Goal: Answer question/provide support: Share knowledge or assist other users

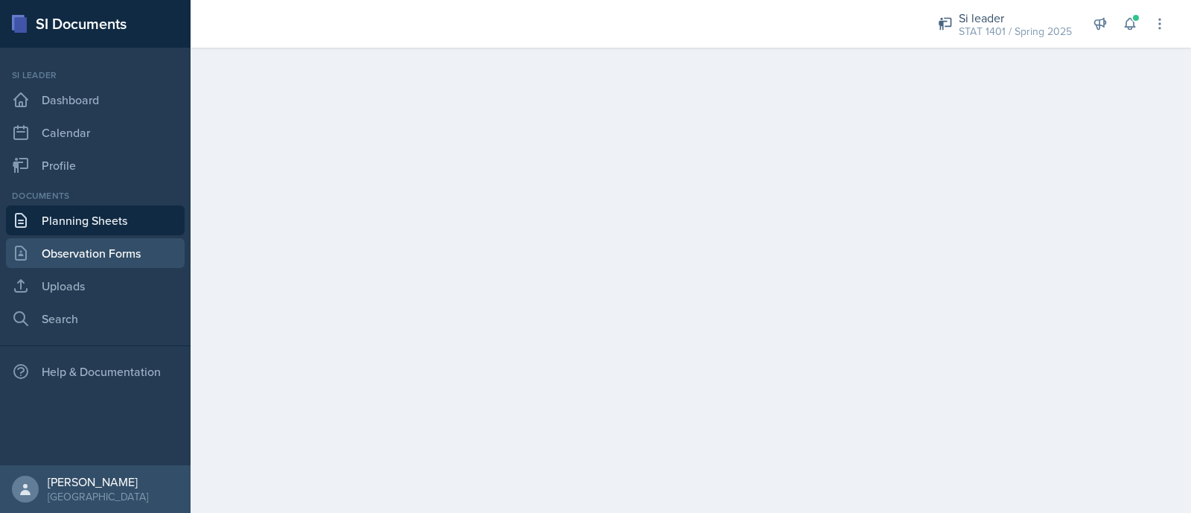
click at [129, 252] on link "Observation Forms" at bounding box center [95, 253] width 179 height 30
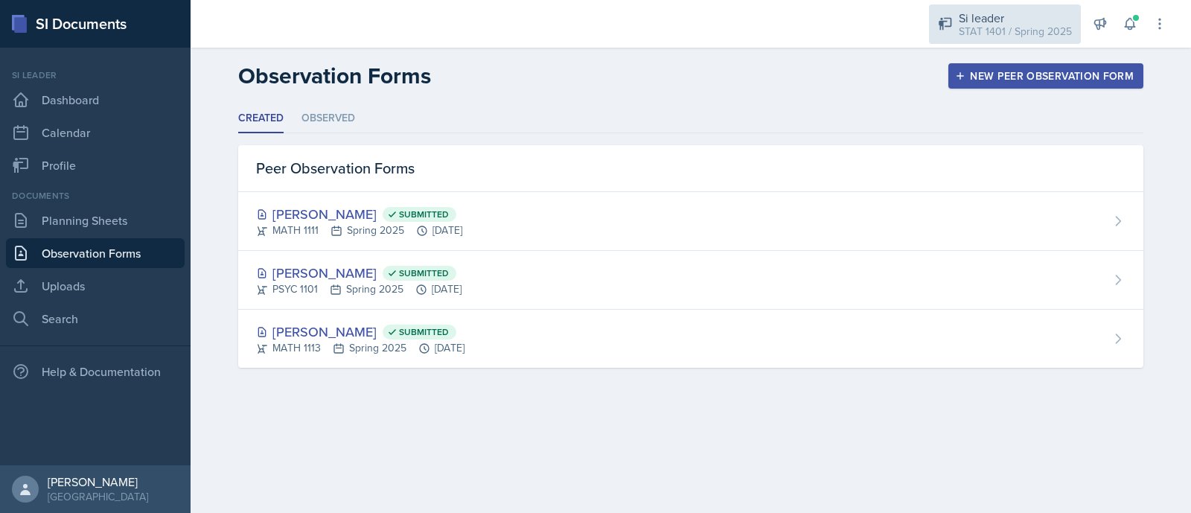
click at [1031, 31] on div "STAT 1401 / Spring 2025" at bounding box center [1015, 32] width 113 height 16
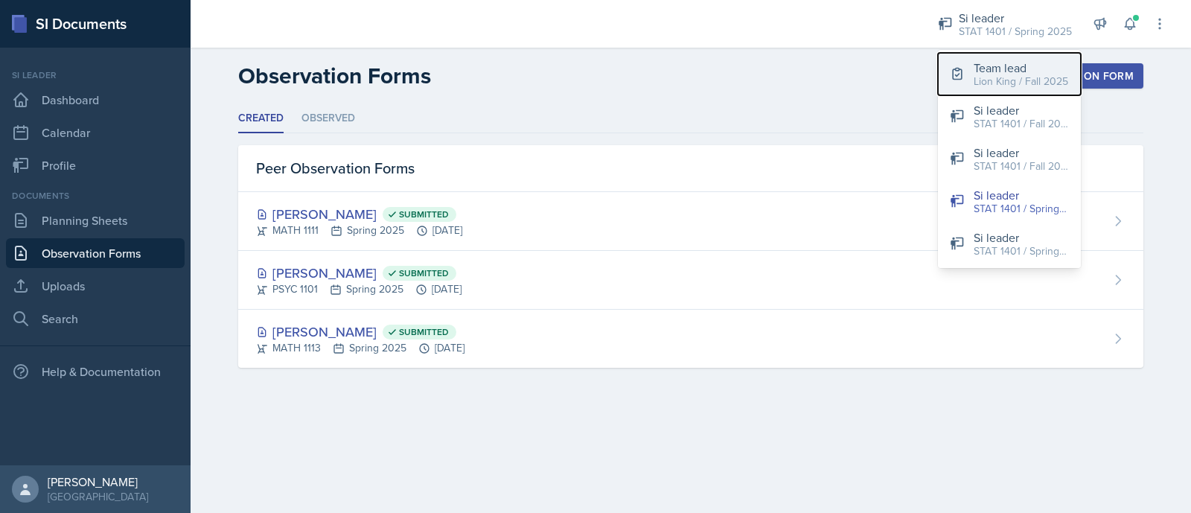
click at [1031, 83] on div "Lion King / Fall 2025" at bounding box center [1021, 82] width 95 height 16
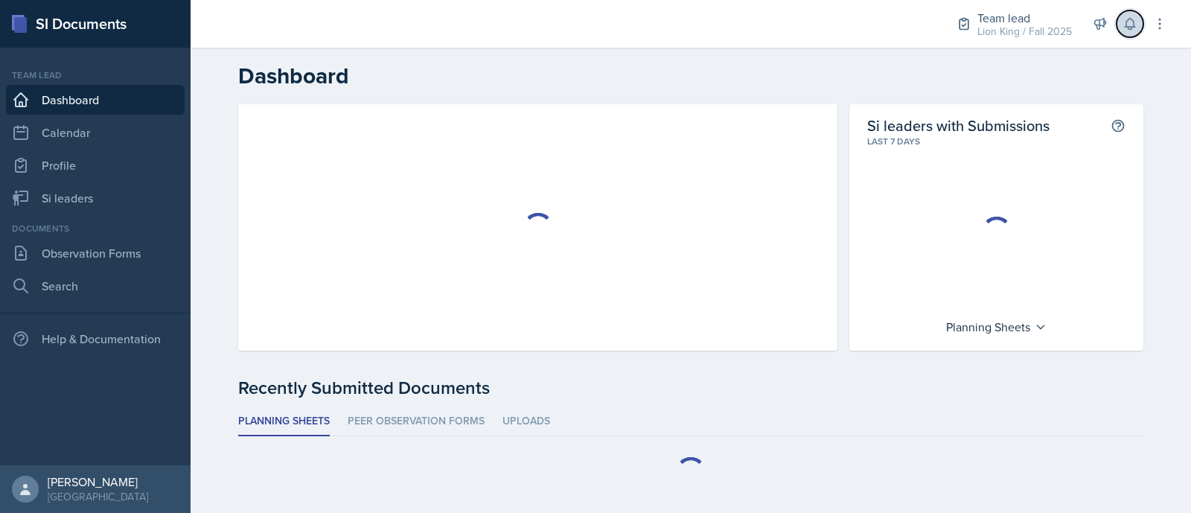
click at [1128, 33] on button at bounding box center [1130, 23] width 27 height 27
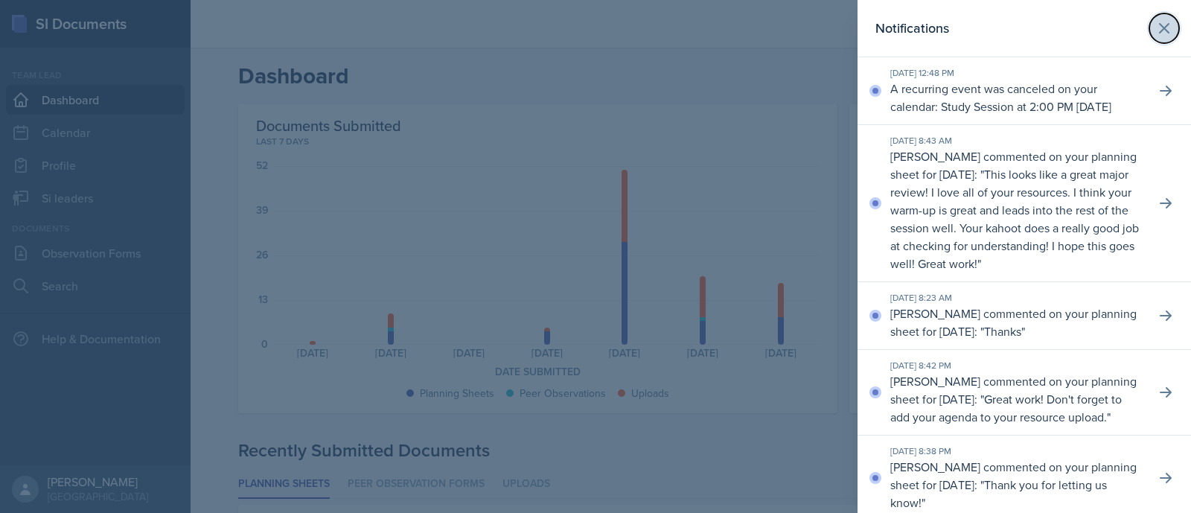
click at [1155, 32] on icon at bounding box center [1164, 28] width 18 height 18
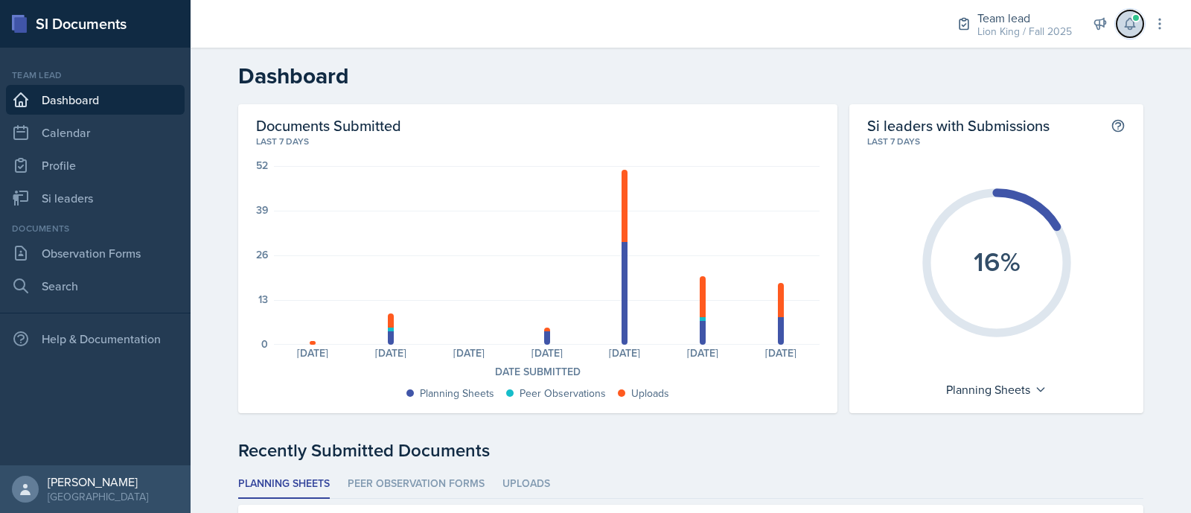
click at [1126, 26] on icon at bounding box center [1130, 24] width 10 height 11
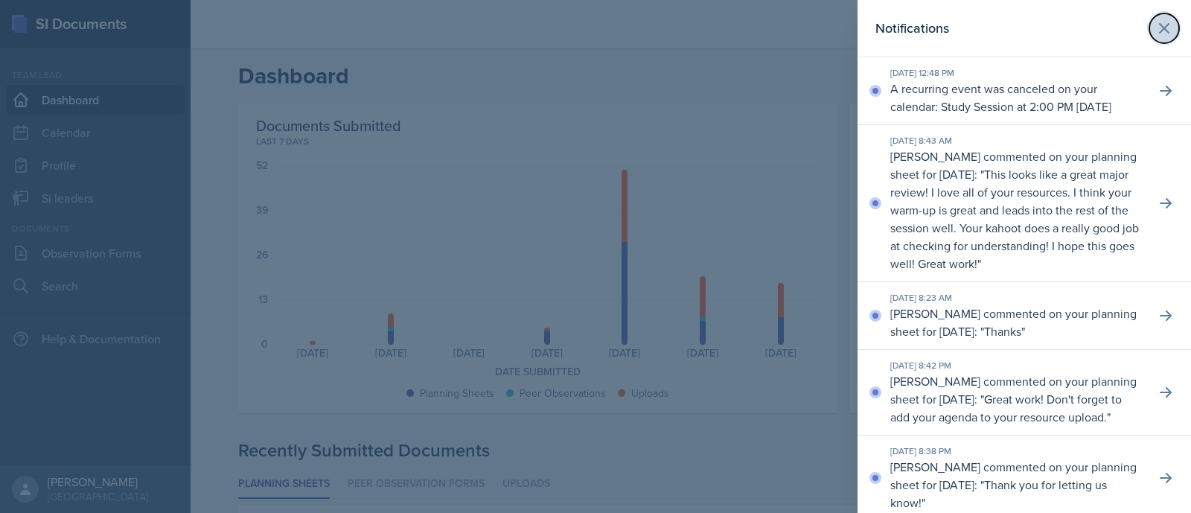
click at [1160, 27] on icon at bounding box center [1164, 28] width 9 height 9
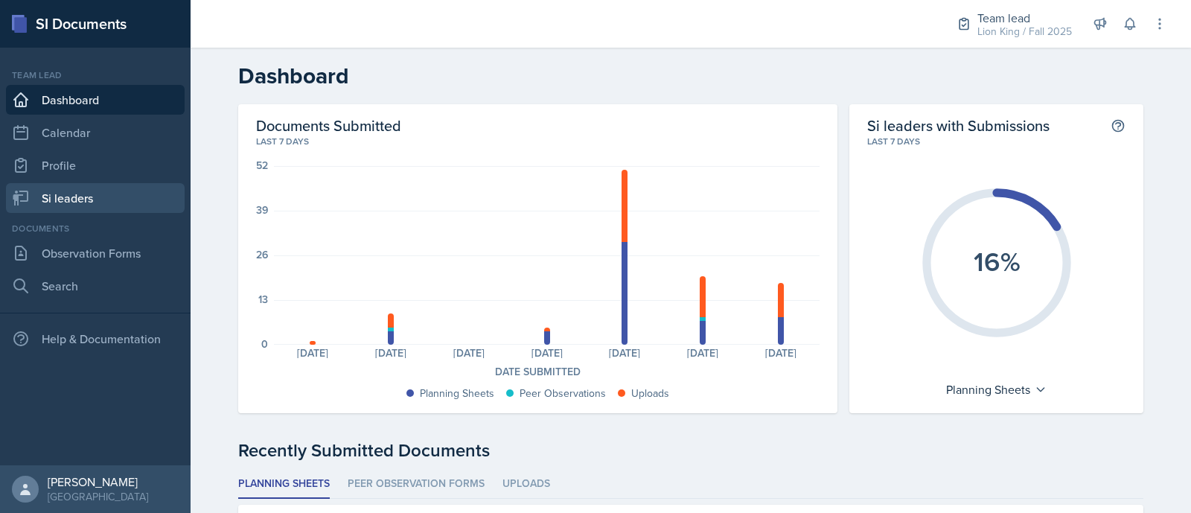
click at [74, 195] on link "Si leaders" at bounding box center [95, 198] width 179 height 30
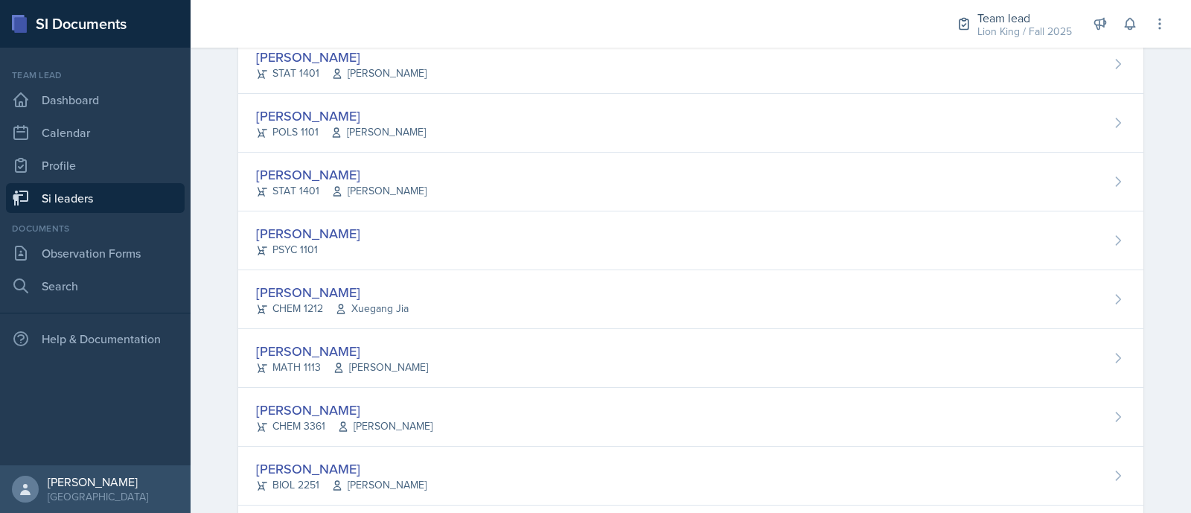
scroll to position [735, 0]
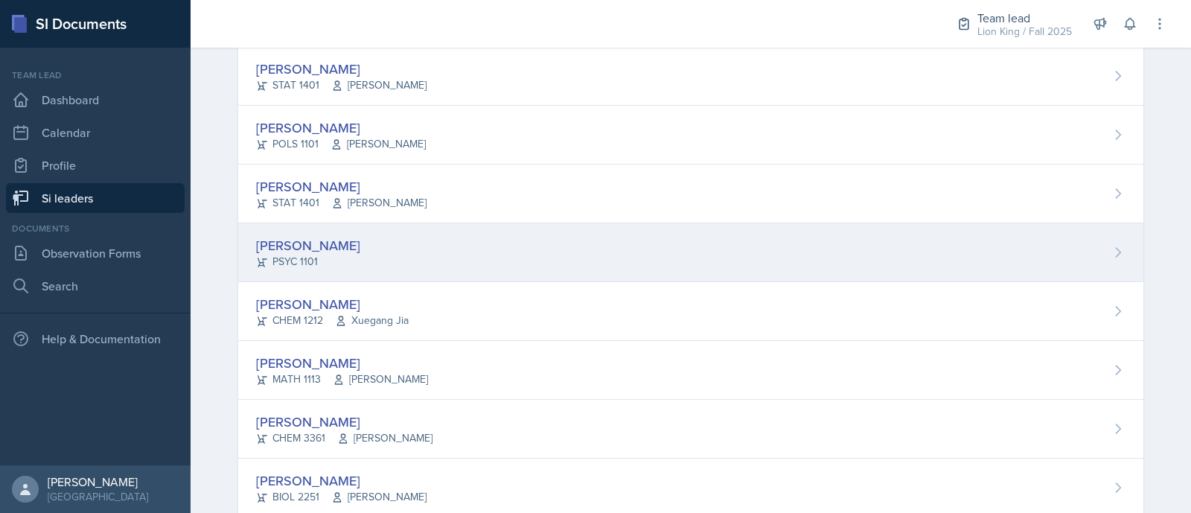
click at [998, 261] on div "Lauretta Martin PSYC 1101" at bounding box center [690, 252] width 905 height 59
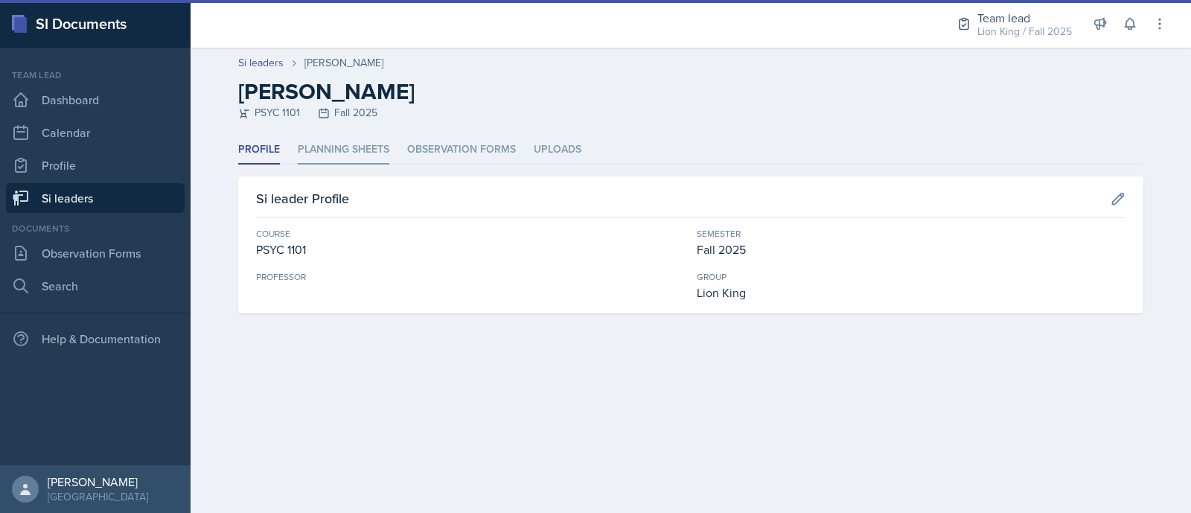
click at [369, 139] on li "Planning Sheets" at bounding box center [344, 149] width 92 height 29
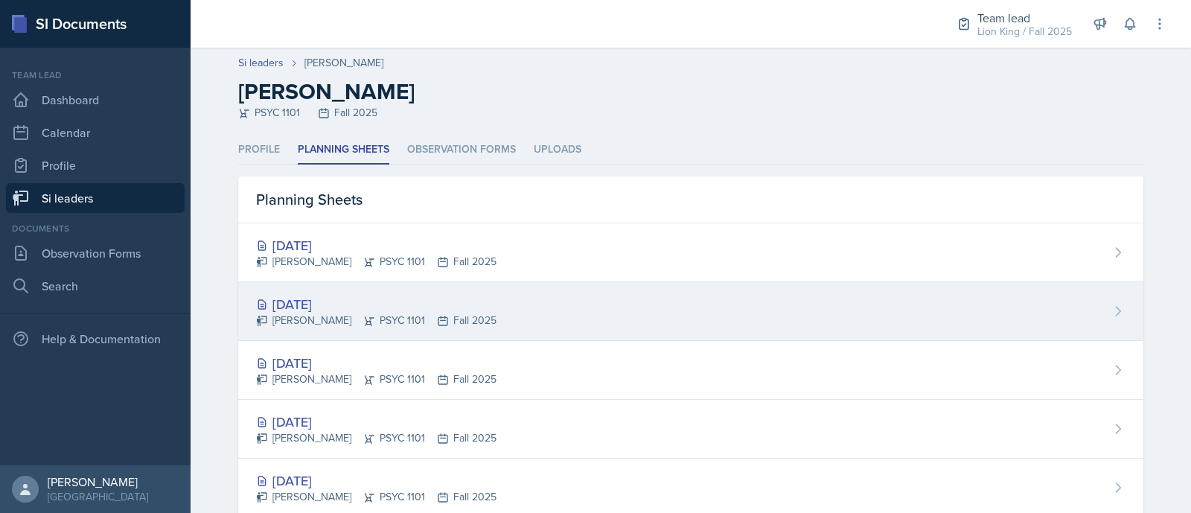
click at [400, 314] on div "Lauretta Martin PSYC 1101 Fall 2025" at bounding box center [376, 321] width 240 height 16
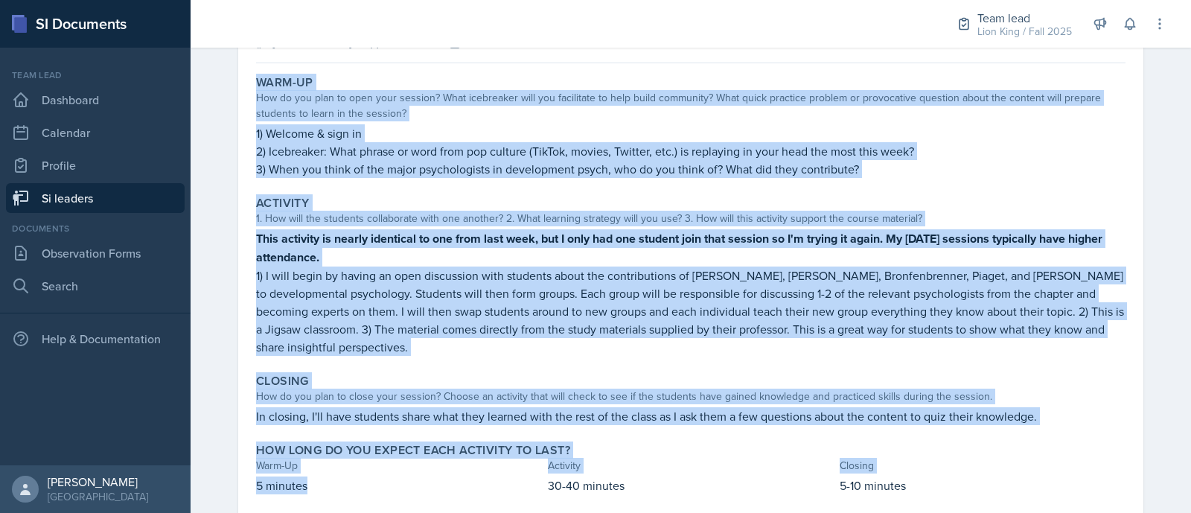
scroll to position [173, 0]
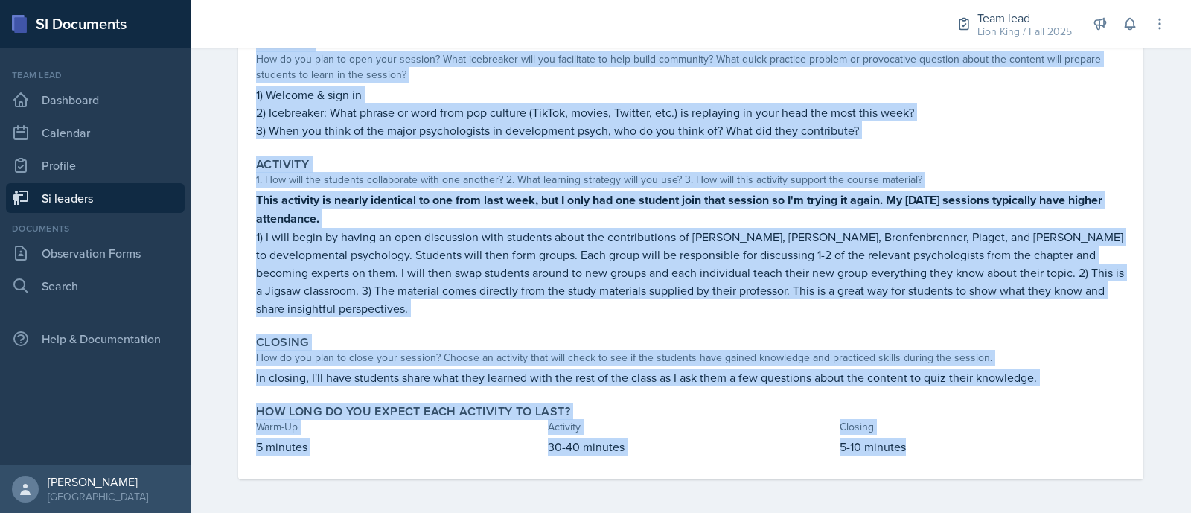
drag, startPoint x: 242, startPoint y: 212, endPoint x: 919, endPoint y: 462, distance: 721.9
click at [919, 462] on div "Warm-Up How do you plan to open your session? What icebreaker will you facilita…" at bounding box center [691, 255] width 870 height 449
copy div "Warm-Up How do you plan to open your session? What icebreaker will you facilita…"
click at [1077, 247] on p "1) I will begin by having an open discussion with students about the contributi…" at bounding box center [691, 272] width 870 height 89
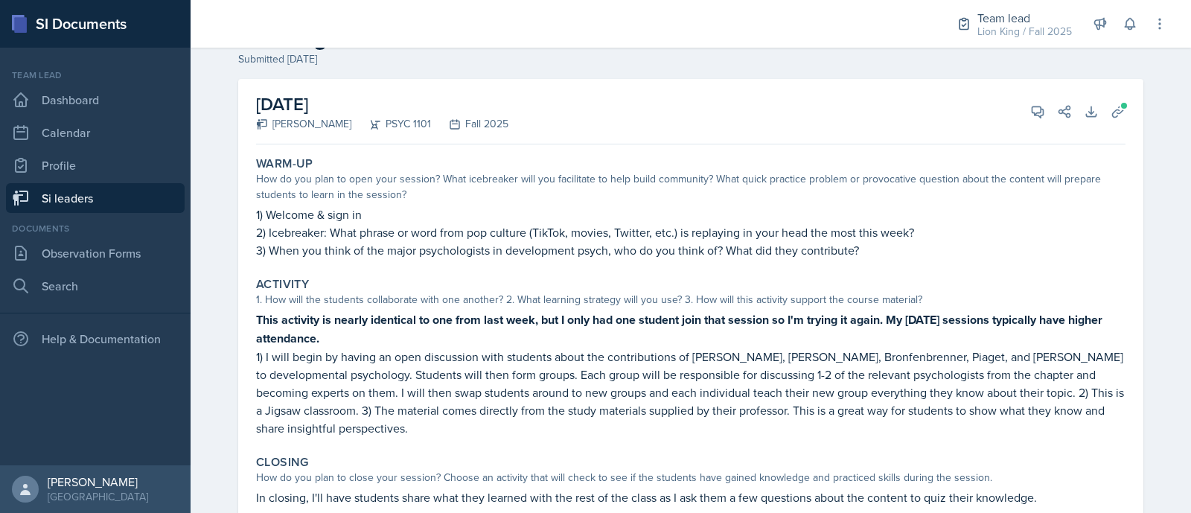
scroll to position [4, 0]
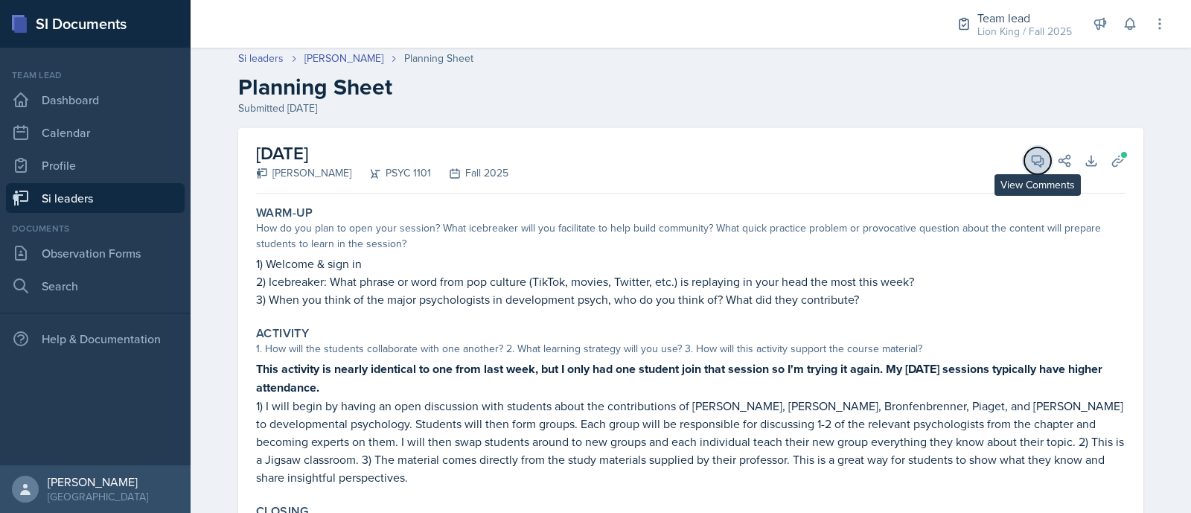
click at [1031, 153] on icon at bounding box center [1037, 160] width 15 height 15
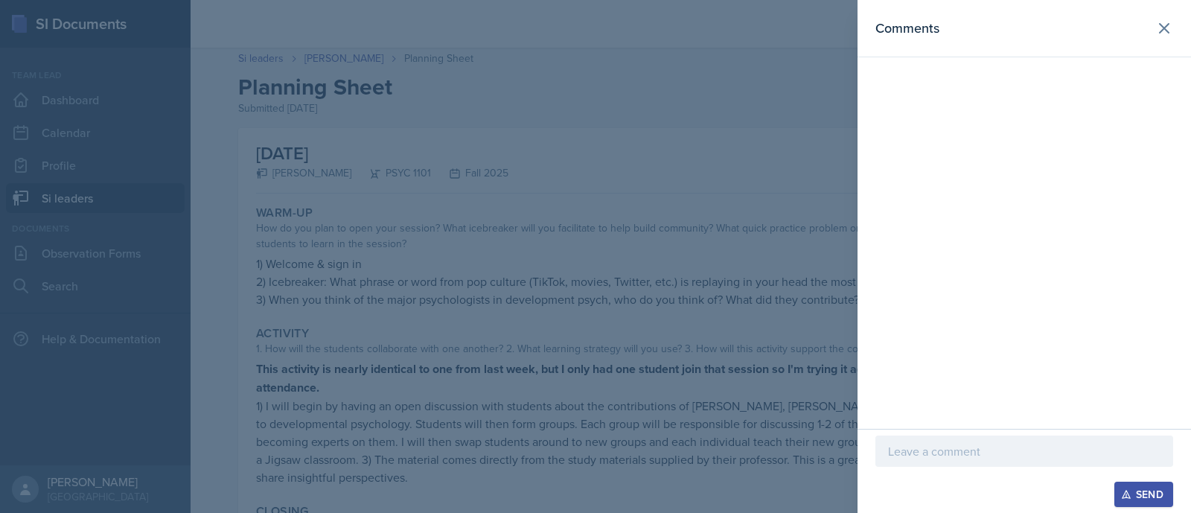
click at [976, 439] on div at bounding box center [1025, 451] width 298 height 31
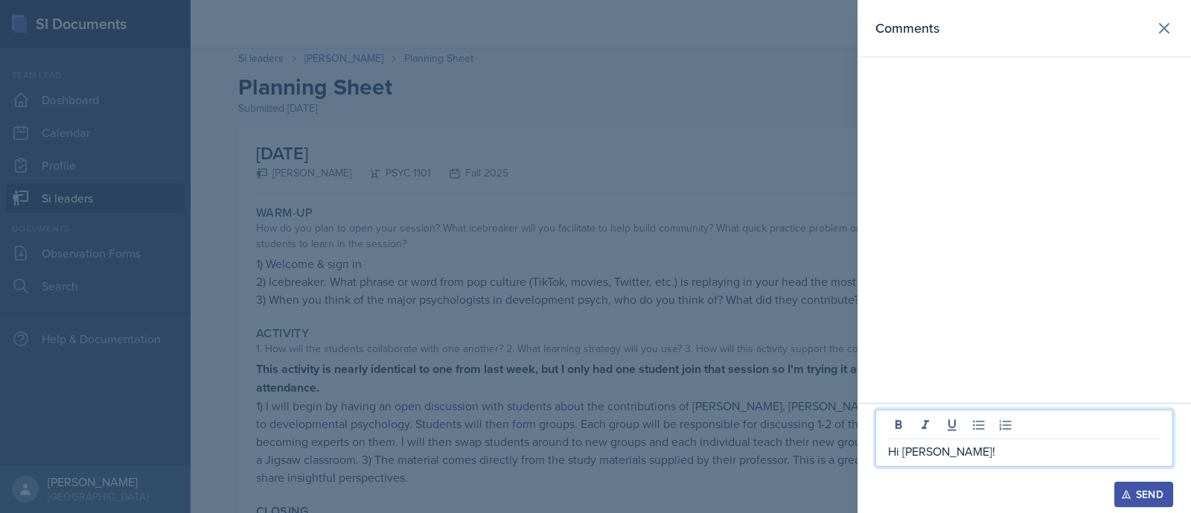
click at [963, 456] on p "Hi Lauretta!" at bounding box center [1024, 451] width 272 height 18
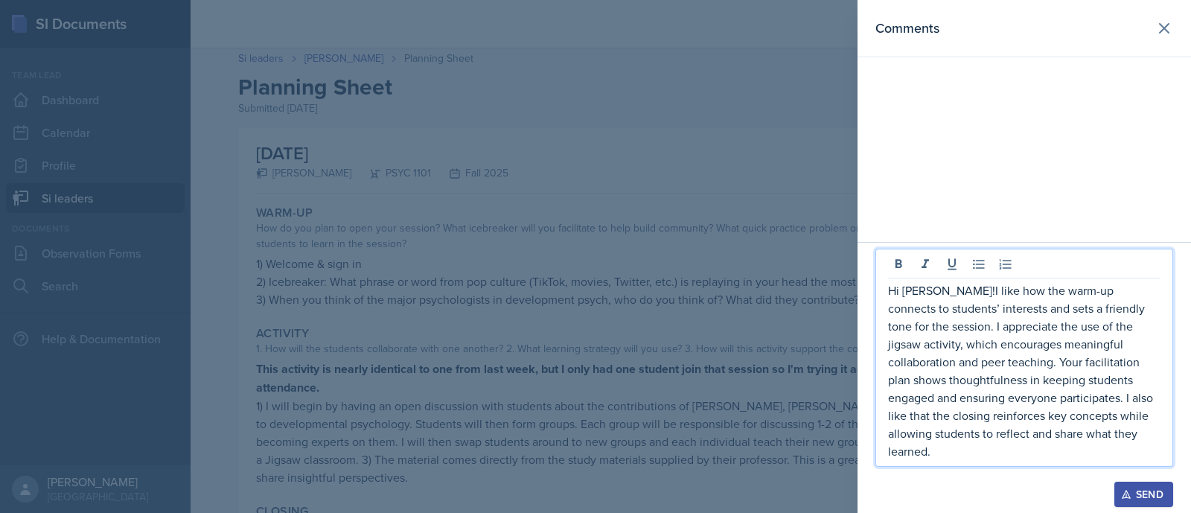
click at [948, 307] on p "Hi Lauretta!I like how the warm-up connects to students’ interests and sets a f…" at bounding box center [1024, 370] width 272 height 179
click at [1148, 450] on p "Hi Lauretta! I like how the warm-up connects to students’ interests and sets a …" at bounding box center [1024, 370] width 272 height 179
click at [1135, 493] on div "Send" at bounding box center [1143, 494] width 39 height 12
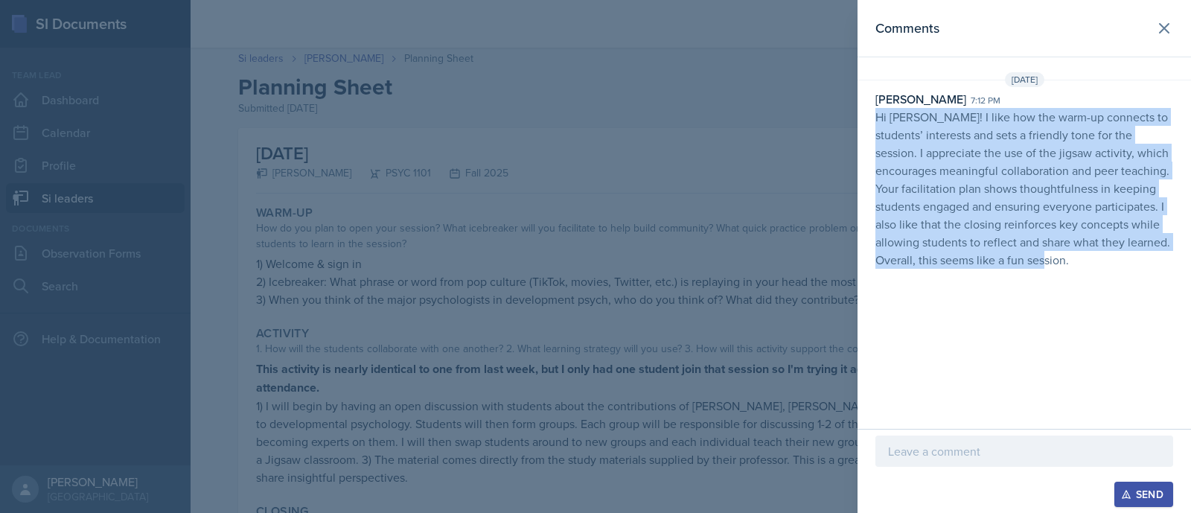
drag, startPoint x: 1098, startPoint y: 264, endPoint x: 868, endPoint y: 120, distance: 271.2
click at [868, 120] on div "Asha-Kaye Johnson 7:12 pm Hi Lauretta! I like how the warm-up connects to stude…" at bounding box center [1025, 179] width 334 height 179
copy p "Hi Lauretta! I like how the warm-up connects to students’ interests and sets a …"
click at [1171, 28] on icon at bounding box center [1164, 28] width 18 height 18
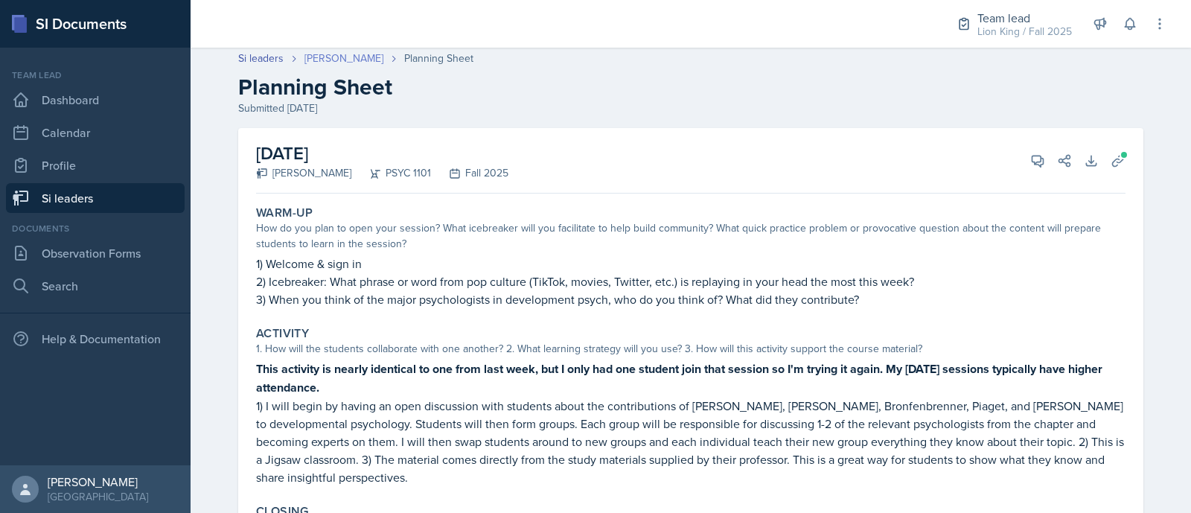
click at [360, 61] on link "[PERSON_NAME]" at bounding box center [343, 59] width 79 height 16
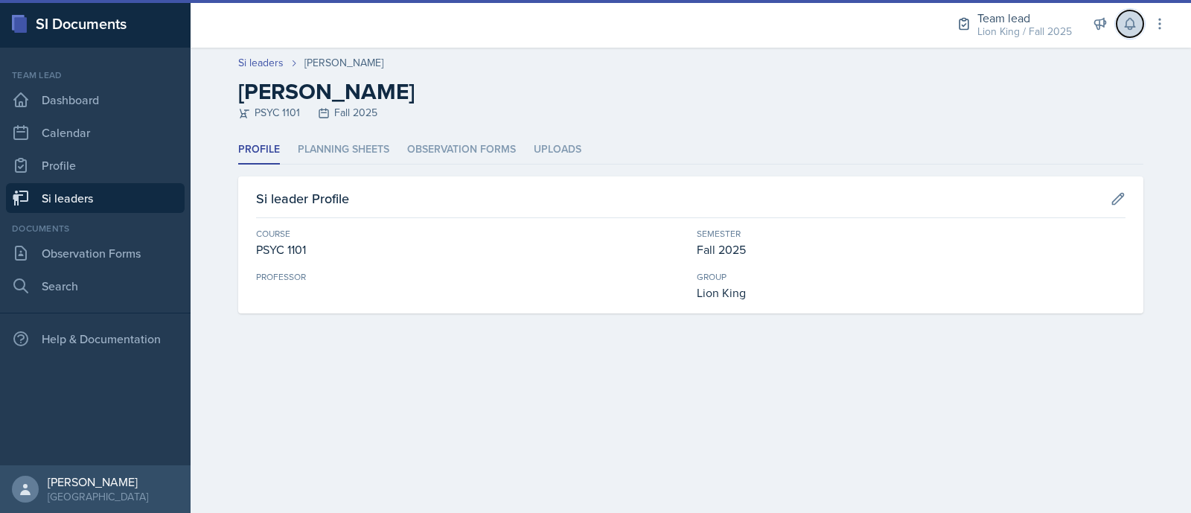
click at [1120, 28] on button at bounding box center [1130, 23] width 27 height 27
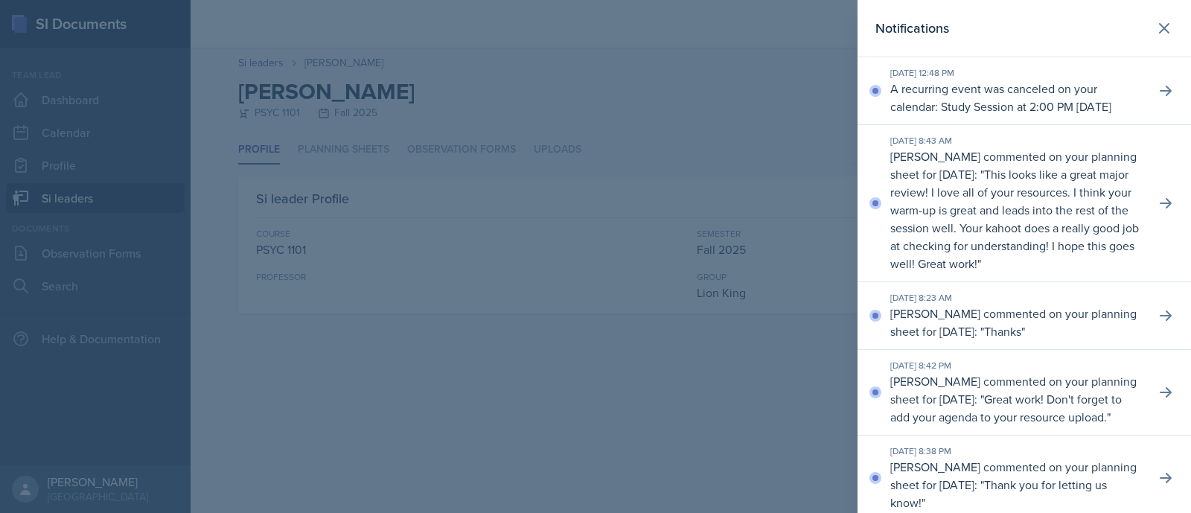
click at [712, 109] on div at bounding box center [595, 256] width 1191 height 513
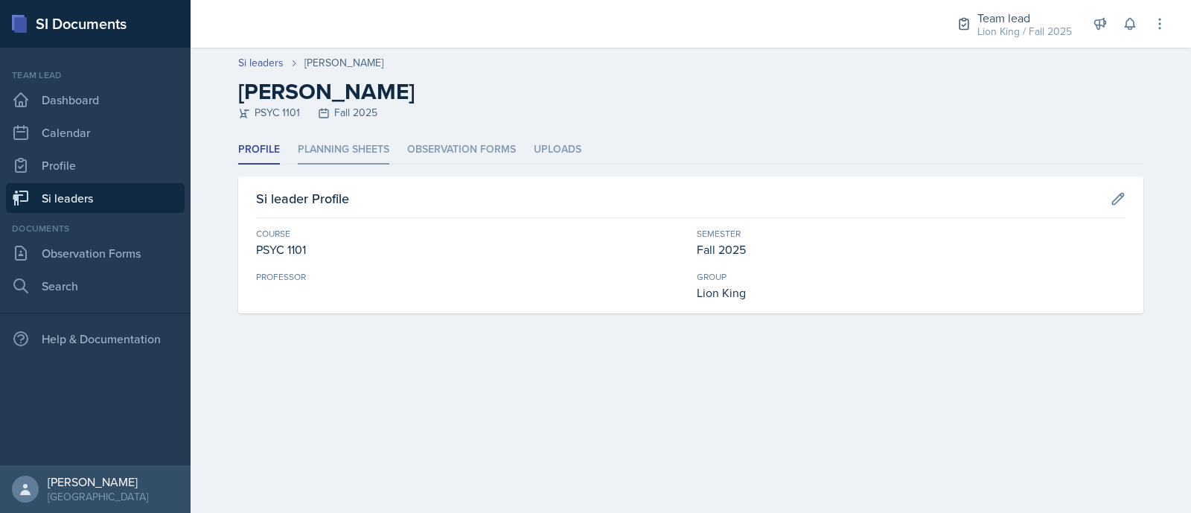
click at [343, 147] on li "Planning Sheets" at bounding box center [344, 149] width 92 height 29
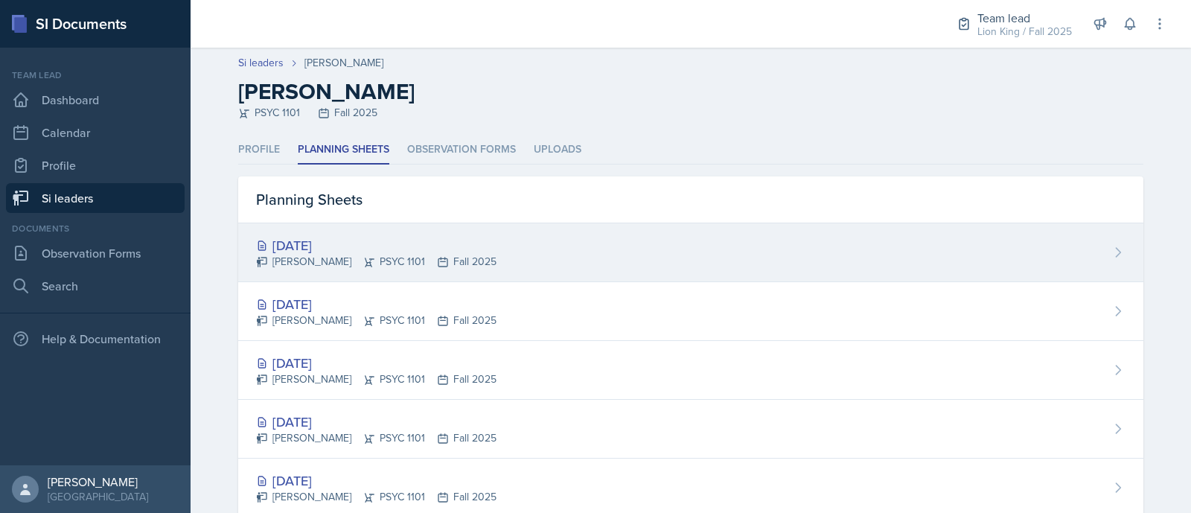
click at [319, 226] on div "Oct 2nd, 2025 Lauretta Martin PSYC 1101 Fall 2025" at bounding box center [690, 252] width 905 height 59
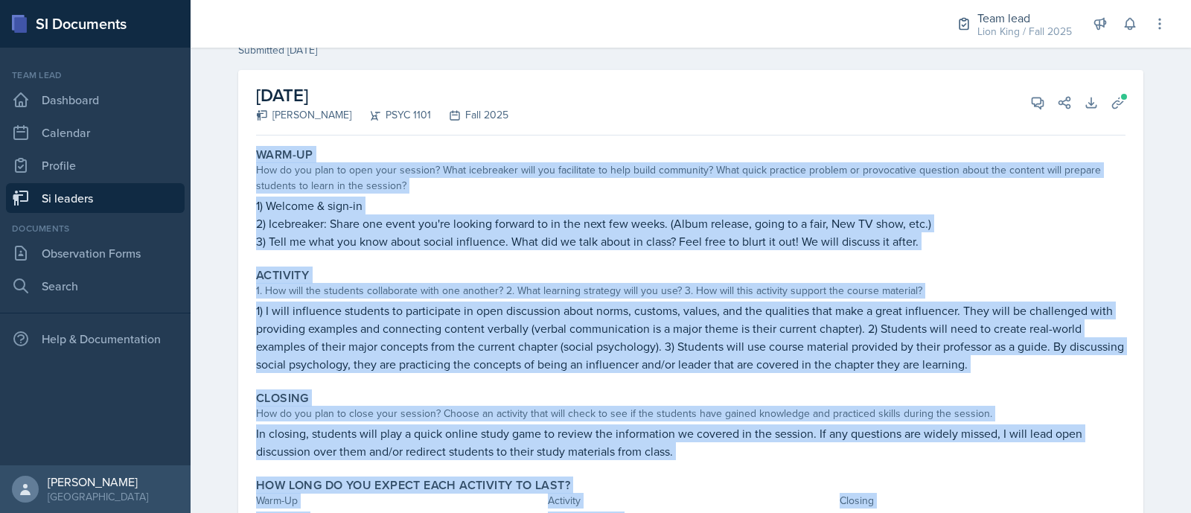
scroll to position [138, 0]
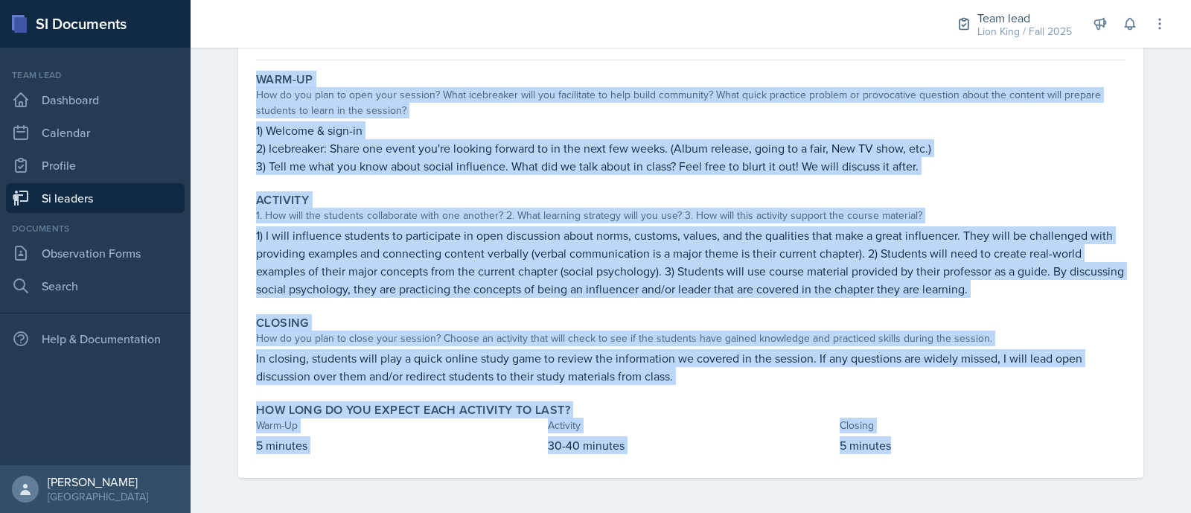
drag, startPoint x: 246, startPoint y: 217, endPoint x: 913, endPoint y: 496, distance: 722.2
click at [913, 496] on div "October 2nd, 2025 Lauretta Martin PSYC 1101 Fall 2025 View Comments Comments Se…" at bounding box center [690, 254] width 953 height 519
copy div "Warm-Up How do you plan to open your session? What icebreaker will you facilita…"
click at [599, 340] on div "How do you plan to close your session? Choose an activity that will check to se…" at bounding box center [691, 339] width 870 height 16
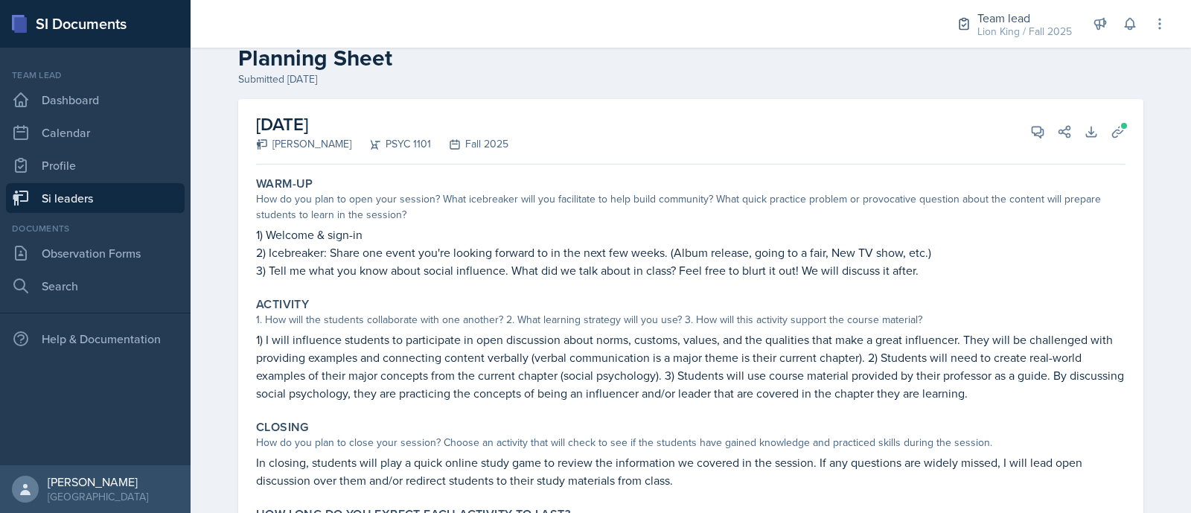
scroll to position [0, 0]
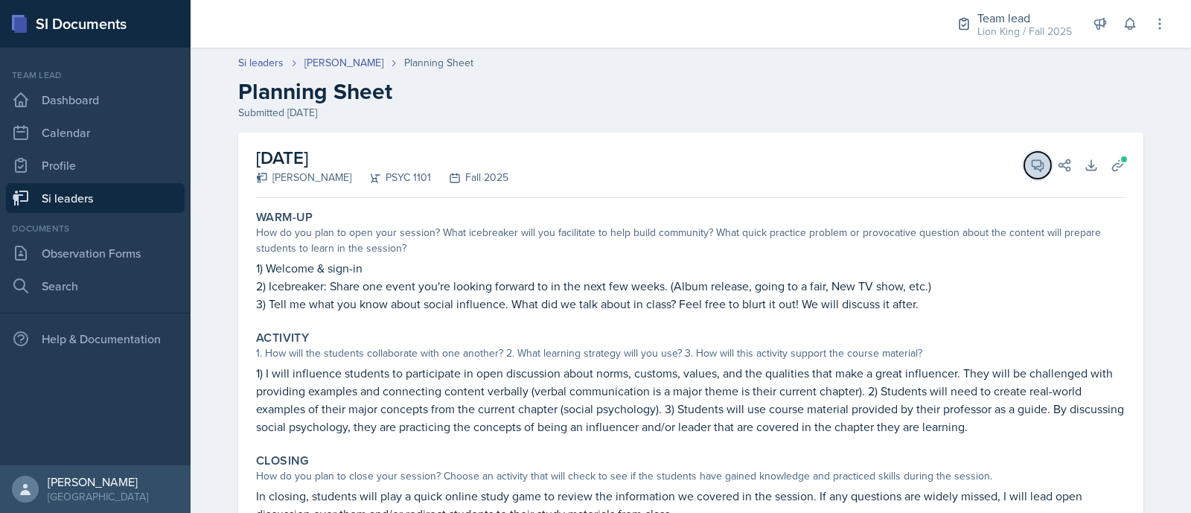
click at [1030, 170] on icon at bounding box center [1037, 165] width 15 height 15
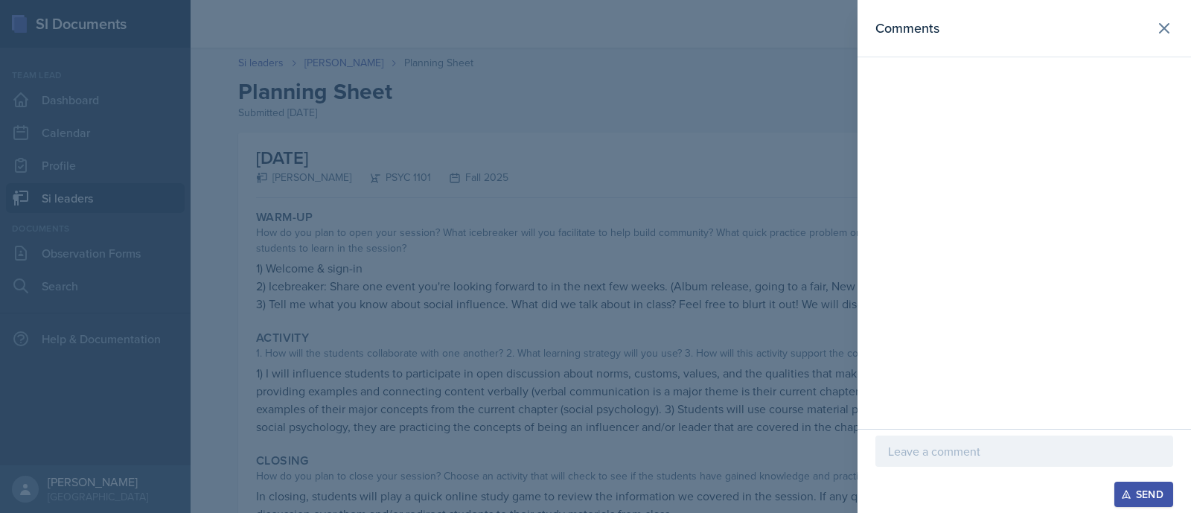
click at [903, 462] on div at bounding box center [1025, 451] width 298 height 31
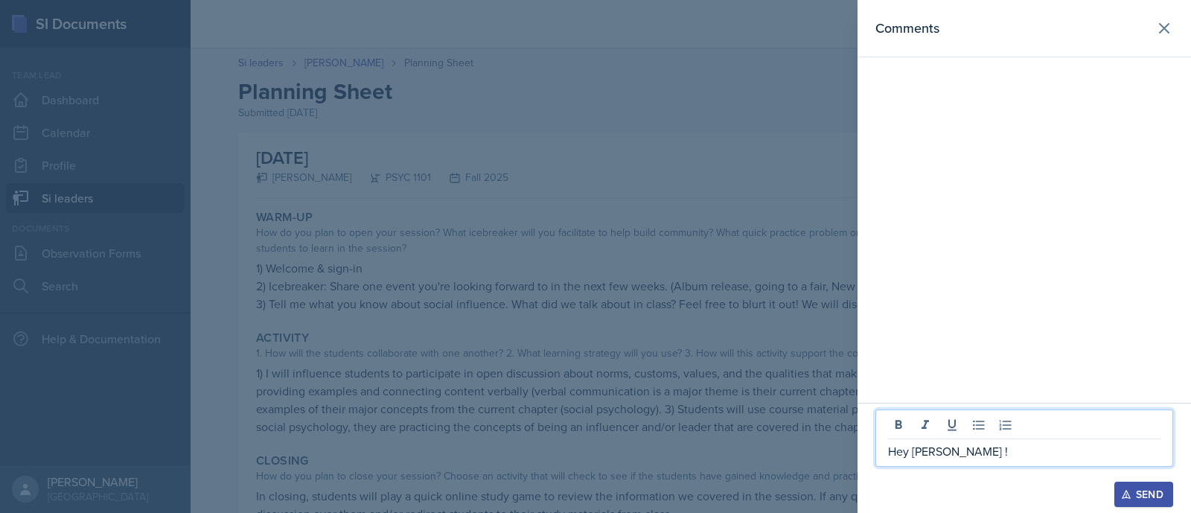
click at [967, 459] on p "Hey Lauretta !" at bounding box center [1024, 451] width 272 height 18
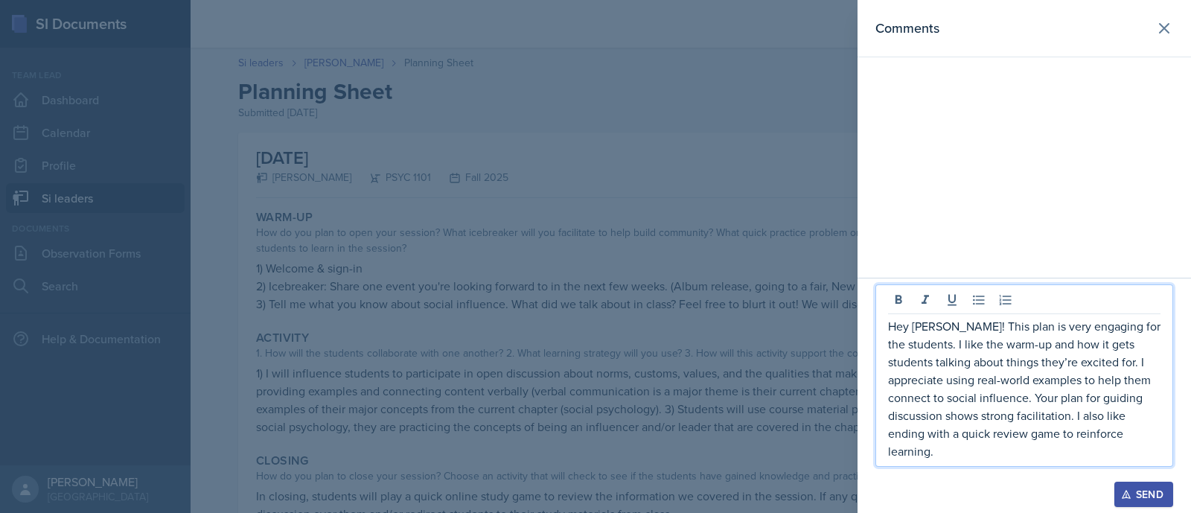
click at [938, 346] on p "Hey Lauretta! This plan is very engaging for the students. I like the warm-up a…" at bounding box center [1024, 388] width 272 height 143
click at [1021, 344] on p "Hey Lauretta! This plan is very engaging for the students. It's important to br…" at bounding box center [1024, 388] width 272 height 143
click at [1088, 351] on p "Hey Lauretta! This plan is very engaging for the students. It's important to "b…" at bounding box center [1024, 388] width 272 height 143
click at [1091, 351] on p "Hey Lauretta! This plan is very engaging for the students. It's important to "b…" at bounding box center [1024, 388] width 272 height 143
click at [1095, 351] on p "Hey Lauretta! This plan is very engaging for the students. It's important to "b…" at bounding box center [1024, 388] width 272 height 143
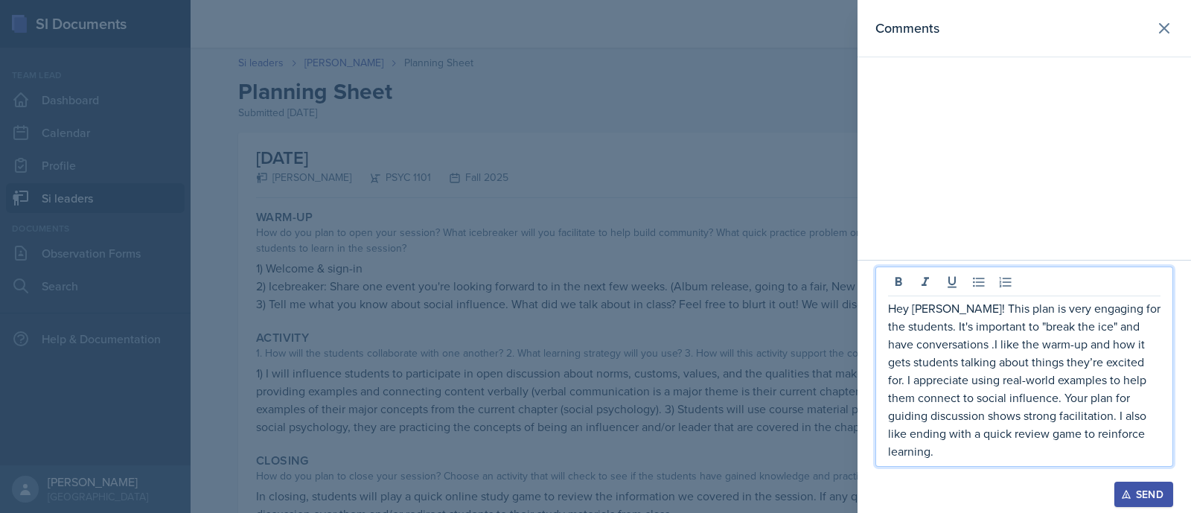
click at [1026, 458] on p "Hey Lauretta! This plan is very engaging for the students. It's important to "b…" at bounding box center [1024, 379] width 272 height 161
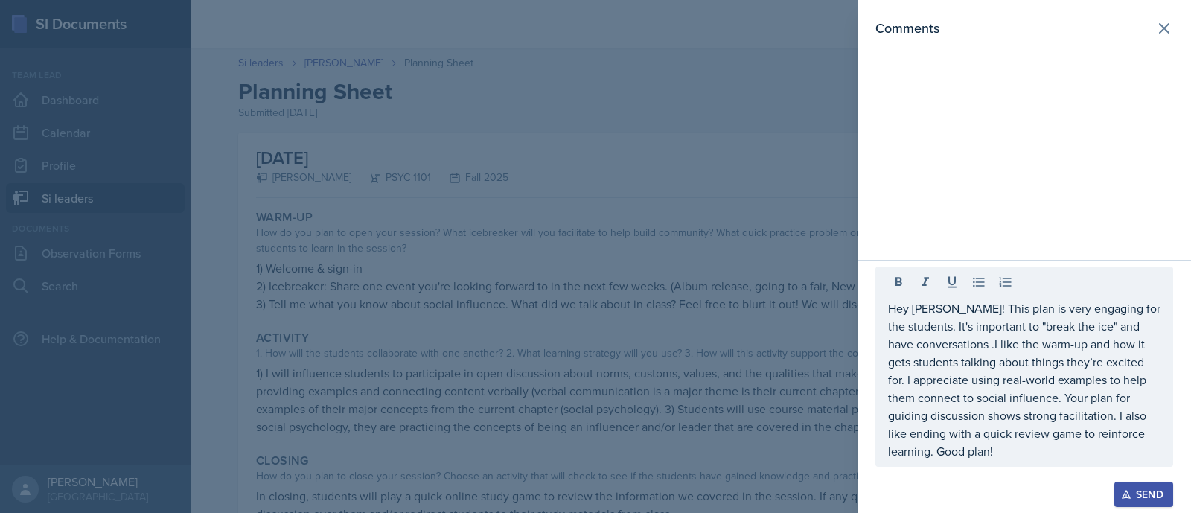
click at [1126, 487] on button "Send" at bounding box center [1144, 494] width 59 height 25
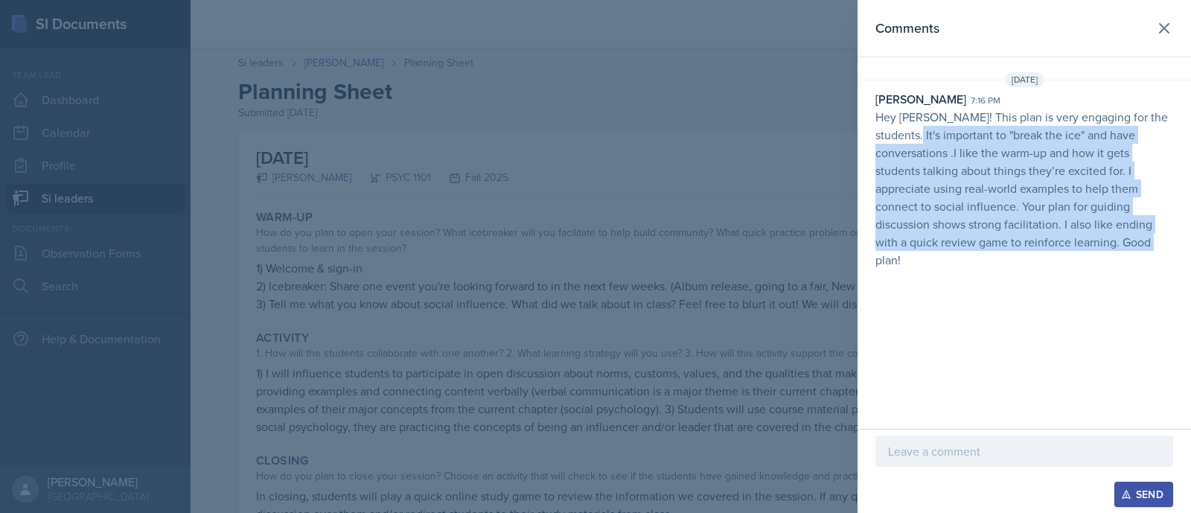
drag, startPoint x: 998, startPoint y: 247, endPoint x: 887, endPoint y: 136, distance: 156.4
click at [887, 136] on p "Hey Lauretta! This plan is very engaging for the students. It's important to "b…" at bounding box center [1025, 188] width 298 height 161
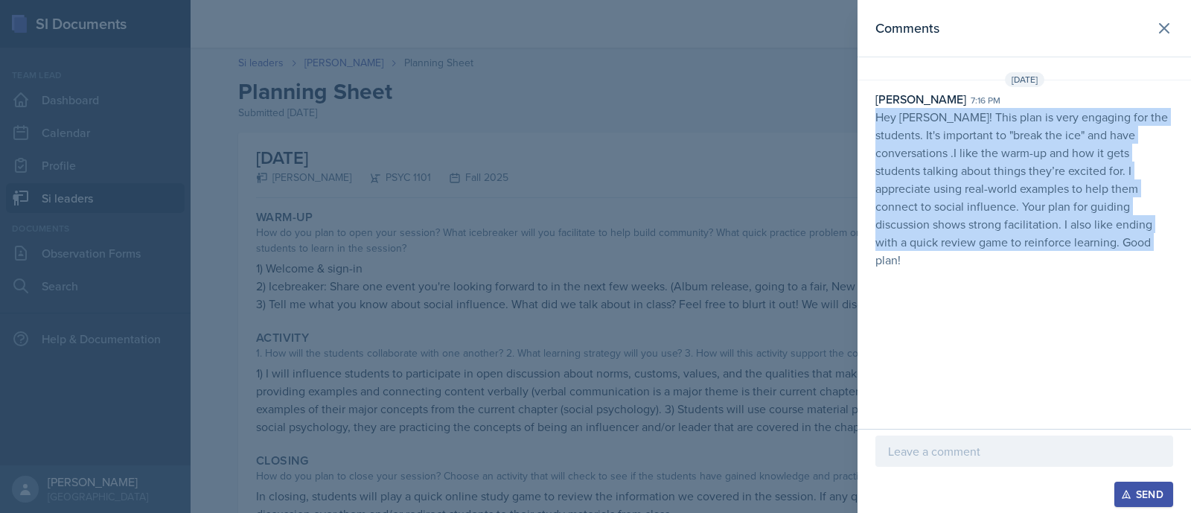
drag, startPoint x: 874, startPoint y: 113, endPoint x: 994, endPoint y: 235, distance: 171.1
click at [994, 235] on div "Asha-Kaye Johnson 7:16 pm Hey Lauretta! This plan is very engaging for the stud…" at bounding box center [1025, 179] width 334 height 179
copy p "Hey Lauretta! This plan is very engaging for the students. It's important to "b…"
click at [1169, 36] on icon at bounding box center [1164, 28] width 18 height 18
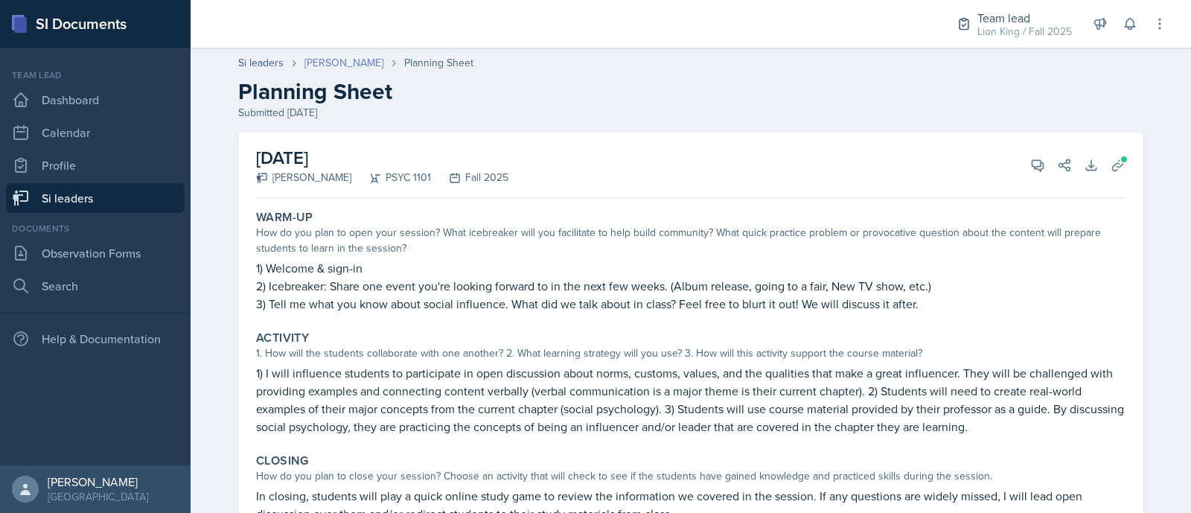
click at [335, 62] on link "[PERSON_NAME]" at bounding box center [343, 63] width 79 height 16
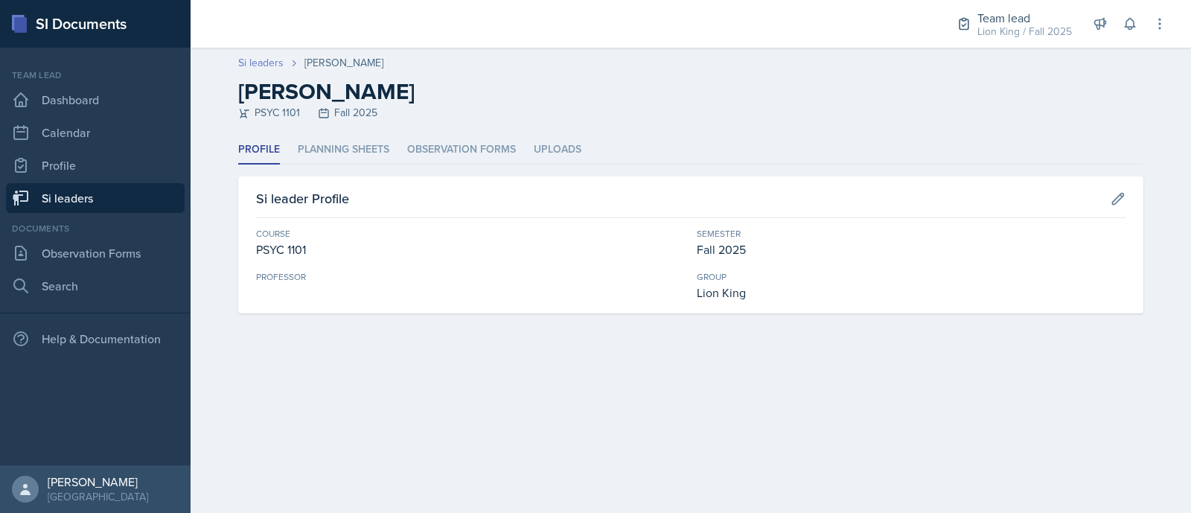
click at [267, 68] on link "Si leaders" at bounding box center [260, 63] width 45 height 16
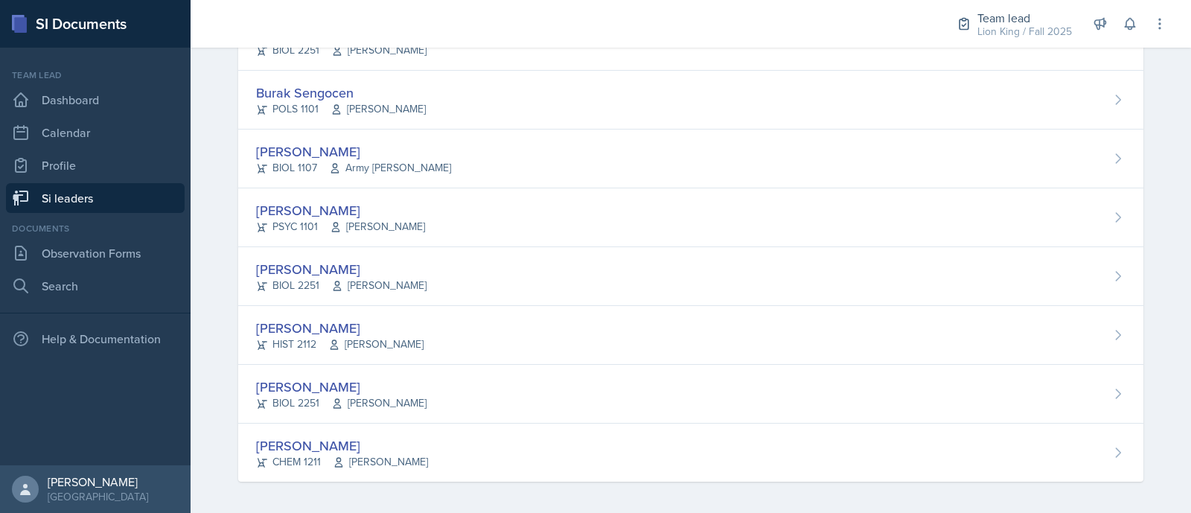
scroll to position [1171, 0]
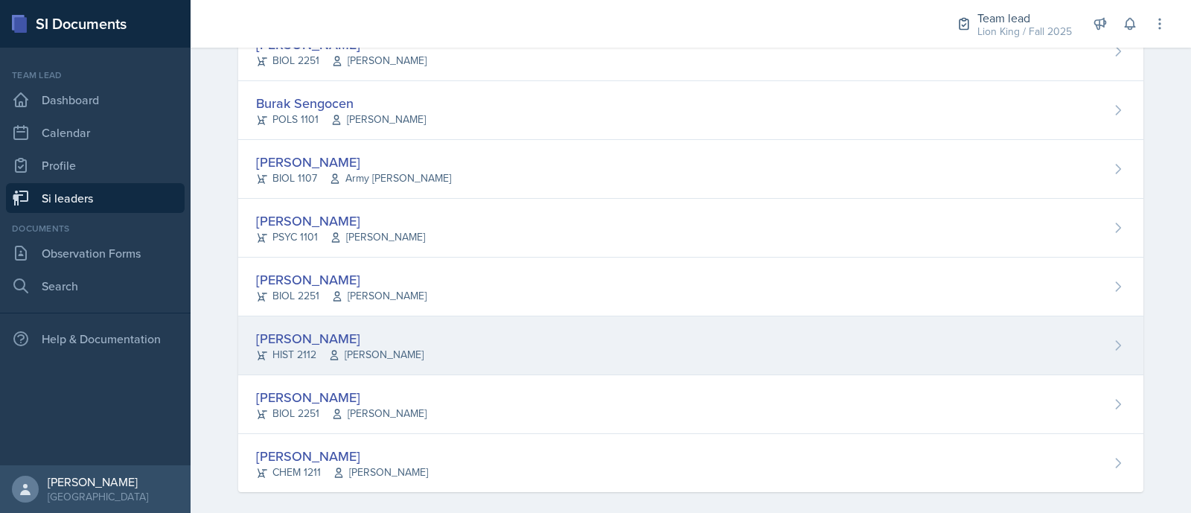
click at [1007, 358] on div "Jack Vickers HIST 2112 Irene Way" at bounding box center [690, 345] width 905 height 59
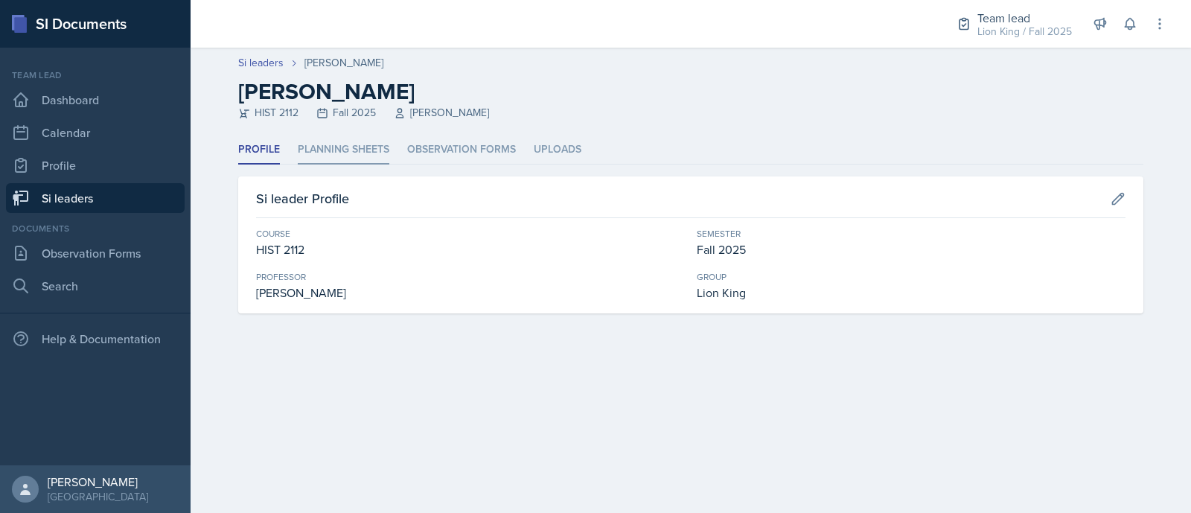
click at [365, 140] on li "Planning Sheets" at bounding box center [344, 149] width 92 height 29
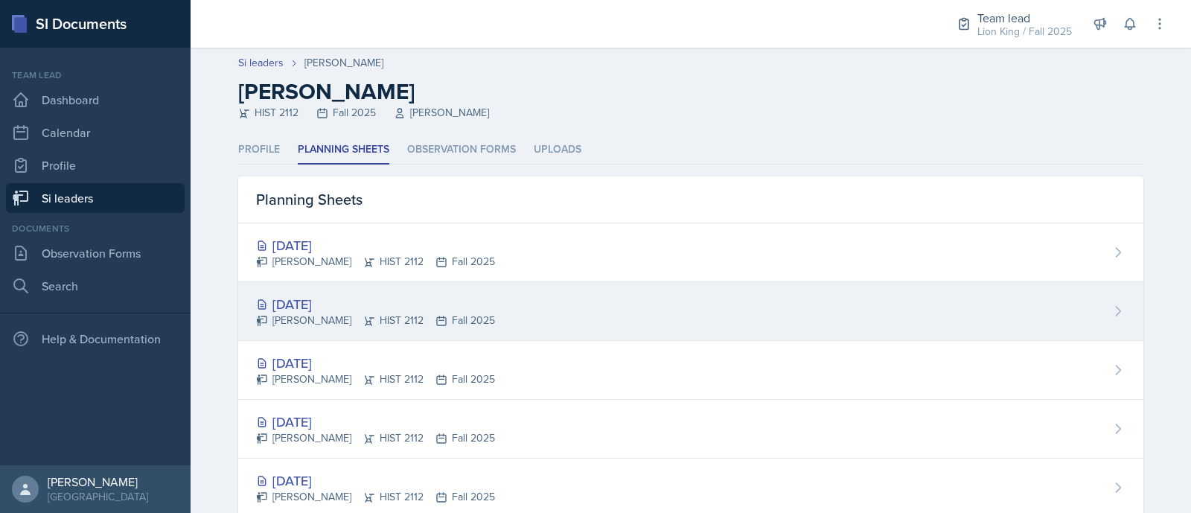
click at [398, 296] on div "[DATE]" at bounding box center [375, 304] width 239 height 20
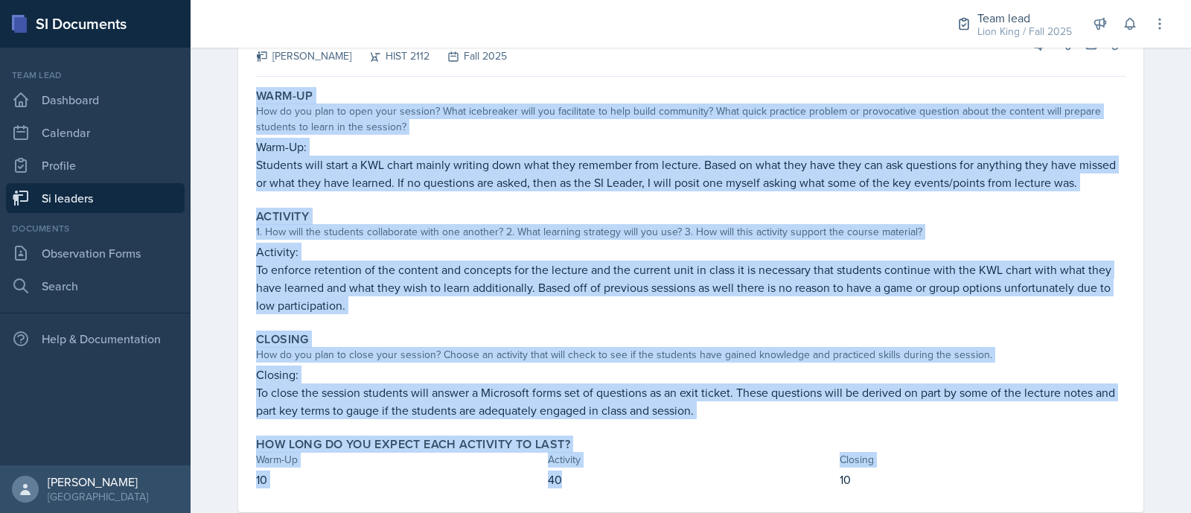
scroll to position [156, 0]
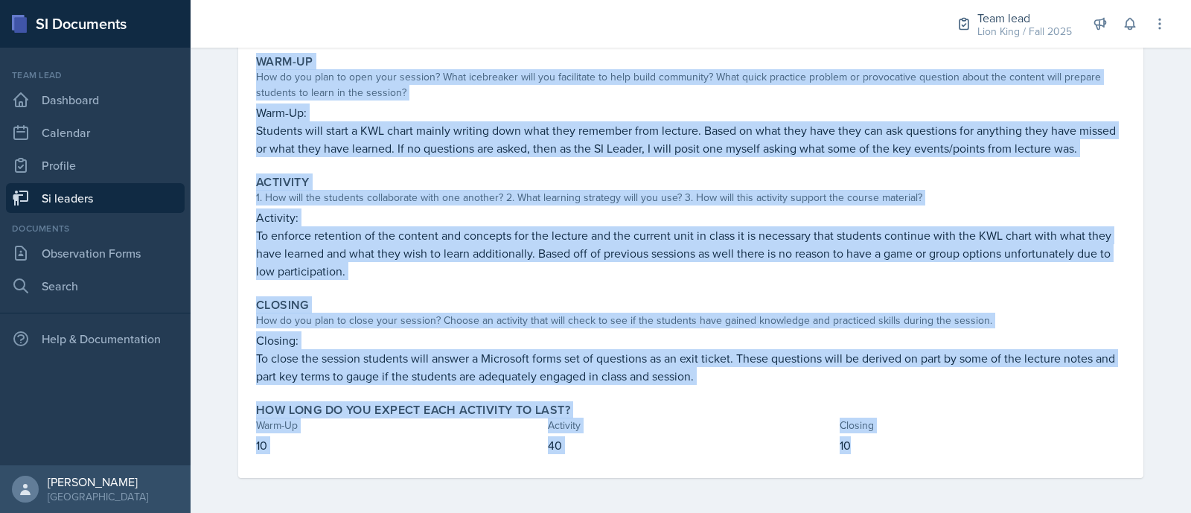
drag, startPoint x: 236, startPoint y: 215, endPoint x: 932, endPoint y: 485, distance: 746.7
click at [932, 485] on div "September 29th, 2025 Jack Vickers HIST 2112 Fall 2025 View Comments Comments Se…" at bounding box center [690, 245] width 953 height 537
copy div "Warm-Up How do you plan to open your session? What icebreaker will you facilita…"
click at [472, 221] on p "Activity:" at bounding box center [691, 217] width 870 height 18
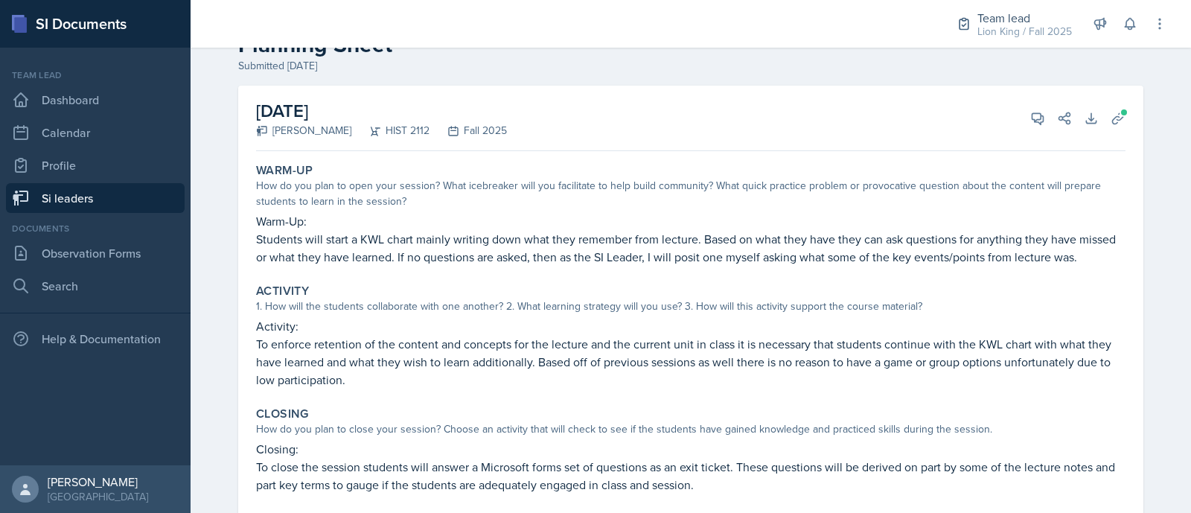
scroll to position [44, 0]
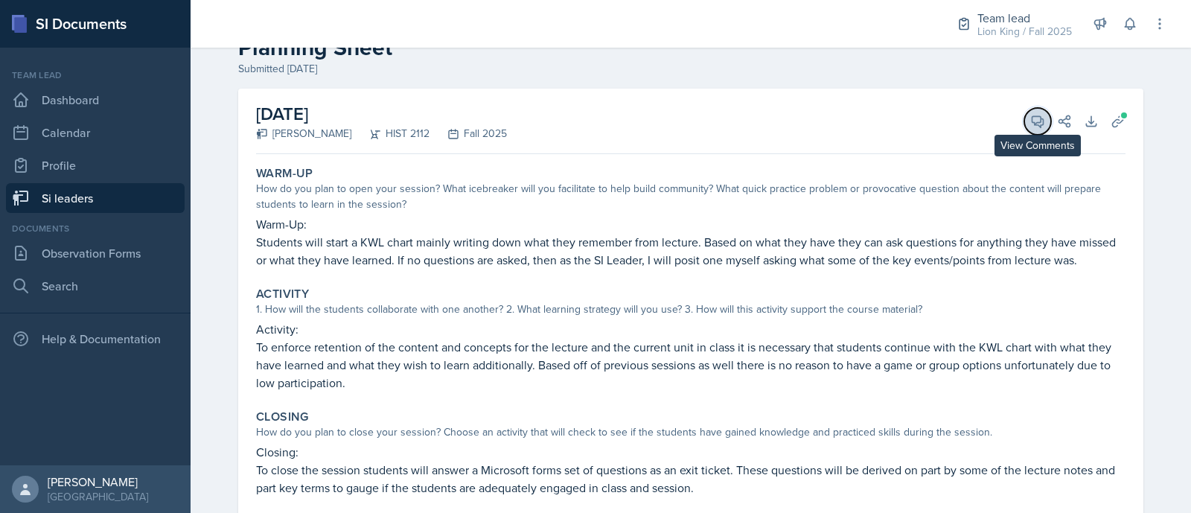
click at [1029, 129] on button "View Comments" at bounding box center [1037, 121] width 27 height 27
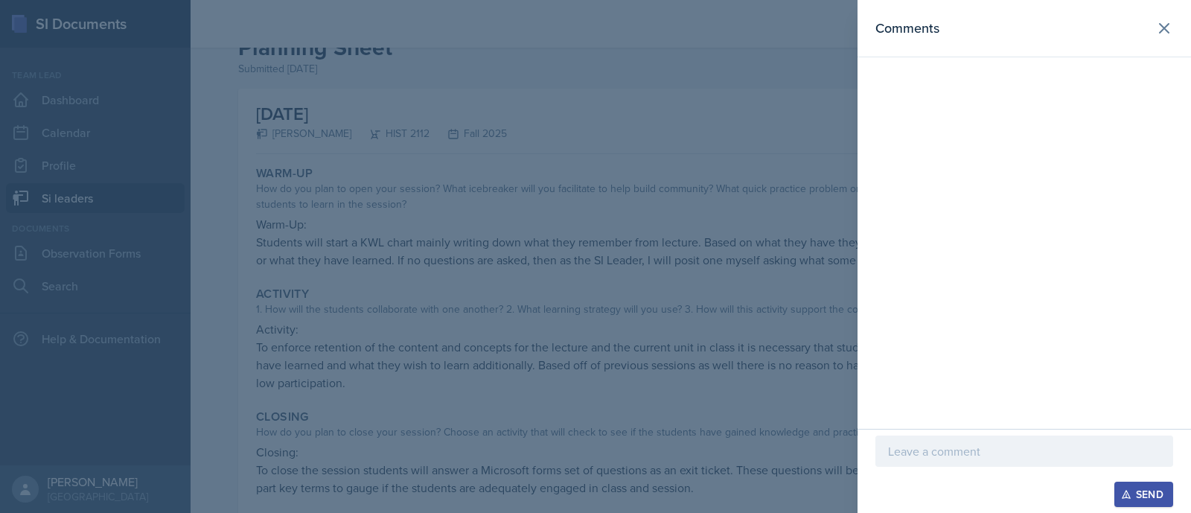
click at [924, 450] on p at bounding box center [1024, 451] width 272 height 18
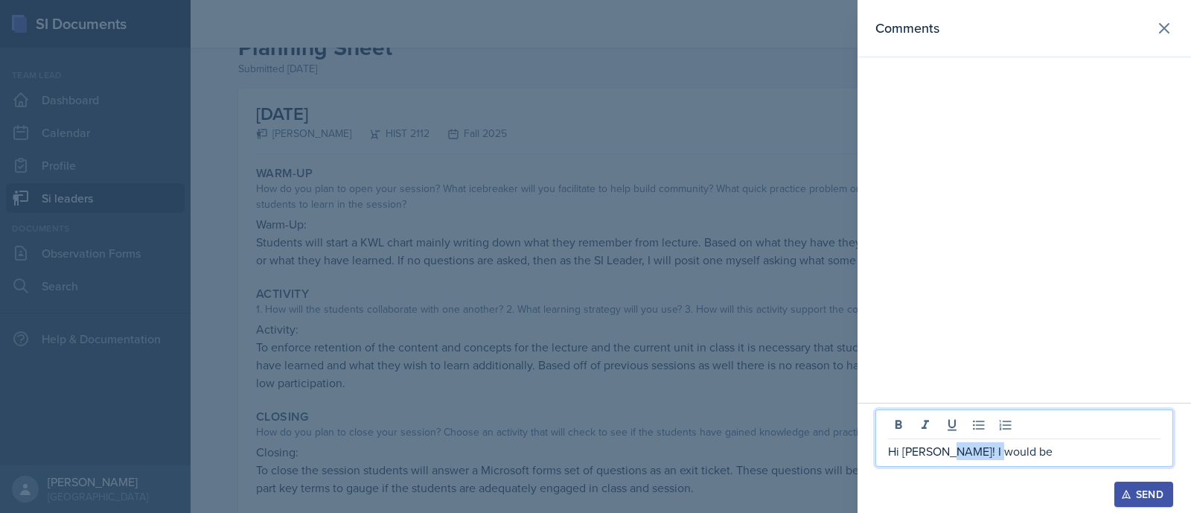
drag, startPoint x: 990, startPoint y: 450, endPoint x: 937, endPoint y: 444, distance: 54.0
click at [937, 444] on p "Hi Jack! I would be" at bounding box center [1024, 451] width 272 height 18
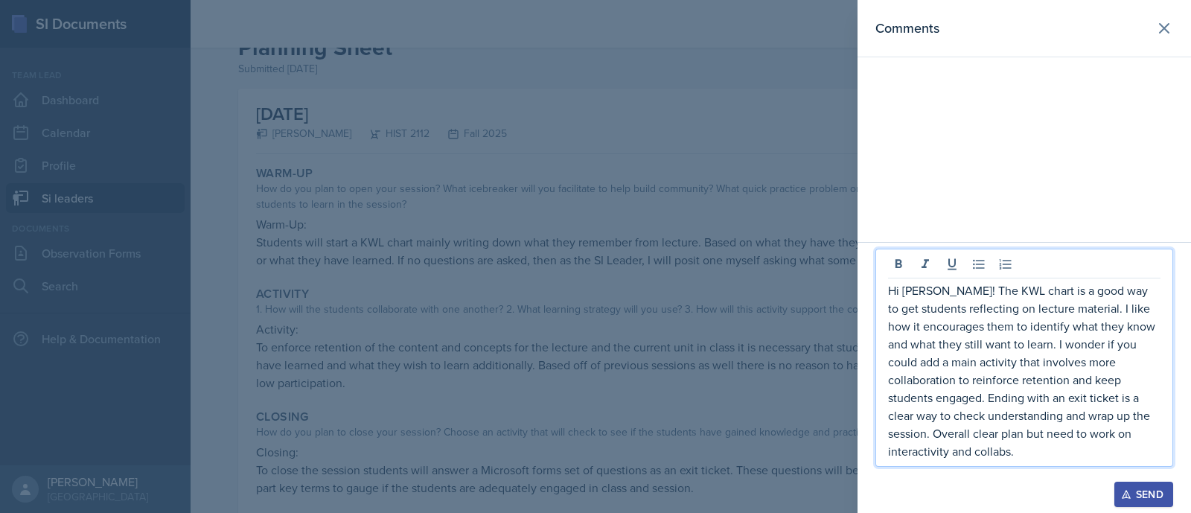
click at [1123, 494] on icon "button" at bounding box center [1126, 494] width 10 height 10
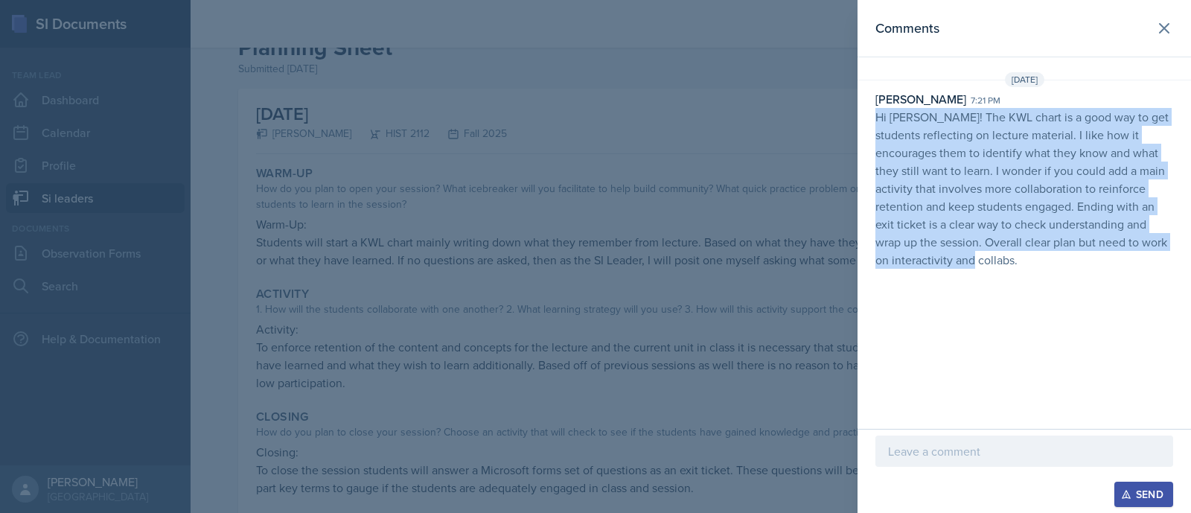
drag, startPoint x: 1019, startPoint y: 272, endPoint x: 865, endPoint y: 113, distance: 221.1
click at [865, 113] on div "Sep 30th, 2025 Asha-Kaye Johnson 7:21 pm Hi Jack! The KWL chart is a good way t…" at bounding box center [1025, 173] width 334 height 203
copy p "Hi Jack! The KWL chart is a good way to get students reflecting on lecture mate…"
click at [1161, 24] on icon at bounding box center [1164, 28] width 9 height 9
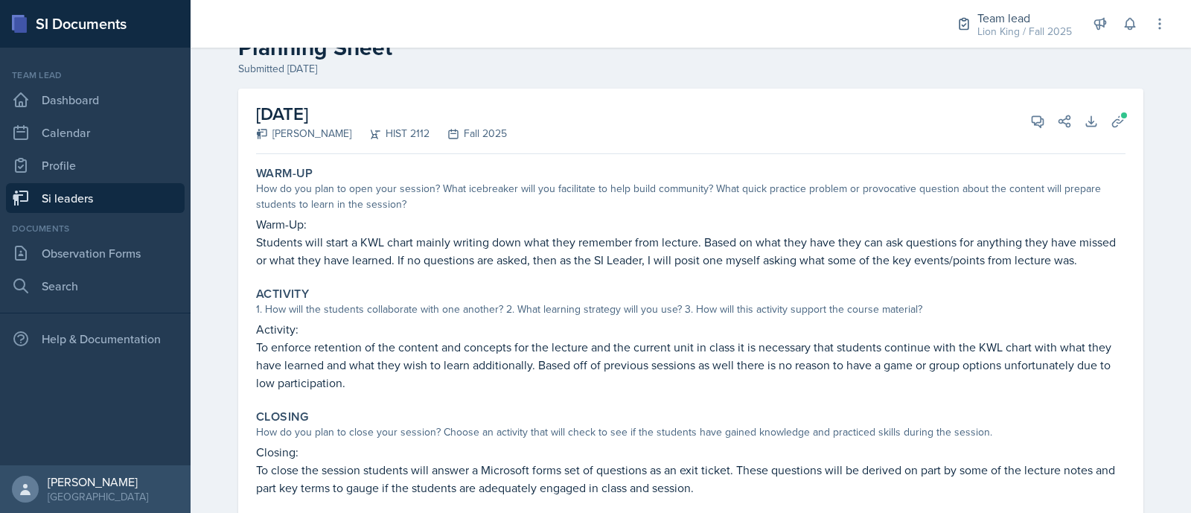
scroll to position [0, 0]
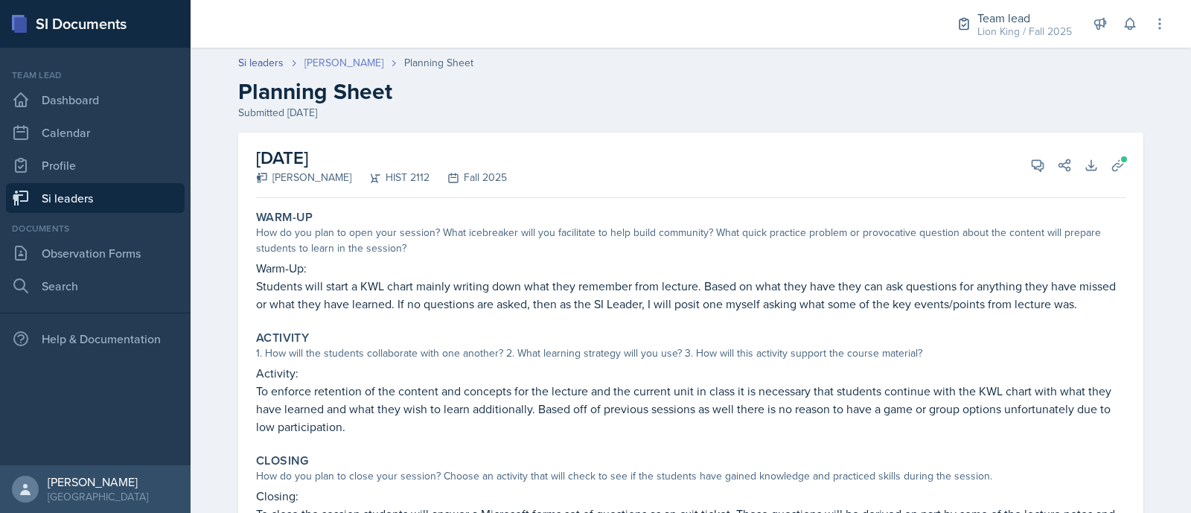
click at [316, 61] on link "[PERSON_NAME]" at bounding box center [343, 63] width 79 height 16
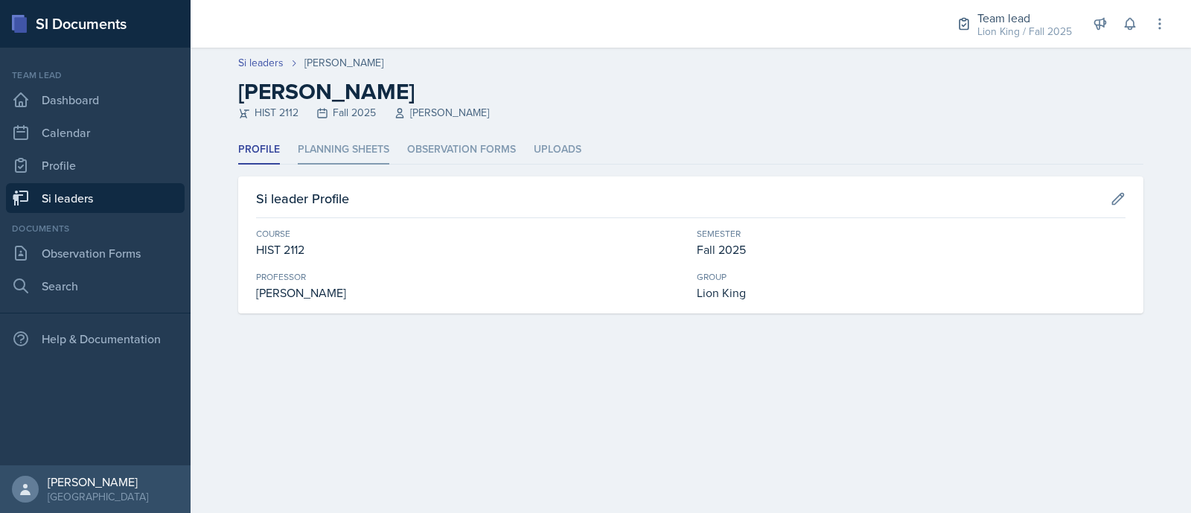
click at [335, 155] on li "Planning Sheets" at bounding box center [344, 149] width 92 height 29
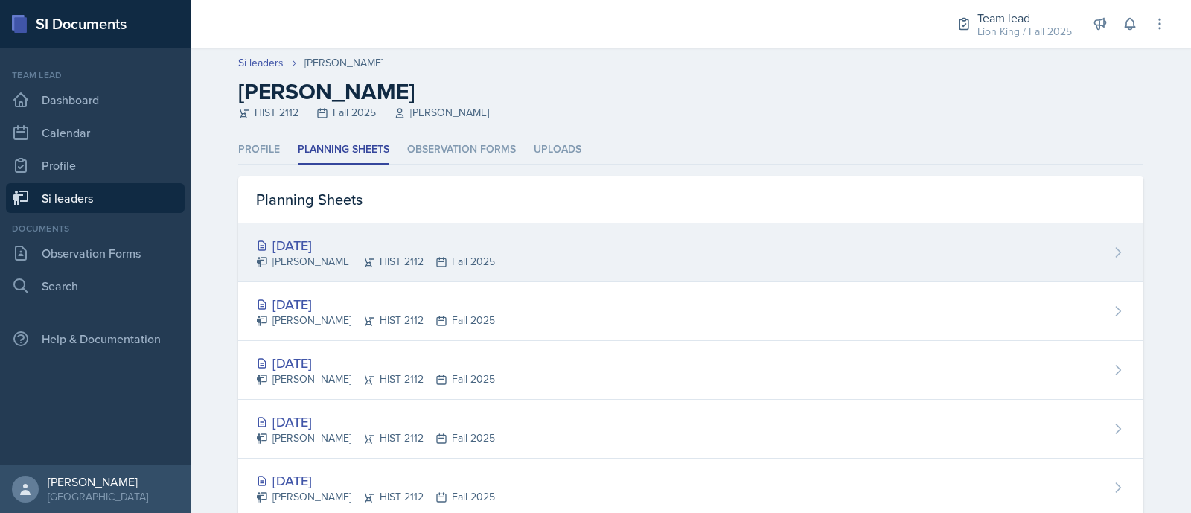
click at [331, 258] on div "Jack Vickers HIST 2112 Fall 2025" at bounding box center [375, 262] width 239 height 16
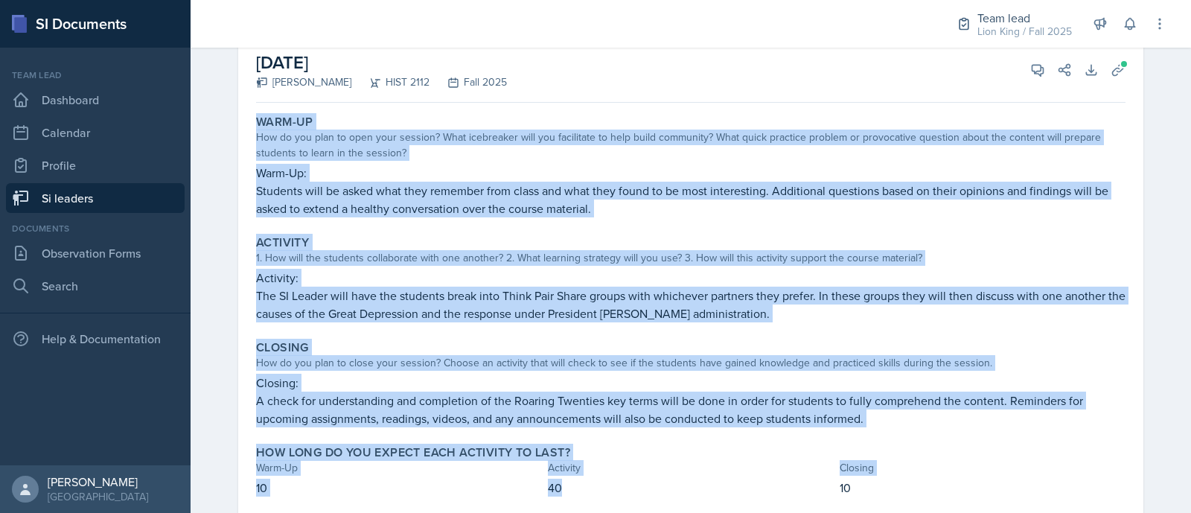
scroll to position [138, 0]
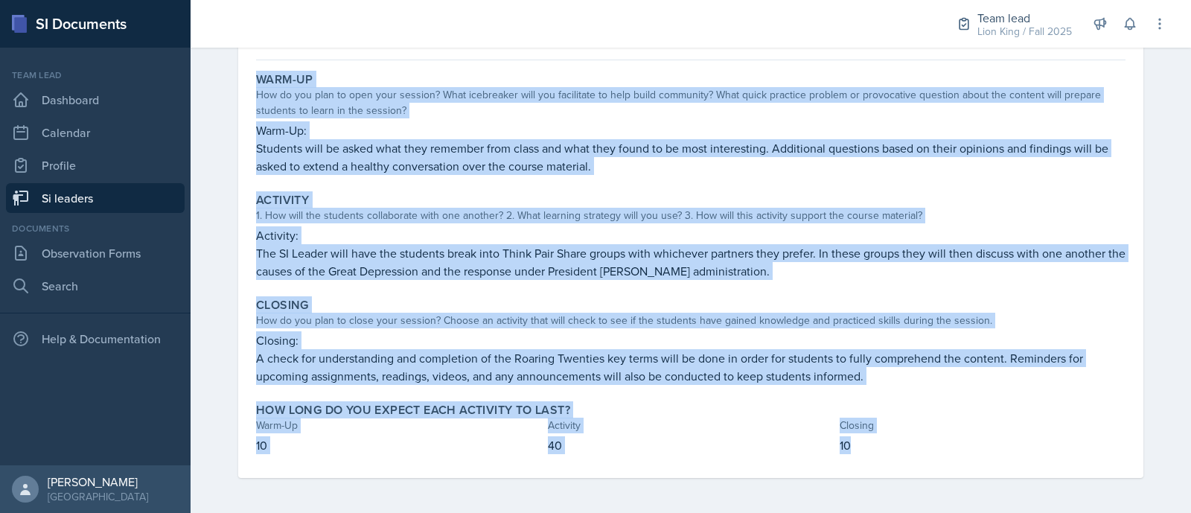
drag, startPoint x: 249, startPoint y: 204, endPoint x: 913, endPoint y: 452, distance: 708.9
click at [913, 452] on div "Warm-Up How do you plan to open your session? What icebreaker will you facilita…" at bounding box center [691, 272] width 870 height 412
copy div "Warm-Up How do you plan to open your session? What icebreaker will you facilita…"
click at [654, 302] on div "Closing" at bounding box center [691, 305] width 870 height 15
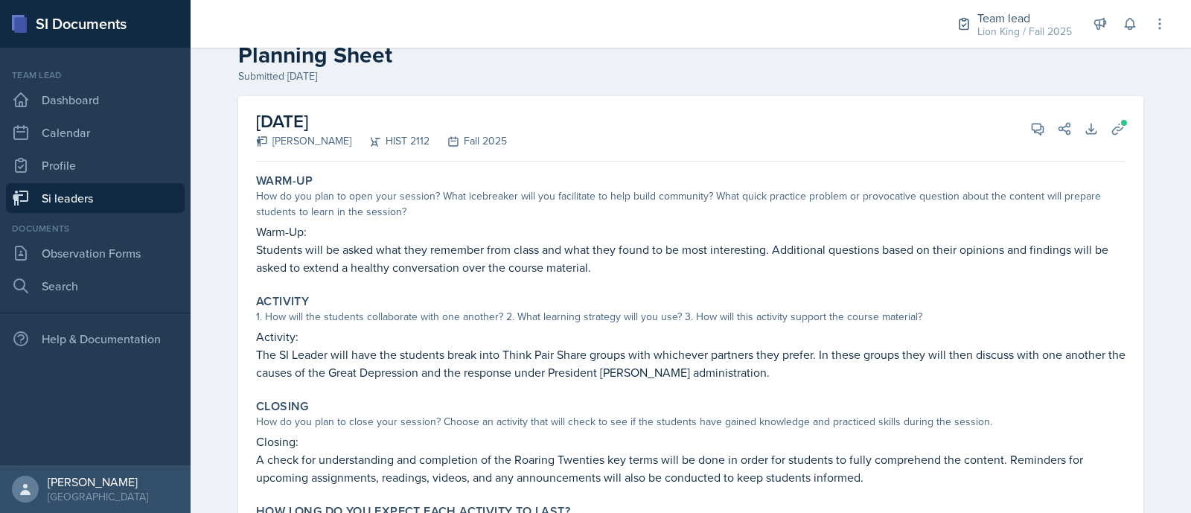
scroll to position [34, 0]
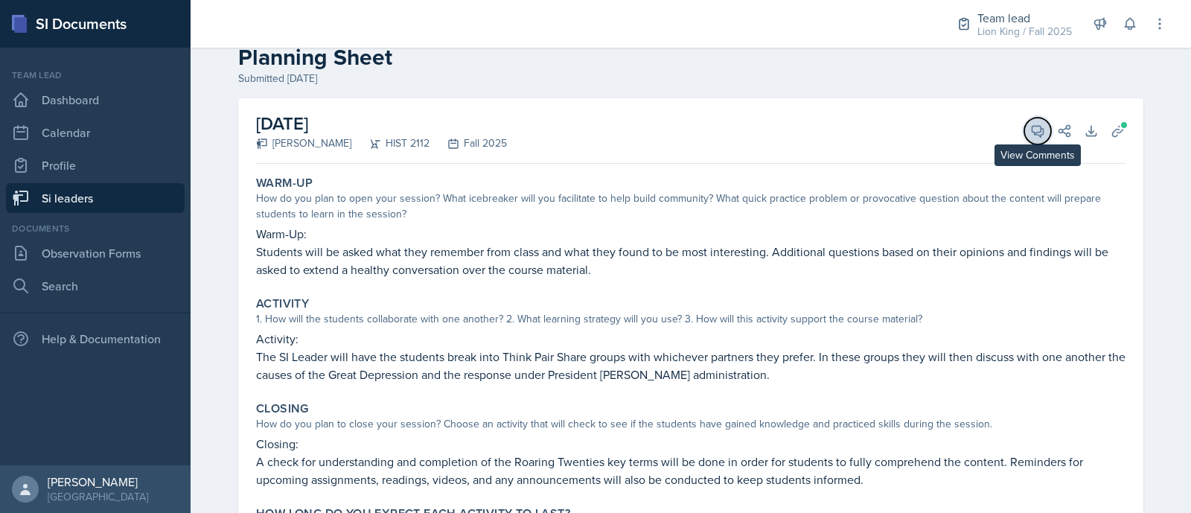
click at [1024, 141] on button "View Comments" at bounding box center [1037, 131] width 27 height 27
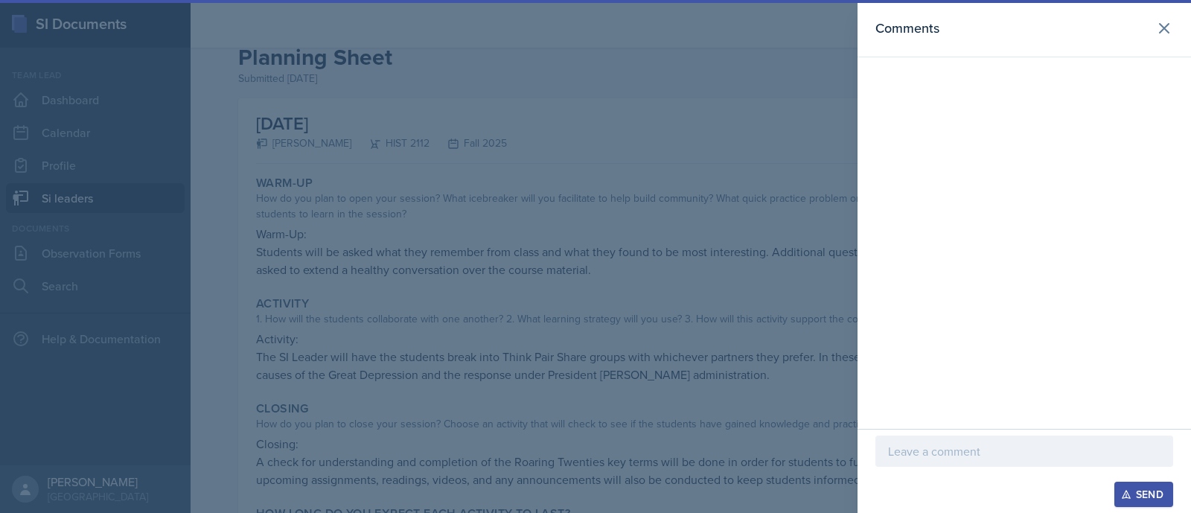
click at [943, 453] on p at bounding box center [1024, 451] width 272 height 18
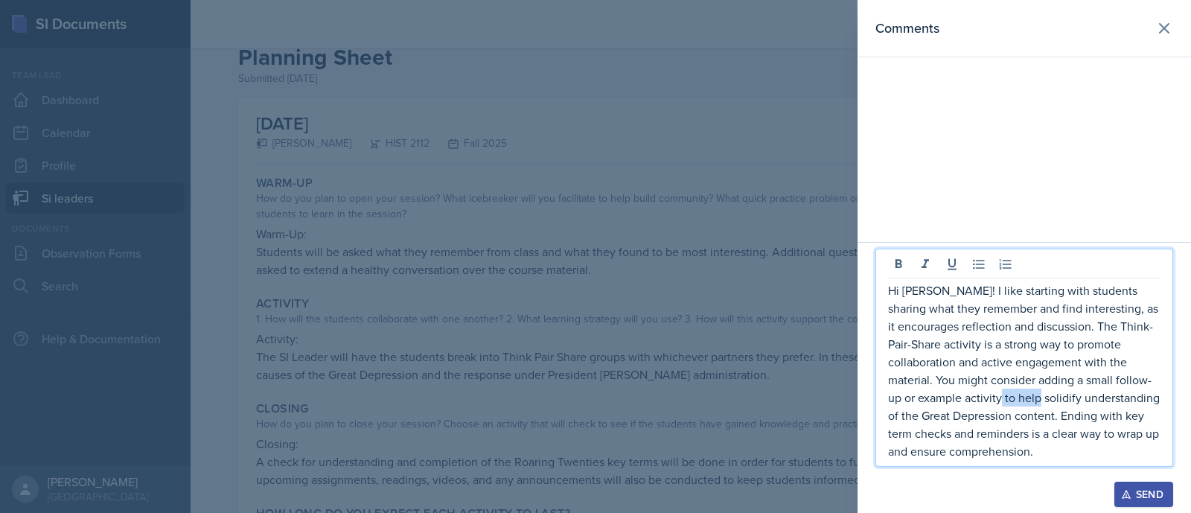
drag, startPoint x: 1046, startPoint y: 397, endPoint x: 1080, endPoint y: 401, distance: 33.8
click at [1080, 401] on p "Hi Jack! I like starting with students sharing what they remember and find inte…" at bounding box center [1024, 370] width 272 height 179
click at [1097, 401] on p "Hi Jack! I like starting with students sharing what they remember and find inte…" at bounding box center [1024, 370] width 272 height 179
click at [1083, 398] on p "Hi Jack! I like starting with students sharing what they remember and find inte…" at bounding box center [1024, 370] width 272 height 179
click at [1118, 401] on p "Hi Jack! I like starting with students sharing what they remember and find inte…" at bounding box center [1024, 370] width 272 height 179
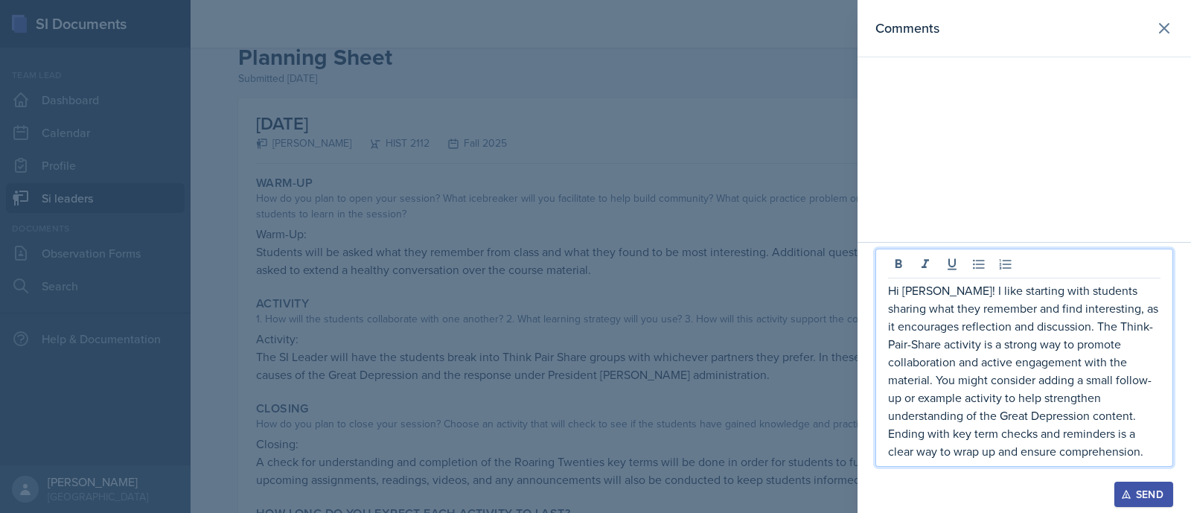
click at [1086, 399] on p "Hi Jack! I like starting with students sharing what they remember and find inte…" at bounding box center [1024, 370] width 272 height 179
click at [1156, 452] on p "Hi Jack! I like starting with students sharing what they remember and find inte…" at bounding box center [1024, 370] width 272 height 179
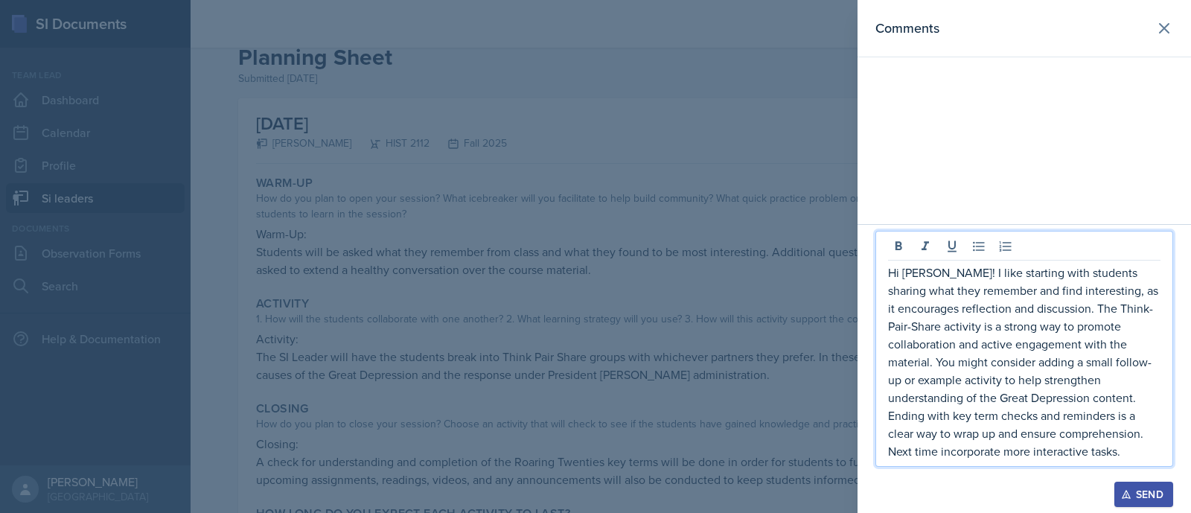
click at [1154, 503] on button "Send" at bounding box center [1144, 494] width 59 height 25
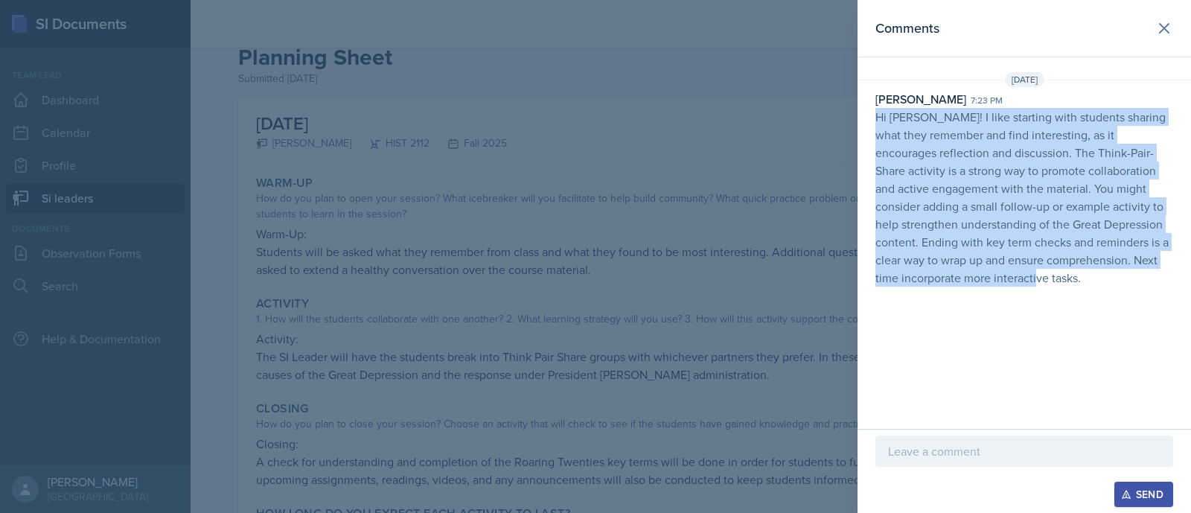
drag, startPoint x: 1109, startPoint y: 282, endPoint x: 870, endPoint y: 112, distance: 293.1
click at [870, 112] on div "Asha-Kaye Johnson 7:23 pm Hi Jack! I like starting with students sharing what t…" at bounding box center [1025, 188] width 334 height 197
copy p "Hi Jack! I like starting with students sharing what they remember and find inte…"
click at [1166, 27] on icon at bounding box center [1164, 28] width 9 height 9
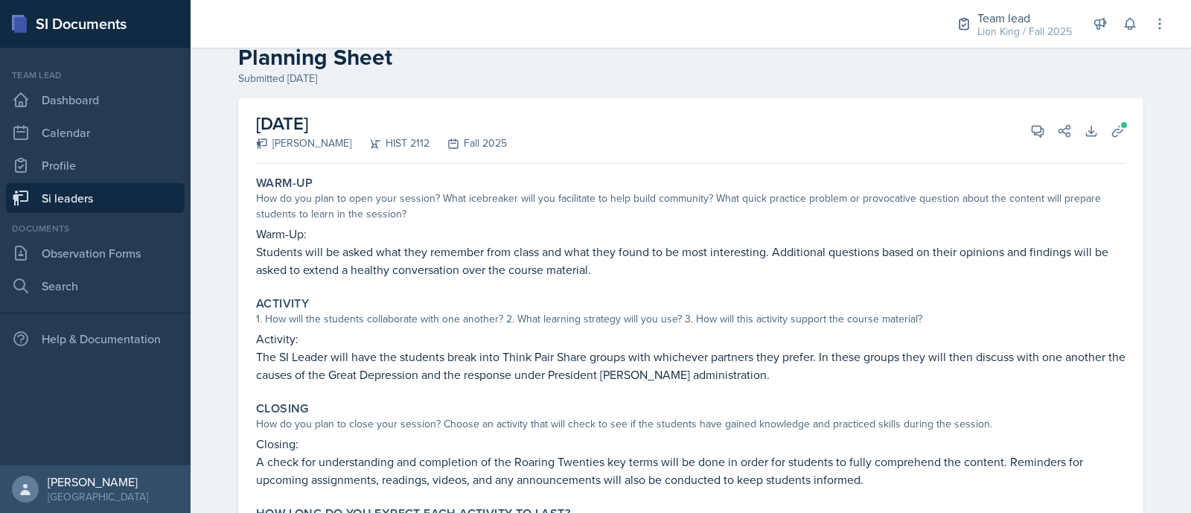
scroll to position [0, 0]
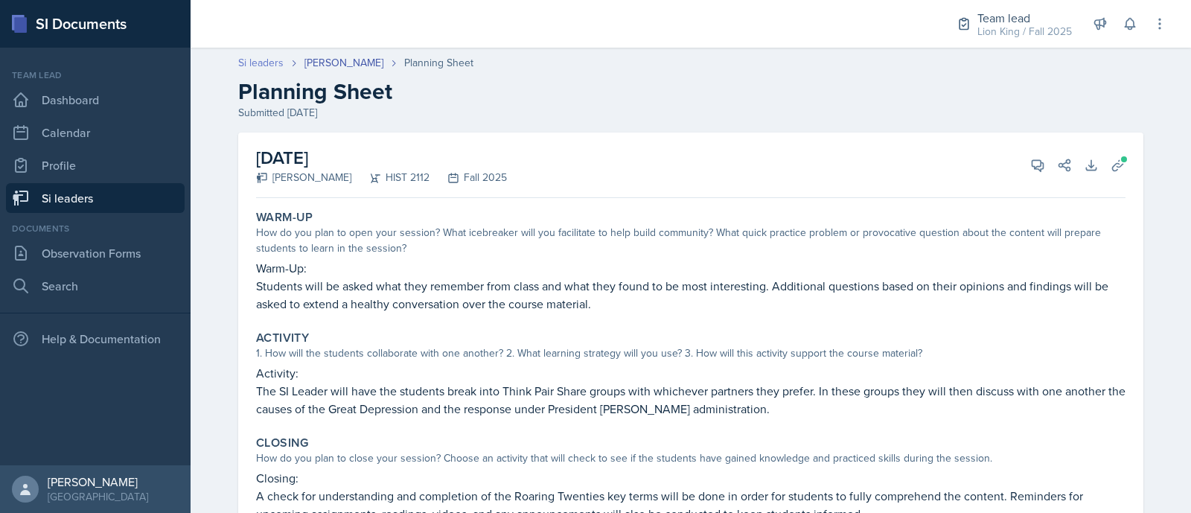
click at [264, 63] on link "Si leaders" at bounding box center [260, 63] width 45 height 16
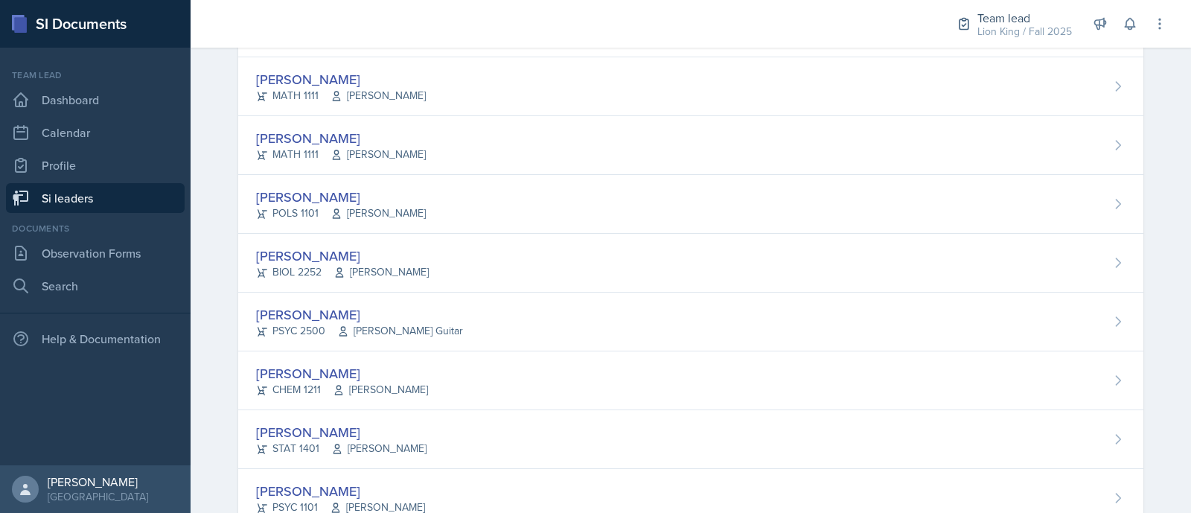
scroll to position [1182, 0]
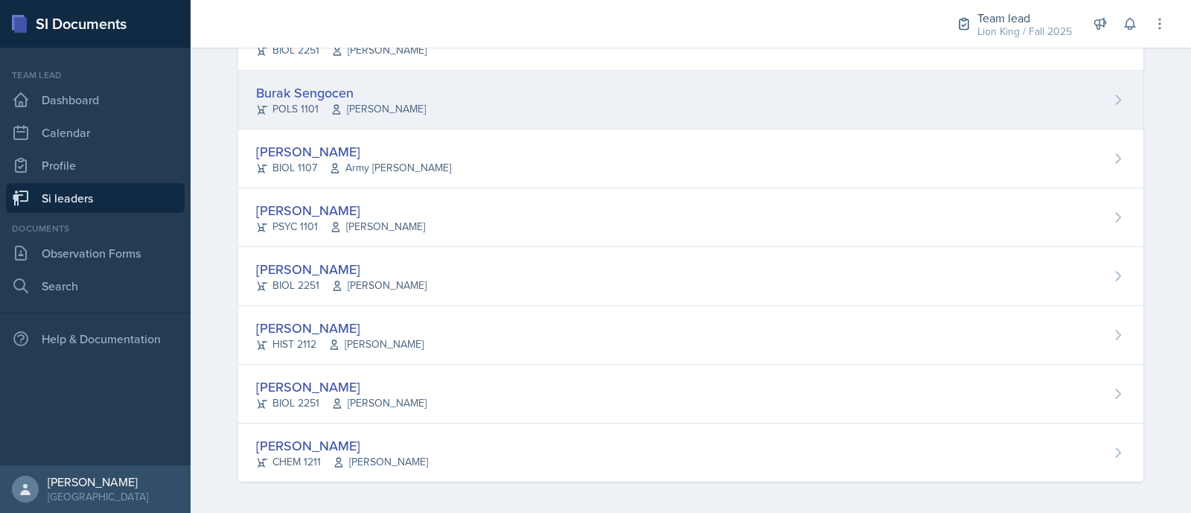
click at [963, 115] on div "Burak Sengocen POLS 1101 Gary Carrico" at bounding box center [690, 100] width 905 height 59
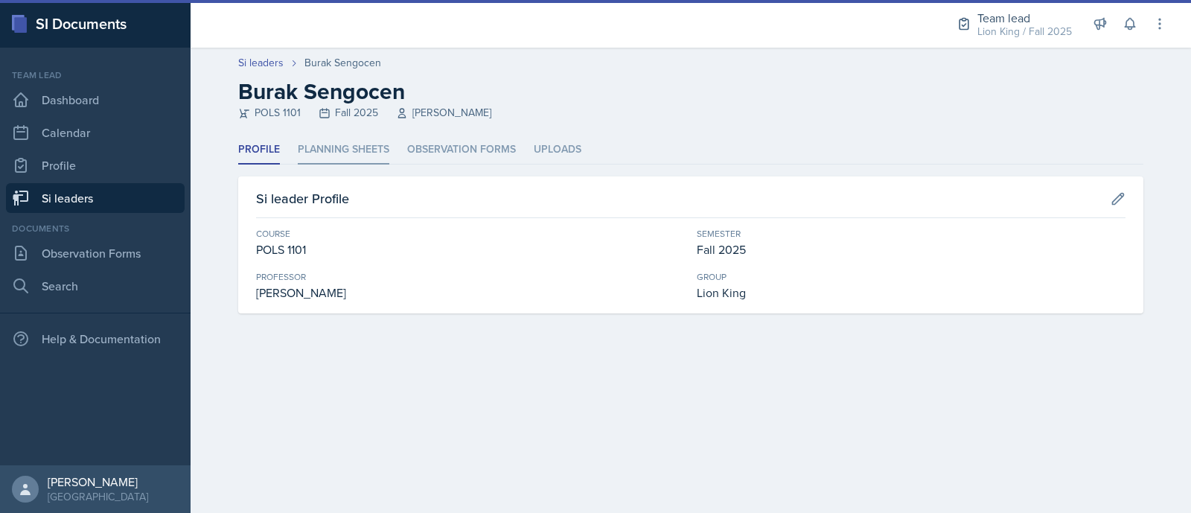
click at [369, 141] on li "Planning Sheets" at bounding box center [344, 149] width 92 height 29
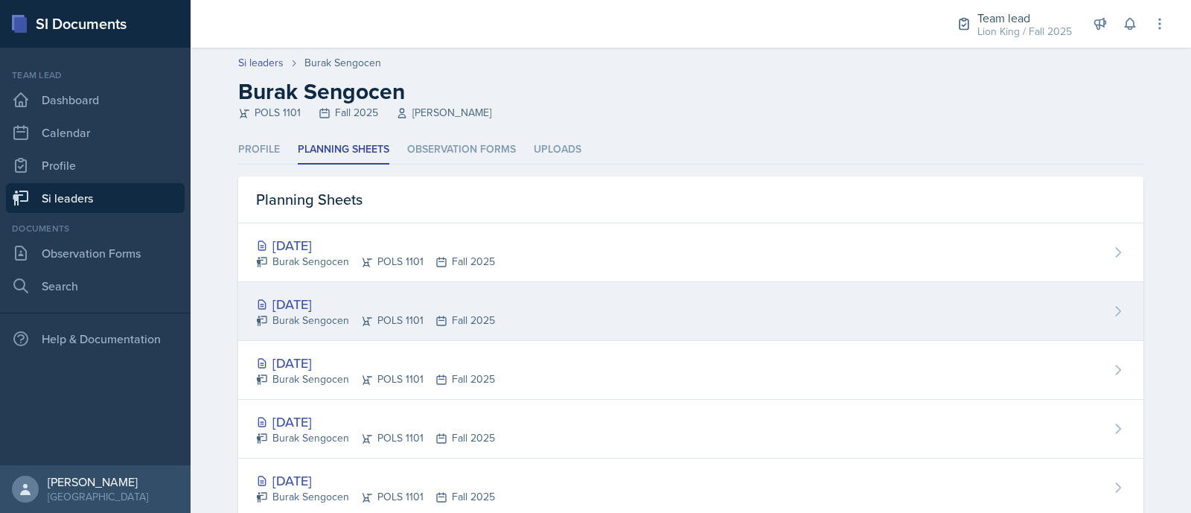
click at [369, 302] on div "[DATE]" at bounding box center [375, 304] width 239 height 20
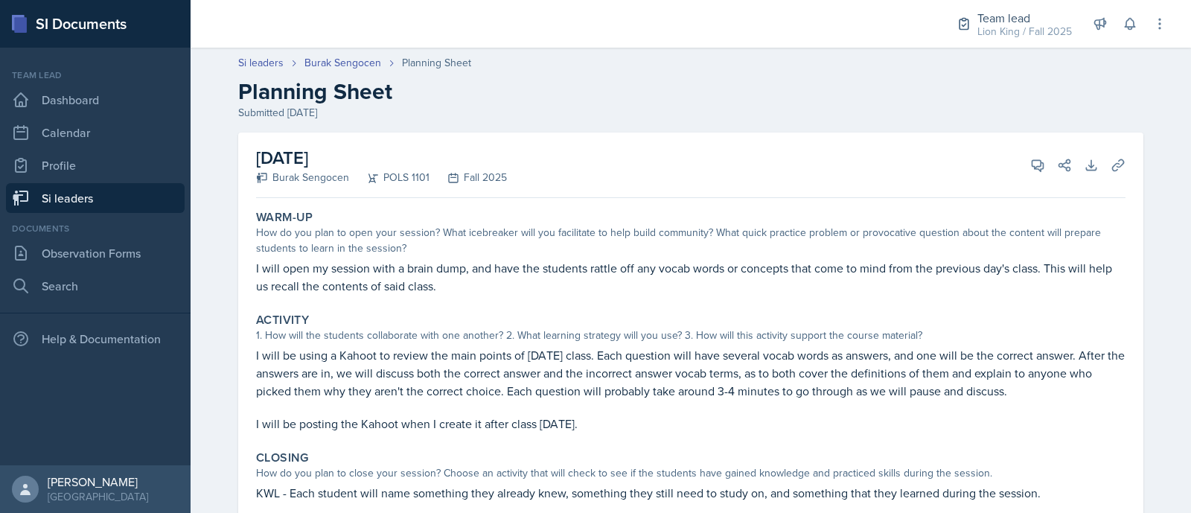
click at [663, 356] on p "I will be using a Kahoot to review the main points of Tuesday's class. Each que…" at bounding box center [691, 373] width 870 height 54
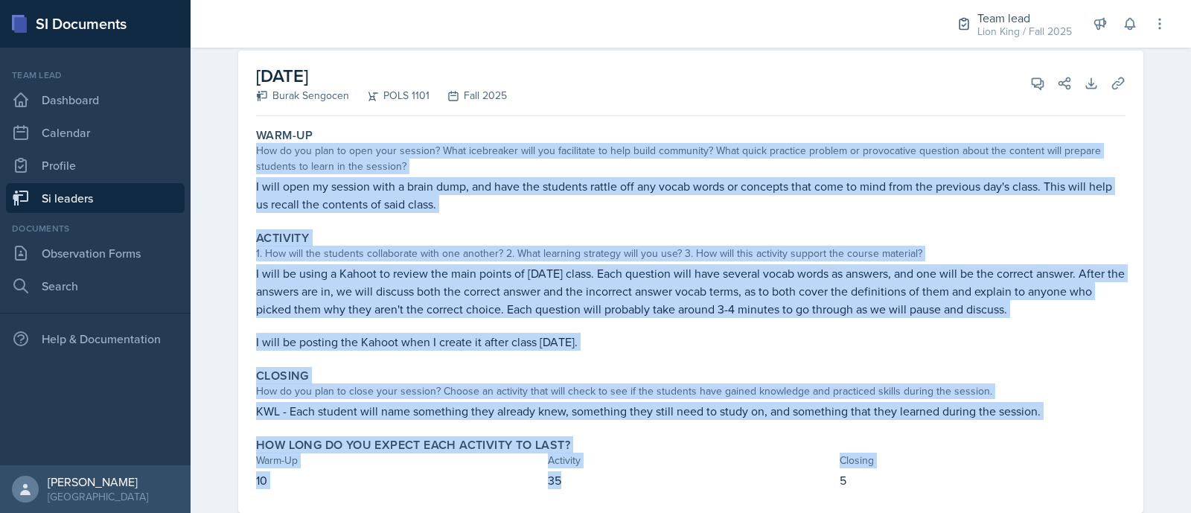
scroll to position [117, 0]
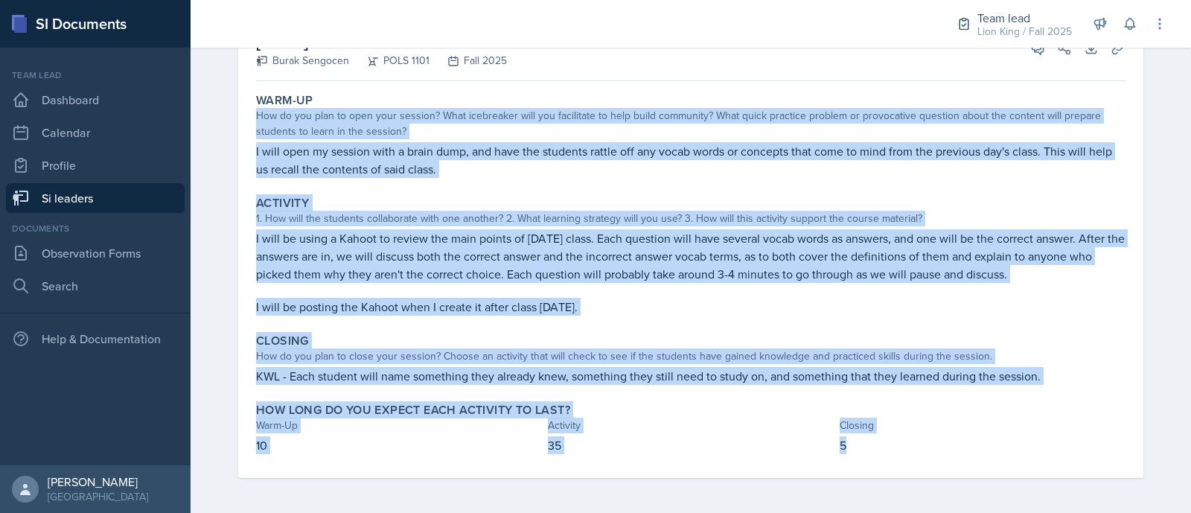
drag, startPoint x: 248, startPoint y: 227, endPoint x: 925, endPoint y: 450, distance: 712.6
click at [925, 450] on div "Warm-Up How do you plan to open your session? What icebreaker will you facilita…" at bounding box center [691, 282] width 870 height 391
copy div "How do you plan to open your session? What icebreaker will you facilitate to he…"
click at [552, 273] on p "I will be using a Kahoot to review the main points of Tuesday's class. Each que…" at bounding box center [691, 256] width 870 height 54
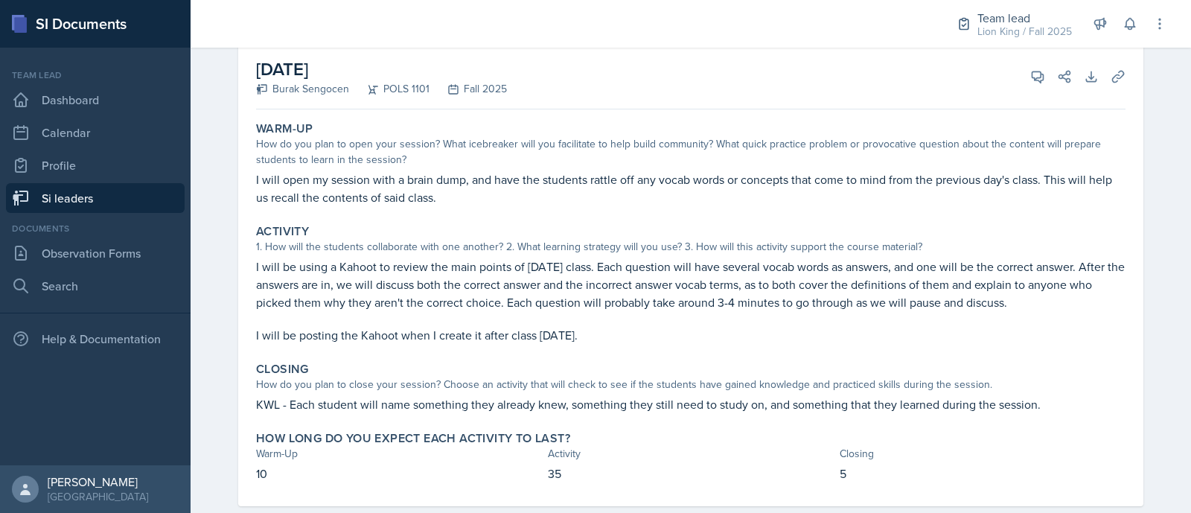
scroll to position [60, 0]
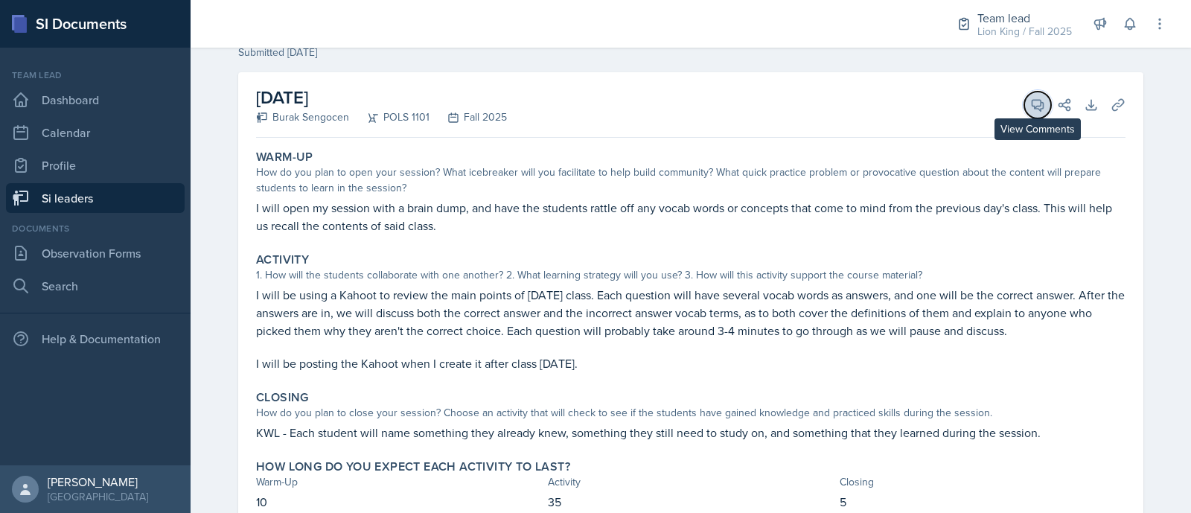
click at [1030, 101] on icon at bounding box center [1037, 105] width 15 height 15
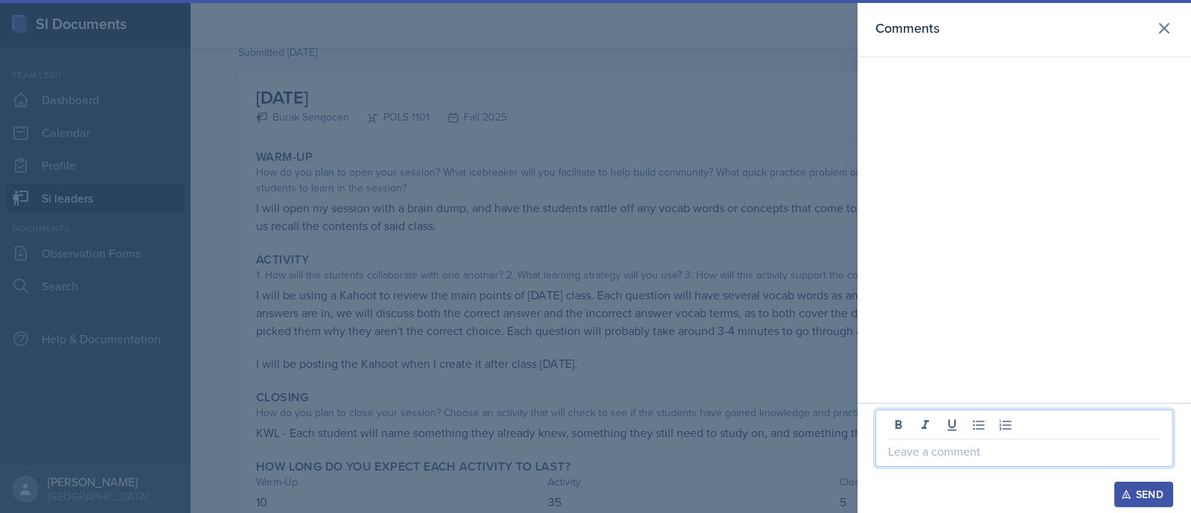
click at [923, 451] on p at bounding box center [1024, 451] width 272 height 18
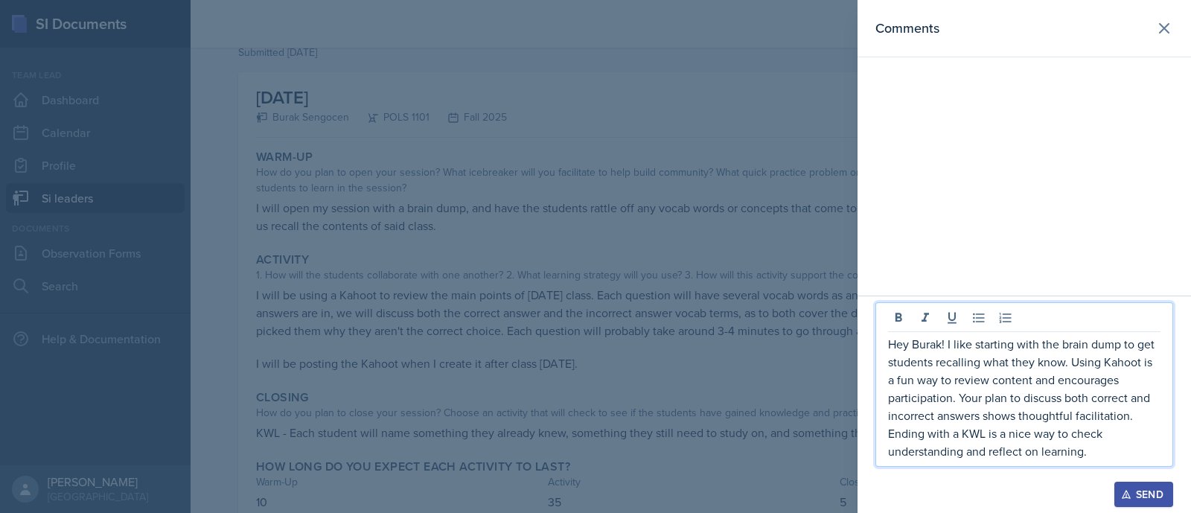
click at [1070, 370] on p "Hey Burak! I like starting with the brain dump to get students recalling what t…" at bounding box center [1024, 397] width 272 height 125
click at [1136, 370] on p "Hey Burak! I like starting with the brain dump to get students recalling what t…" at bounding box center [1024, 397] width 272 height 125
drag, startPoint x: 1139, startPoint y: 364, endPoint x: 1080, endPoint y: 363, distance: 59.6
click at [1080, 363] on p "Hey Burak! I like starting with the brain dump to get students recalling what t…" at bounding box center [1024, 397] width 272 height 125
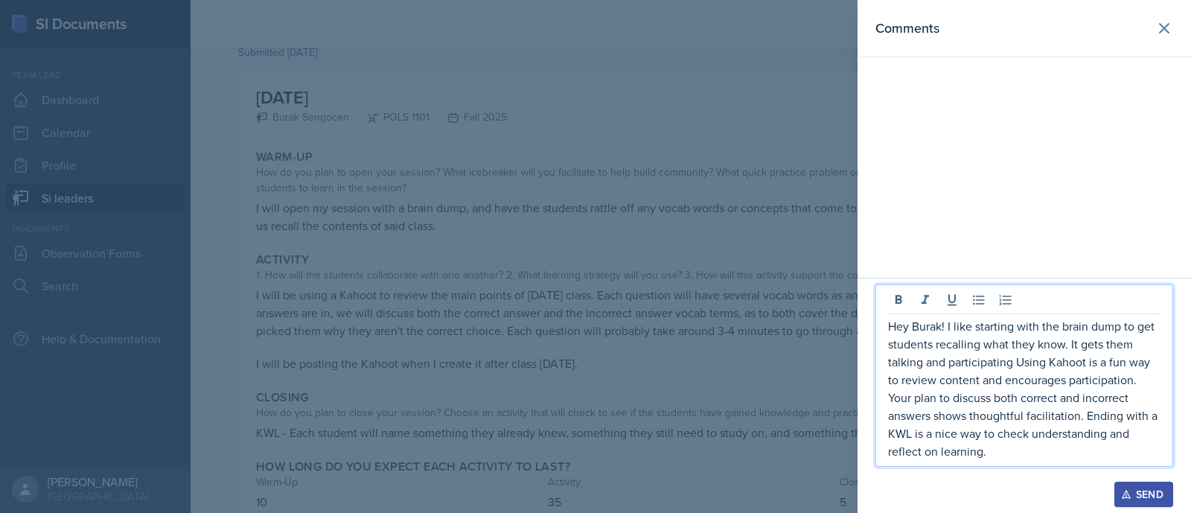
click at [1000, 460] on div "Hey Burak! I like starting with the brain dump to get students recalling what t…" at bounding box center [1025, 375] width 298 height 182
click at [1036, 364] on p "Hey Burak! I like starting with the brain dump to get students recalling what t…" at bounding box center [1024, 388] width 272 height 143
drag, startPoint x: 1136, startPoint y: 388, endPoint x: 1005, endPoint y: 372, distance: 132.0
click at [1005, 372] on p "Hey Burak! I like starting with the brain dump to get students recalling what t…" at bounding box center [1024, 388] width 272 height 143
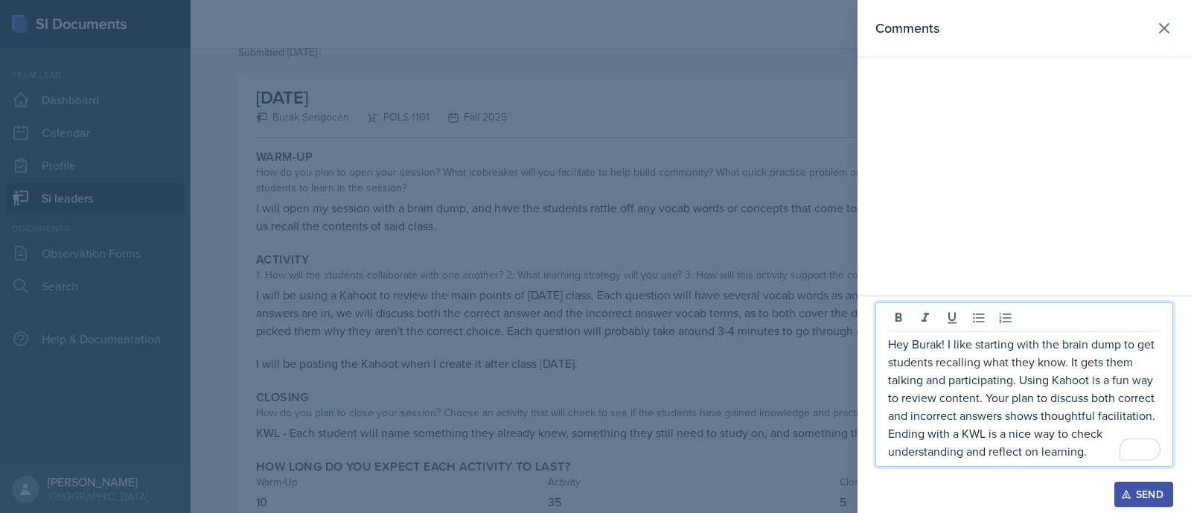
click at [1085, 460] on div "Hey Burak! I like starting with the brain dump to get students recalling what t…" at bounding box center [1025, 384] width 298 height 165
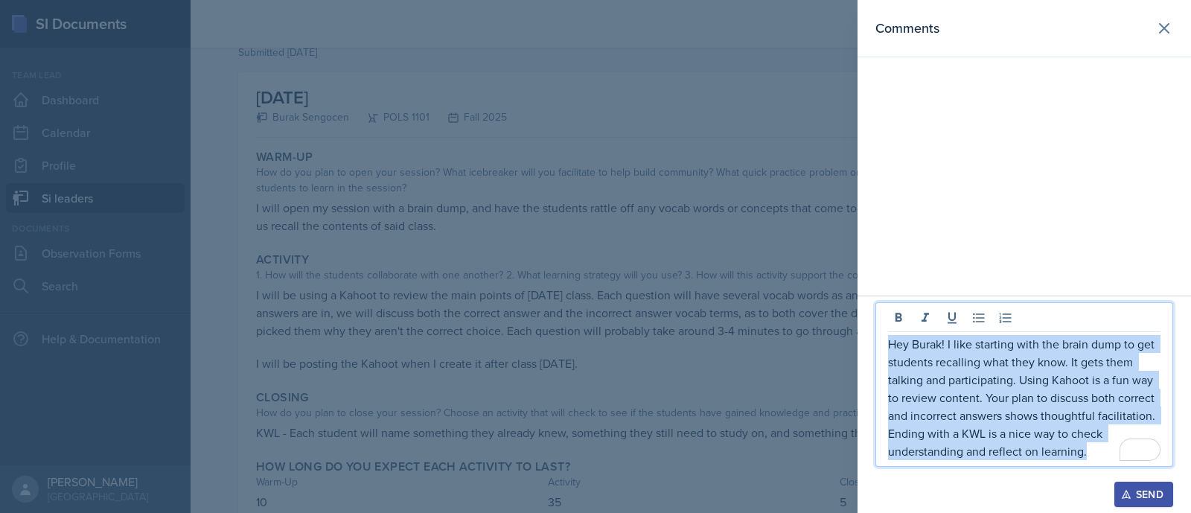
click at [881, 340] on section "Comments Hey Burak! I like starting with the brain dump to get students recalli…" at bounding box center [1025, 256] width 334 height 513
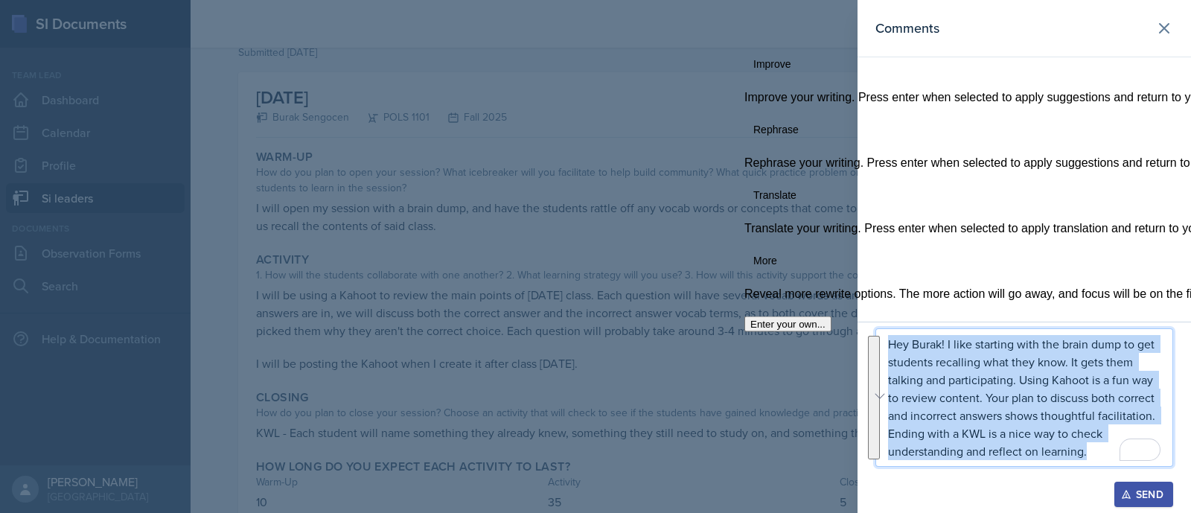
copy p "Hey Burak! I like starting with the brain dump to get students recalling what t…"
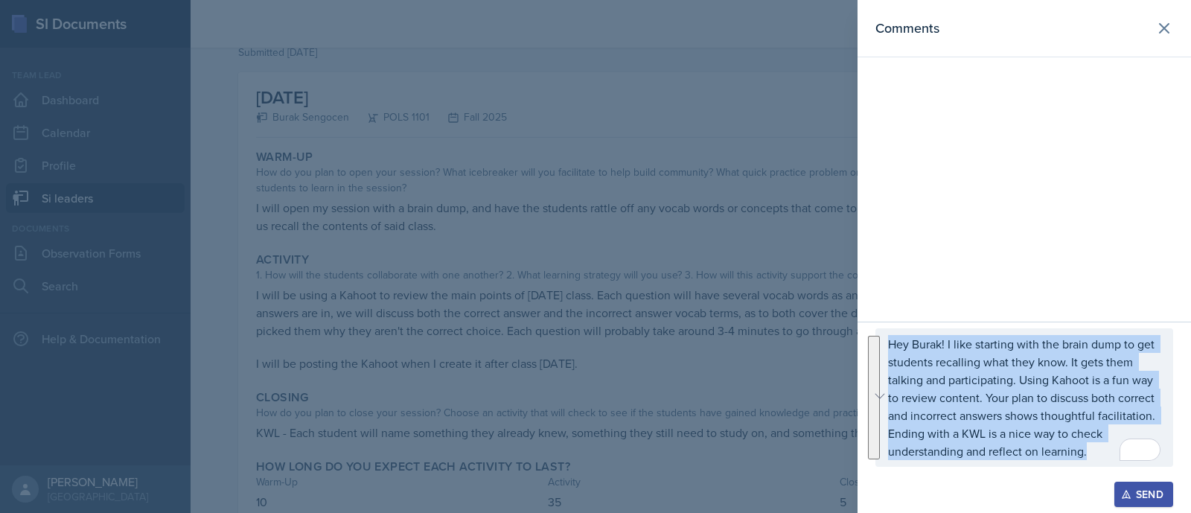
click at [1127, 494] on icon "button" at bounding box center [1126, 494] width 10 height 10
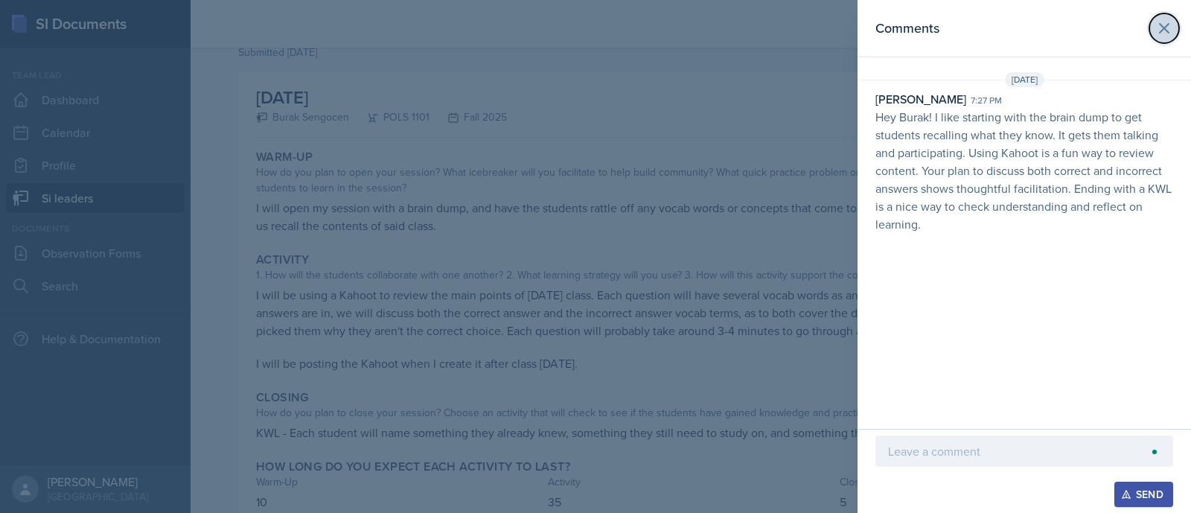
click at [1161, 33] on icon at bounding box center [1164, 28] width 9 height 9
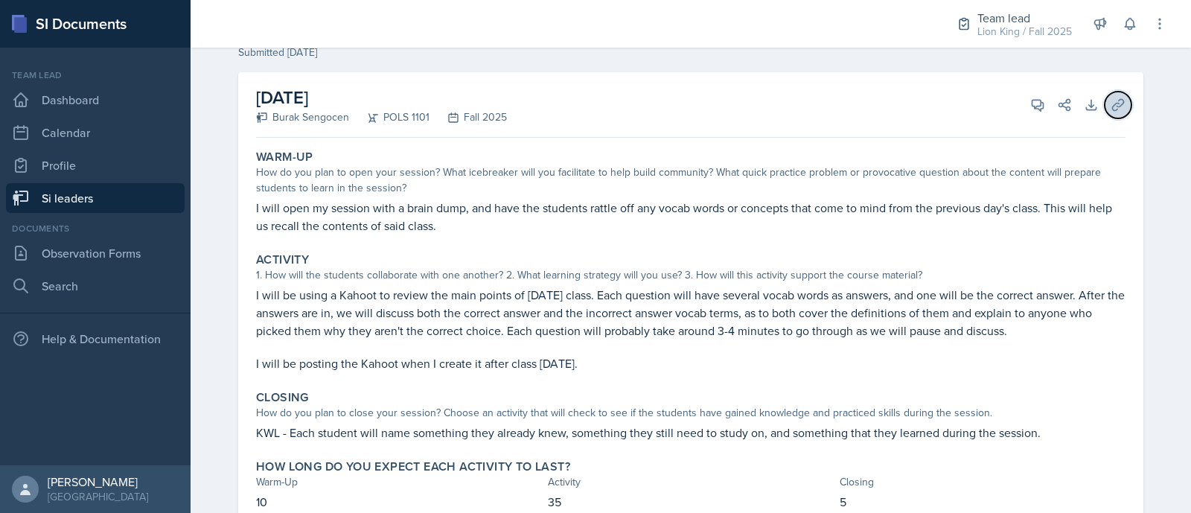
click at [1114, 109] on icon at bounding box center [1118, 105] width 15 height 15
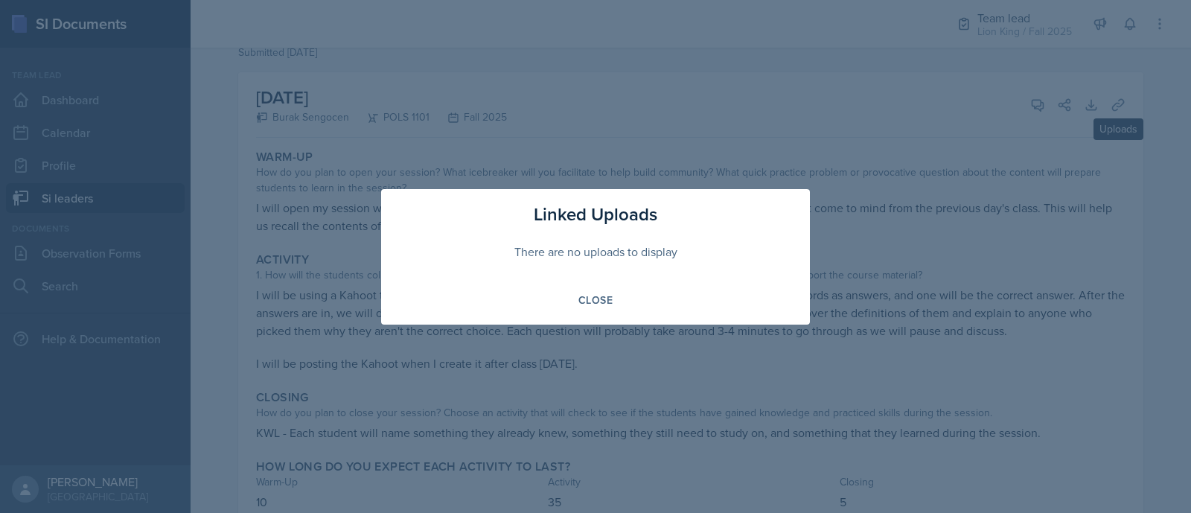
click at [599, 318] on div "Linked Uploads There are no uploads to display Close" at bounding box center [595, 256] width 429 height 135
click at [584, 300] on div "Close" at bounding box center [595, 300] width 34 height 12
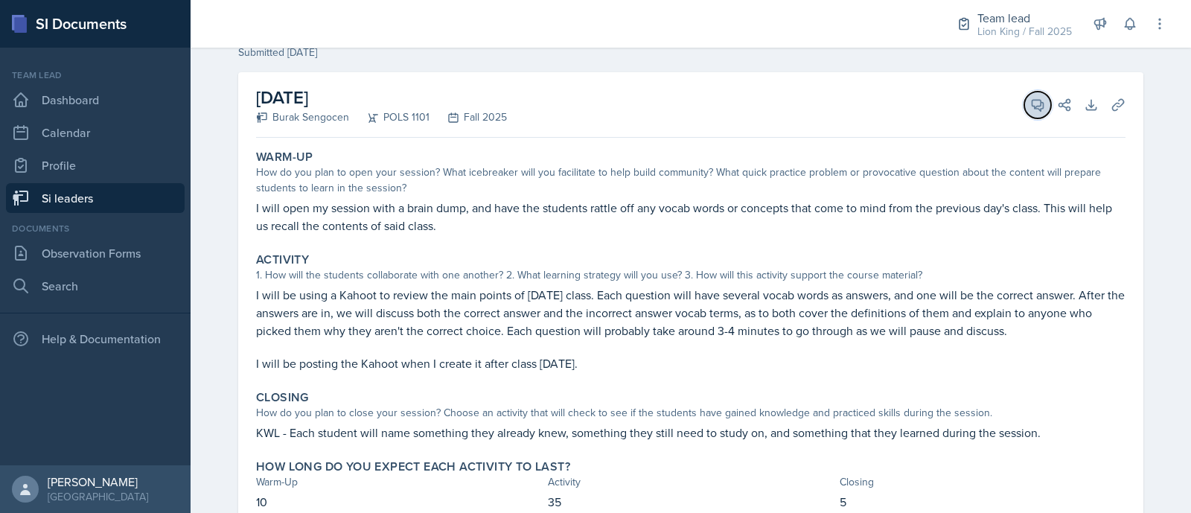
click at [1030, 104] on icon at bounding box center [1037, 105] width 15 height 15
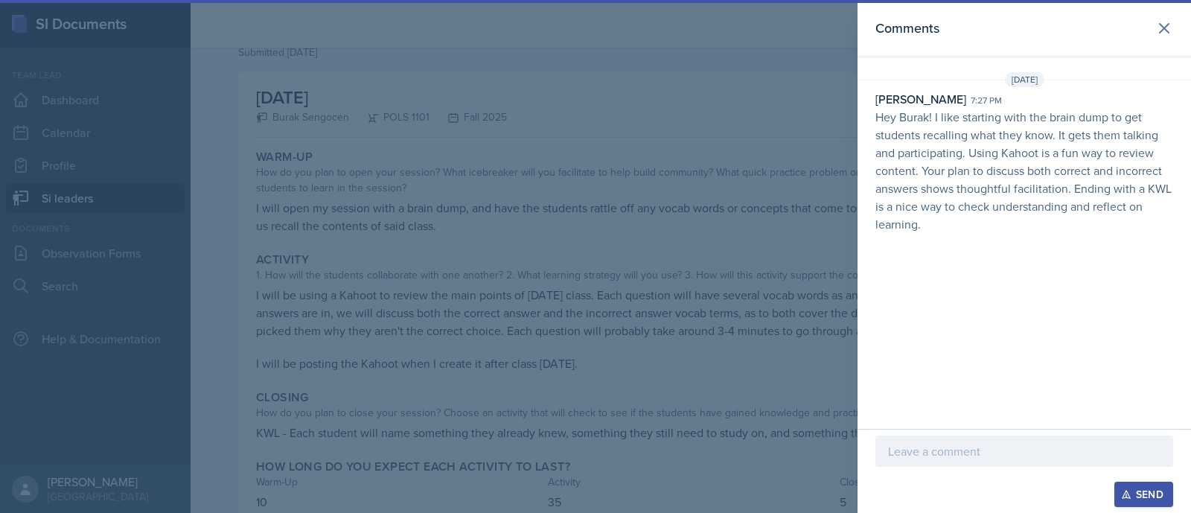
click at [934, 454] on p "To enrich screen reader interactions, please activate Accessibility in Grammarl…" at bounding box center [1024, 451] width 272 height 18
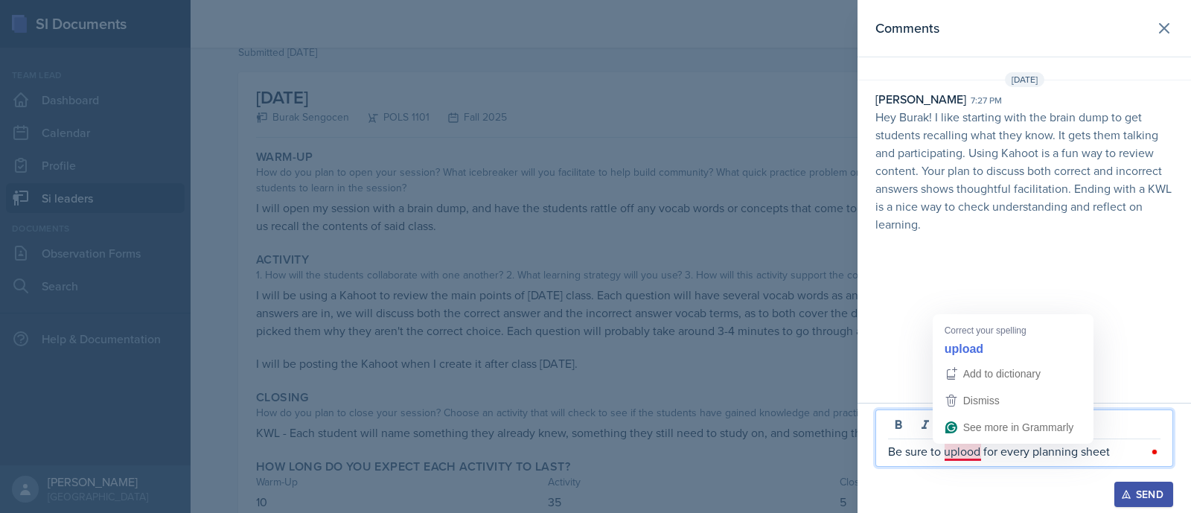
click at [947, 450] on p "Be sure to uplood for every planning sheet" at bounding box center [1024, 451] width 272 height 18
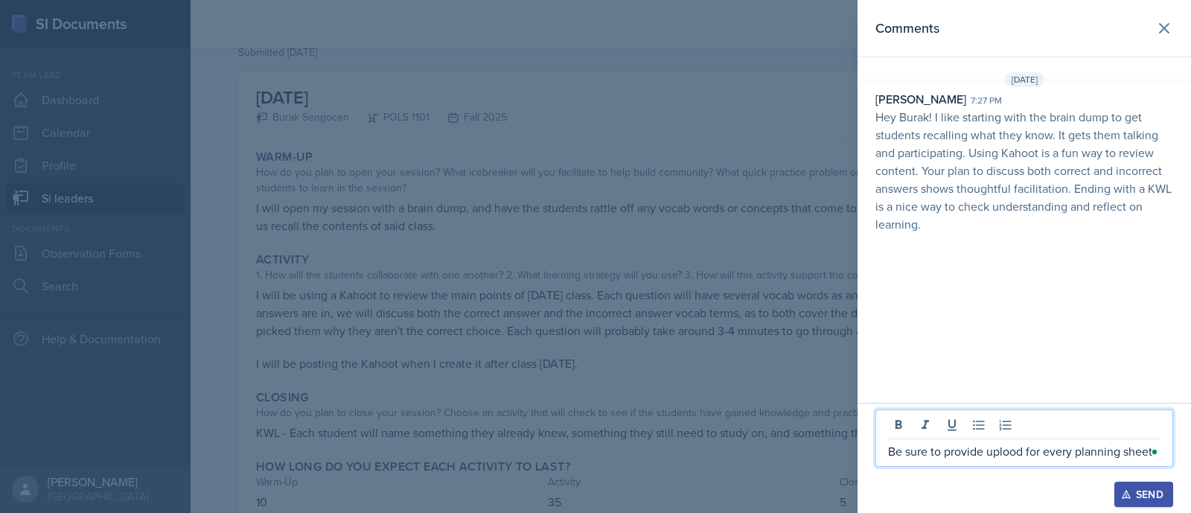
click at [1020, 456] on p "Be sure to provide uplood for every planning sheet" at bounding box center [1024, 451] width 272 height 18
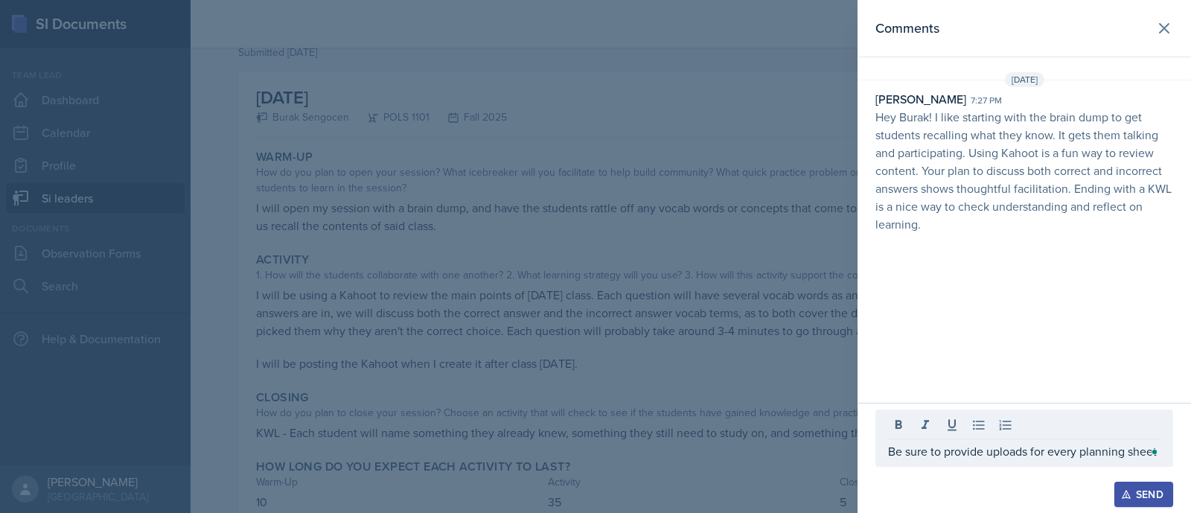
click at [1132, 484] on button "Send" at bounding box center [1144, 494] width 59 height 25
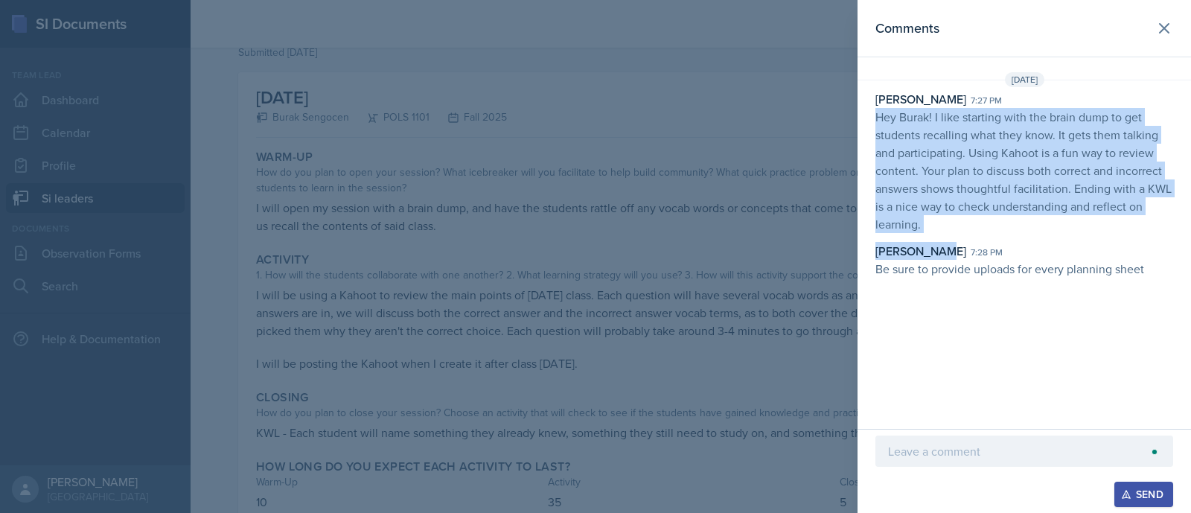
drag, startPoint x: 938, startPoint y: 233, endPoint x: 864, endPoint y: 112, distance: 142.4
click at [864, 112] on div "Asha-Kaye Johnson 7:27 pm Hey Burak! I like starting with the brain dump to get…" at bounding box center [1025, 184] width 334 height 188
drag, startPoint x: 875, startPoint y: 112, endPoint x: 937, endPoint y: 214, distance: 119.9
click at [937, 214] on p "Hey Burak! I like starting with the brain dump to get students recalling what t…" at bounding box center [1025, 170] width 298 height 125
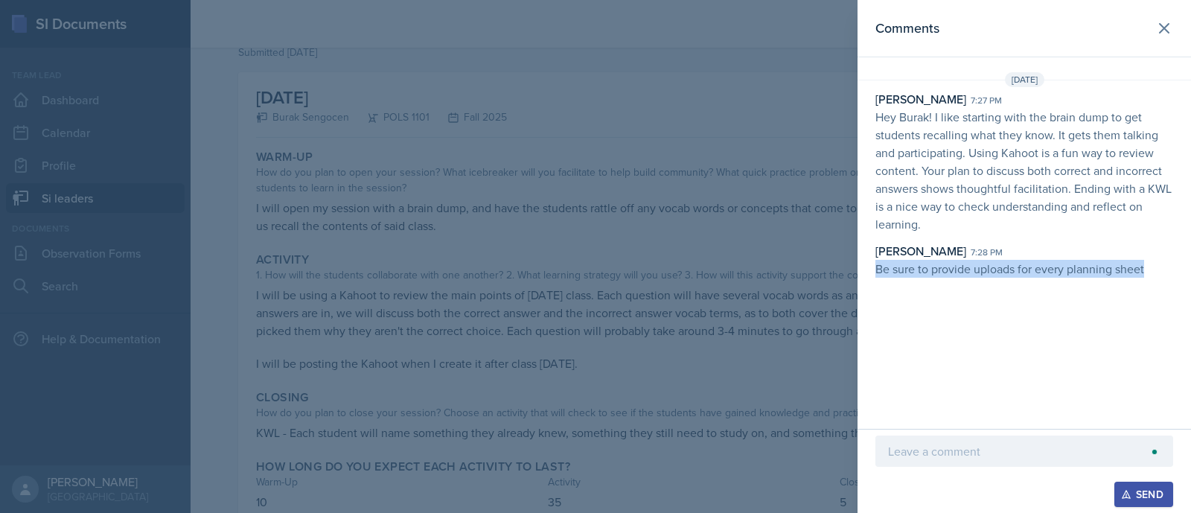
drag, startPoint x: 870, startPoint y: 261, endPoint x: 1171, endPoint y: 272, distance: 301.7
click at [1171, 272] on div "Asha-Kaye Johnson 7:27 pm Hey Burak! I like starting with the brain dump to get…" at bounding box center [1025, 184] width 334 height 188
click at [1163, 31] on icon at bounding box center [1164, 28] width 18 height 18
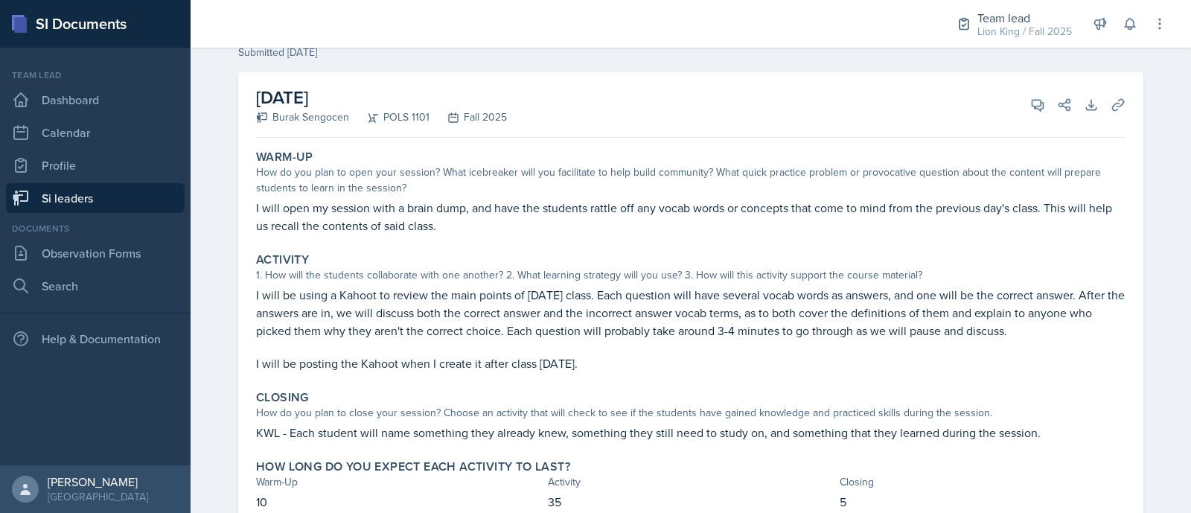
scroll to position [0, 0]
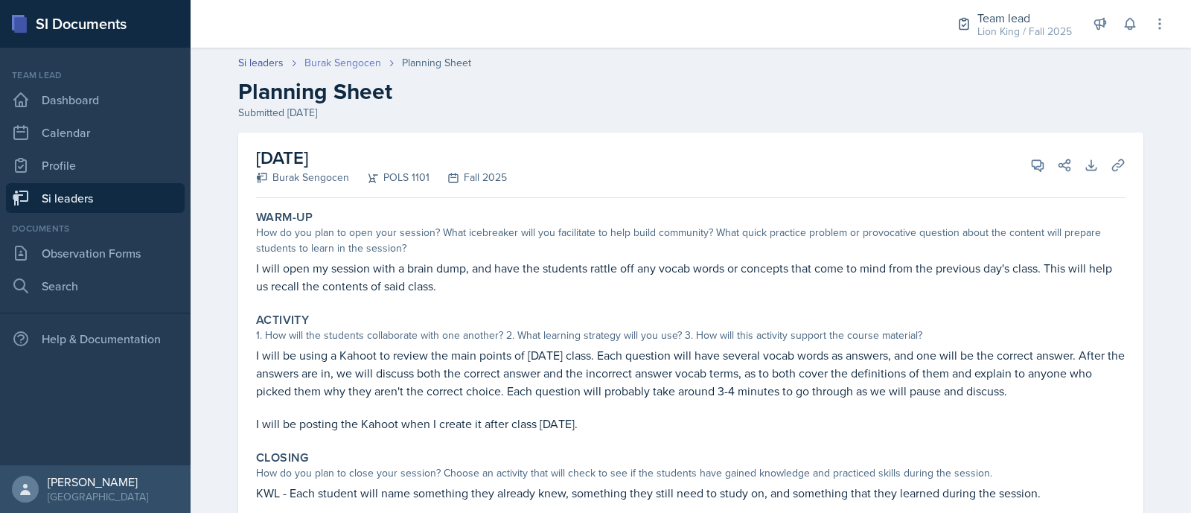
click at [324, 58] on link "Burak Sengocen" at bounding box center [342, 63] width 77 height 16
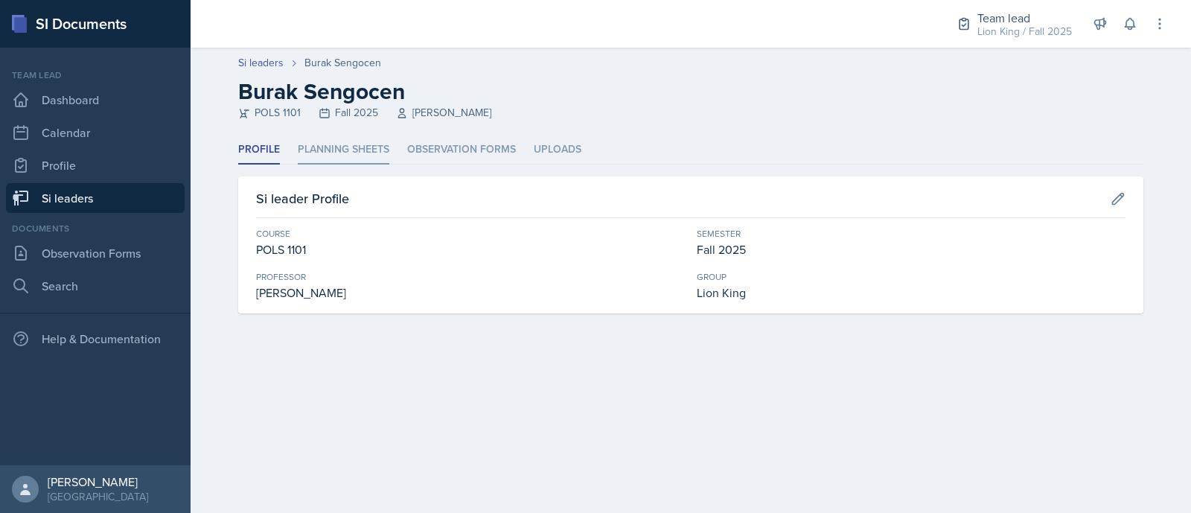
click at [348, 150] on li "Planning Sheets" at bounding box center [344, 149] width 92 height 29
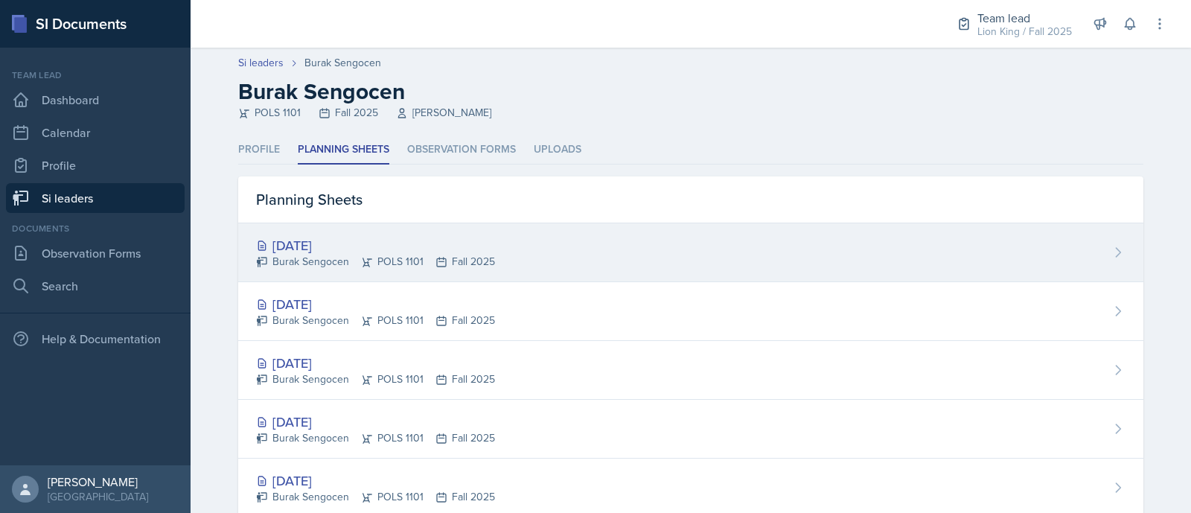
click at [407, 246] on div "[DATE]" at bounding box center [375, 245] width 239 height 20
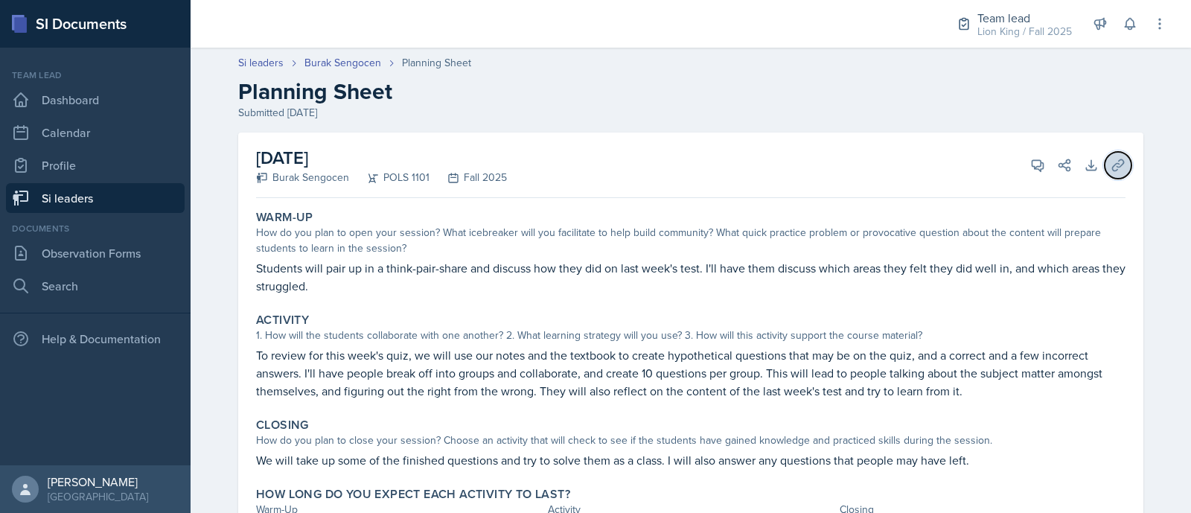
click at [1118, 164] on button "Uploads" at bounding box center [1118, 165] width 27 height 27
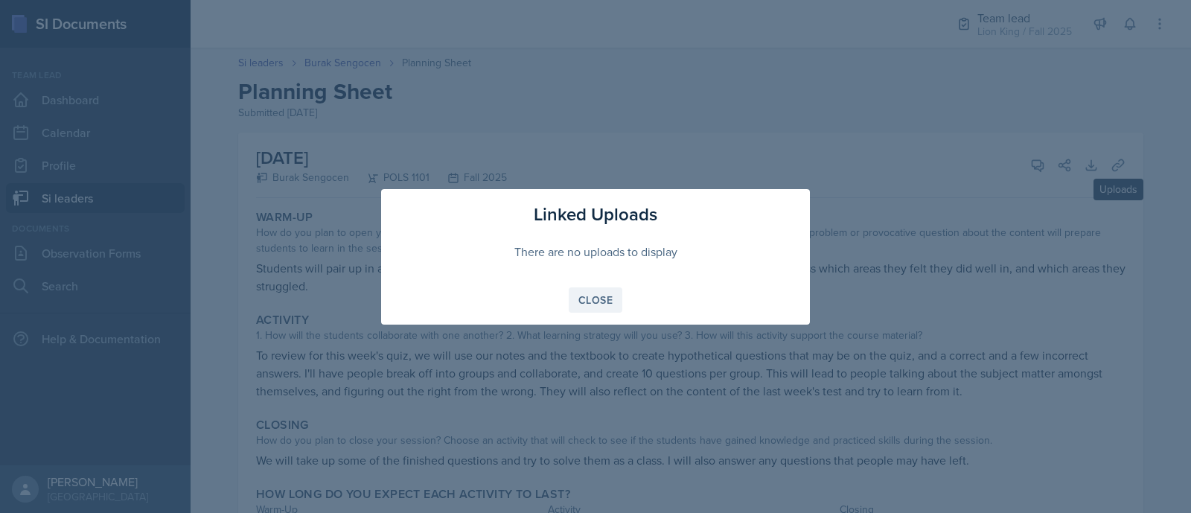
click at [608, 302] on div "Close" at bounding box center [595, 300] width 34 height 12
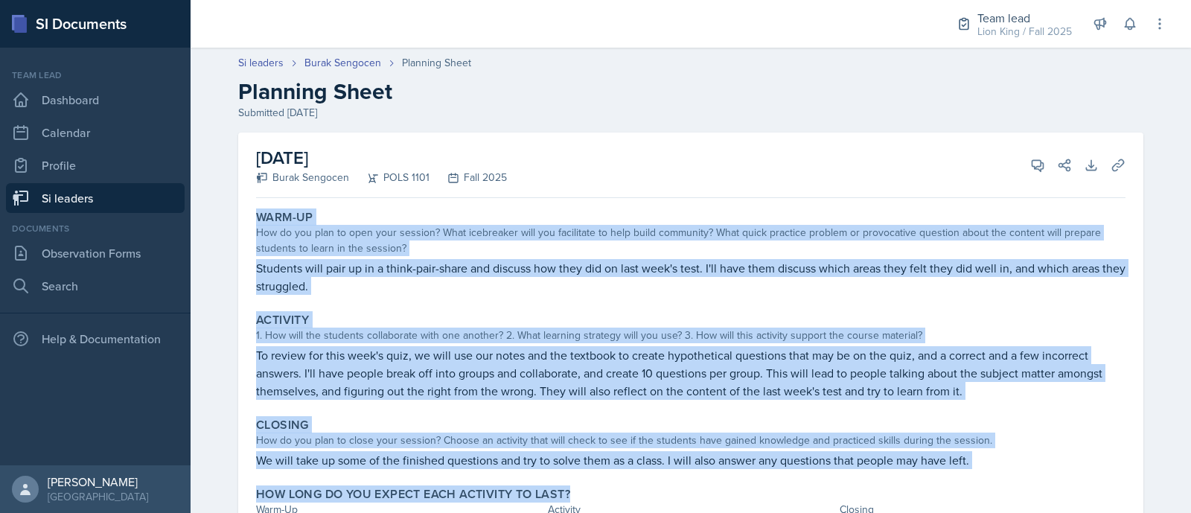
scroll to position [84, 0]
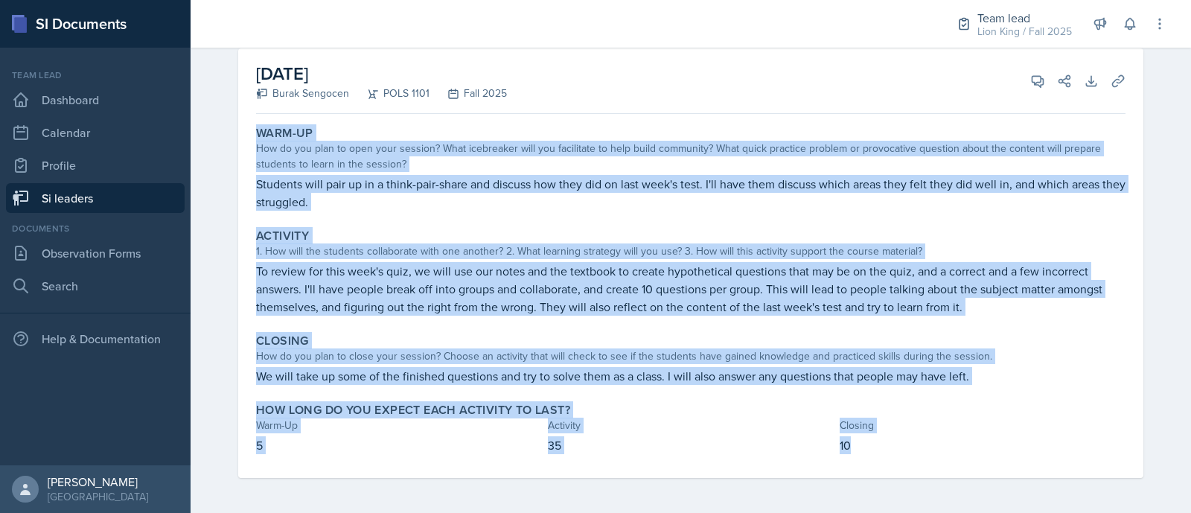
drag, startPoint x: 243, startPoint y: 210, endPoint x: 881, endPoint y: 453, distance: 682.2
click at [881, 453] on div "Warm-Up How do you plan to open your session? What icebreaker will you facilita…" at bounding box center [691, 299] width 870 height 358
click at [443, 194] on p "Students will pair up in a think-pair-share and discuss how they did on last we…" at bounding box center [691, 193] width 870 height 36
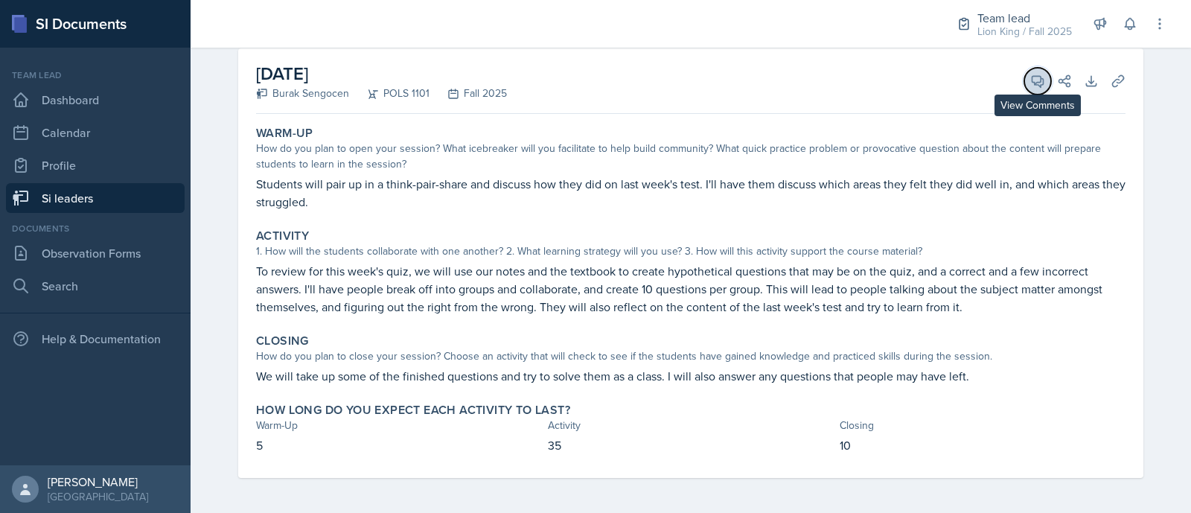
click at [1035, 86] on icon at bounding box center [1037, 81] width 15 height 15
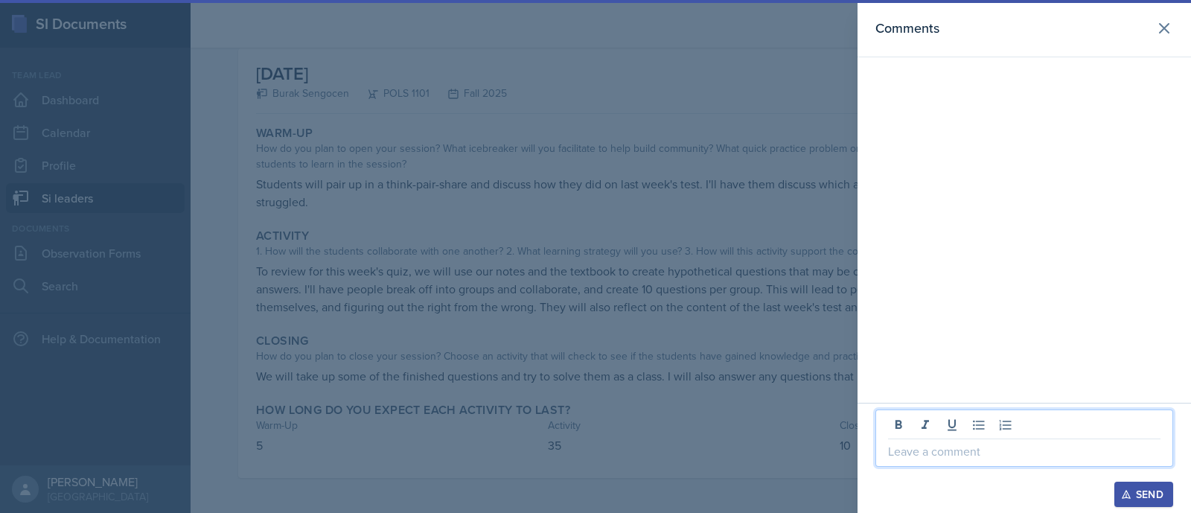
click at [927, 452] on p at bounding box center [1024, 451] width 272 height 18
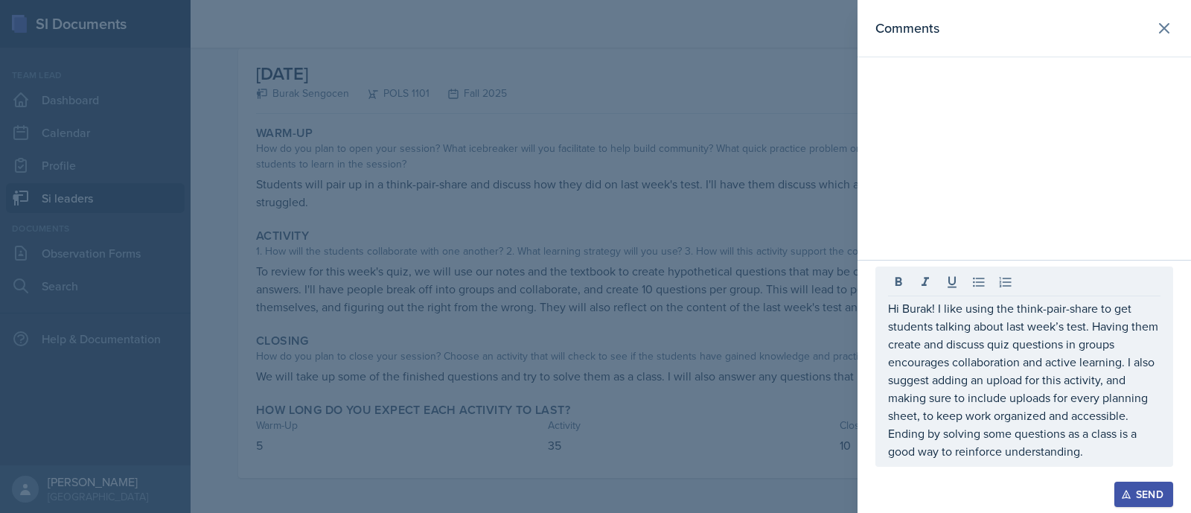
click at [1148, 496] on div "Send" at bounding box center [1143, 494] width 39 height 12
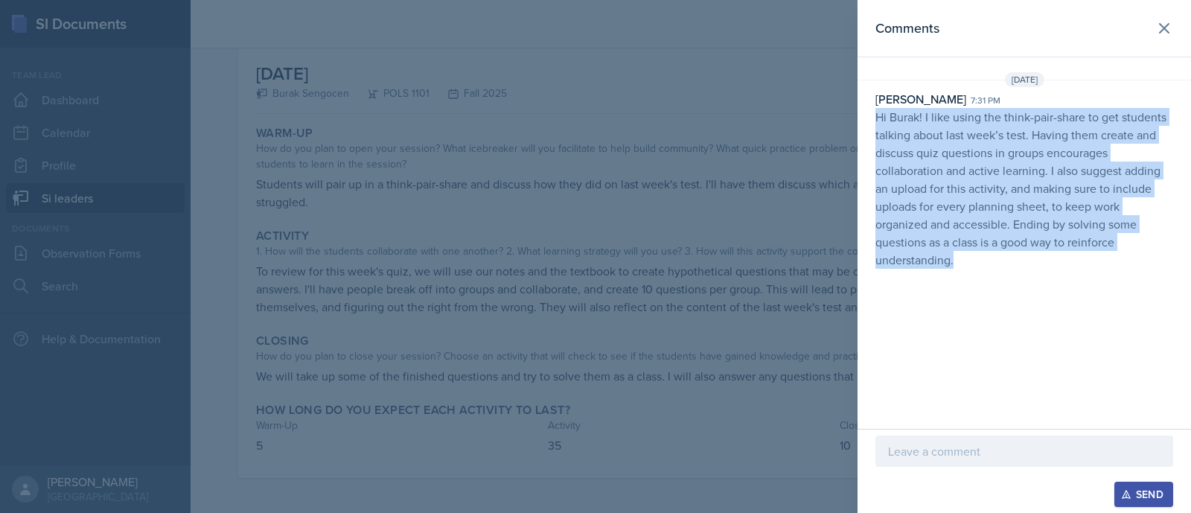
drag, startPoint x: 989, startPoint y: 264, endPoint x: 870, endPoint y: 113, distance: 192.4
click at [870, 113] on div "Asha-Kaye Johnson 7:31 pm Hi Burak! I like using the think-pair-share to get st…" at bounding box center [1025, 179] width 334 height 179
click at [1155, 25] on icon at bounding box center [1164, 28] width 18 height 18
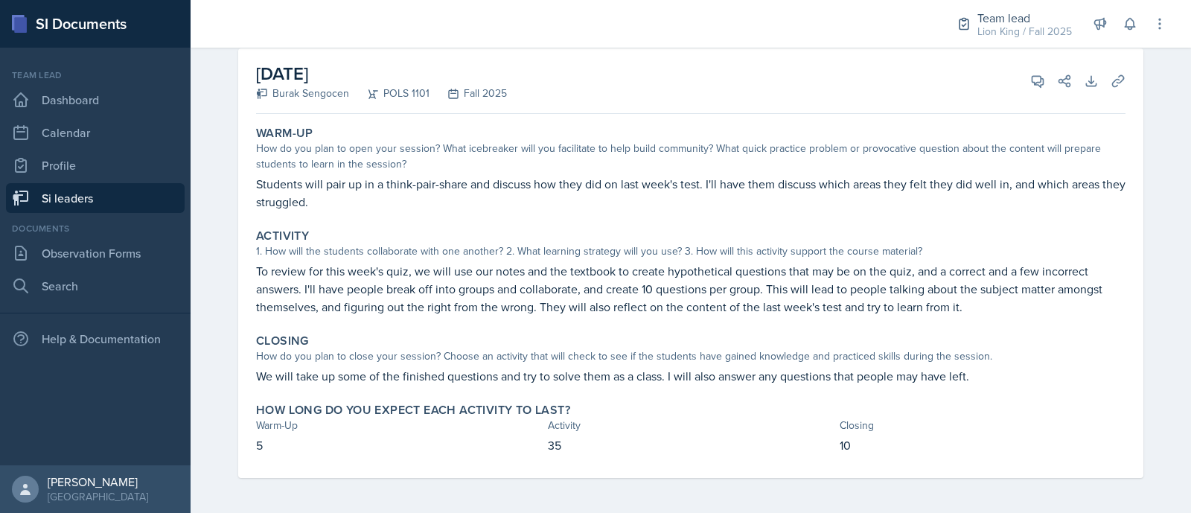
scroll to position [0, 0]
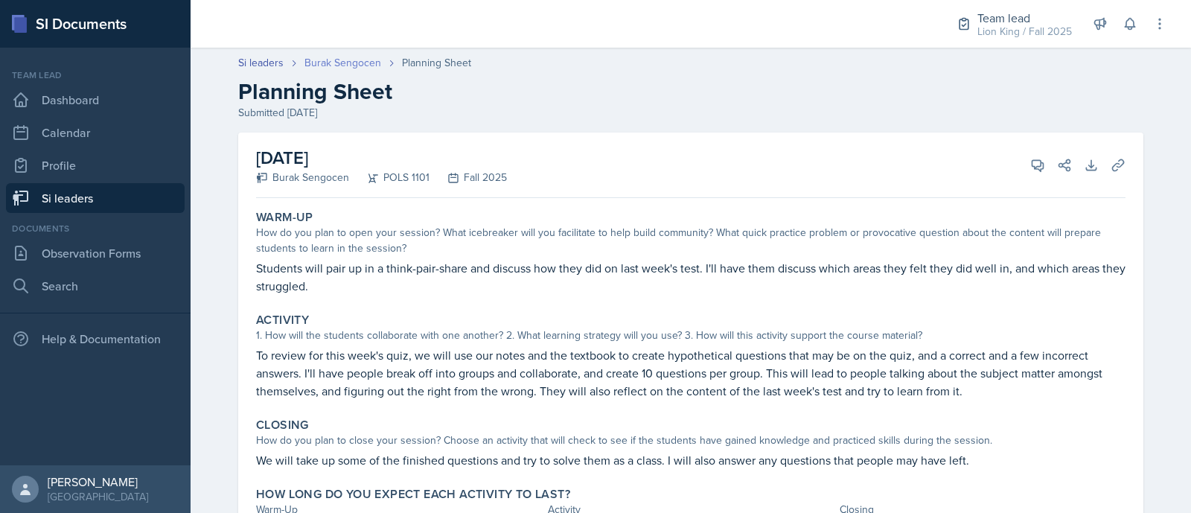
click at [324, 56] on link "Burak Sengocen" at bounding box center [342, 63] width 77 height 16
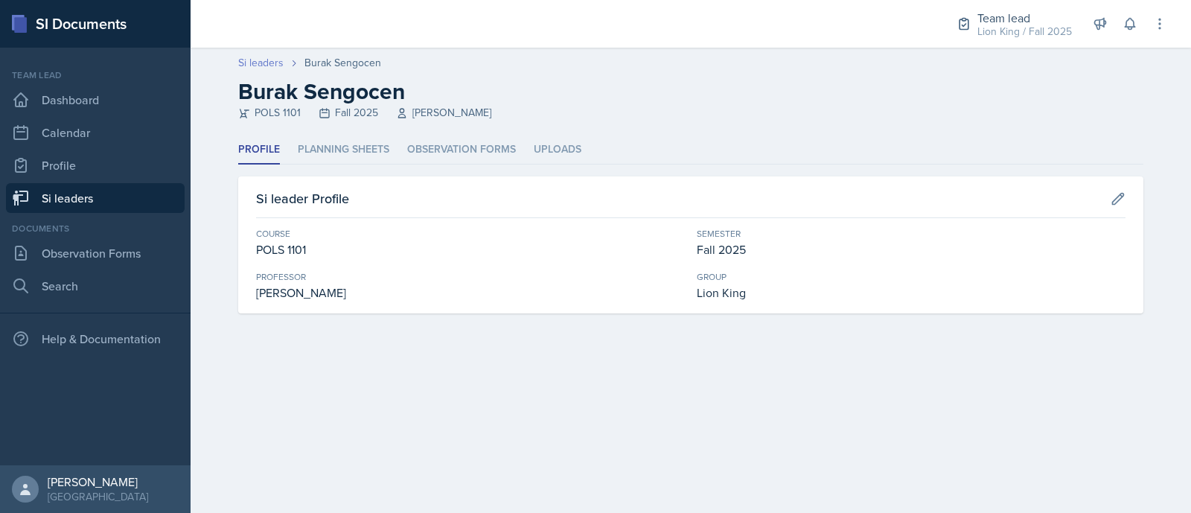
click at [261, 63] on link "Si leaders" at bounding box center [260, 63] width 45 height 16
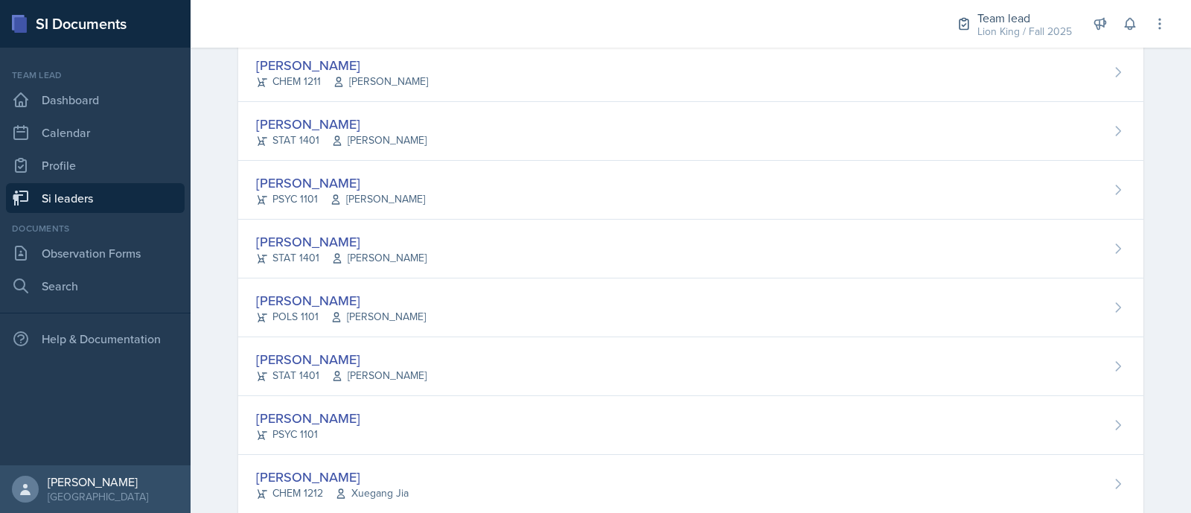
scroll to position [522, 0]
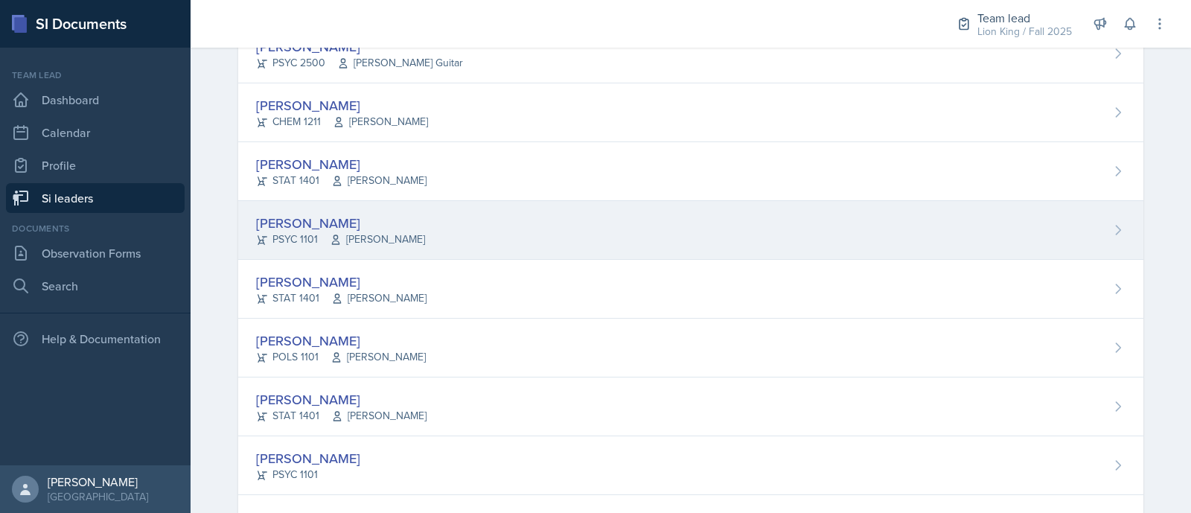
click at [788, 234] on div "LaRyn Hopkins PSYC 1101 Kalisha Smith" at bounding box center [690, 230] width 905 height 59
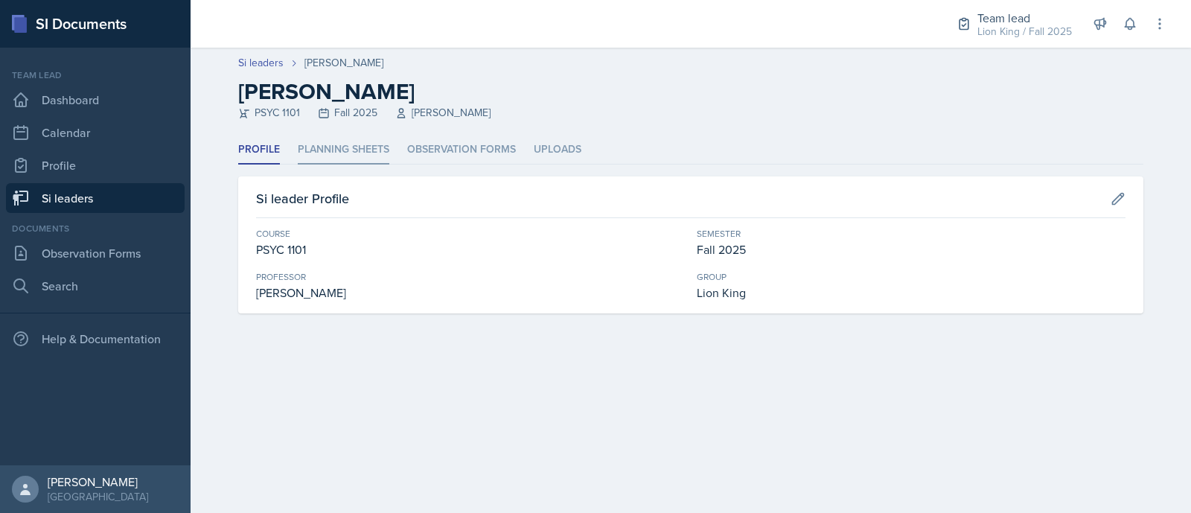
click at [335, 152] on li "Planning Sheets" at bounding box center [344, 149] width 92 height 29
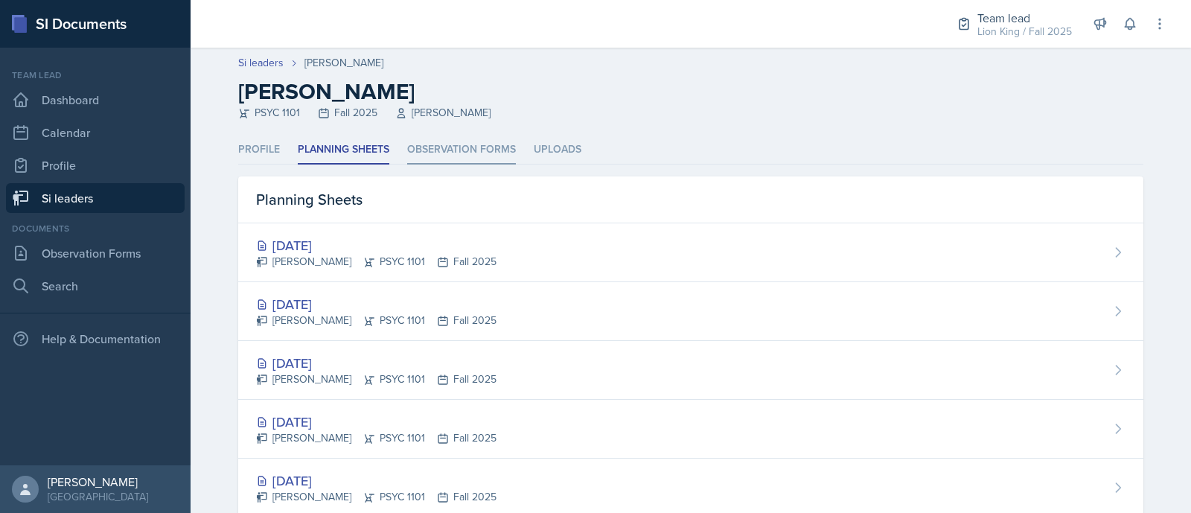
click at [492, 143] on li "Observation Forms" at bounding box center [461, 149] width 109 height 29
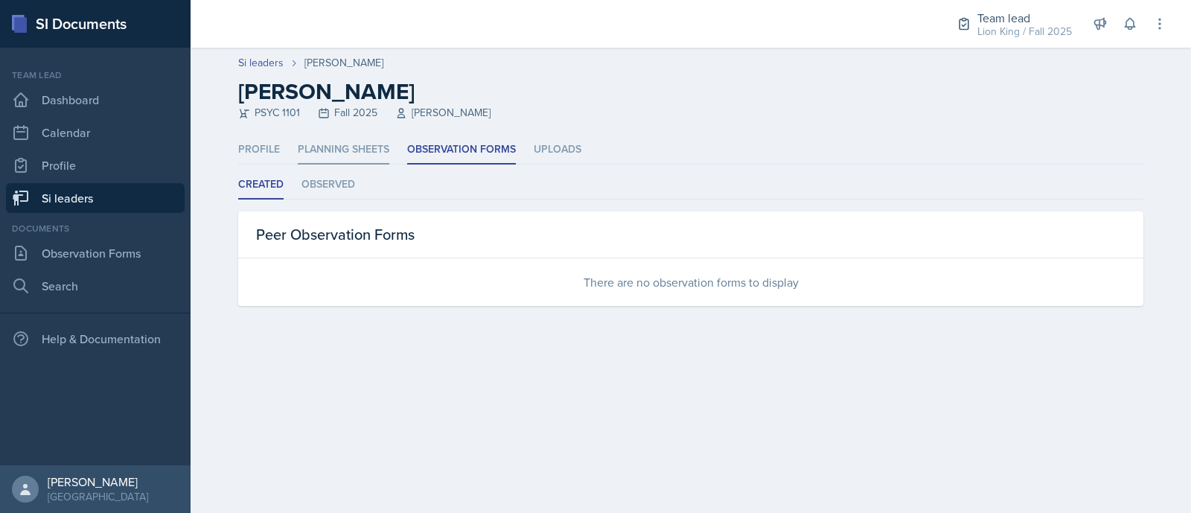
click at [324, 150] on li "Planning Sheets" at bounding box center [344, 149] width 92 height 29
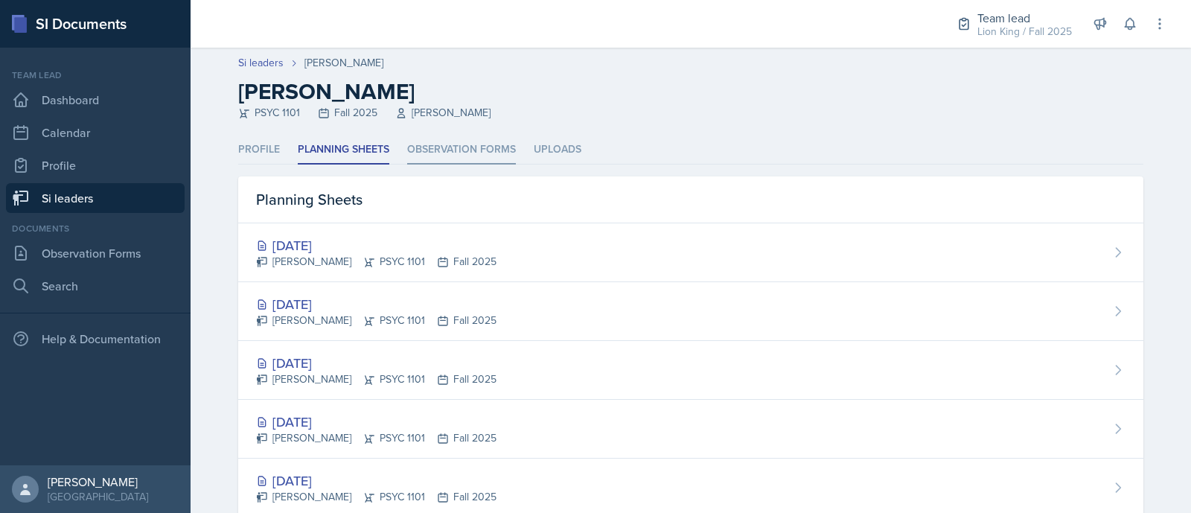
click at [446, 144] on li "Observation Forms" at bounding box center [461, 149] width 109 height 29
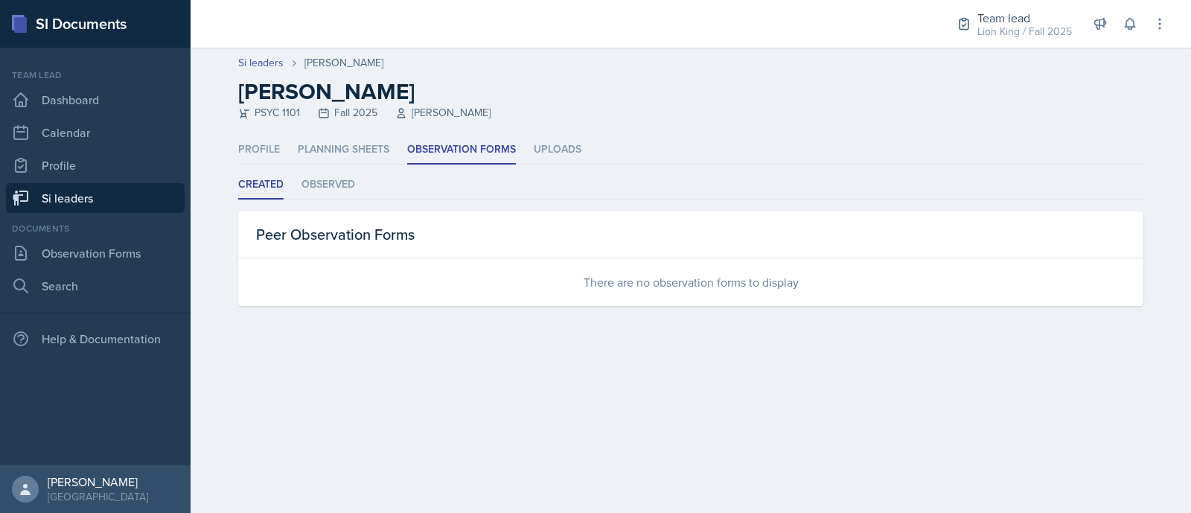
click at [553, 142] on li "Uploads" at bounding box center [558, 149] width 48 height 29
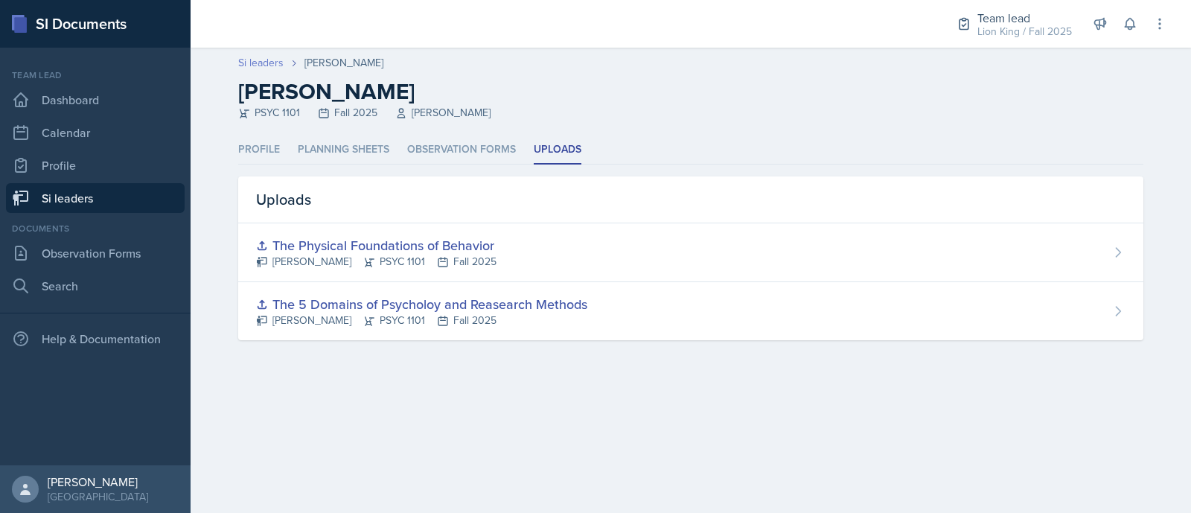
click at [264, 57] on link "Si leaders" at bounding box center [260, 63] width 45 height 16
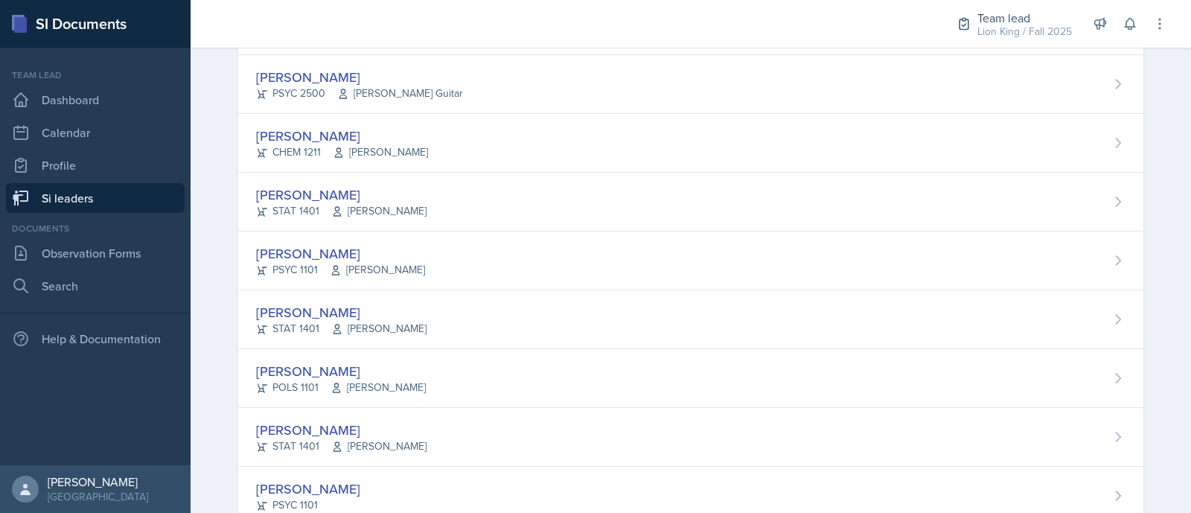
scroll to position [516, 0]
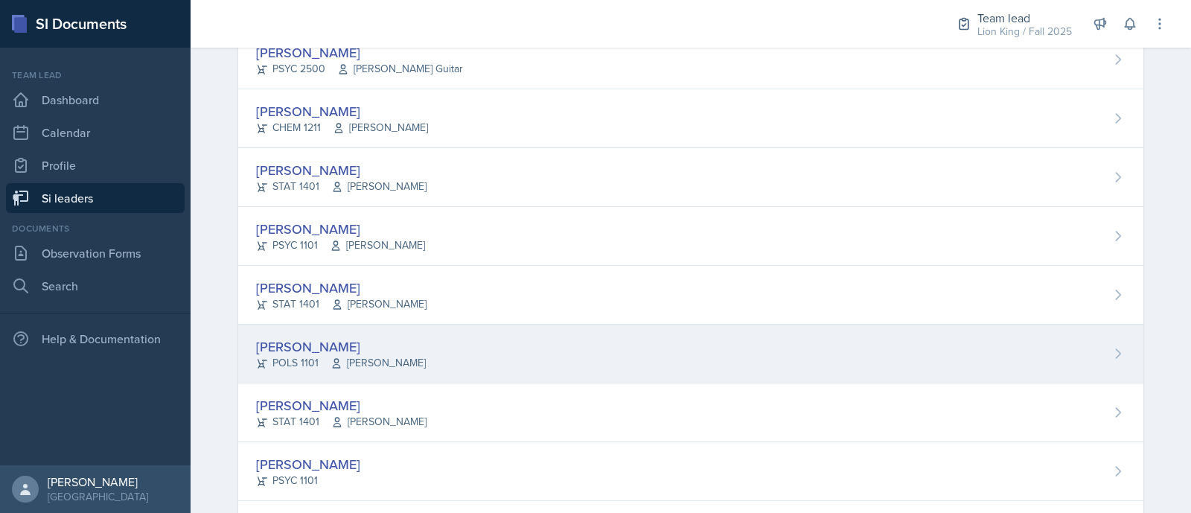
click at [494, 341] on div "Destine Lowery POLS 1101 Jennifer Cantor" at bounding box center [690, 354] width 905 height 59
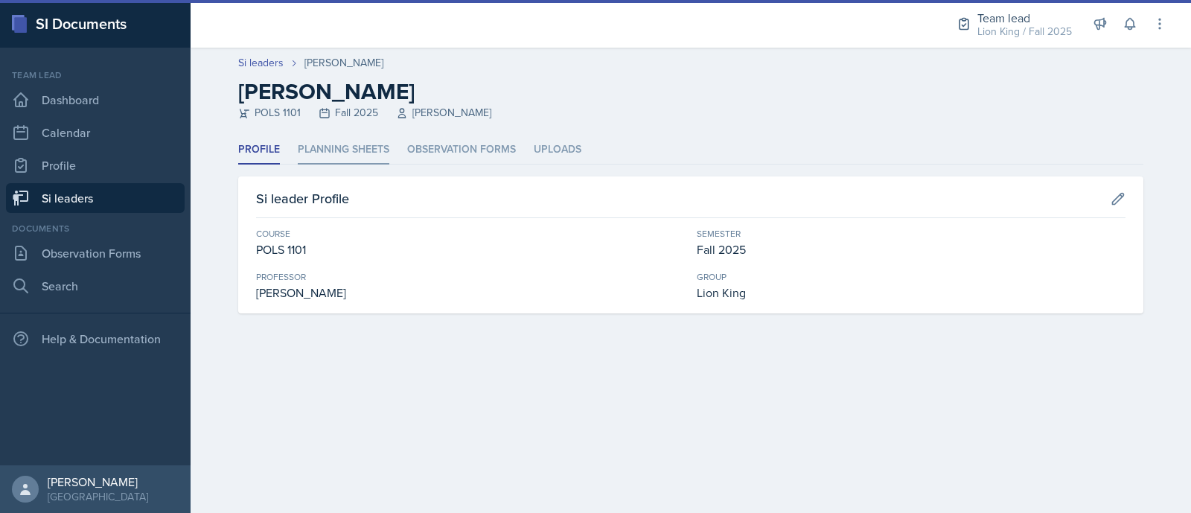
click at [354, 148] on li "Planning Sheets" at bounding box center [344, 149] width 92 height 29
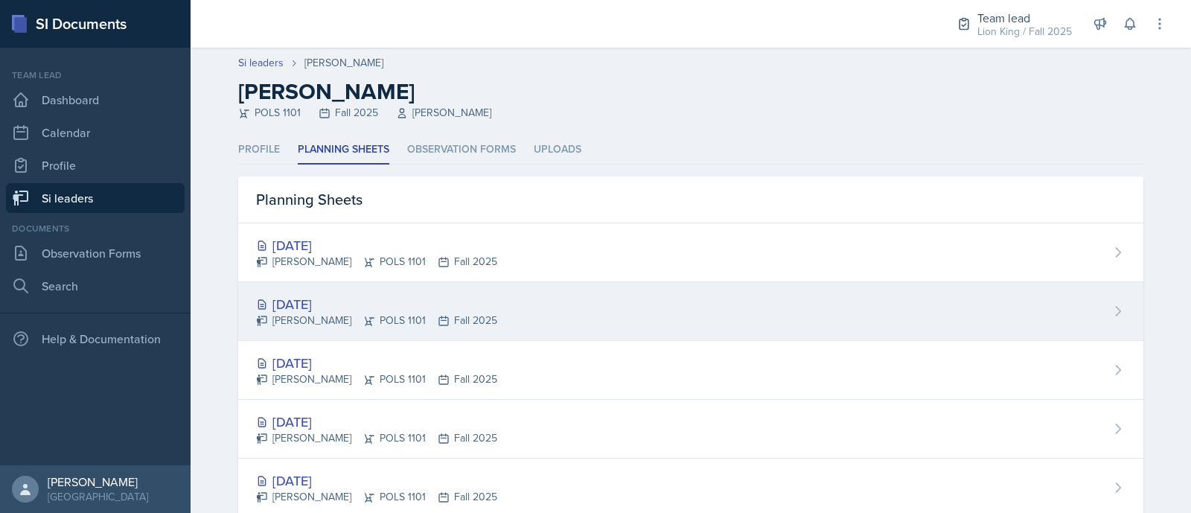
click at [389, 292] on div "Sep 30th, 2025 Destine Lowery POLS 1101 Fall 2025" at bounding box center [690, 311] width 905 height 59
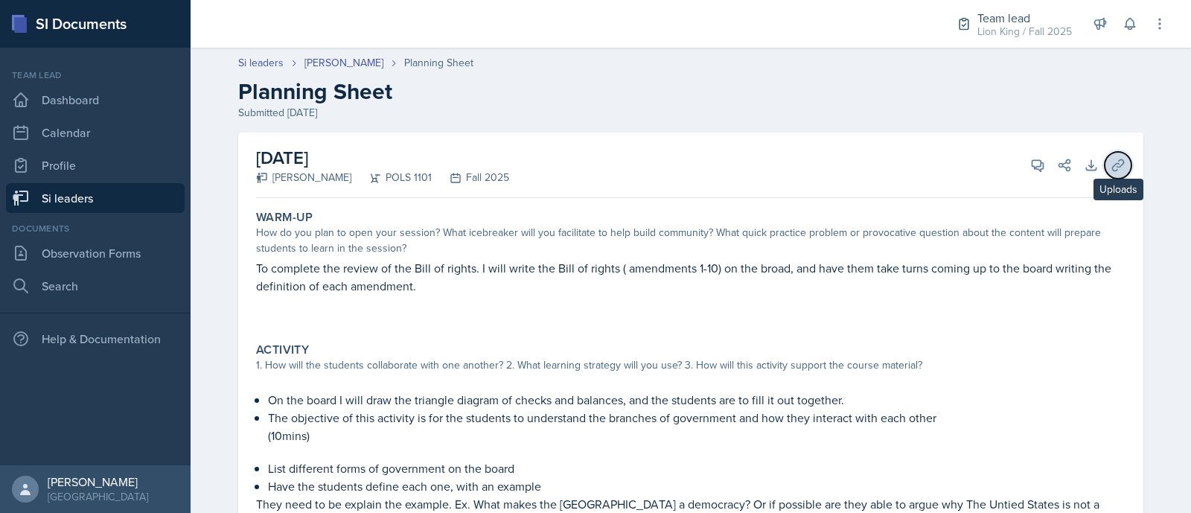
click at [1117, 162] on icon at bounding box center [1117, 164] width 11 height 11
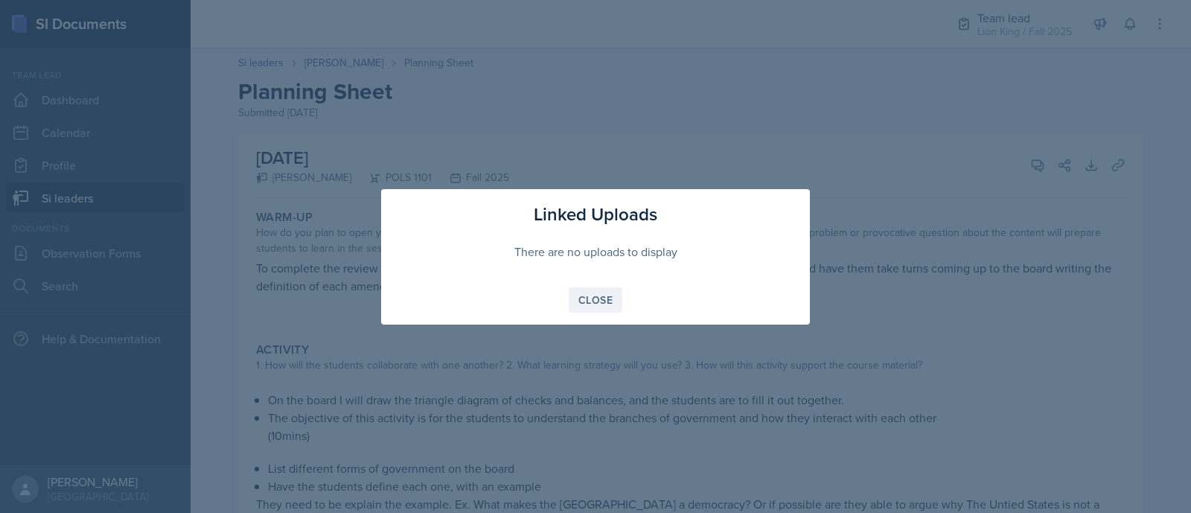
click at [590, 299] on div "Close" at bounding box center [595, 300] width 34 height 12
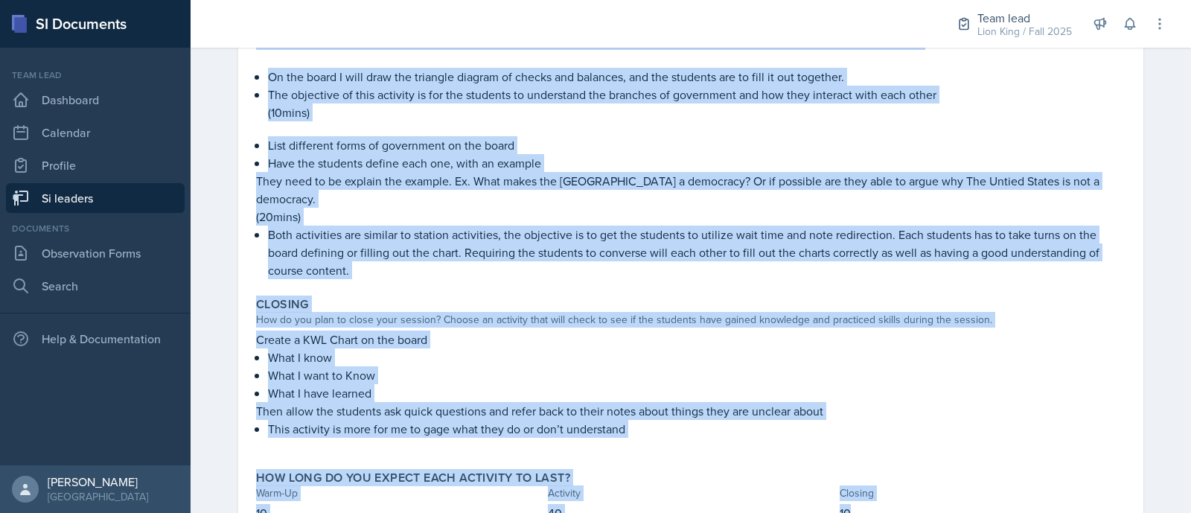
scroll to position [373, 0]
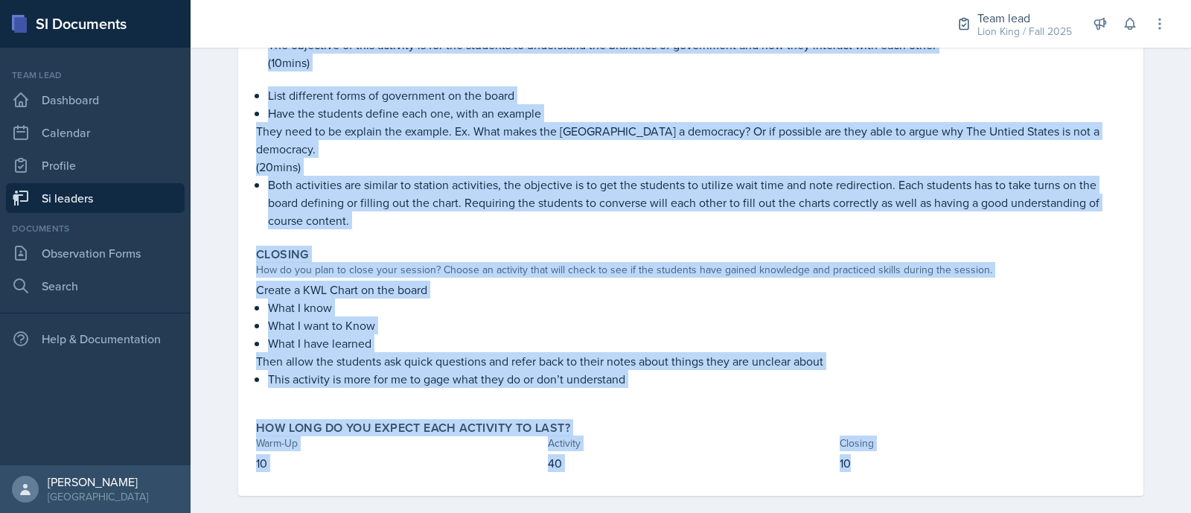
drag, startPoint x: 241, startPoint y: 218, endPoint x: 950, endPoint y: 516, distance: 768.8
click at [950, 512] on html "SI Documents Team lead Dashboard Calendar Profile Si leaders Documents Observat…" at bounding box center [595, 256] width 1191 height 513
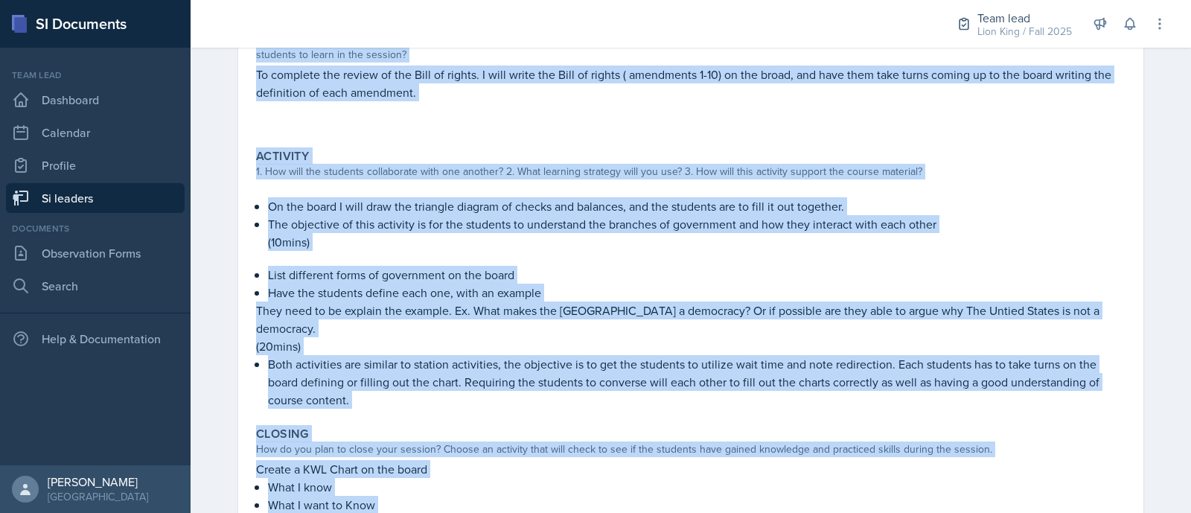
scroll to position [26, 0]
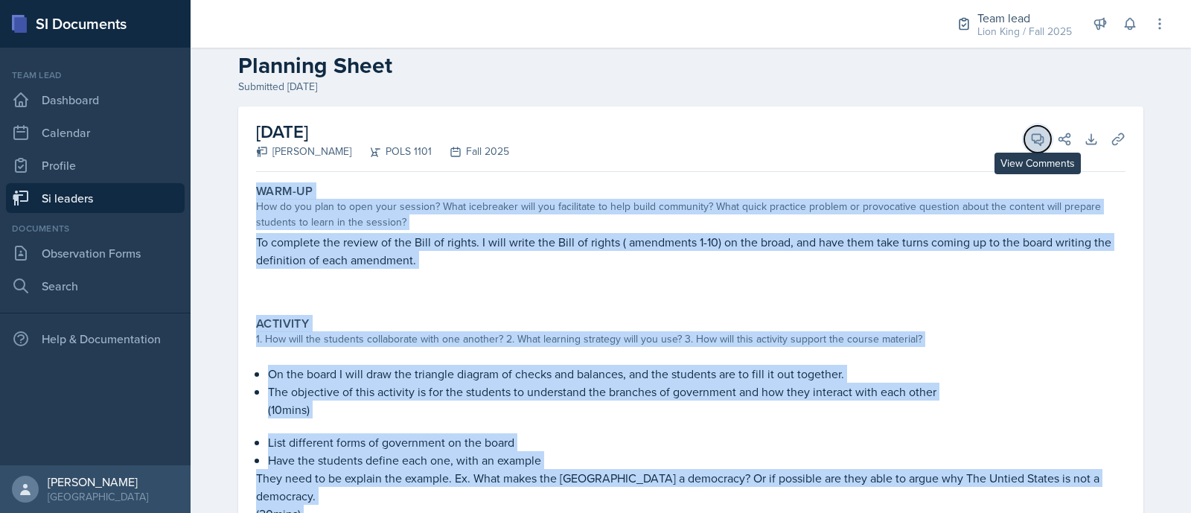
click at [1031, 127] on button "View Comments" at bounding box center [1037, 139] width 27 height 27
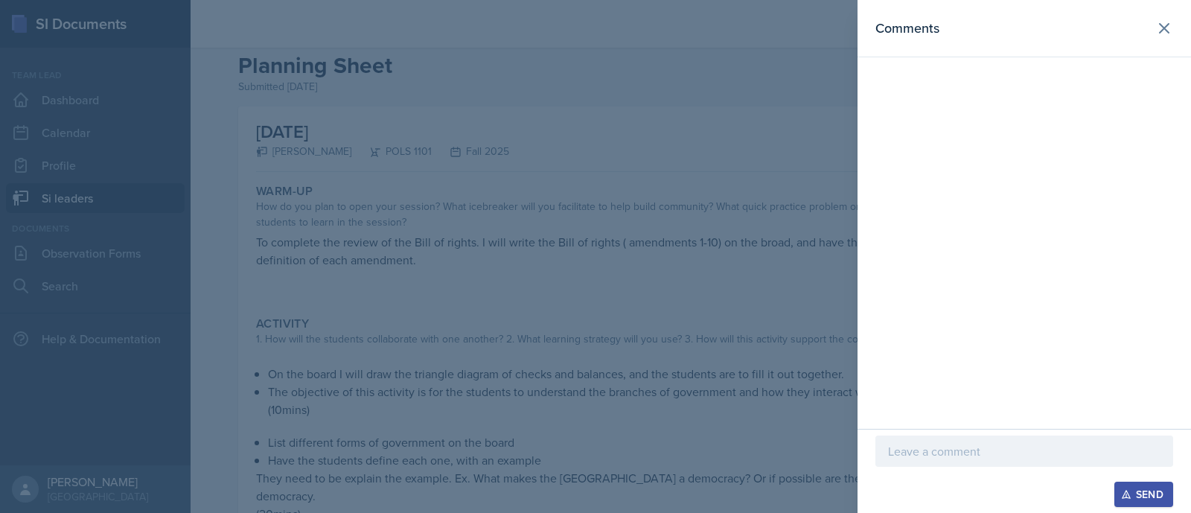
click at [933, 465] on div at bounding box center [1025, 451] width 298 height 31
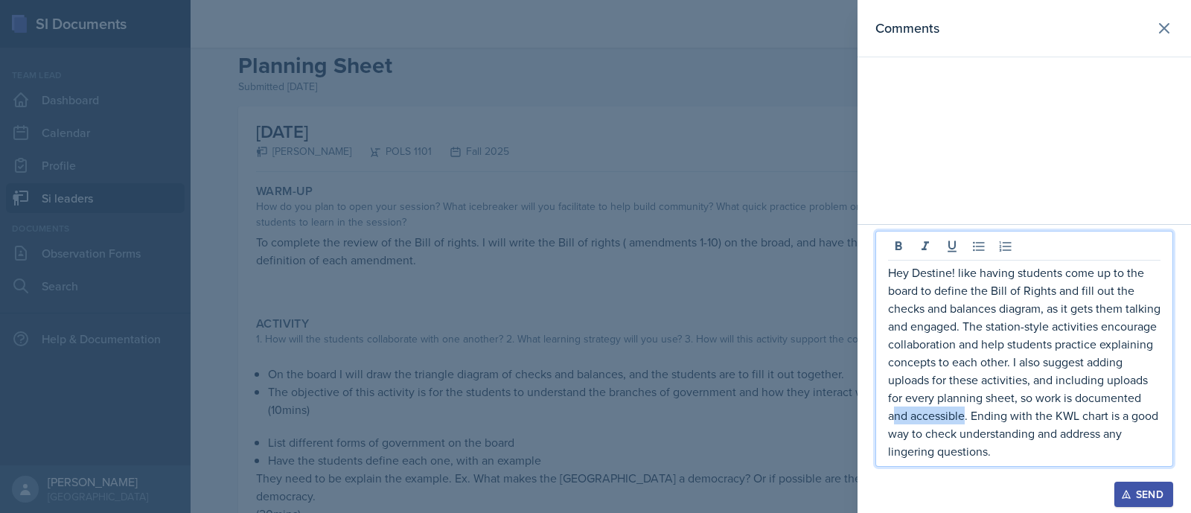
drag, startPoint x: 1033, startPoint y: 414, endPoint x: 960, endPoint y: 411, distance: 73.0
click at [960, 411] on p "Hey Destine! like having students come up to the board to define the Bill of Ri…" at bounding box center [1024, 362] width 272 height 197
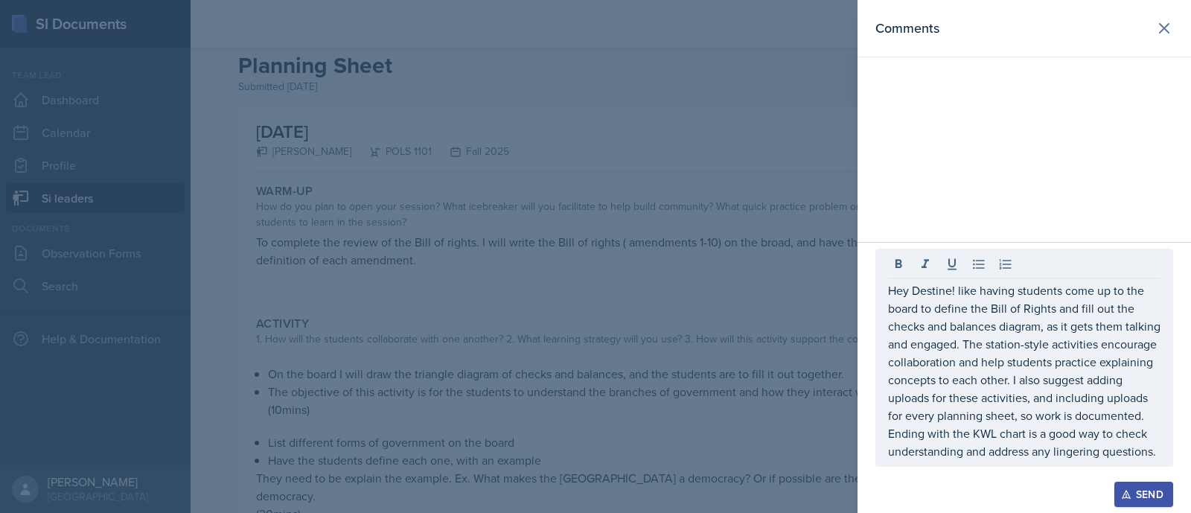
click at [1128, 495] on icon "button" at bounding box center [1126, 495] width 8 height 8
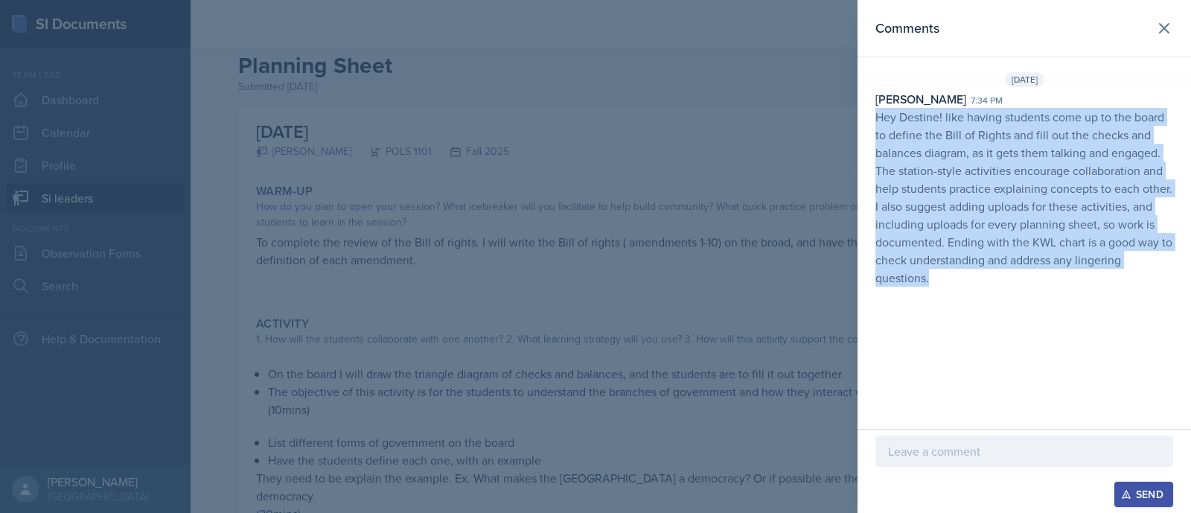
drag, startPoint x: 935, startPoint y: 273, endPoint x: 877, endPoint y: 121, distance: 162.6
click at [877, 121] on p "Hey Destine! like having students come up to the board to define the Bill of Ri…" at bounding box center [1025, 197] width 298 height 179
click at [1161, 24] on icon at bounding box center [1164, 28] width 9 height 9
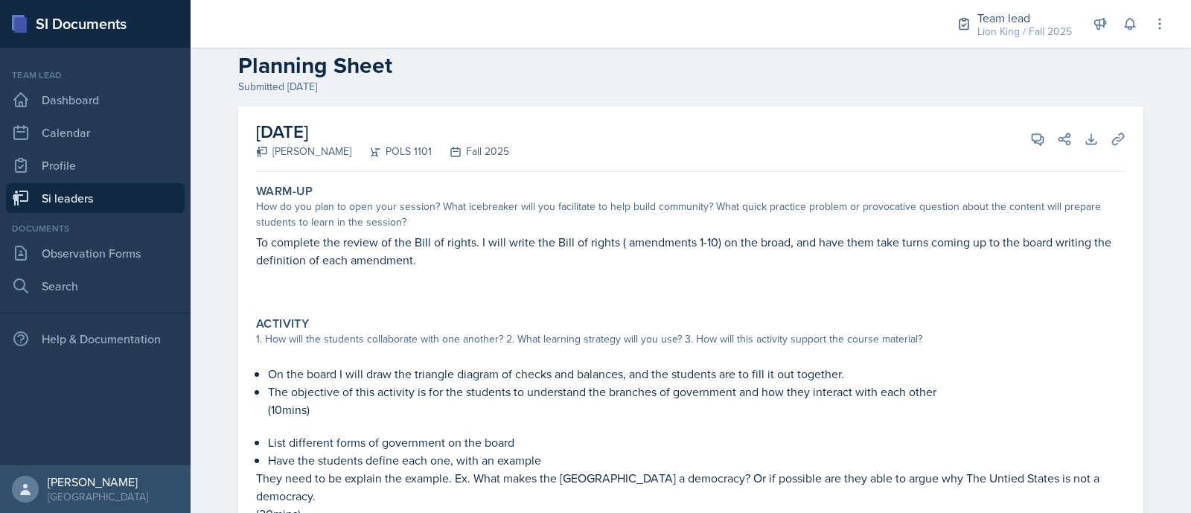
scroll to position [0, 0]
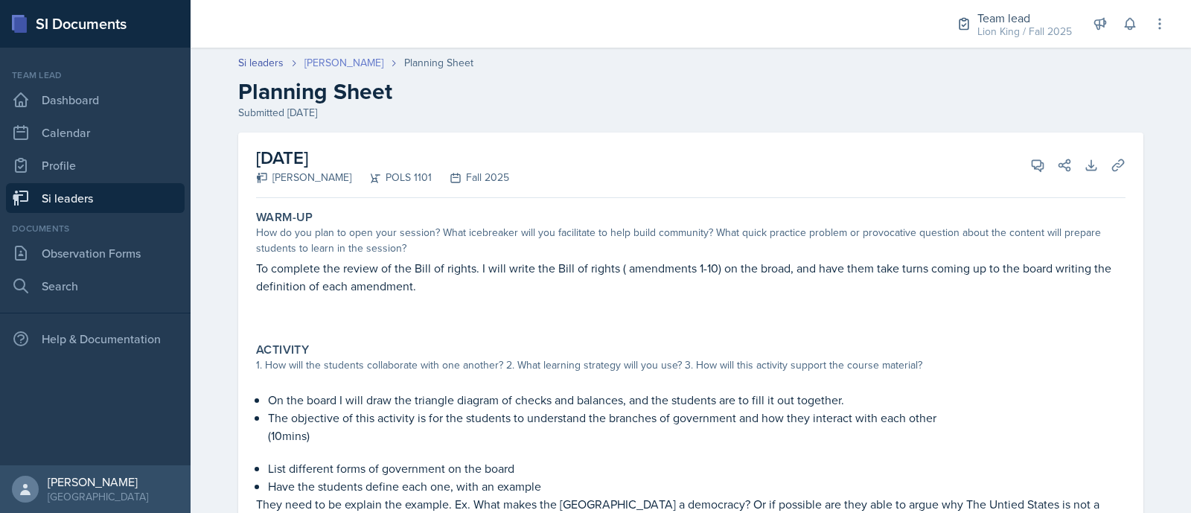
click at [324, 59] on link "[PERSON_NAME]" at bounding box center [343, 63] width 79 height 16
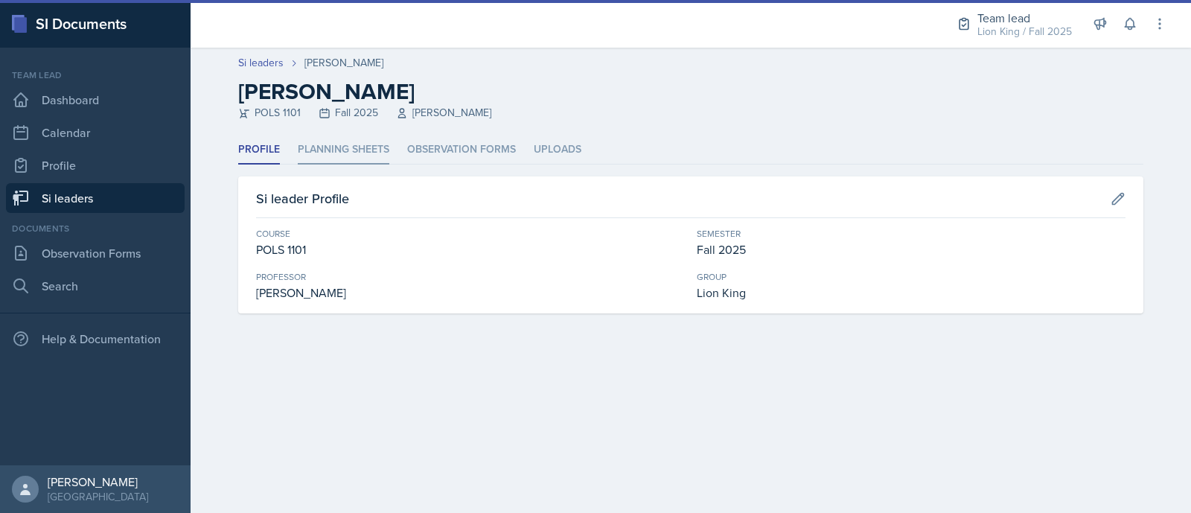
click at [320, 151] on li "Planning Sheets" at bounding box center [344, 149] width 92 height 29
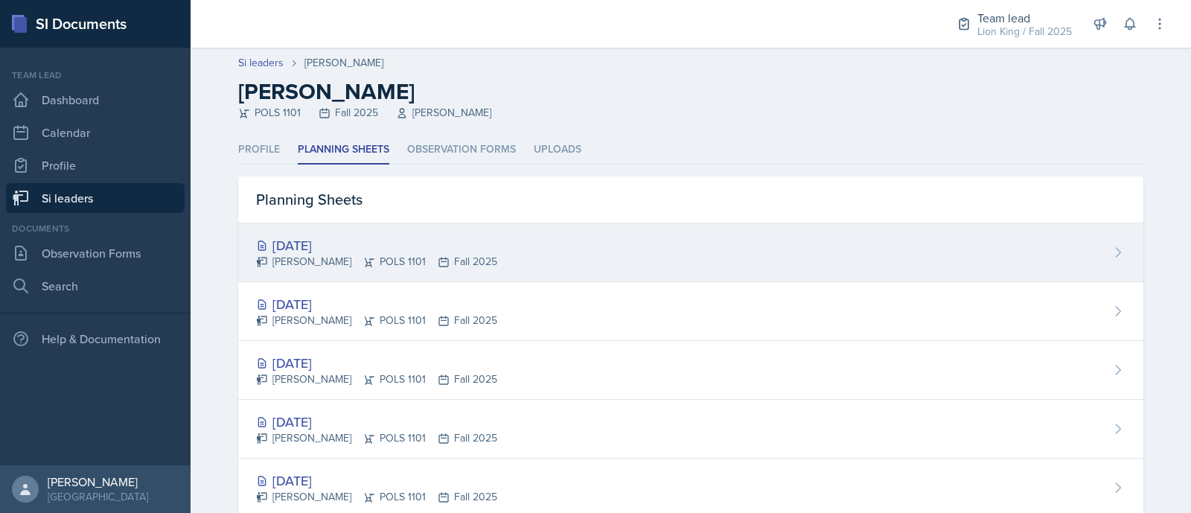
click at [342, 241] on div "[DATE]" at bounding box center [376, 245] width 241 height 20
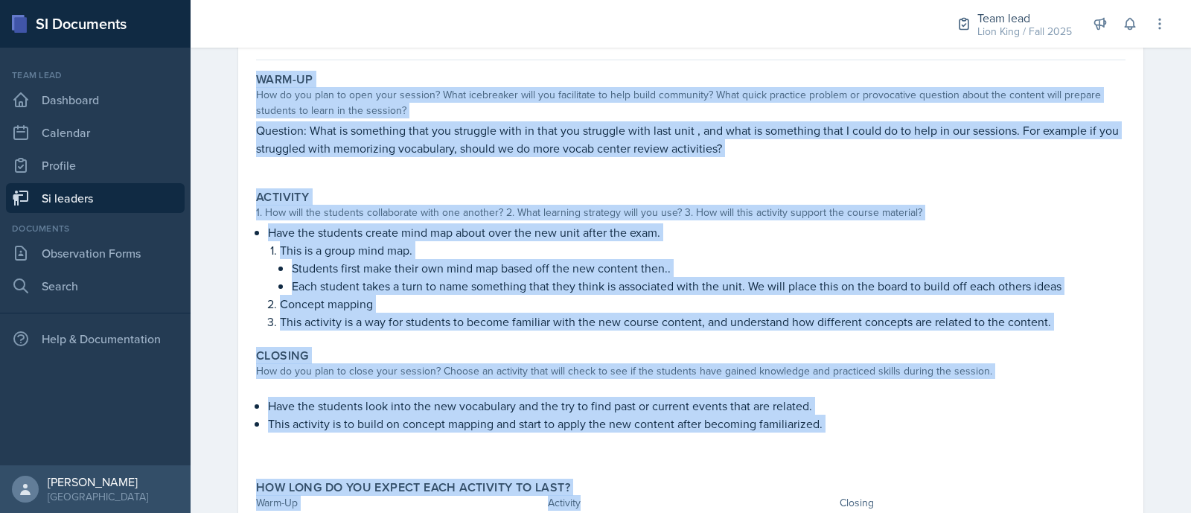
scroll to position [216, 0]
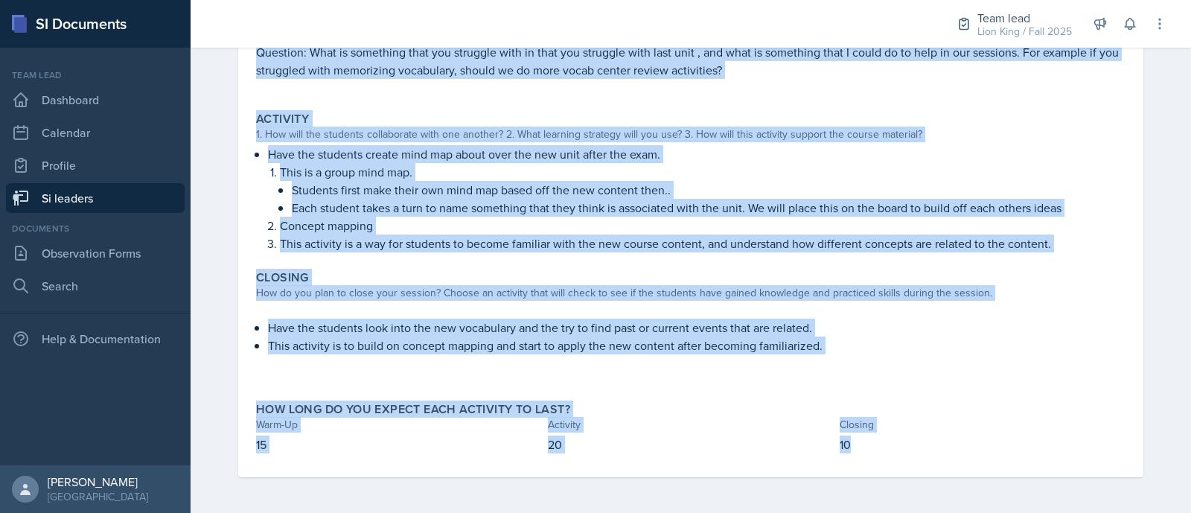
drag, startPoint x: 237, startPoint y: 200, endPoint x: 907, endPoint y: 479, distance: 725.2
click at [907, 479] on div "October 2nd, 2025 Destine Lowery POLS 1101 Fall 2025 View Comments Comments Sen…" at bounding box center [690, 215] width 953 height 596
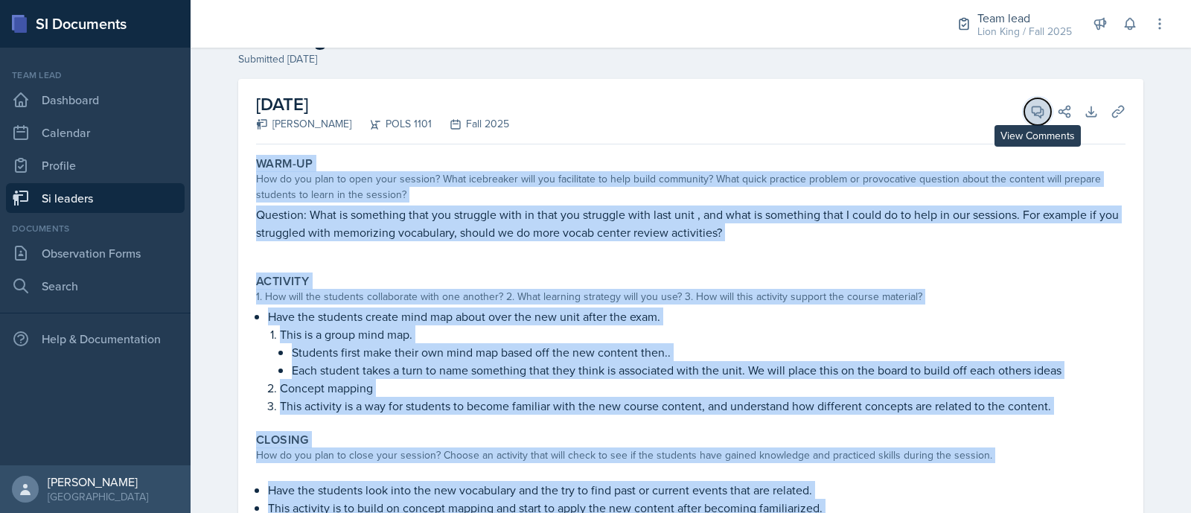
click at [1034, 118] on button "View Comments" at bounding box center [1037, 111] width 27 height 27
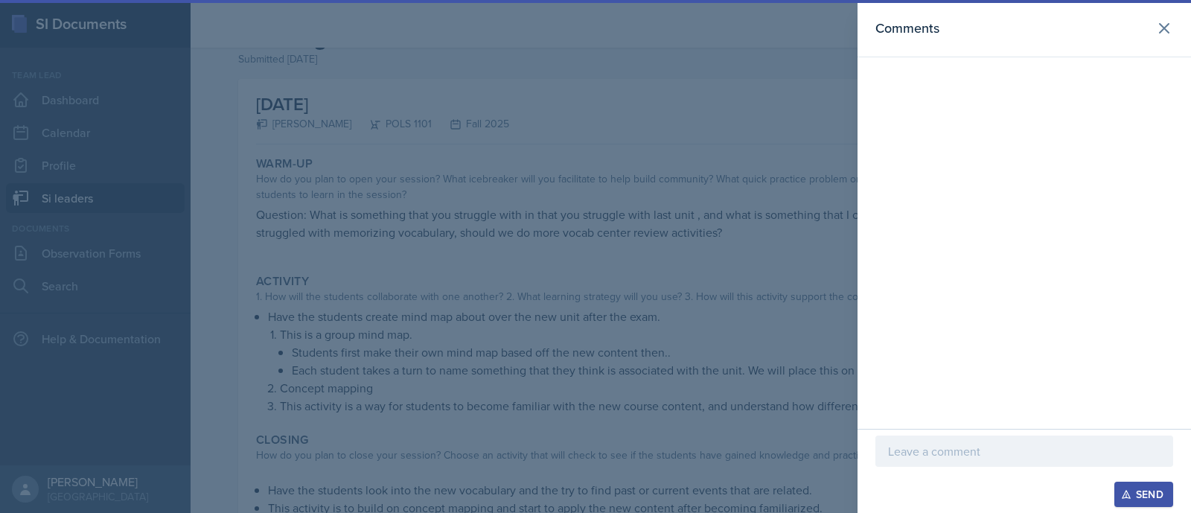
click at [943, 439] on div at bounding box center [1025, 451] width 298 height 31
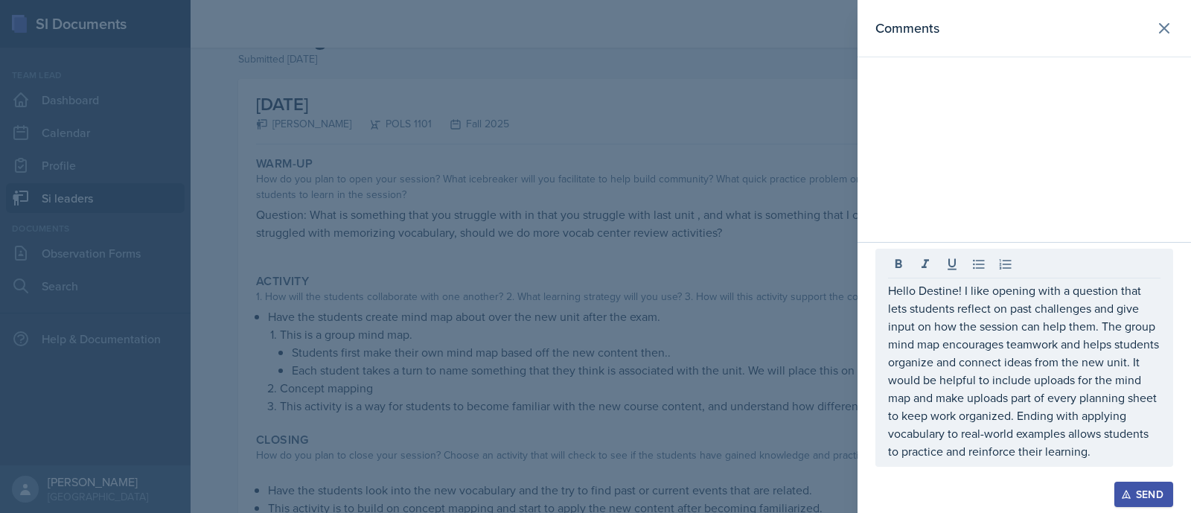
click at [1128, 494] on icon "button" at bounding box center [1126, 494] width 10 height 10
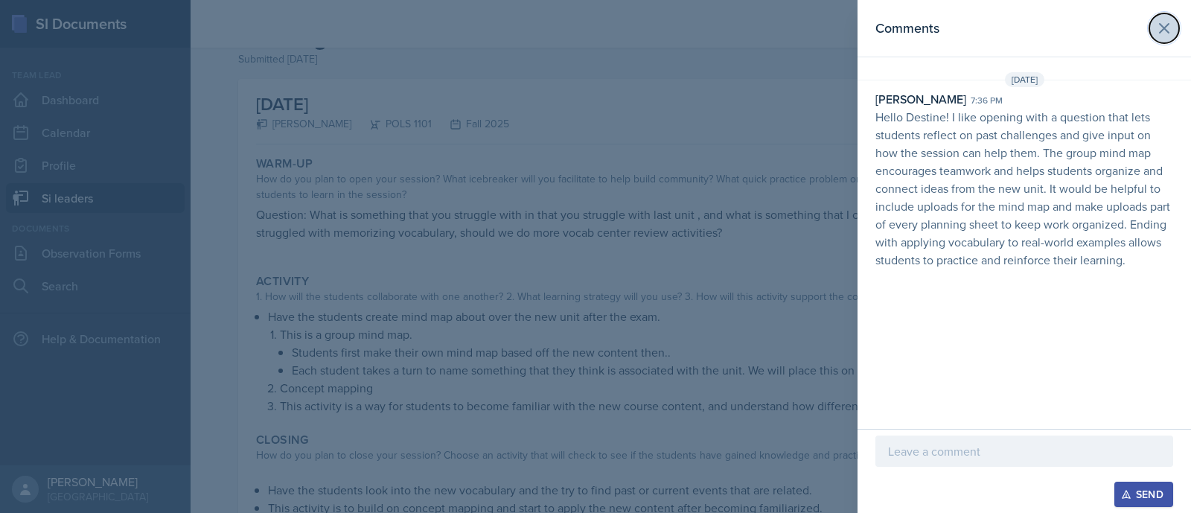
click at [1167, 35] on icon at bounding box center [1164, 28] width 18 height 18
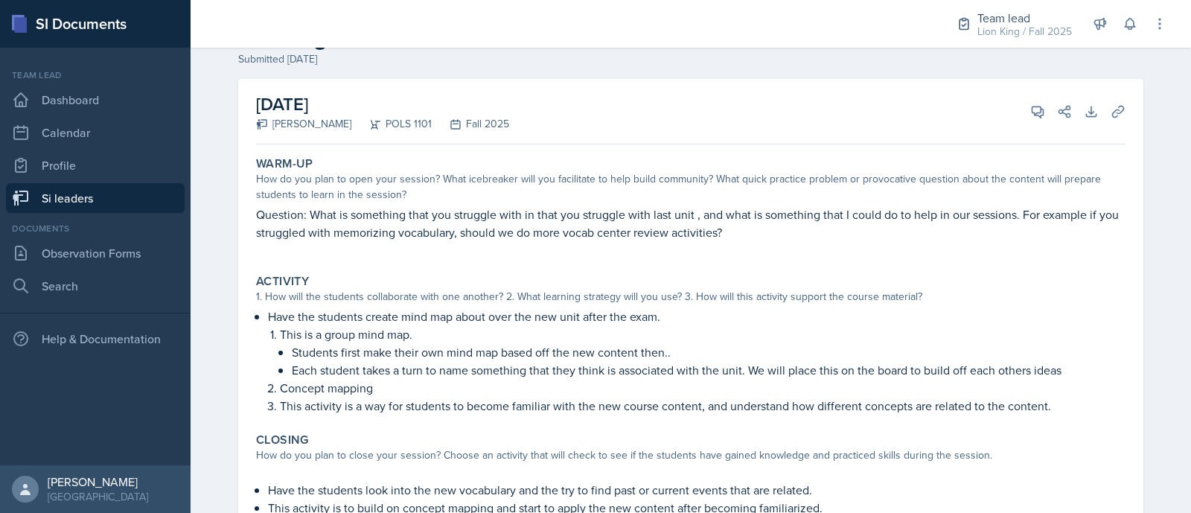
scroll to position [0, 0]
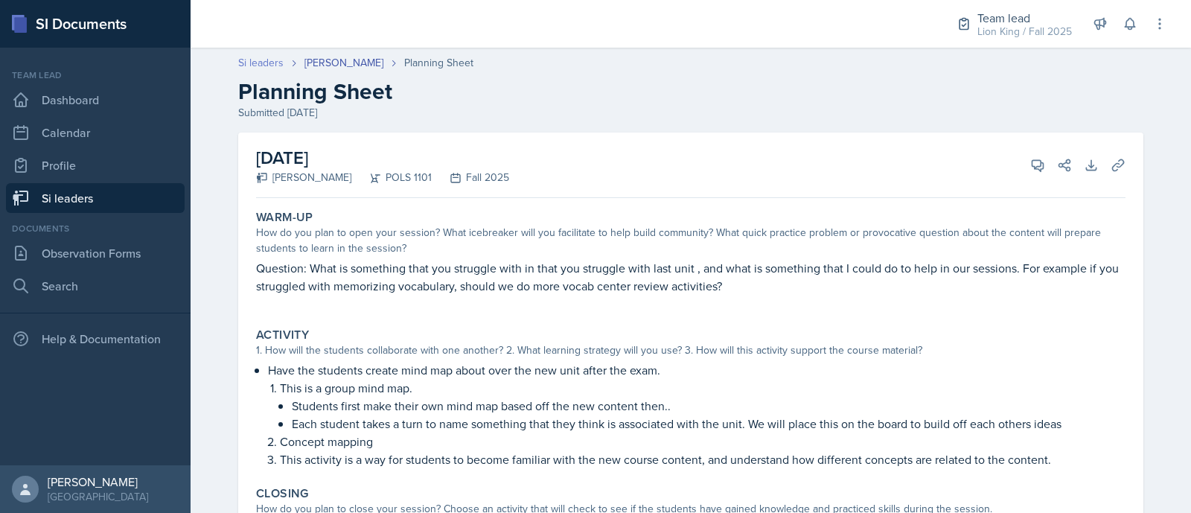
click at [261, 57] on link "Si leaders" at bounding box center [260, 63] width 45 height 16
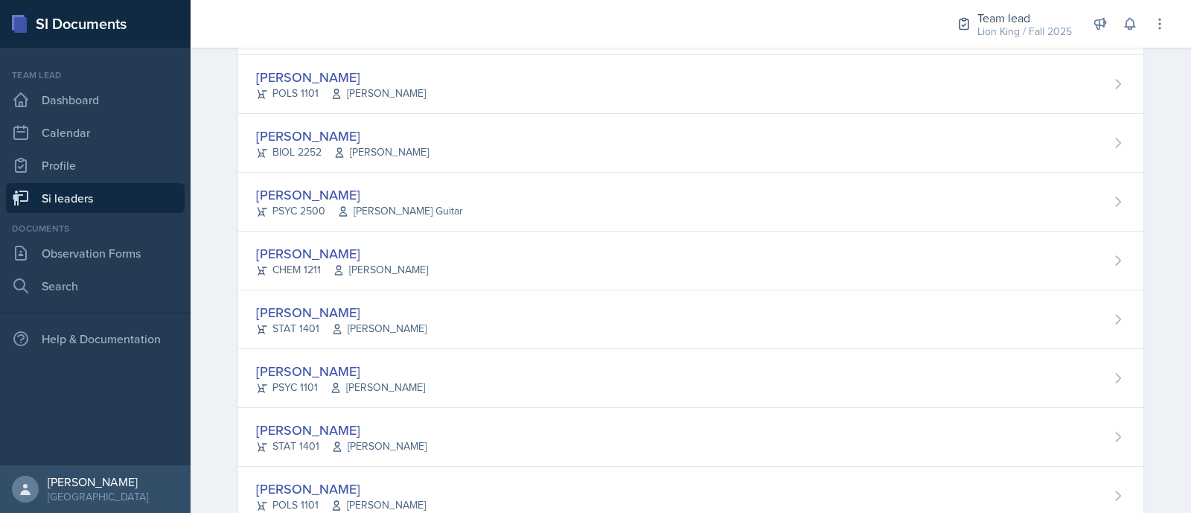
scroll to position [362, 0]
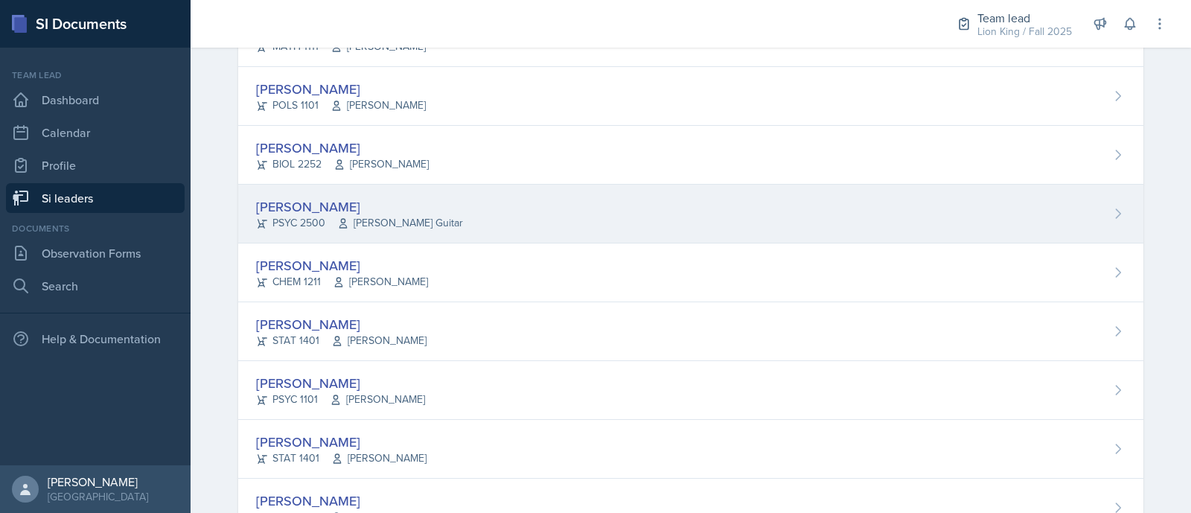
click at [997, 219] on div "Langston Hankerson PSYC 2500 Amanda Guitar" at bounding box center [690, 214] width 905 height 59
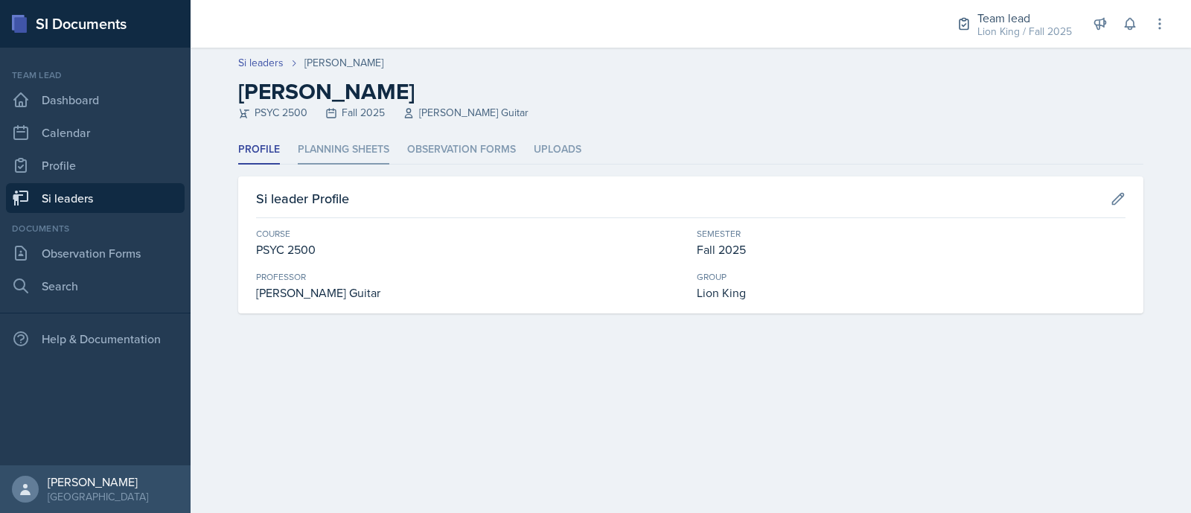
click at [361, 139] on li "Planning Sheets" at bounding box center [344, 149] width 92 height 29
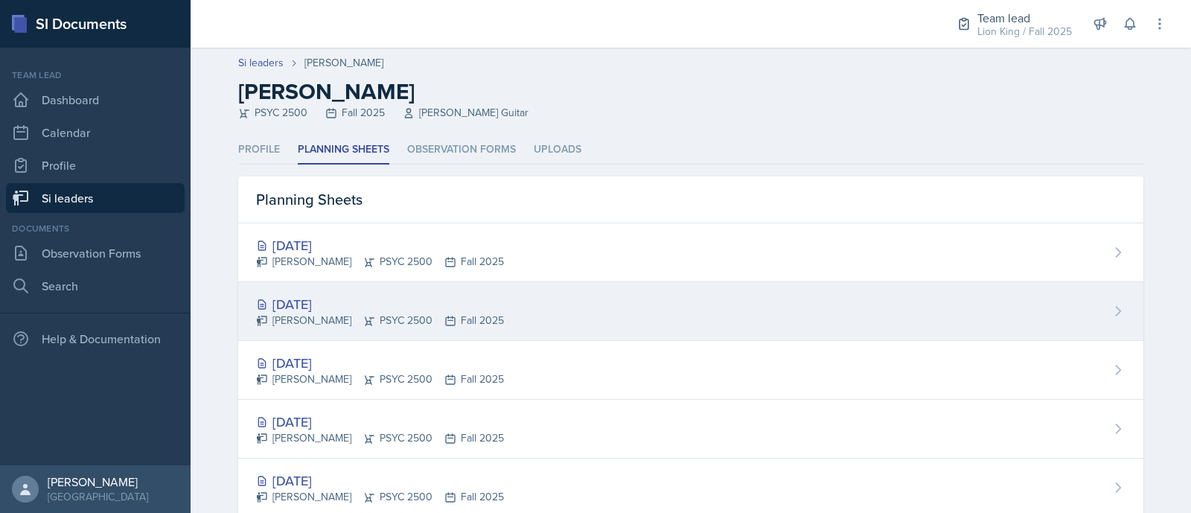
click at [371, 296] on div "[DATE]" at bounding box center [380, 304] width 248 height 20
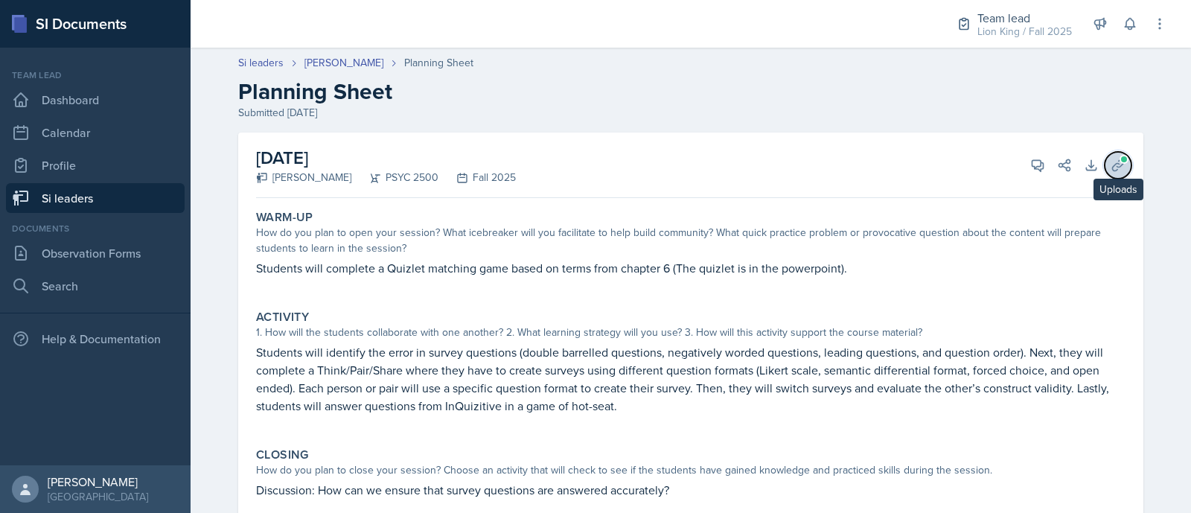
click at [1111, 168] on icon at bounding box center [1118, 165] width 15 height 15
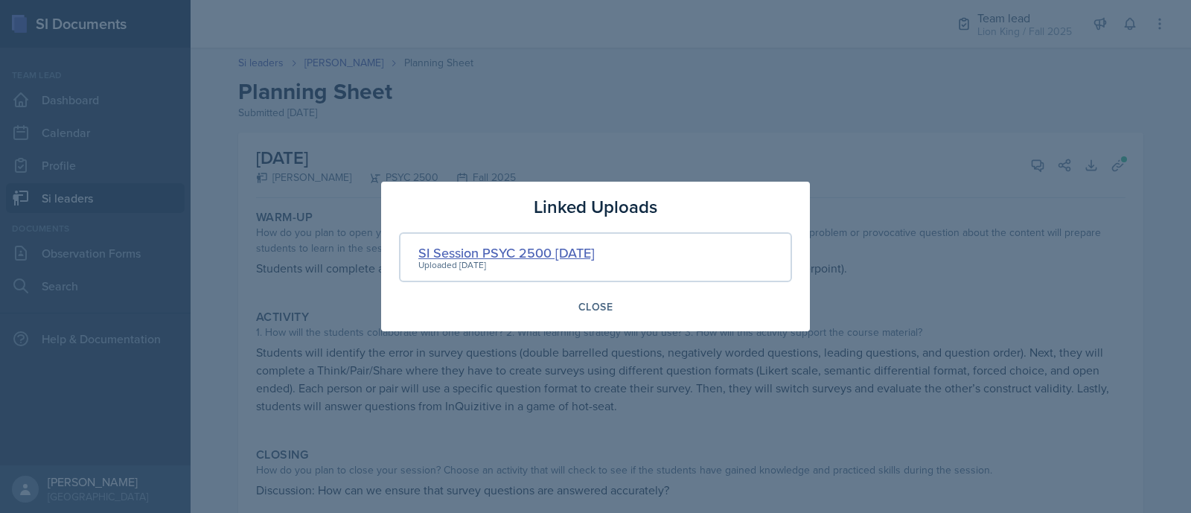
click at [564, 262] on div "SI Session PSYC 2500 10/2/25" at bounding box center [506, 253] width 176 height 20
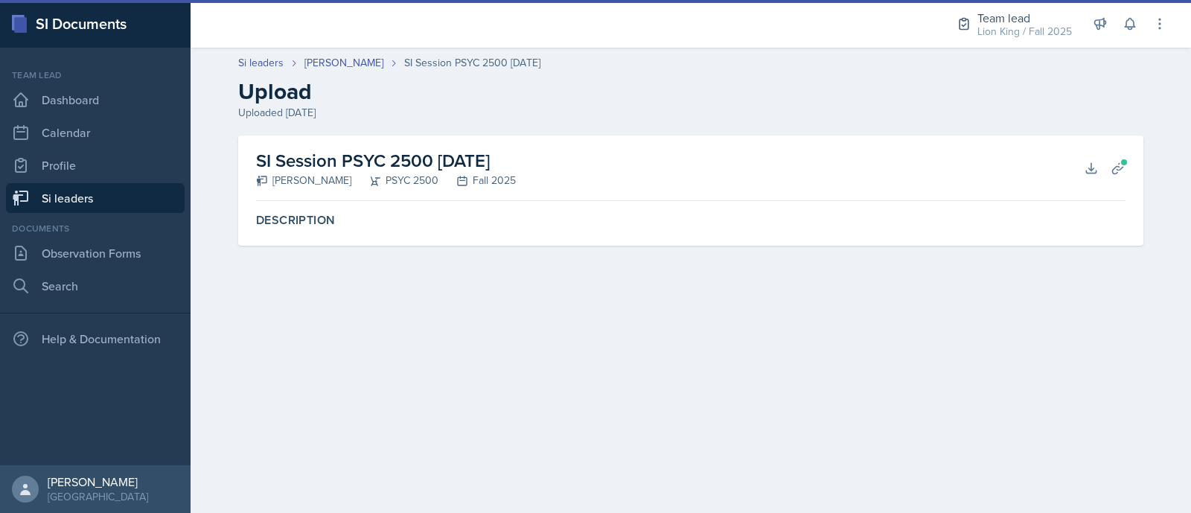
click at [564, 262] on main "Si leaders Langston Hankerson SI Session PSYC 2500 10/2/25 Upload Uploaded Sep …" at bounding box center [691, 280] width 1001 height 465
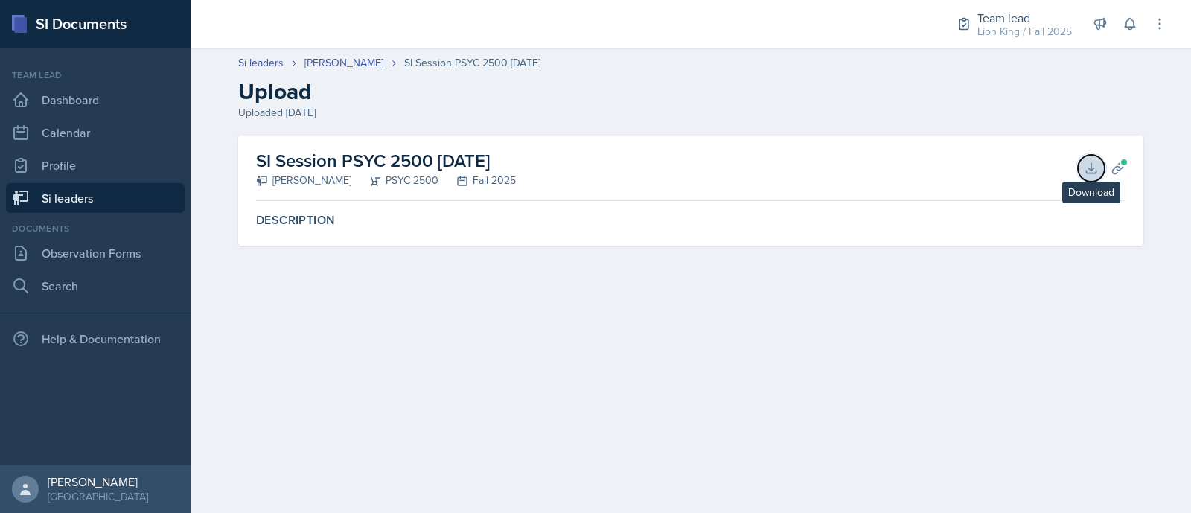
click at [1089, 173] on icon at bounding box center [1091, 168] width 10 height 10
click at [383, 56] on link "[PERSON_NAME]" at bounding box center [343, 63] width 79 height 16
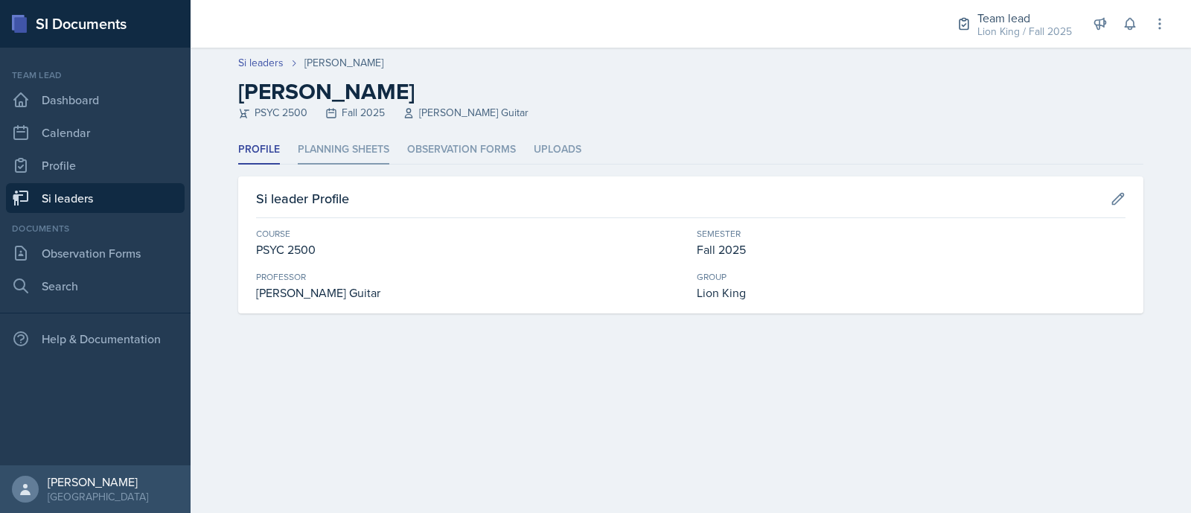
click at [319, 143] on li "Planning Sheets" at bounding box center [344, 149] width 92 height 29
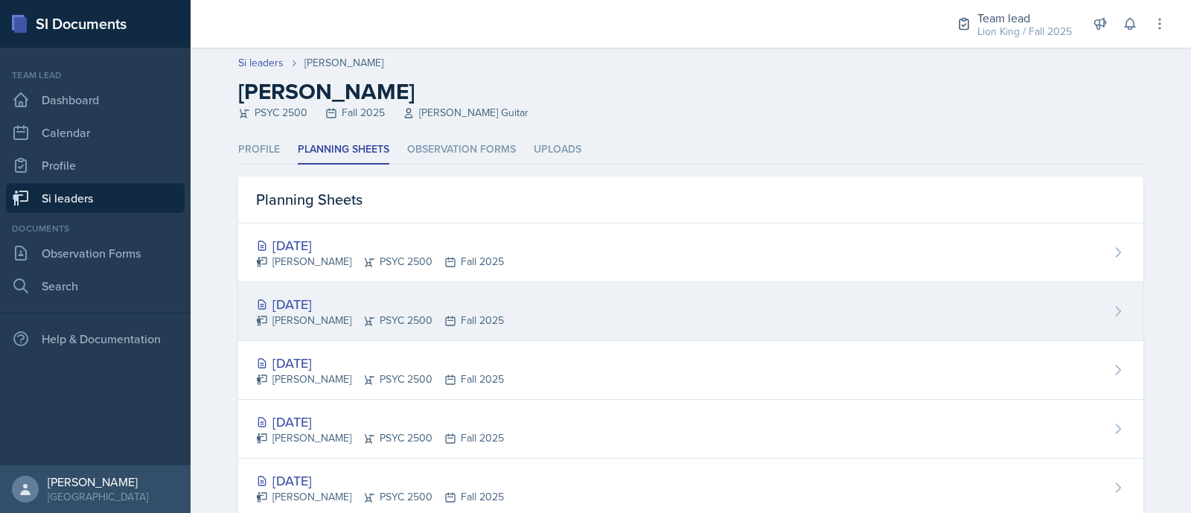
click at [350, 307] on div "[DATE]" at bounding box center [380, 304] width 248 height 20
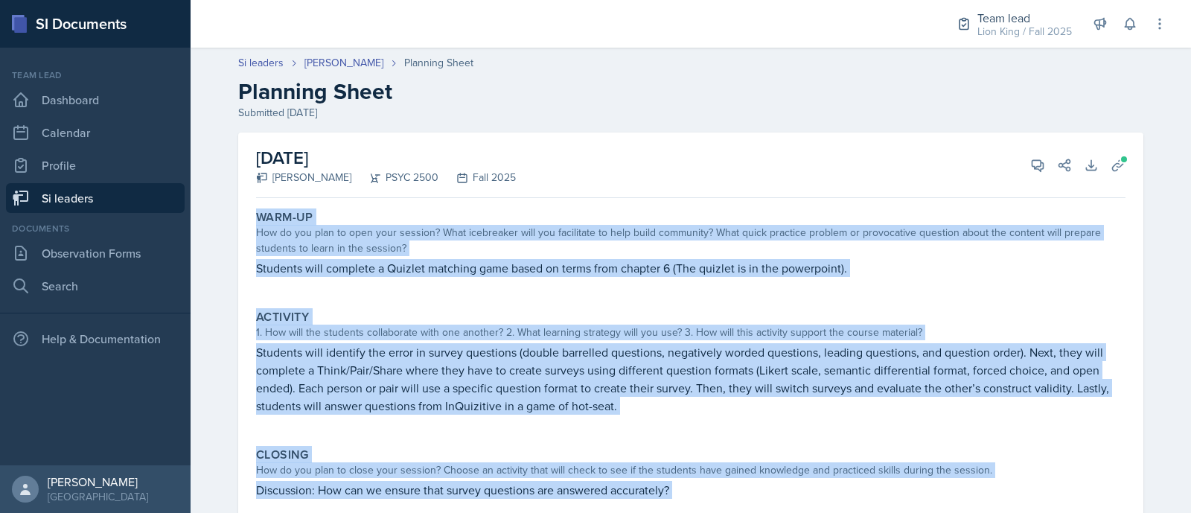
scroll to position [114, 0]
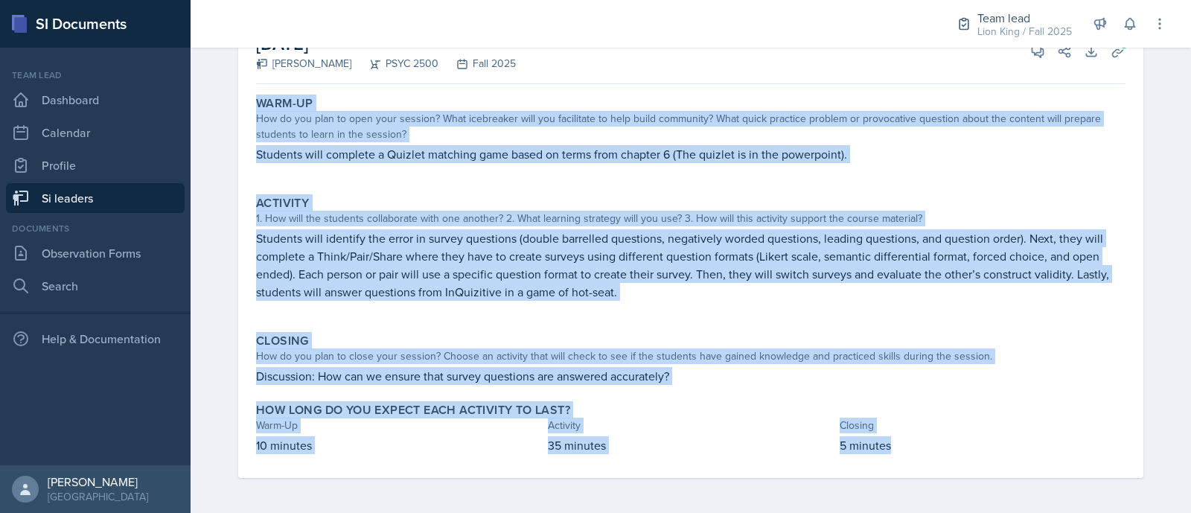
drag, startPoint x: 246, startPoint y: 221, endPoint x: 943, endPoint y: 446, distance: 731.5
click at [943, 446] on div "Warm-Up How do you plan to open your session? What icebreaker will you facilita…" at bounding box center [691, 284] width 870 height 388
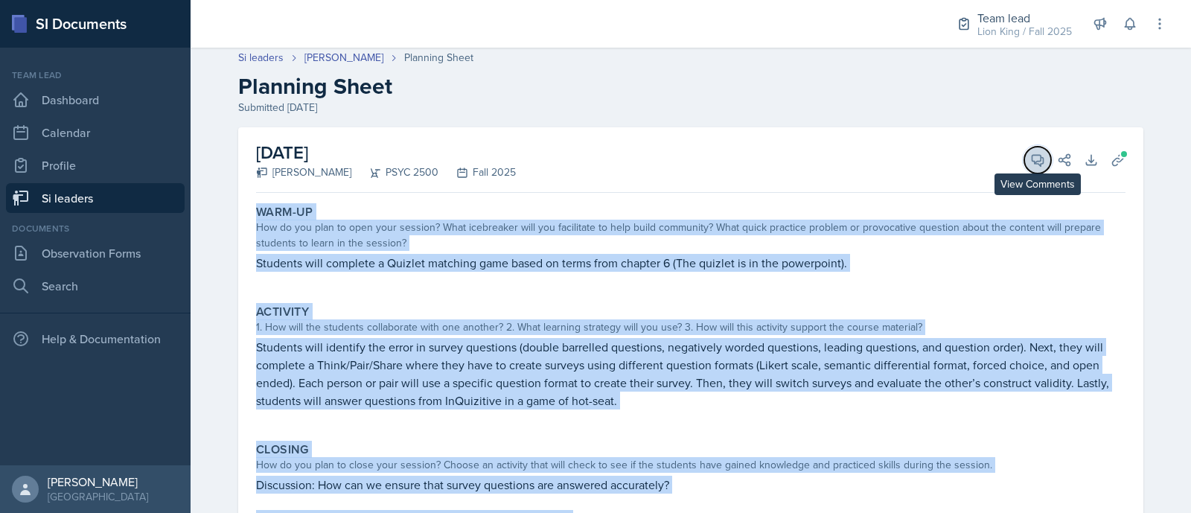
click at [1024, 158] on button "View Comments" at bounding box center [1037, 160] width 27 height 27
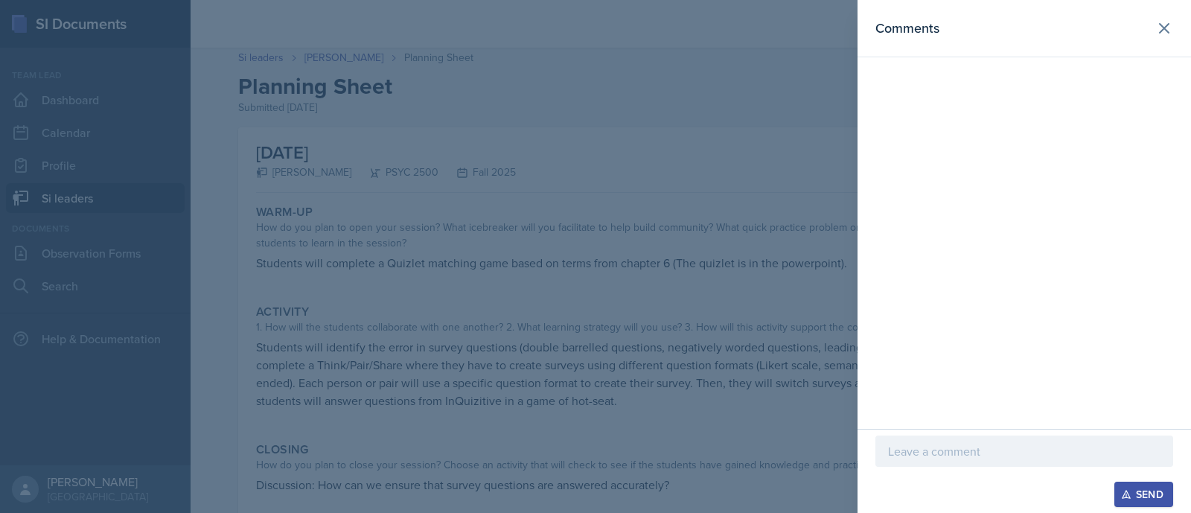
click at [955, 444] on p at bounding box center [1024, 451] width 272 height 18
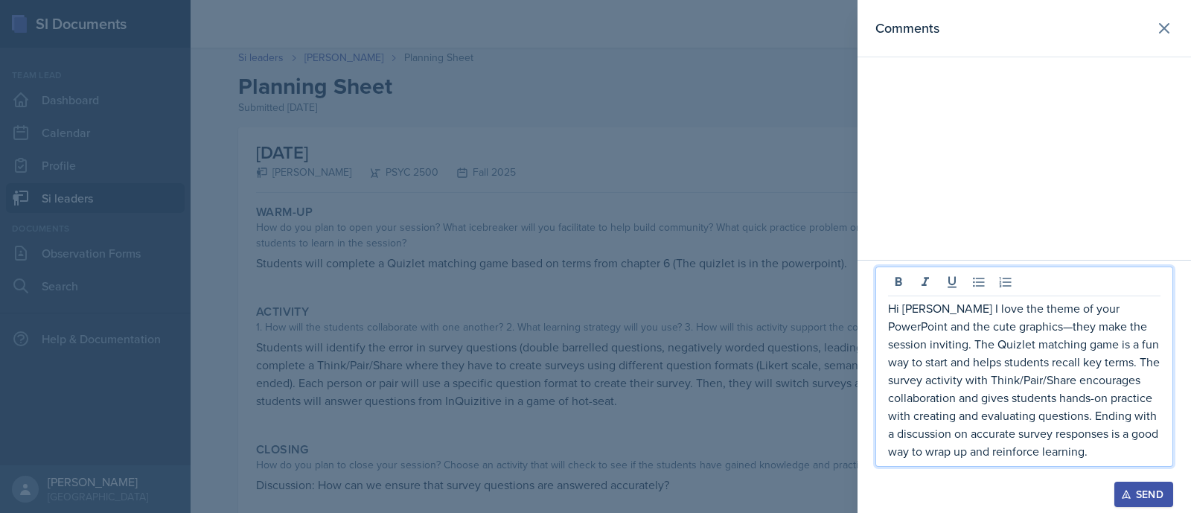
click at [1020, 320] on p "Hi Langston I love the theme of your PowerPoint and the cute graphics—they make…" at bounding box center [1024, 379] width 272 height 161
click at [1004, 328] on p "Hi Langston I love the theme of your PowerPoint and the cute graphics. They mak…" at bounding box center [1024, 379] width 272 height 161
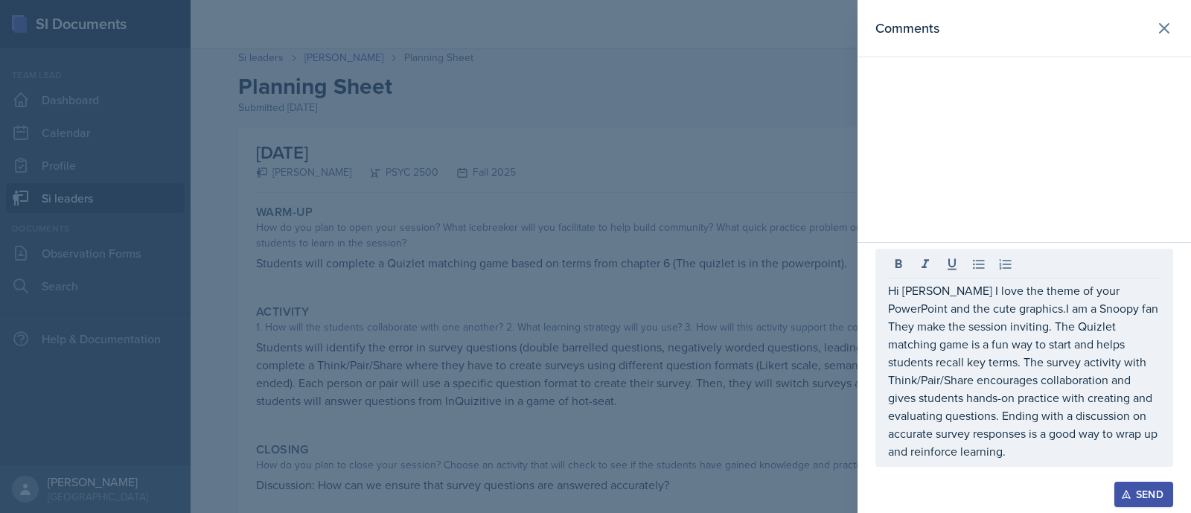
click at [1147, 144] on div "Comments" at bounding box center [1025, 121] width 334 height 242
click at [1096, 307] on p "Hi Langston I love the theme of your PowerPoint and the cute graphics.I am a Sn…" at bounding box center [1024, 370] width 272 height 179
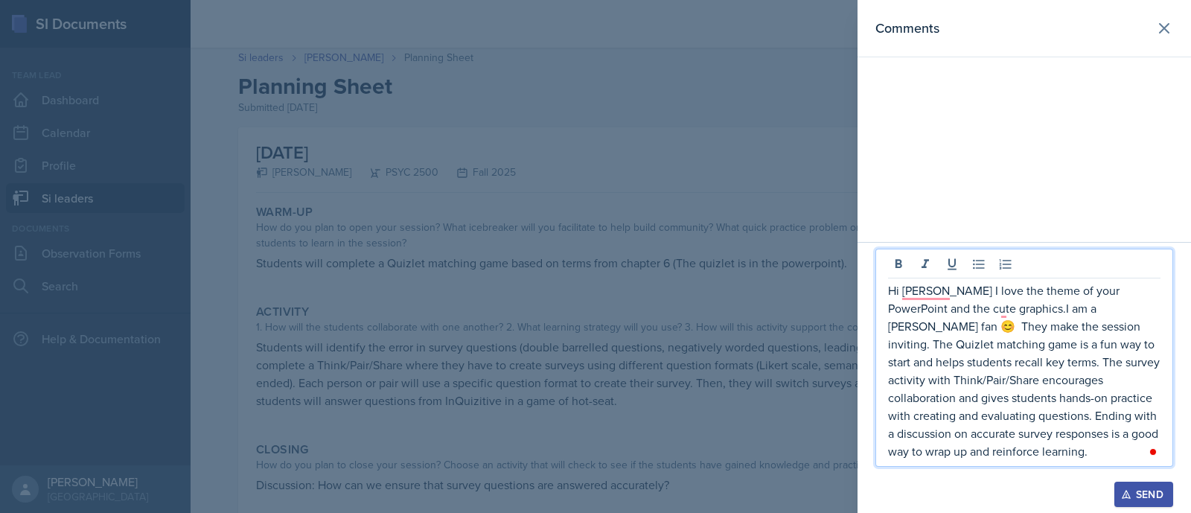
click at [918, 299] on p "Hi Langston I love the theme of your PowerPoint and the cute graphics.I am a Sn…" at bounding box center [1024, 370] width 272 height 179
click at [951, 295] on p "Hi Langston I love the theme of your PowerPoint and the cute graphics.I am a Sn…" at bounding box center [1024, 370] width 272 height 179
click at [1006, 313] on p "Hi Langston! I love the theme of your PowerPoint and the cute graphics.I am a S…" at bounding box center [1024, 370] width 272 height 179
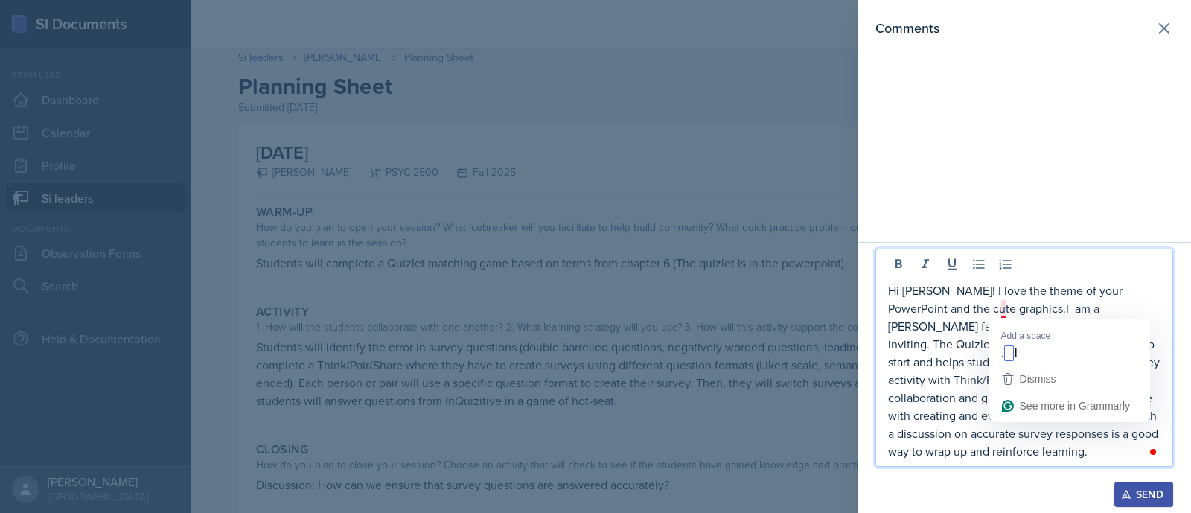
click at [1004, 303] on p "Hi Langston! I love the theme of your PowerPoint and the cute graphics.I am a S…" at bounding box center [1024, 370] width 272 height 179
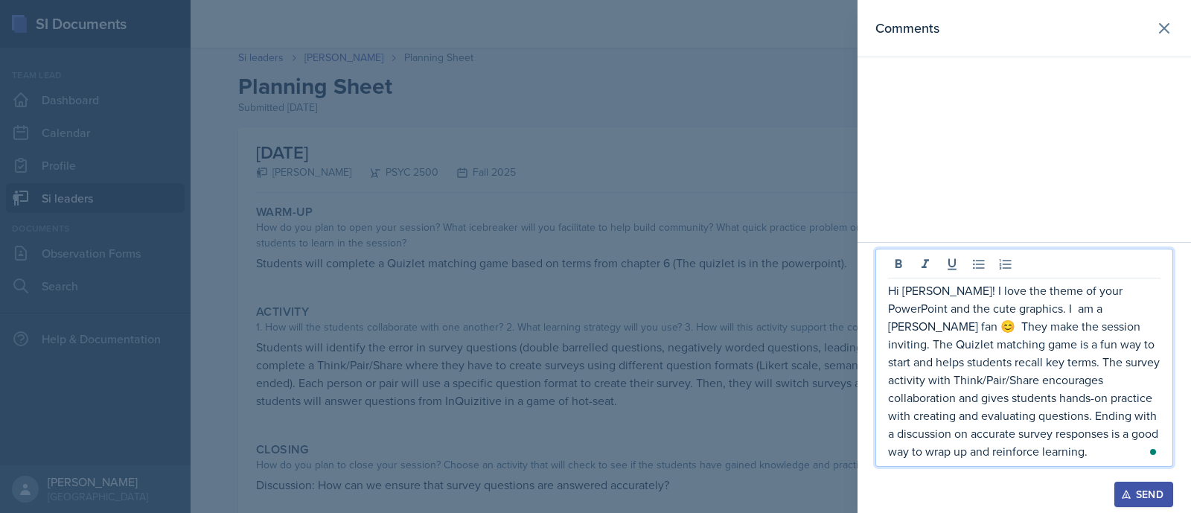
click at [1014, 309] on p "Hi Langston! I love the theme of your PowerPoint and the cute graphics. I am a …" at bounding box center [1024, 370] width 272 height 179
drag, startPoint x: 1081, startPoint y: 435, endPoint x: 1116, endPoint y: 452, distance: 39.0
click at [1116, 452] on p "Hi Langston! I love the theme of your PowerPoint and the cute graphics. I am a …" at bounding box center [1024, 370] width 272 height 179
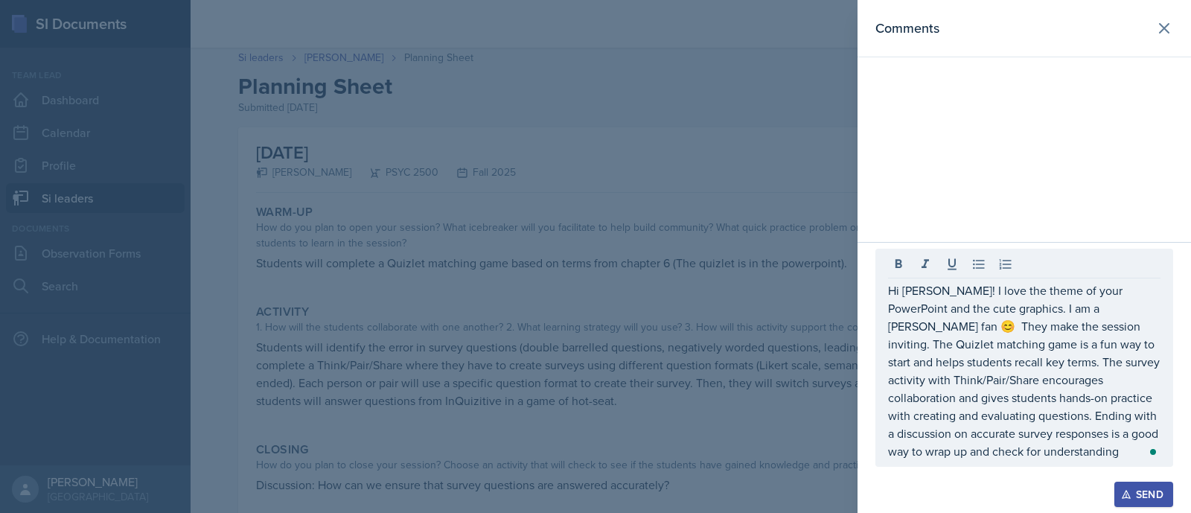
click at [1158, 493] on div "Send" at bounding box center [1143, 494] width 39 height 12
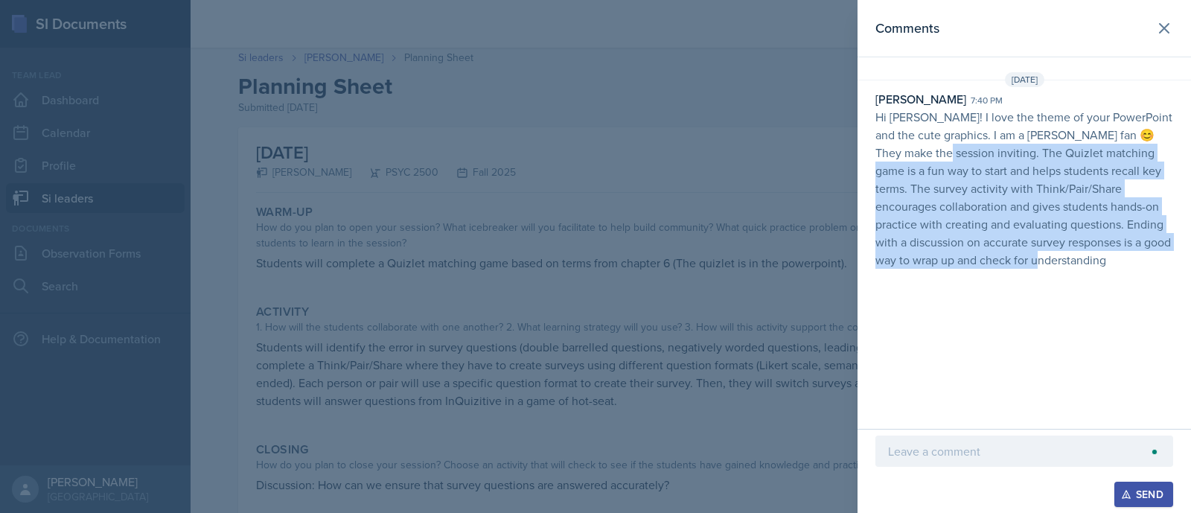
drag, startPoint x: 1053, startPoint y: 259, endPoint x: 925, endPoint y: 145, distance: 171.9
click at [925, 145] on p "Hi Langston! I love the theme of your PowerPoint and the cute graphics. I am a …" at bounding box center [1025, 188] width 298 height 161
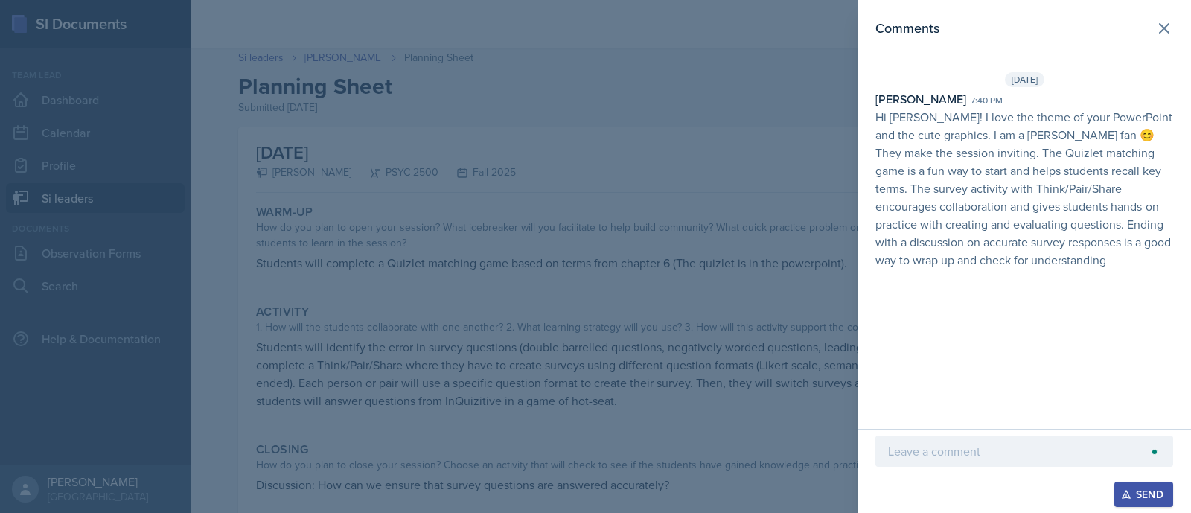
click at [893, 128] on p "Hi Langston! I love the theme of your PowerPoint and the cute graphics. I am a …" at bounding box center [1025, 188] width 298 height 161
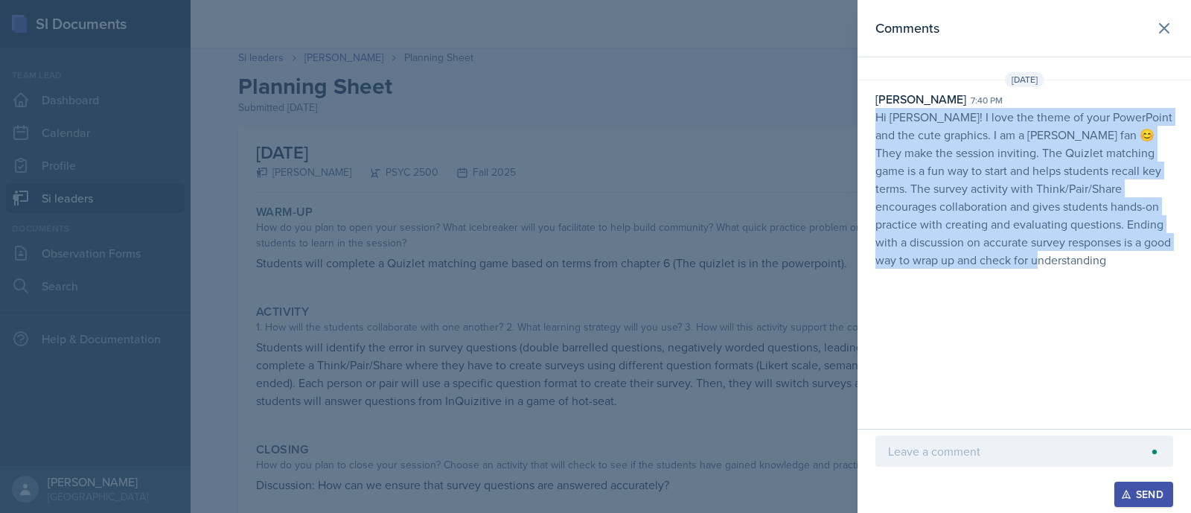
drag, startPoint x: 868, startPoint y: 109, endPoint x: 1035, endPoint y: 279, distance: 238.5
click at [1035, 279] on div "Comments Sep 30th, 2025 Asha-Kaye Johnson 7:40 pm Hi Langston! I love the theme…" at bounding box center [1025, 214] width 334 height 429
click at [1174, 24] on button at bounding box center [1164, 28] width 30 height 30
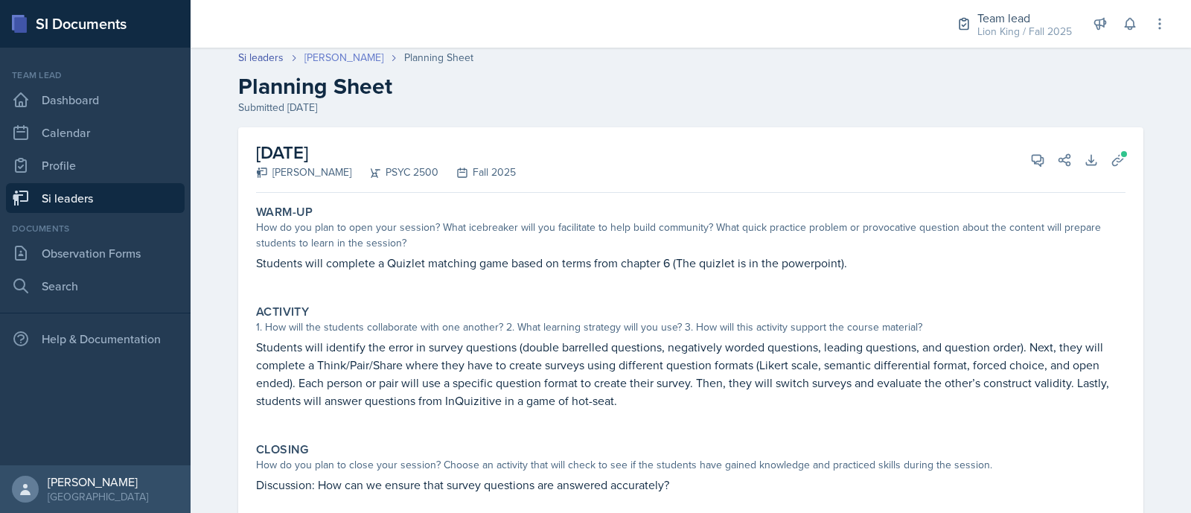
click at [320, 60] on link "[PERSON_NAME]" at bounding box center [343, 58] width 79 height 16
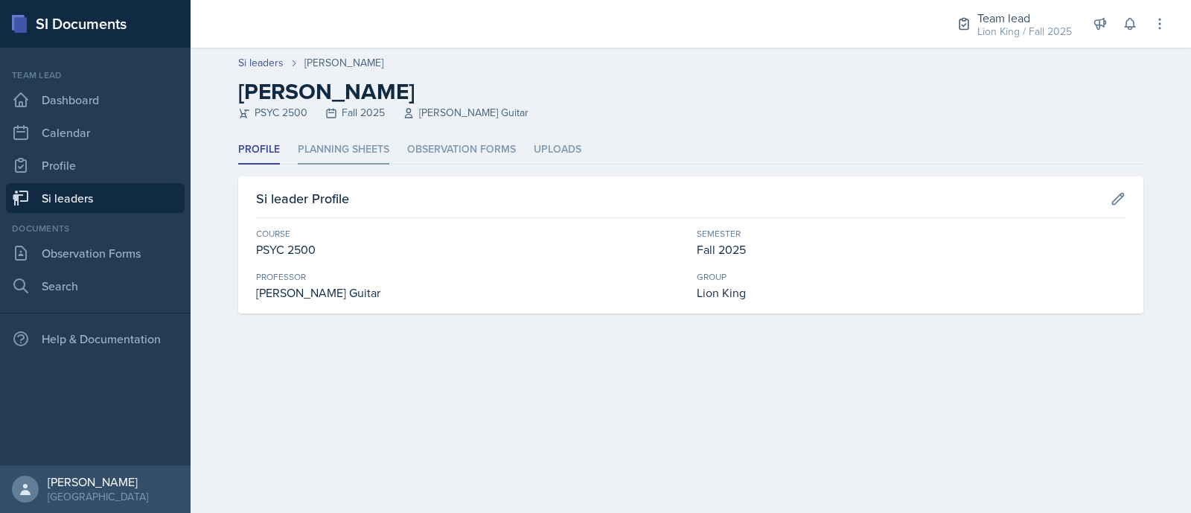
click at [345, 154] on li "Planning Sheets" at bounding box center [344, 149] width 92 height 29
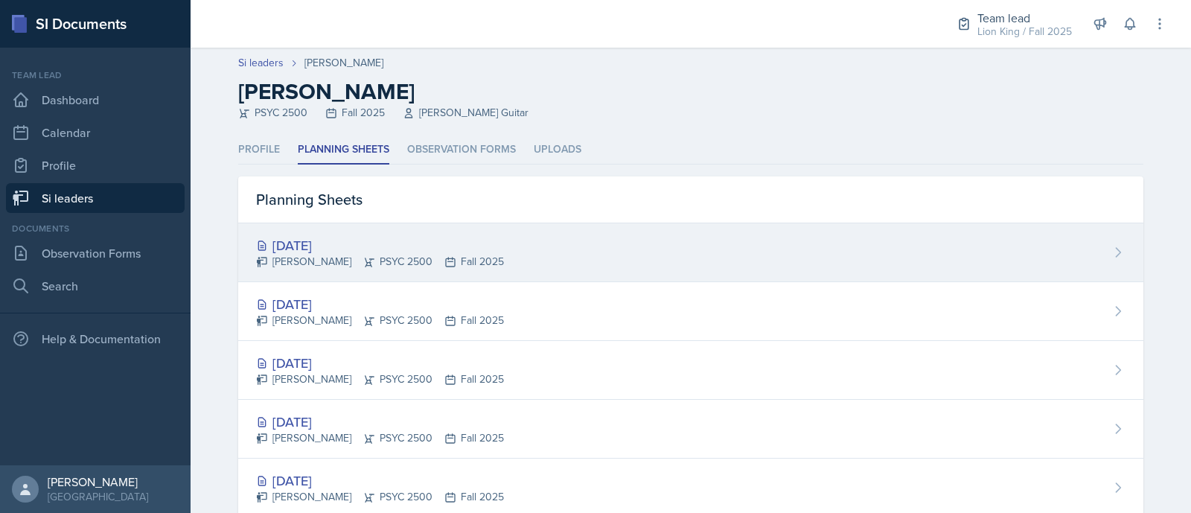
click at [376, 246] on div "[DATE]" at bounding box center [380, 245] width 248 height 20
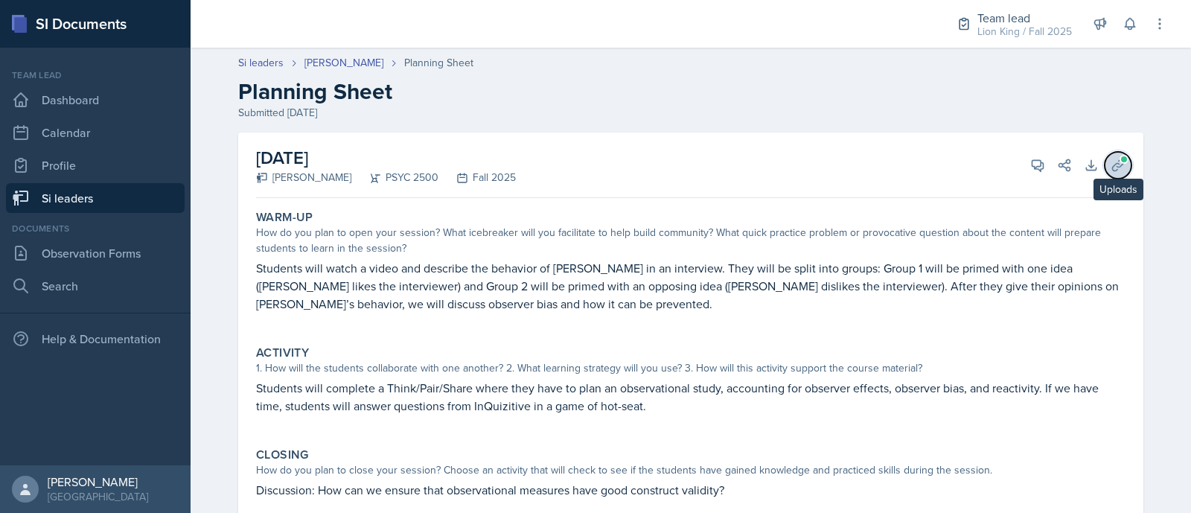
click at [1117, 176] on button "Uploads" at bounding box center [1118, 165] width 27 height 27
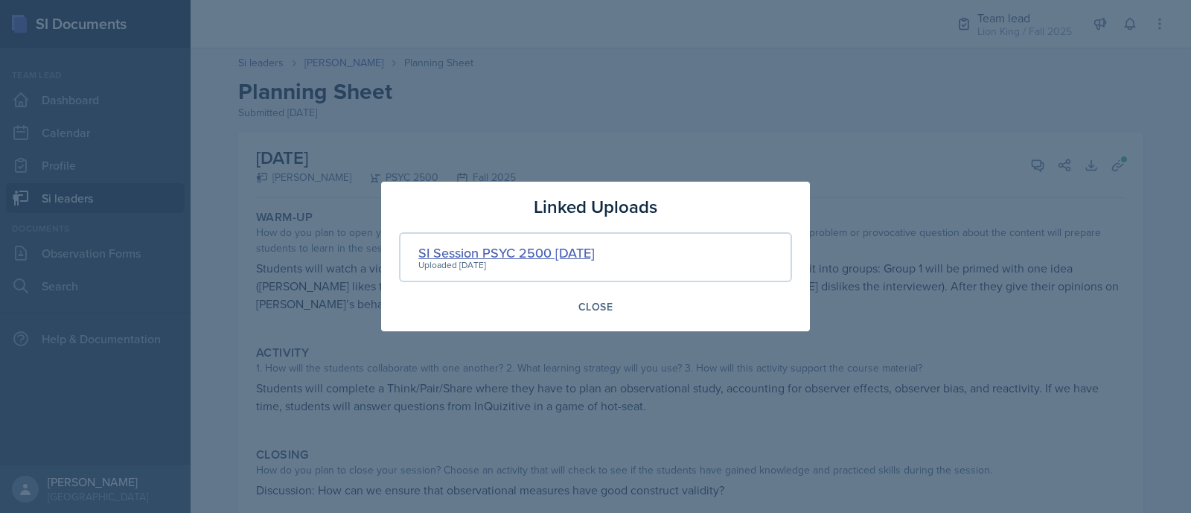
click at [461, 248] on div "SI Session PSYC 2500 10/3/25" at bounding box center [506, 253] width 176 height 20
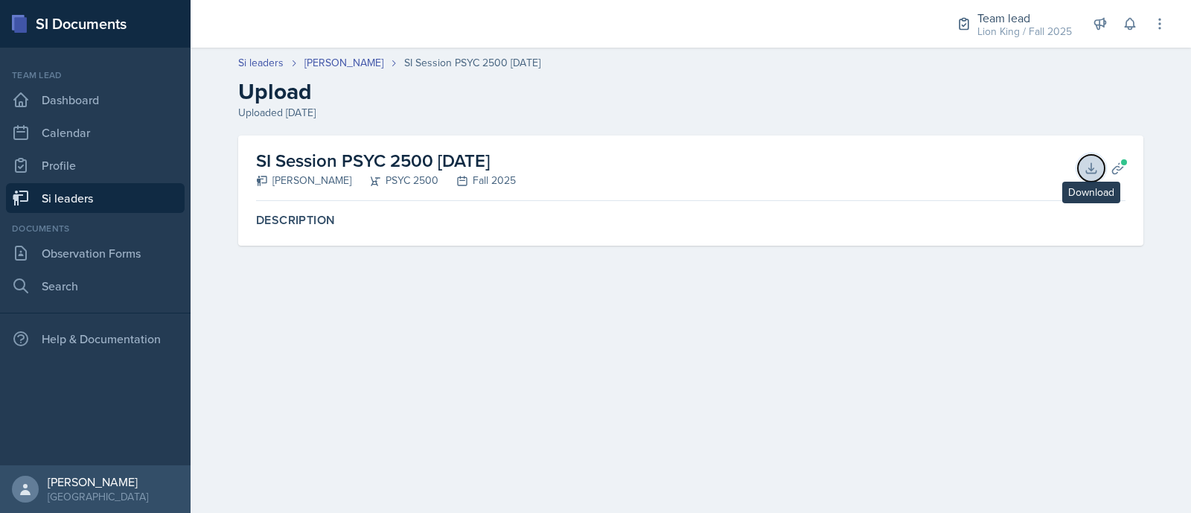
click at [1091, 176] on button "Download" at bounding box center [1091, 168] width 27 height 27
click at [538, 329] on main "Si leaders Langston Hankerson SI Session PSYC 2500 10/3/25 Upload Uploaded Sep …" at bounding box center [691, 280] width 1001 height 465
click at [328, 65] on link "[PERSON_NAME]" at bounding box center [343, 63] width 79 height 16
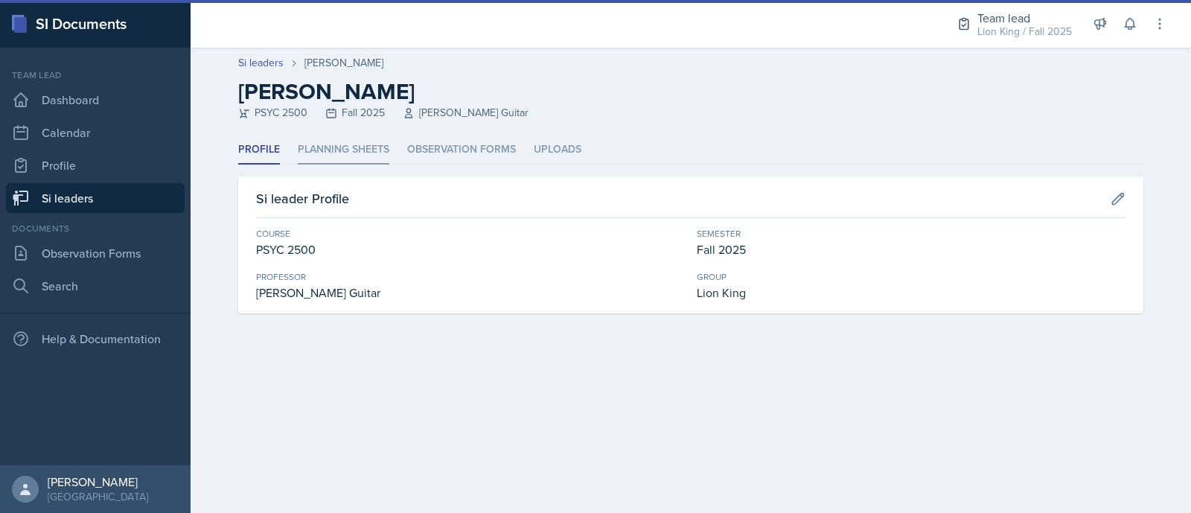
click at [307, 156] on li "Planning Sheets" at bounding box center [344, 149] width 92 height 29
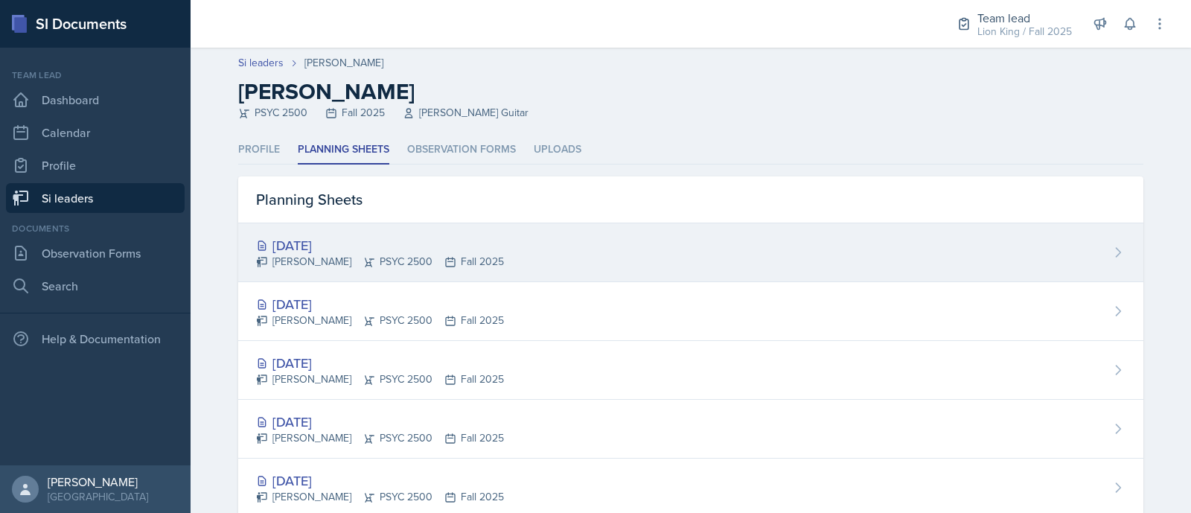
click at [316, 240] on div "[DATE]" at bounding box center [380, 245] width 248 height 20
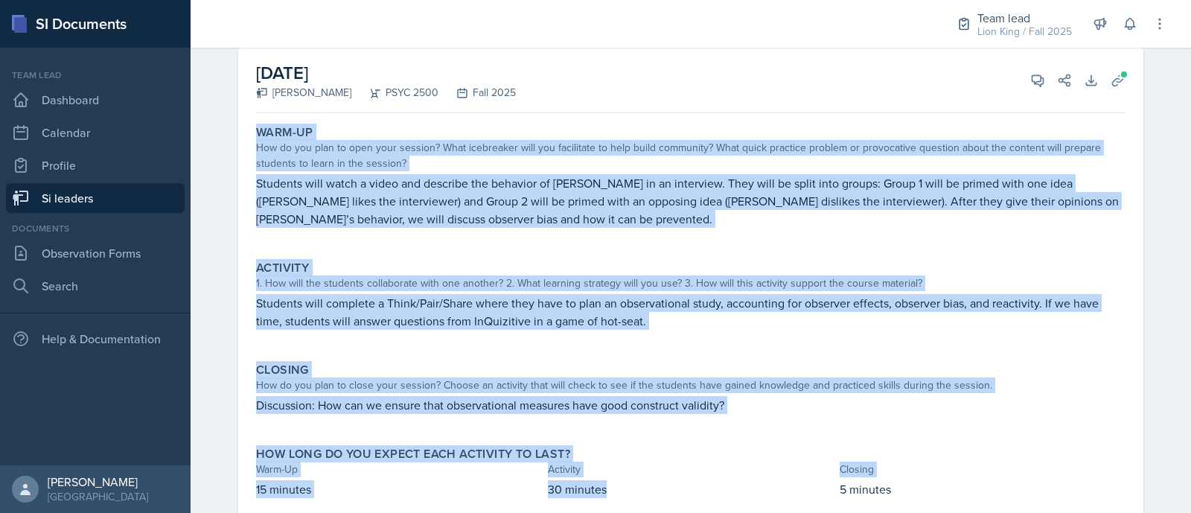
scroll to position [129, 0]
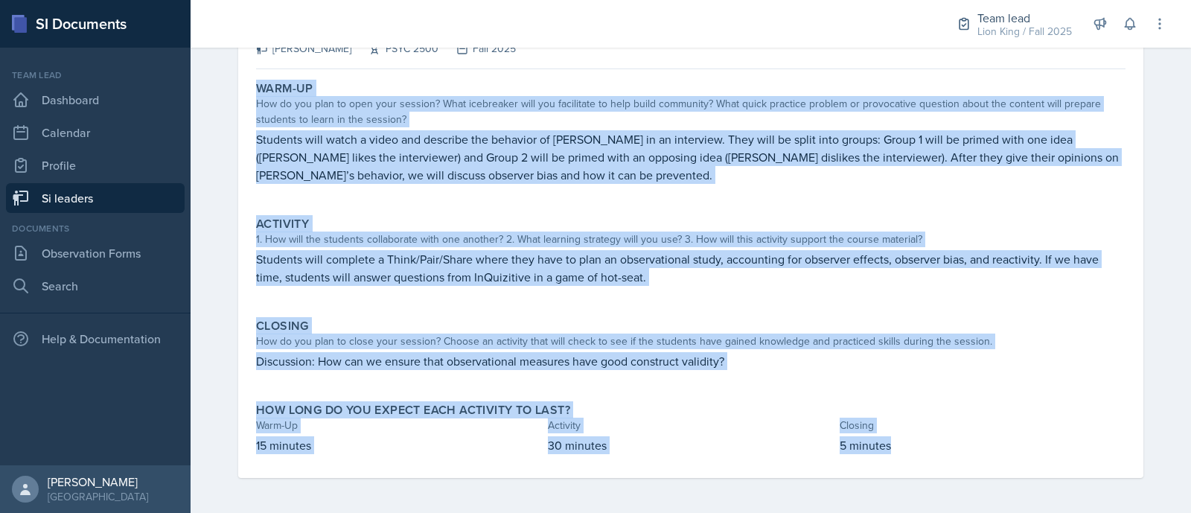
drag, startPoint x: 244, startPoint y: 209, endPoint x: 925, endPoint y: 484, distance: 734.5
click at [925, 484] on div "October 3rd, 2025 Langston Hankerson PSYC 2500 Fall 2025 View Comments Comments…" at bounding box center [690, 259] width 953 height 510
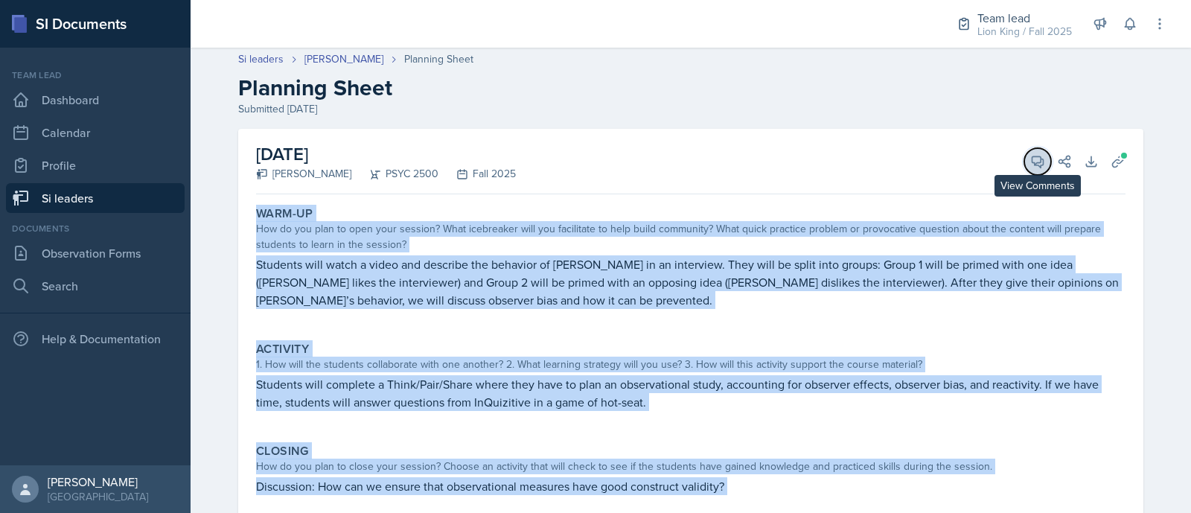
click at [1030, 168] on icon at bounding box center [1037, 161] width 15 height 15
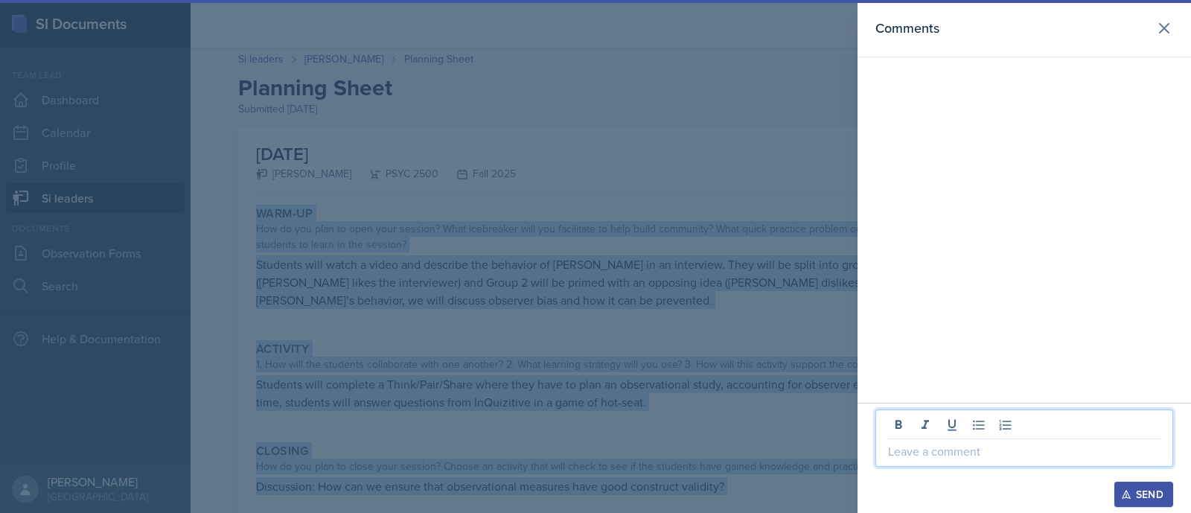
click at [947, 456] on p at bounding box center [1024, 451] width 272 height 18
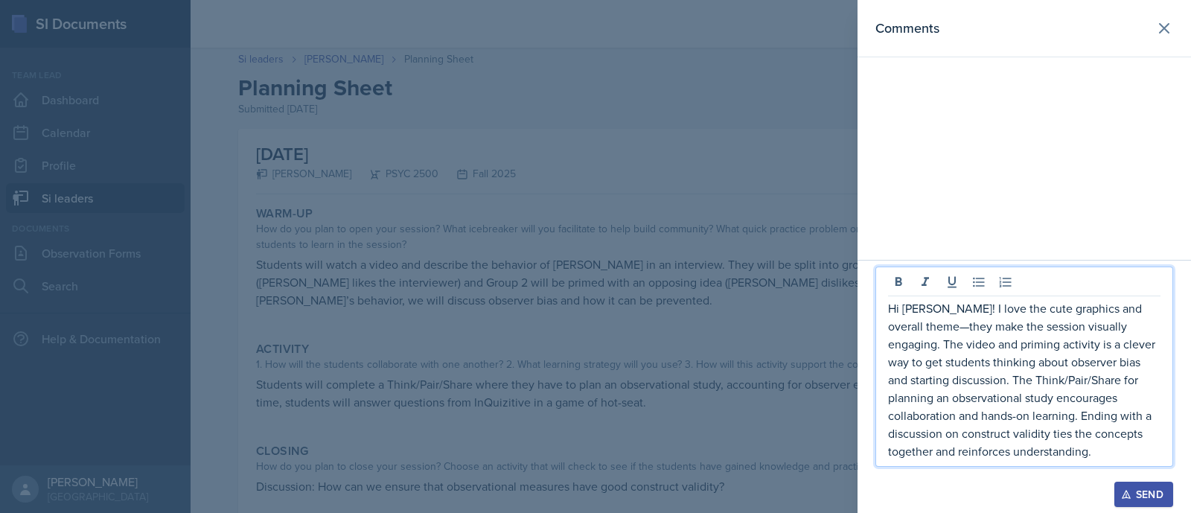
click at [935, 325] on p "Hi Langston! I love the cute graphics and overall theme—they make the session v…" at bounding box center [1024, 379] width 272 height 161
click at [1027, 456] on p "Hi Langston! I love the cute graphics and overall theme. They make the session …" at bounding box center [1024, 379] width 272 height 161
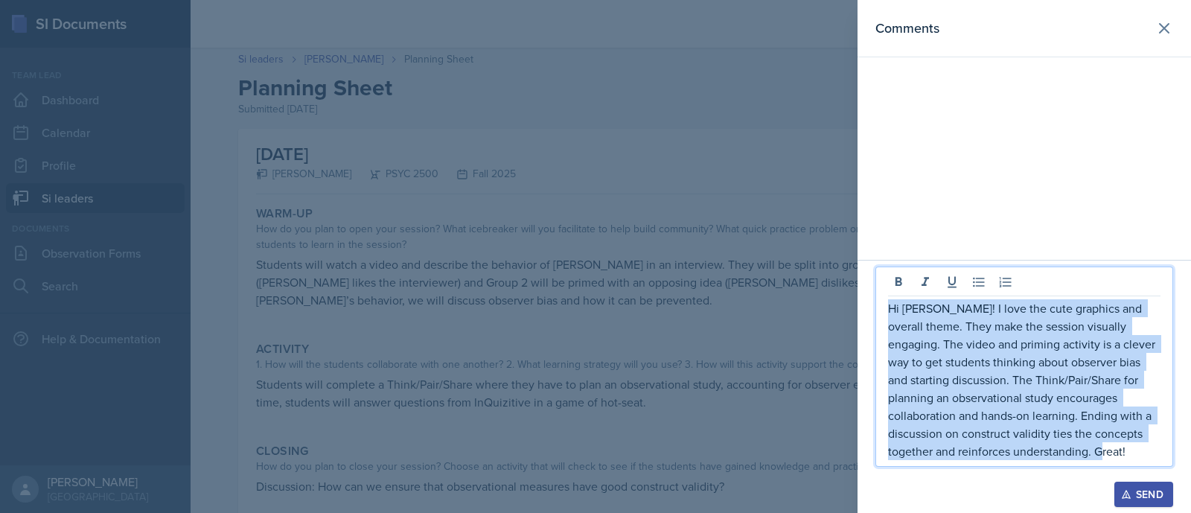
drag, startPoint x: 1071, startPoint y: 456, endPoint x: 880, endPoint y: 303, distance: 245.2
click at [880, 303] on div "Hi Langston! I love the cute graphics and overall theme. They make the session …" at bounding box center [1025, 367] width 298 height 200
click at [1144, 494] on div "Send" at bounding box center [1143, 494] width 39 height 12
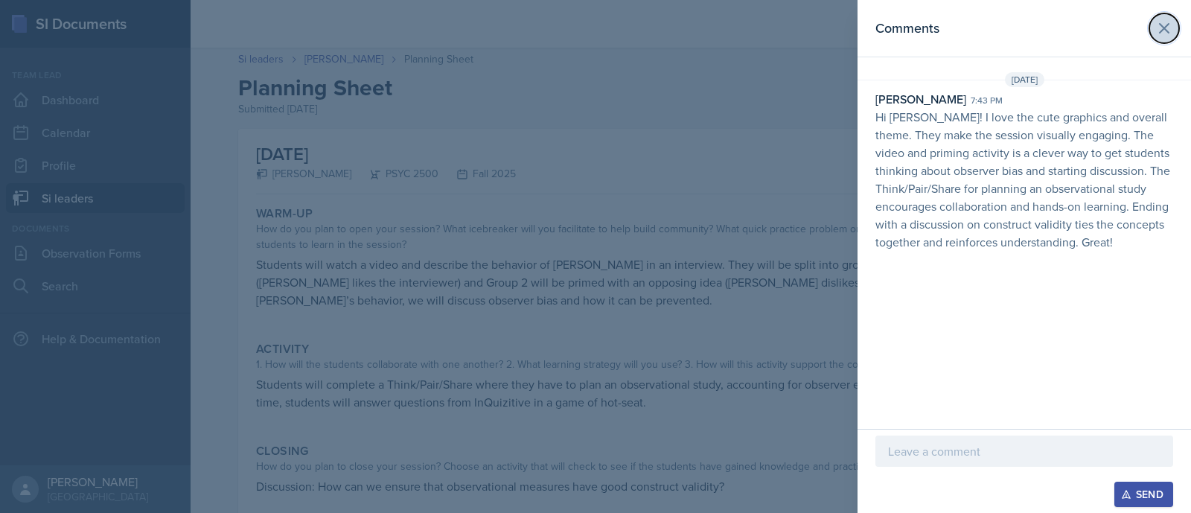
click at [1165, 25] on icon at bounding box center [1164, 28] width 18 height 18
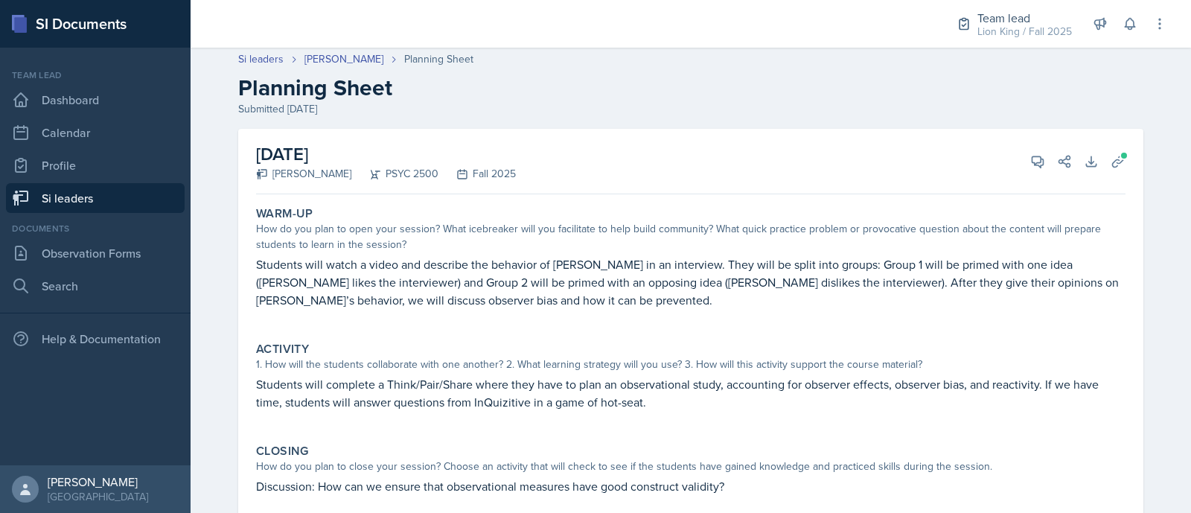
click at [265, 48] on header "Si leaders Langston Hankerson Planning Sheet Planning Sheet Submitted Sep 28th,…" at bounding box center [691, 83] width 1001 height 95
click at [264, 51] on link "Si leaders" at bounding box center [260, 59] width 45 height 16
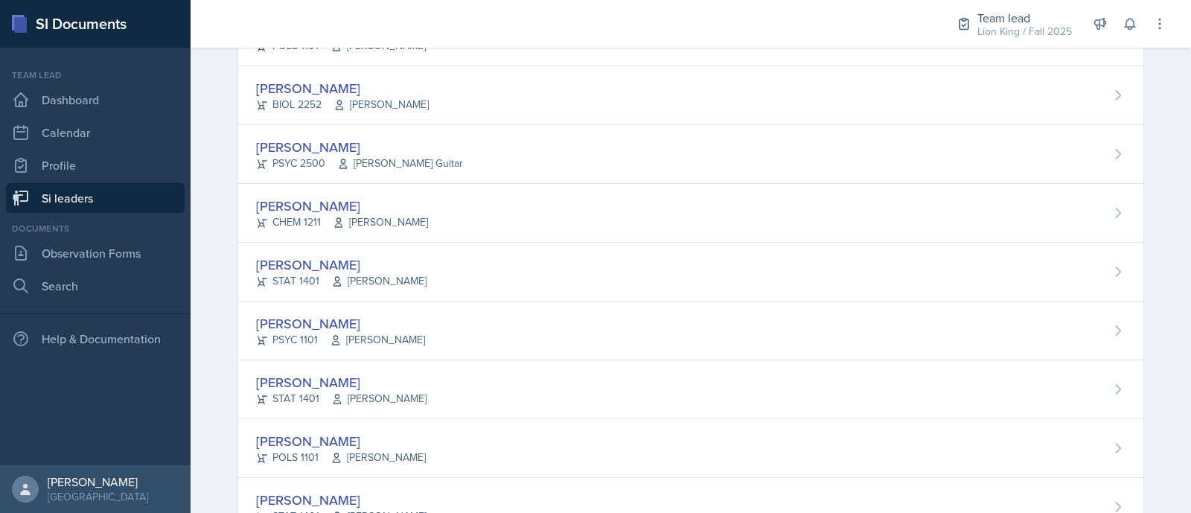
scroll to position [431, 0]
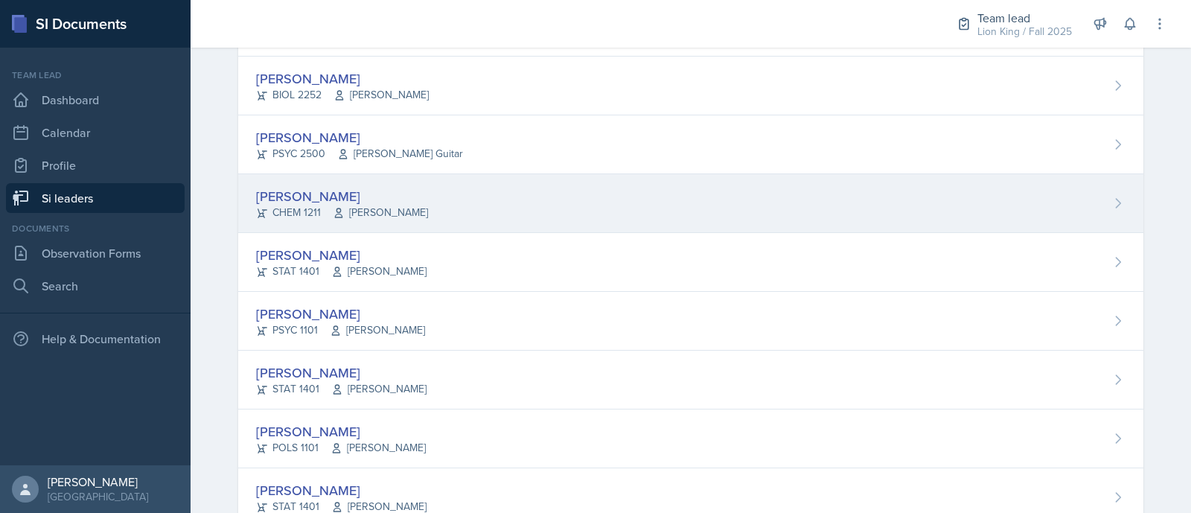
click at [1024, 193] on div "Makaela Harris CHEM 1211 Yvonne Single" at bounding box center [690, 203] width 905 height 59
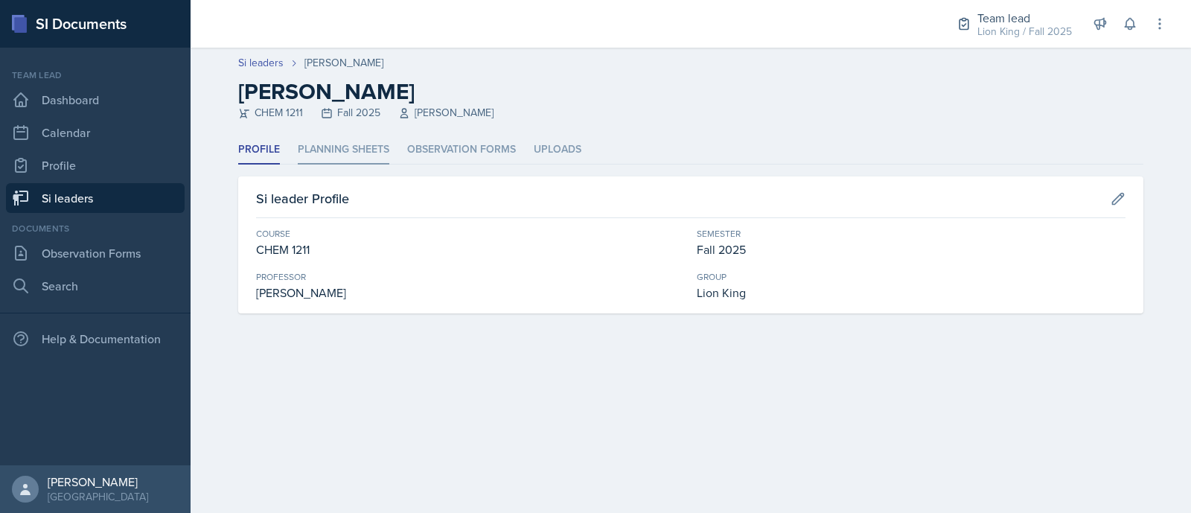
click at [342, 154] on li "Planning Sheets" at bounding box center [344, 149] width 92 height 29
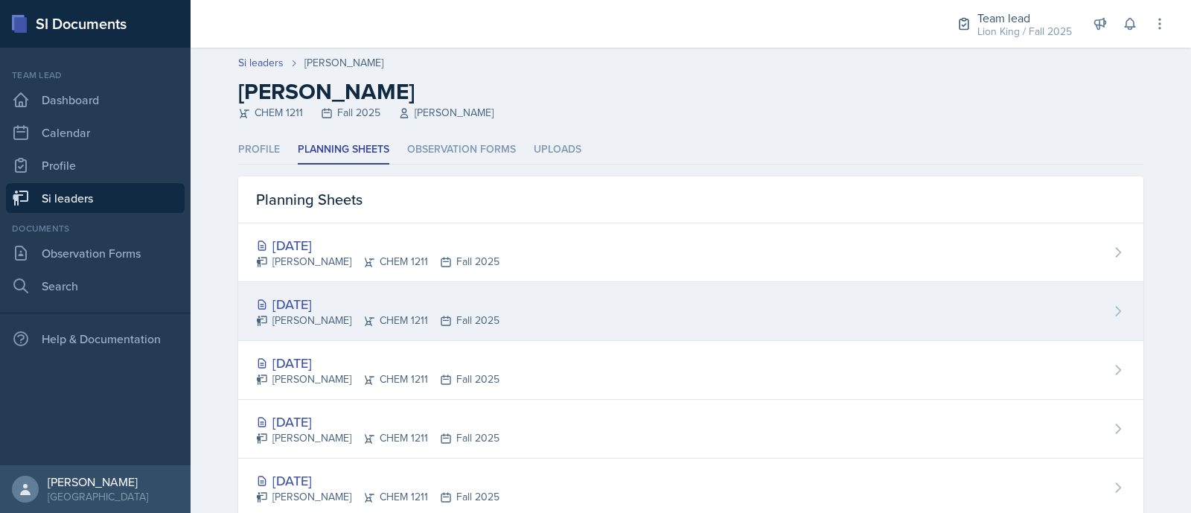
click at [386, 302] on div "[DATE]" at bounding box center [377, 304] width 243 height 20
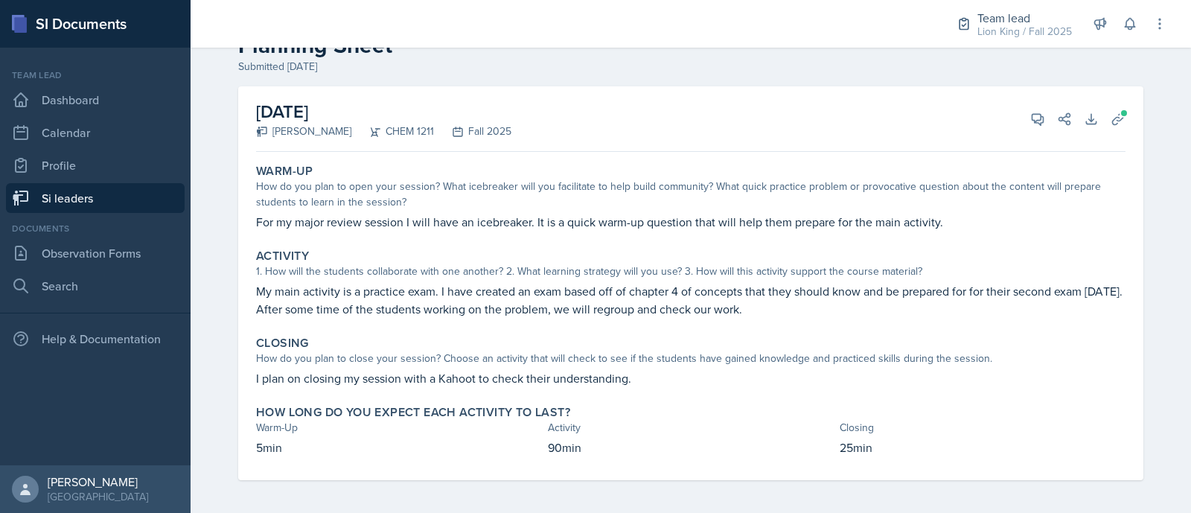
scroll to position [47, 0]
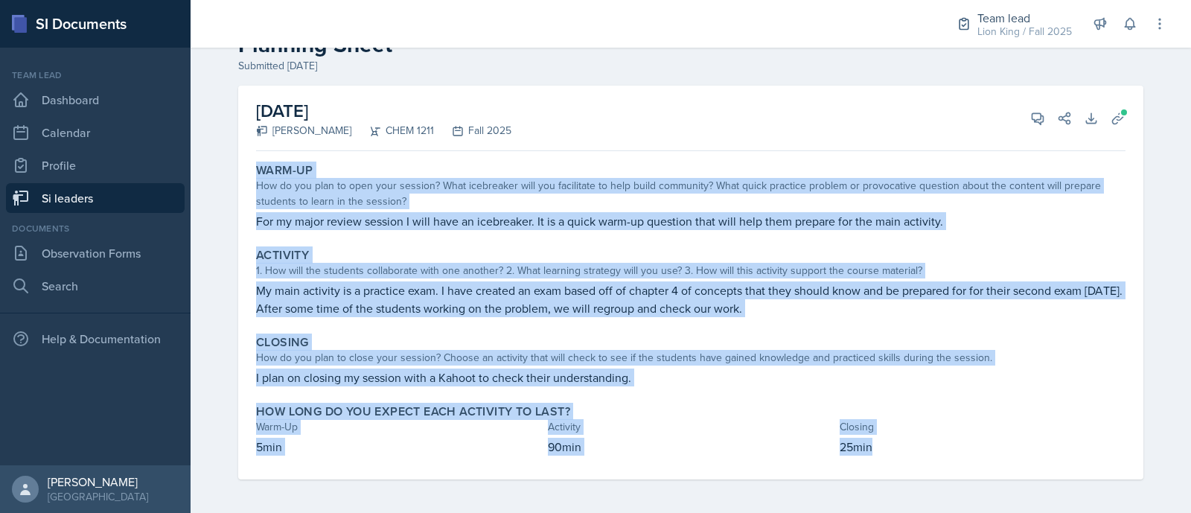
drag, startPoint x: 245, startPoint y: 156, endPoint x: 933, endPoint y: 441, distance: 744.7
click at [933, 441] on div "September 30th, 2025 Makaela Harris CHEM 1211 Fall 2025 View Comments Comments …" at bounding box center [690, 283] width 905 height 394
click at [1035, 107] on button "View Comments" at bounding box center [1037, 118] width 27 height 27
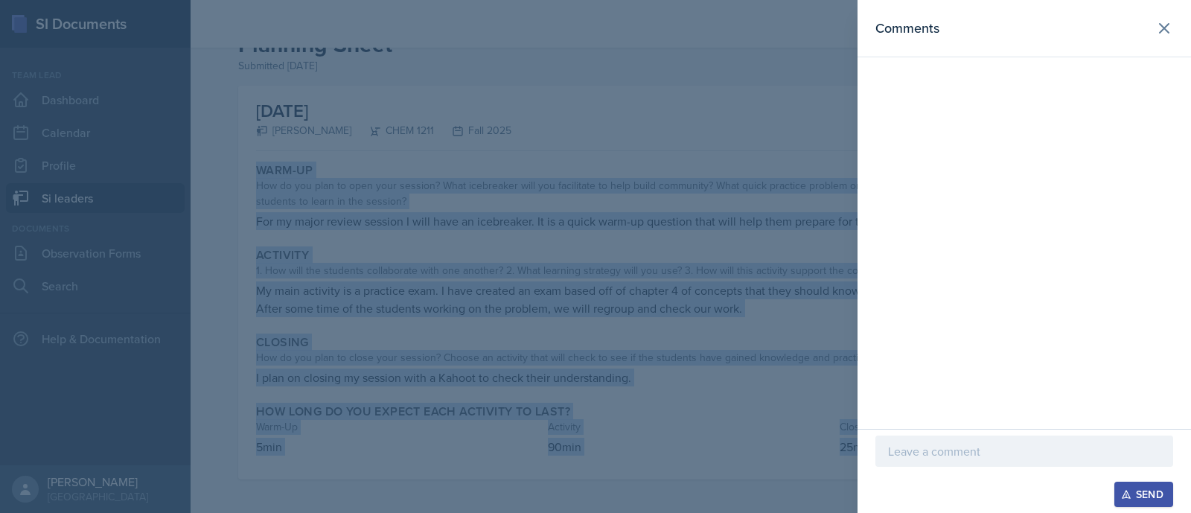
click at [934, 452] on p at bounding box center [1024, 451] width 272 height 18
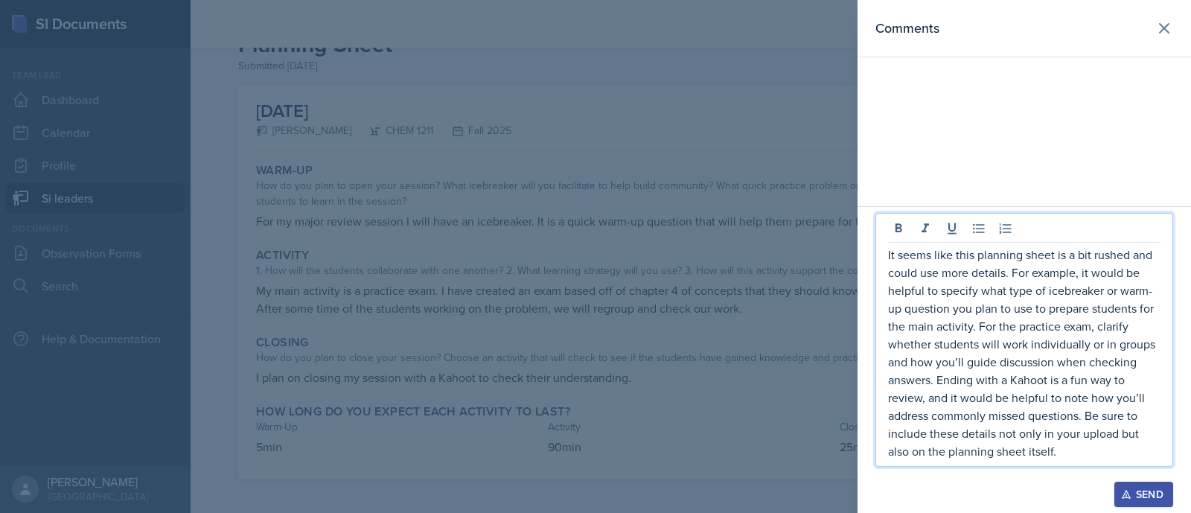
click at [884, 262] on div "It seems like this planning sheet is a bit rushed and could use more details. F…" at bounding box center [1025, 340] width 298 height 254
click at [890, 261] on p "It seems like this planning sheet is a bit rushed and could use more details. F…" at bounding box center [1024, 353] width 272 height 214
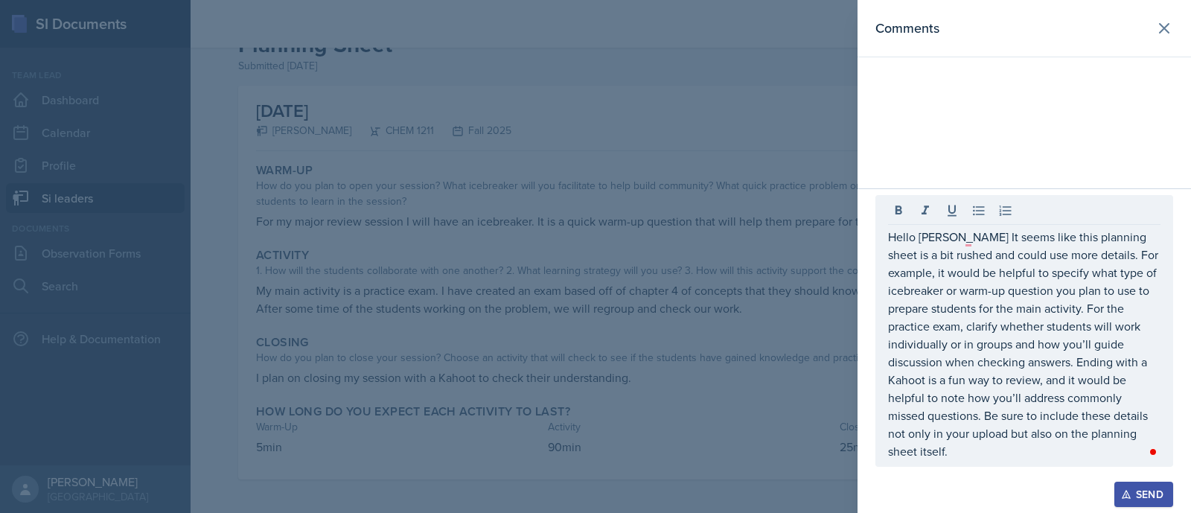
click at [1131, 485] on button "Send" at bounding box center [1144, 494] width 59 height 25
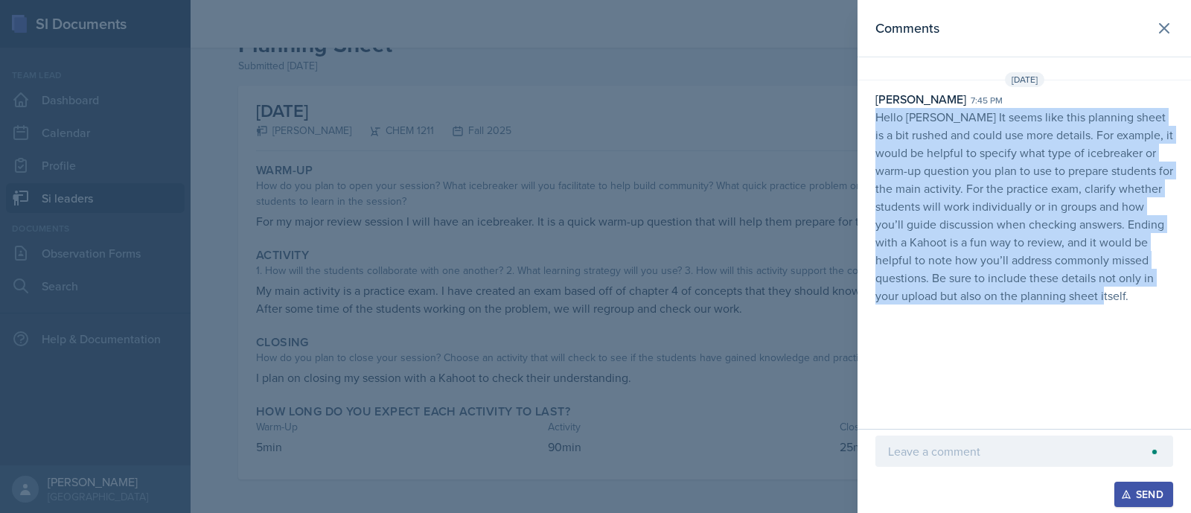
drag, startPoint x: 1154, startPoint y: 310, endPoint x: 865, endPoint y: 124, distance: 343.6
click at [865, 124] on div "Comments Sep 30th, 2025 Asha-Kaye Johnson 7:45 pm Hello Makaela It seems like t…" at bounding box center [1025, 214] width 334 height 429
click at [1167, 23] on icon at bounding box center [1164, 28] width 18 height 18
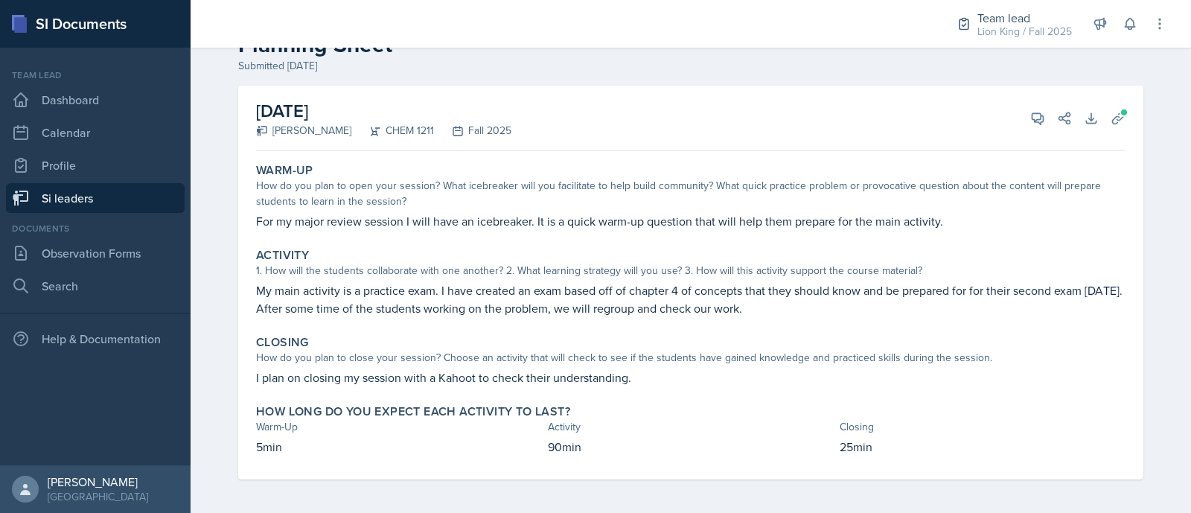
scroll to position [0, 0]
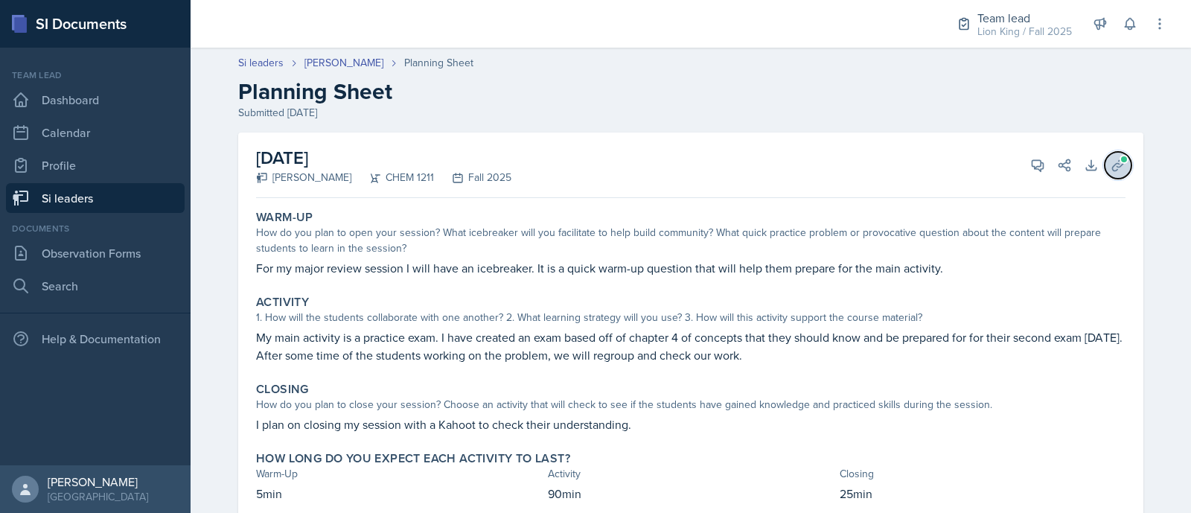
click at [1105, 172] on button "Uploads" at bounding box center [1118, 165] width 27 height 27
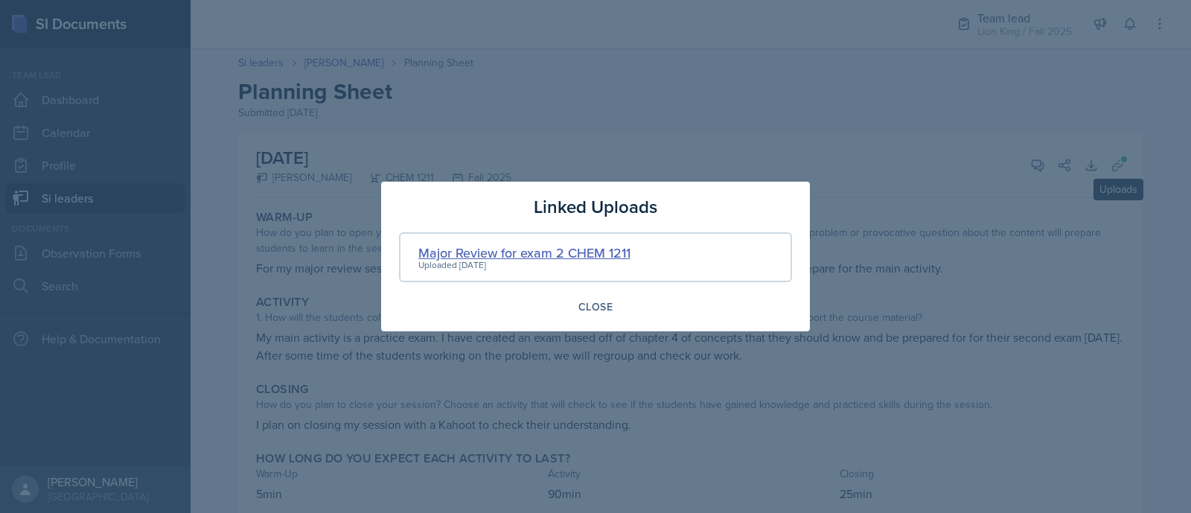
click at [606, 243] on div "Major Review for exam 2 CHEM 1211" at bounding box center [524, 253] width 212 height 20
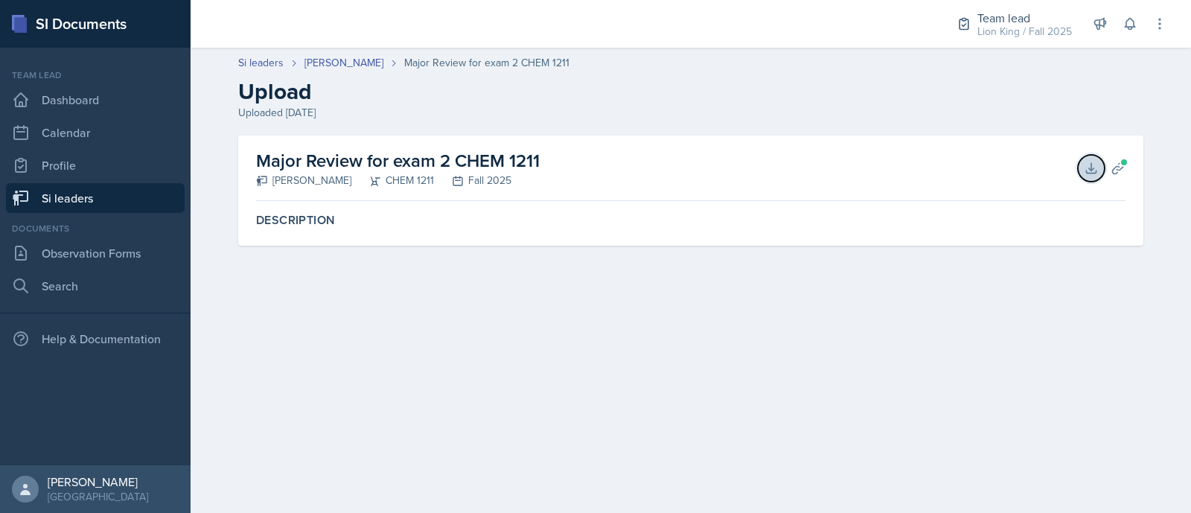
click at [1087, 179] on button "Download" at bounding box center [1091, 168] width 27 height 27
click at [313, 62] on link "[PERSON_NAME]" at bounding box center [343, 63] width 79 height 16
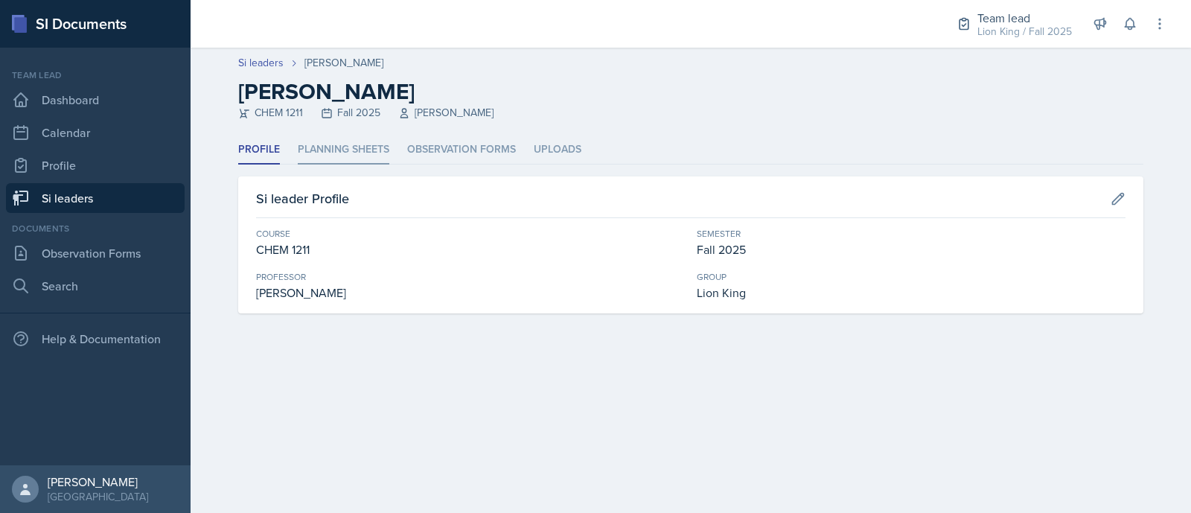
click at [367, 159] on li "Planning Sheets" at bounding box center [344, 149] width 92 height 29
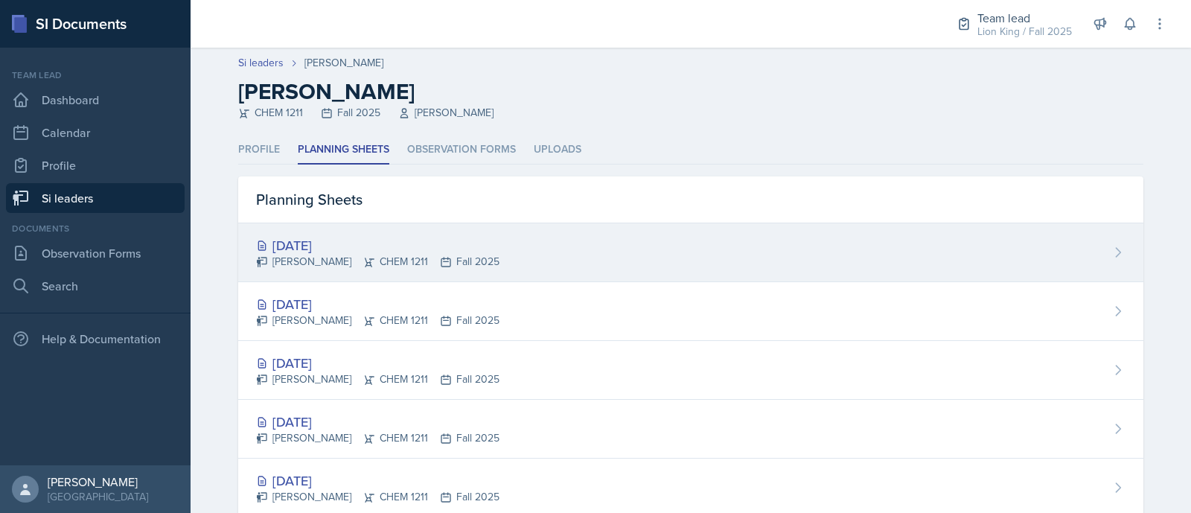
click at [369, 258] on div "Makaela Harris CHEM 1211 Fall 2025" at bounding box center [377, 262] width 243 height 16
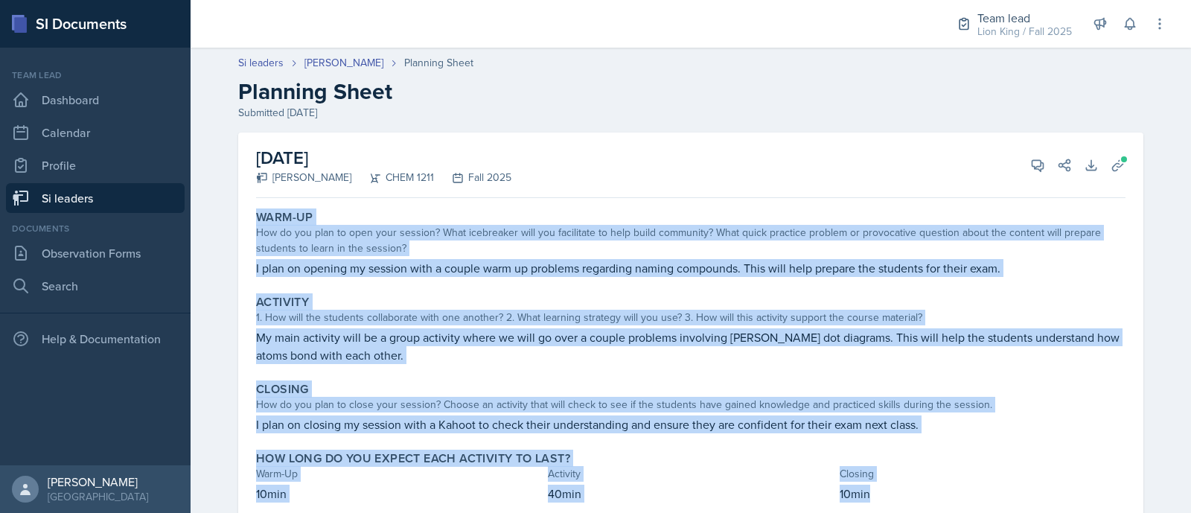
drag, startPoint x: 244, startPoint y: 217, endPoint x: 1029, endPoint y: 497, distance: 833.1
click at [1029, 497] on div "Warm-Up How do you plan to open your session? What icebreaker will you facilita…" at bounding box center [691, 365] width 870 height 322
click at [1030, 162] on icon at bounding box center [1037, 165] width 15 height 15
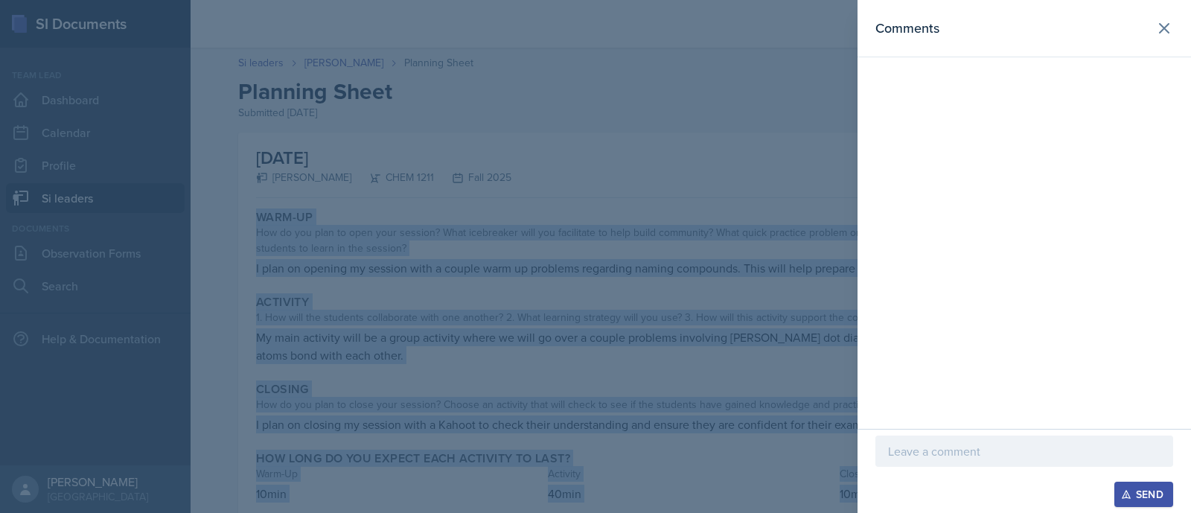
click at [1033, 452] on p at bounding box center [1024, 451] width 272 height 18
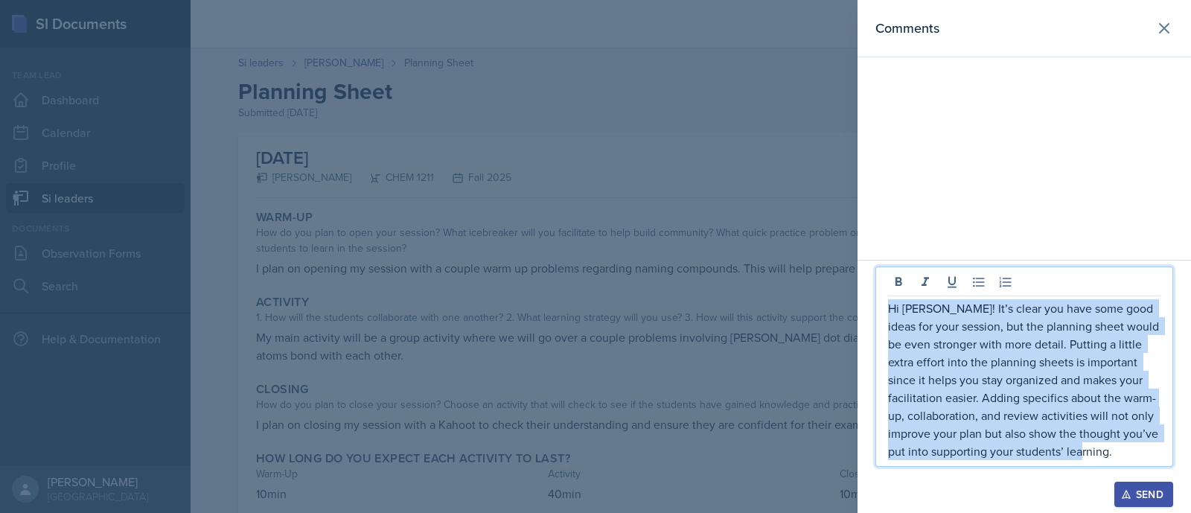
drag, startPoint x: 1125, startPoint y: 447, endPoint x: 867, endPoint y: 314, distance: 290.0
click at [867, 314] on div "Hi Makaela! It’s clear you have some good ideas for your session, but the plann…" at bounding box center [1025, 386] width 334 height 253
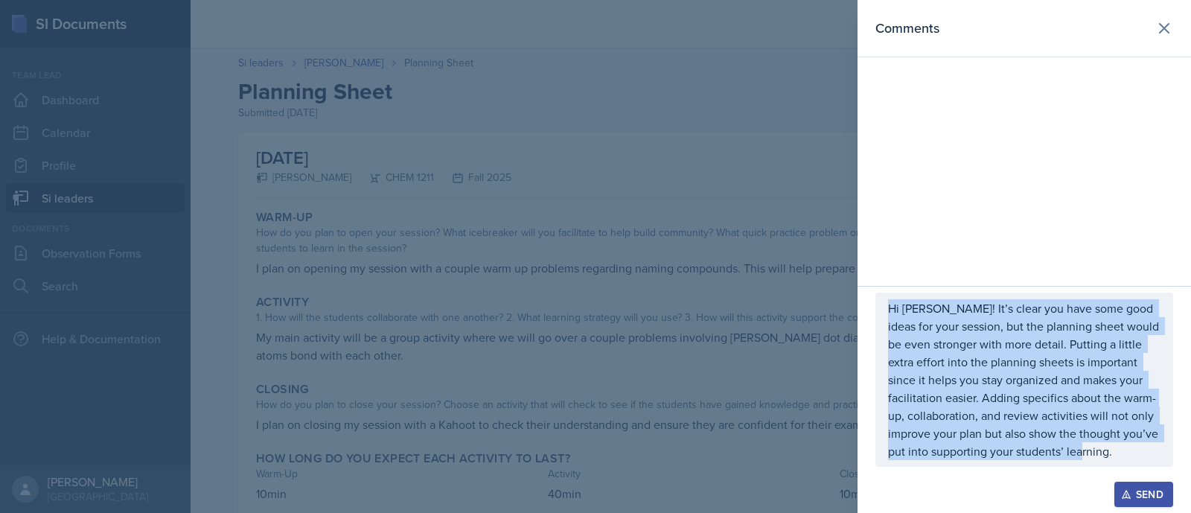
click at [1135, 494] on div "Send" at bounding box center [1143, 494] width 39 height 12
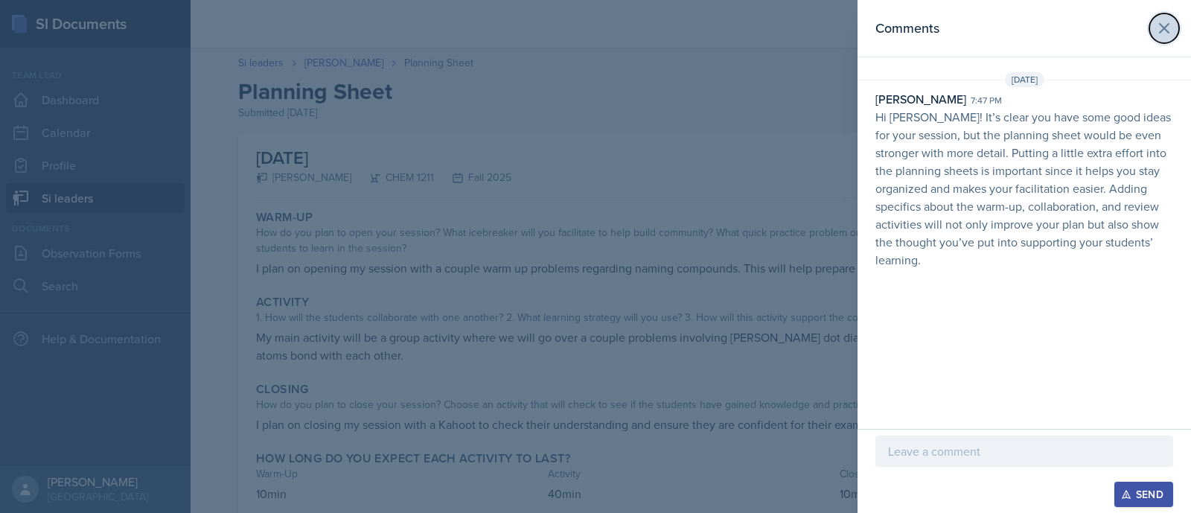
click at [1154, 34] on button at bounding box center [1164, 28] width 30 height 30
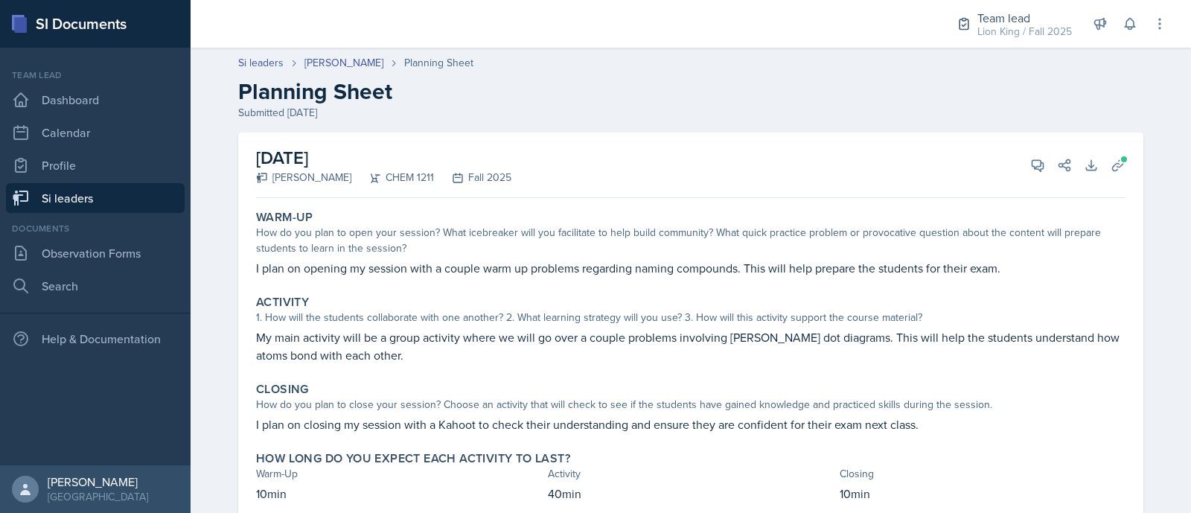
scroll to position [19, 0]
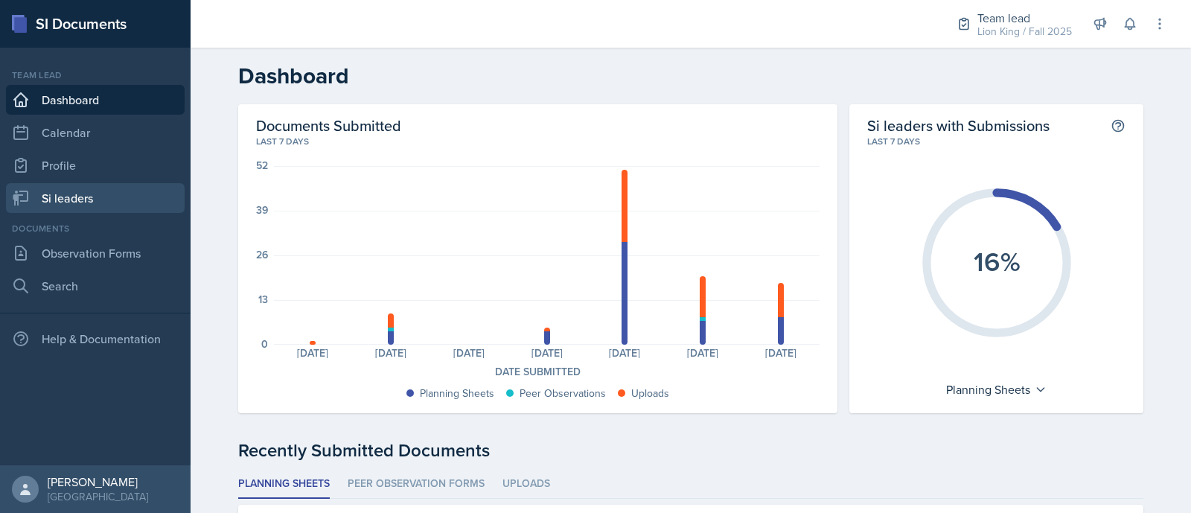
click at [74, 195] on link "Si leaders" at bounding box center [95, 198] width 179 height 30
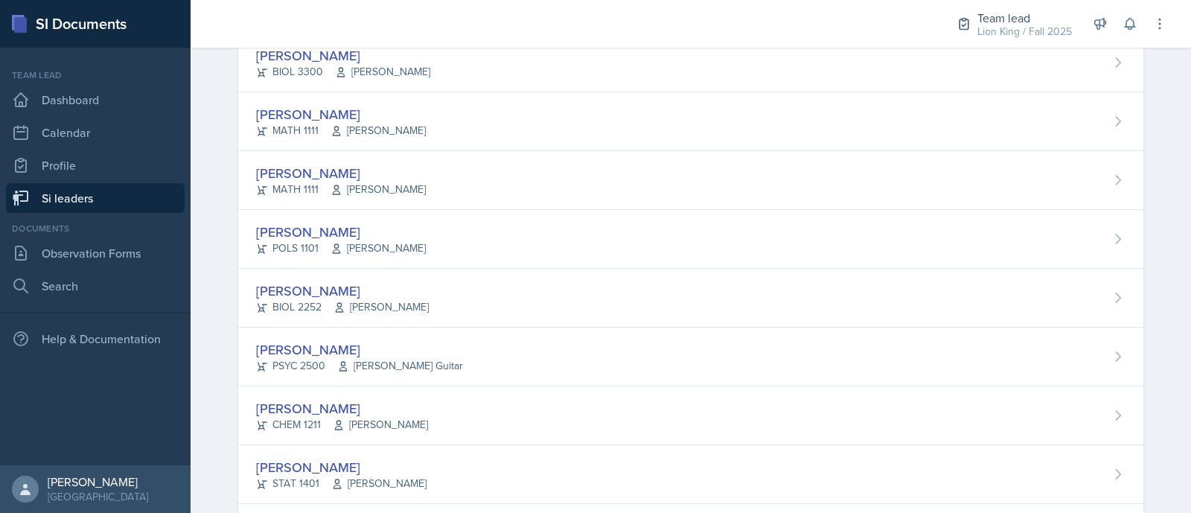
scroll to position [228, 0]
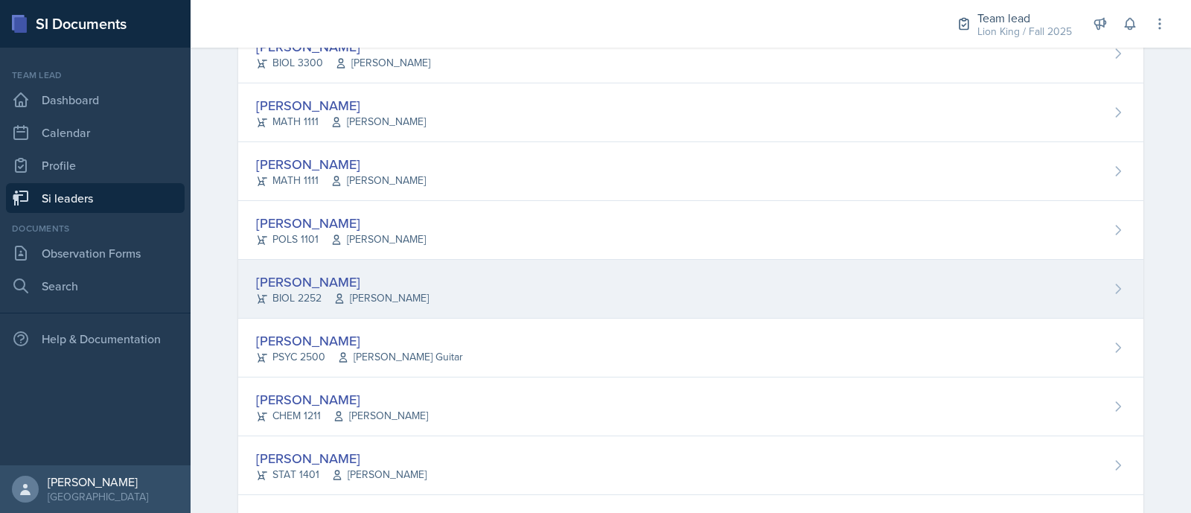
click at [485, 291] on div "[PERSON_NAME] BIOL 2252 [PERSON_NAME]" at bounding box center [690, 289] width 905 height 59
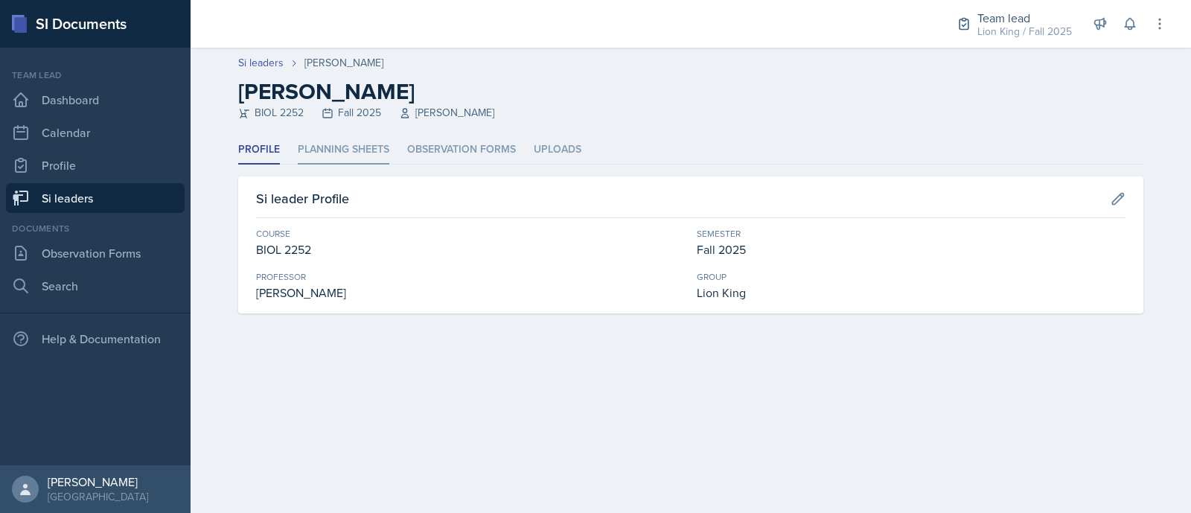
click at [329, 150] on li "Planning Sheets" at bounding box center [344, 149] width 92 height 29
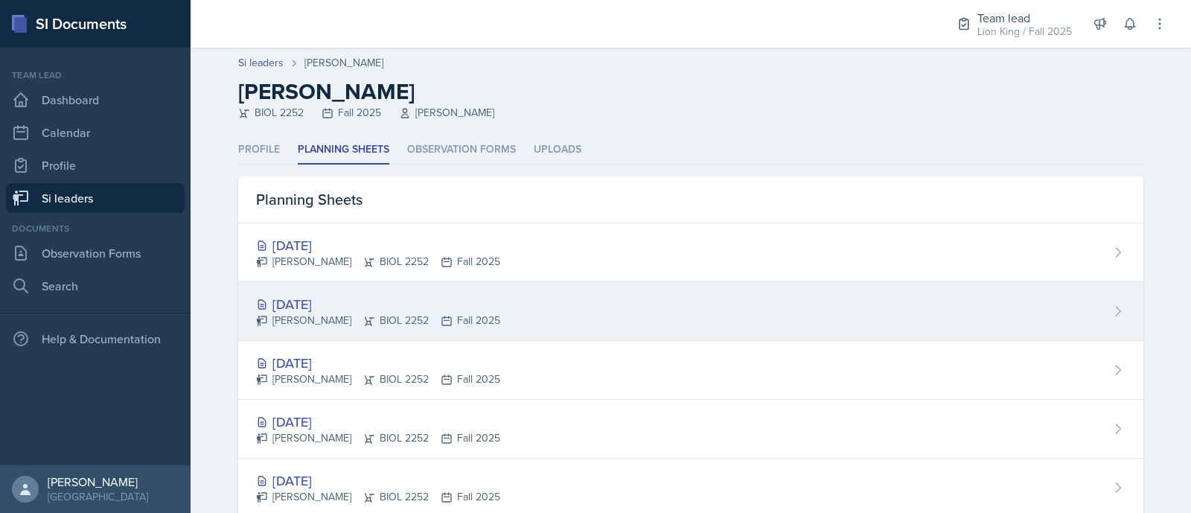
click at [368, 287] on div "[DATE] [PERSON_NAME] BIOL 2252 Fall 2025" at bounding box center [690, 311] width 905 height 59
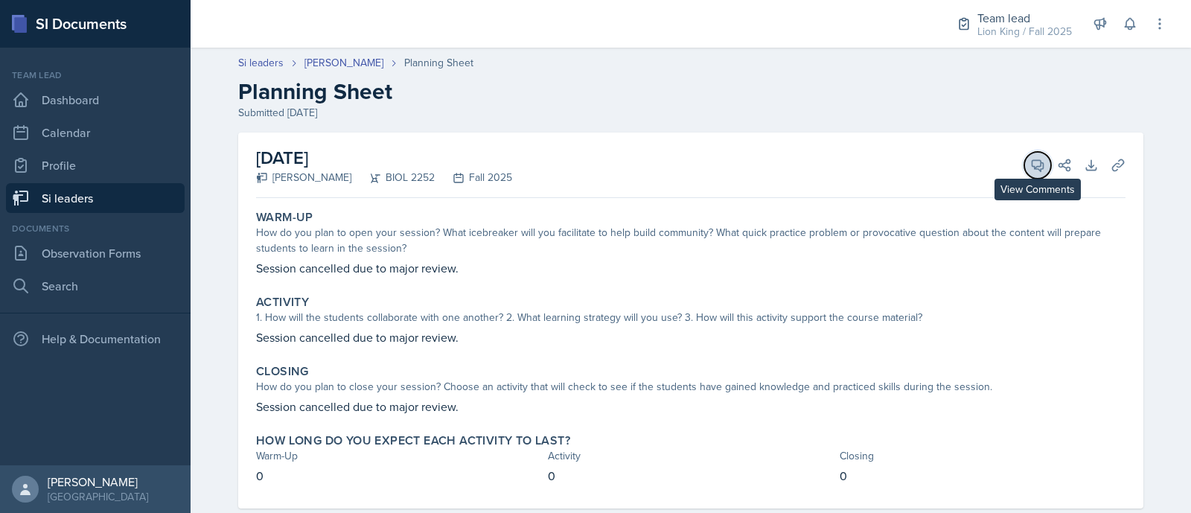
click at [1030, 162] on icon at bounding box center [1037, 165] width 15 height 15
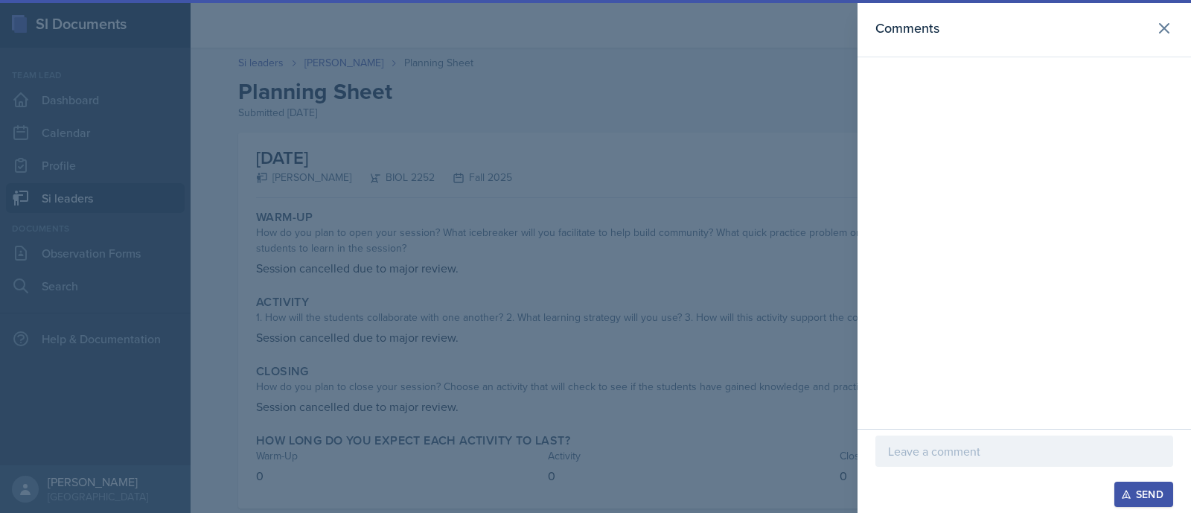
click at [967, 453] on p at bounding box center [1024, 451] width 272 height 18
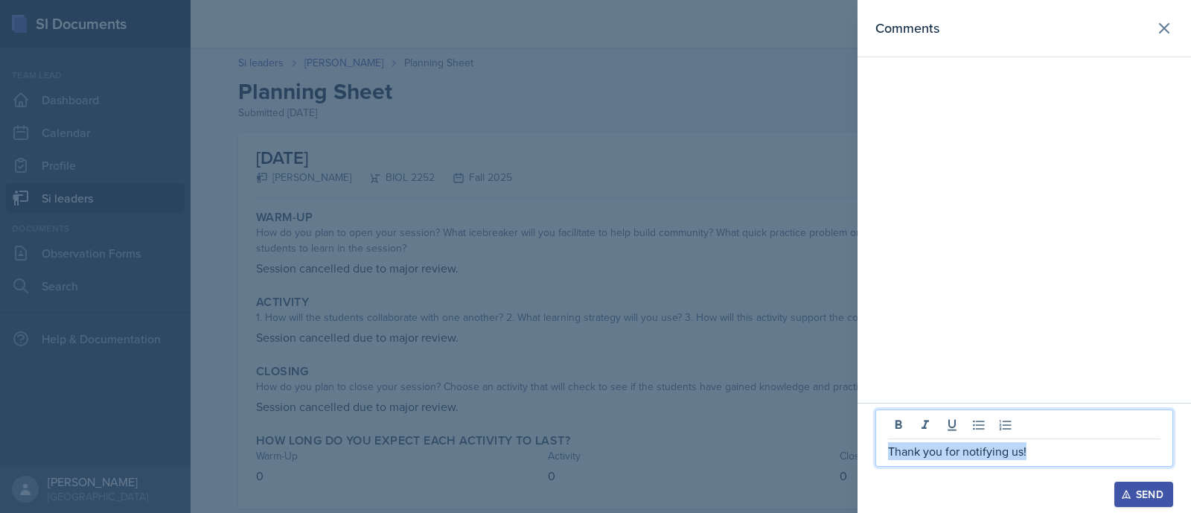
drag, startPoint x: 1027, startPoint y: 446, endPoint x: 878, endPoint y: 422, distance: 150.1
click at [878, 422] on div "Thank you for notifying us!" at bounding box center [1025, 437] width 298 height 57
copy p "Thank you for notifying us!"
click at [981, 232] on div "Comments" at bounding box center [1025, 201] width 334 height 403
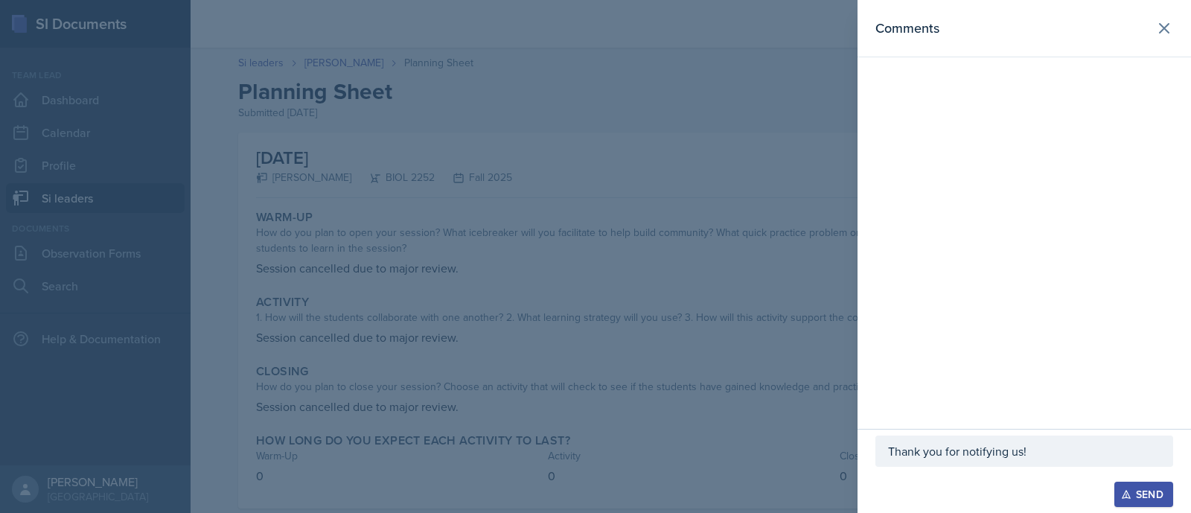
click at [1123, 489] on icon "button" at bounding box center [1126, 494] width 10 height 10
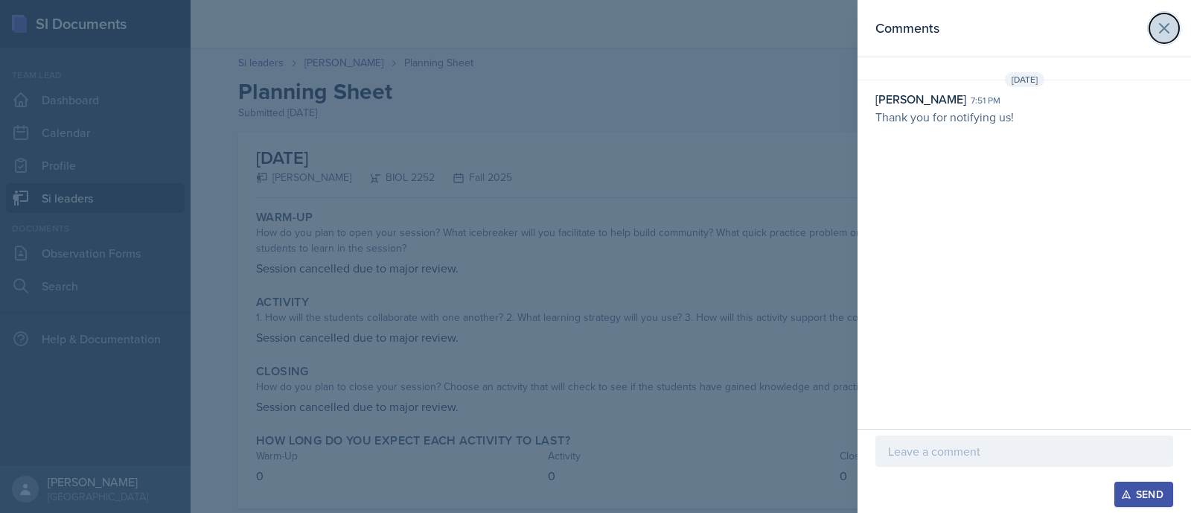
click at [1160, 28] on icon at bounding box center [1164, 28] width 18 height 18
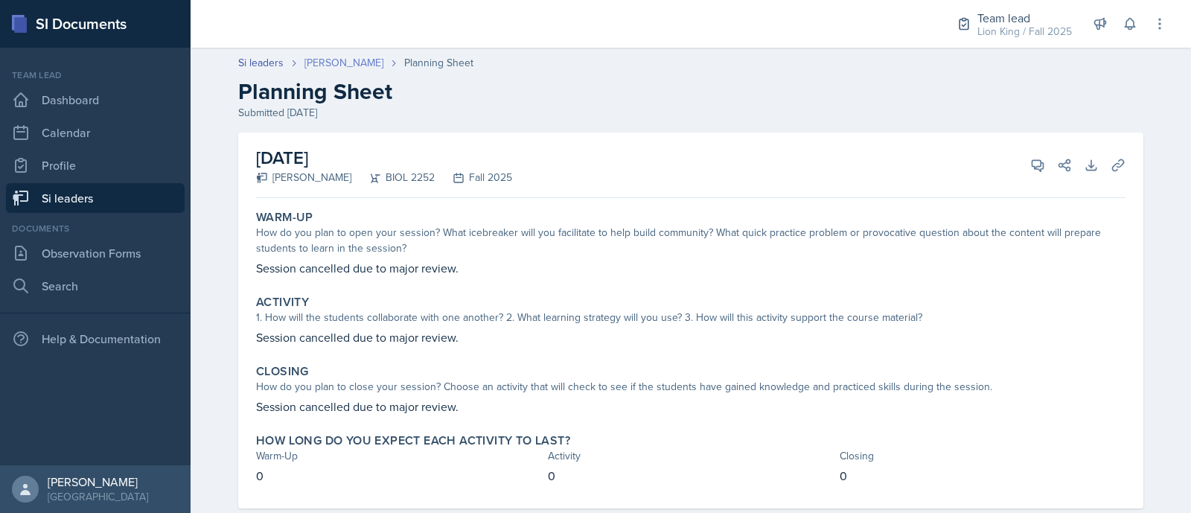
click at [351, 64] on link "[PERSON_NAME]" at bounding box center [343, 63] width 79 height 16
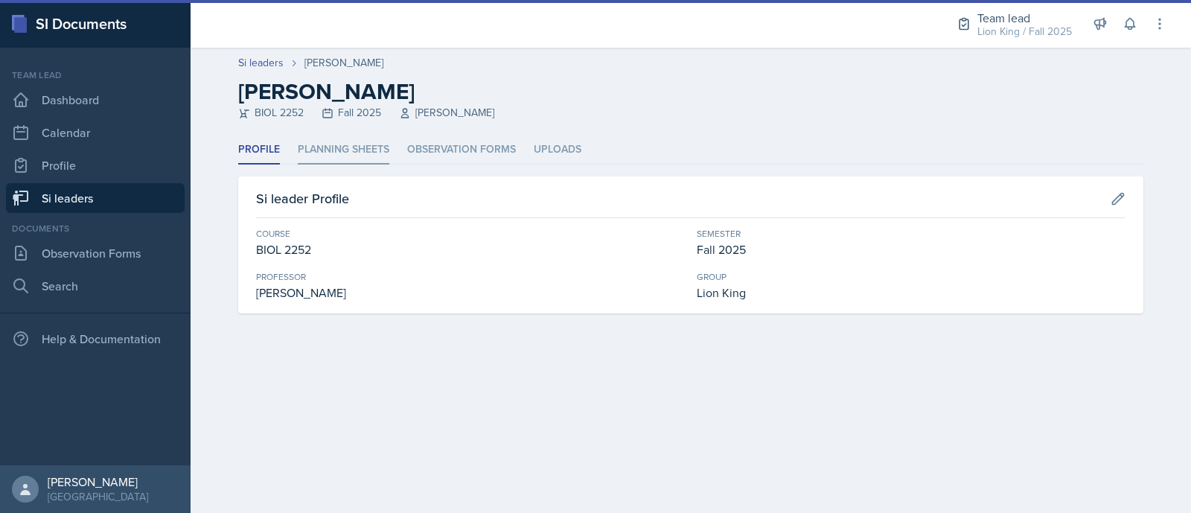
click at [322, 145] on li "Planning Sheets" at bounding box center [344, 149] width 92 height 29
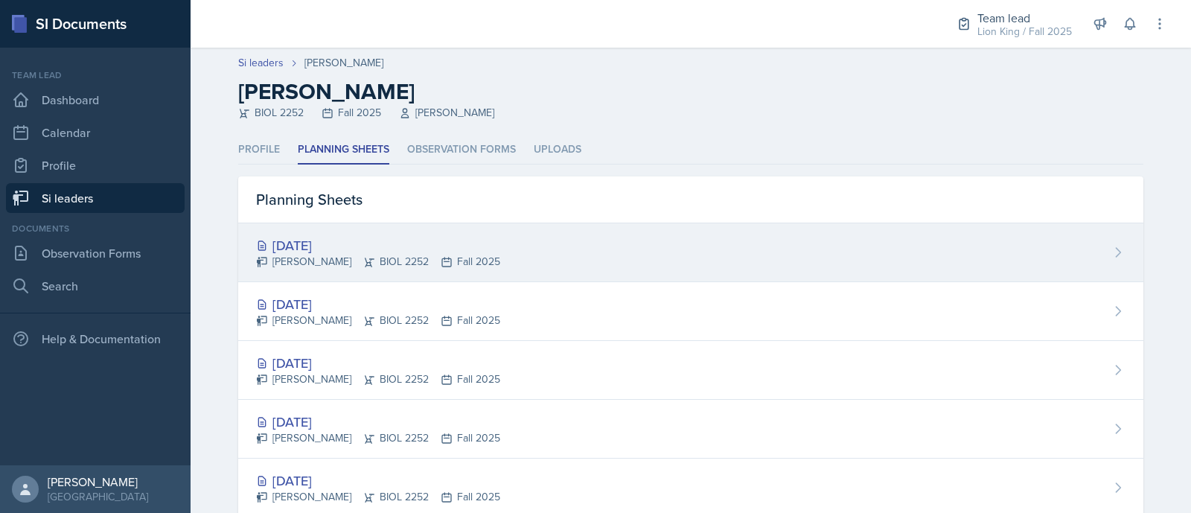
click at [345, 232] on div "[DATE] [PERSON_NAME] BIOL 2252 Fall 2025" at bounding box center [690, 252] width 905 height 59
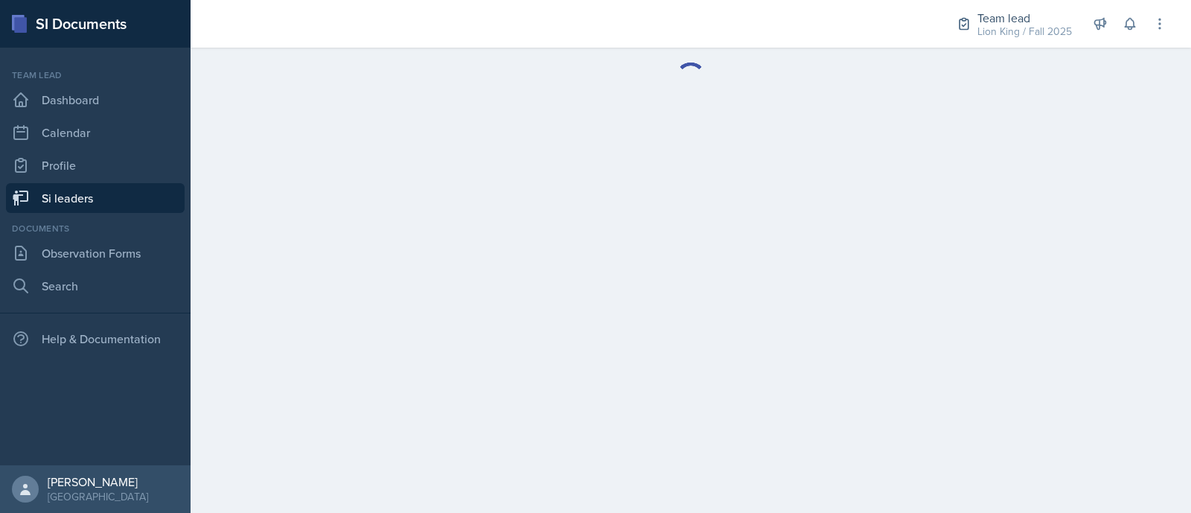
click at [345, 232] on main at bounding box center [691, 280] width 1001 height 465
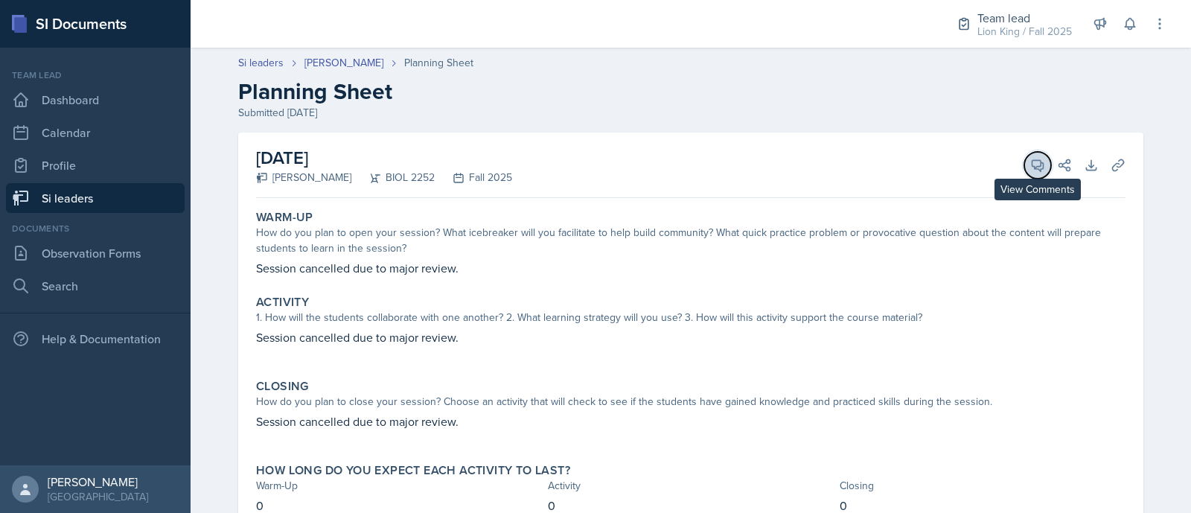
click at [1033, 169] on icon at bounding box center [1038, 165] width 11 height 11
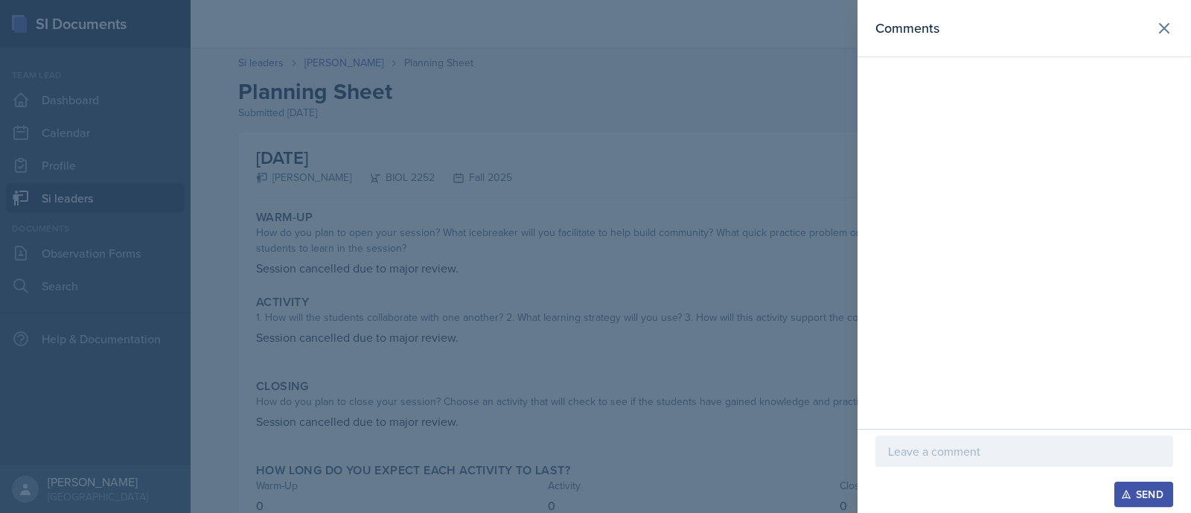
click at [1031, 169] on section "Comments Send" at bounding box center [1025, 256] width 334 height 513
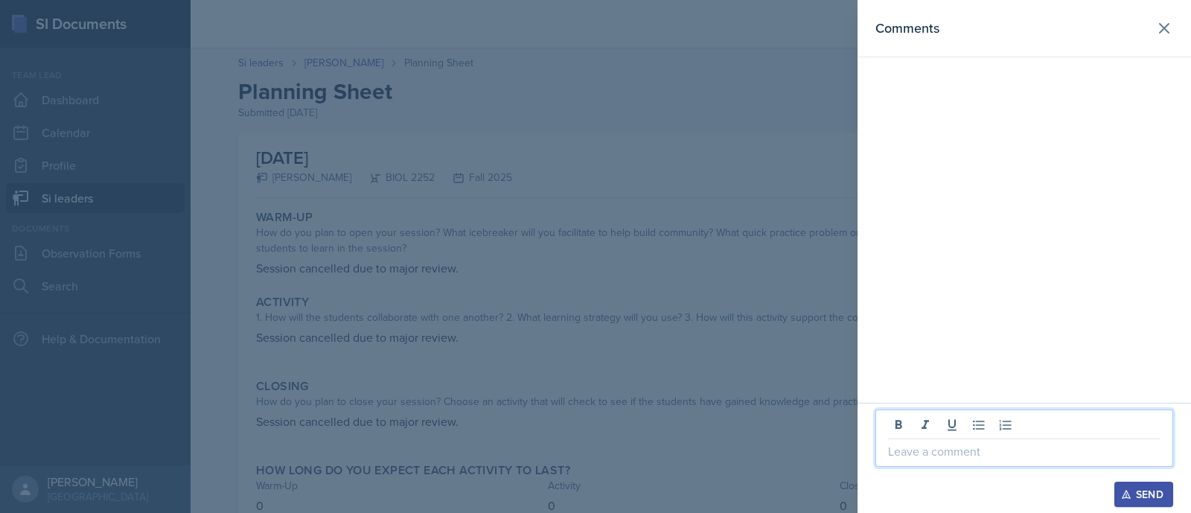
click at [954, 459] on p at bounding box center [1024, 451] width 272 height 18
click at [1132, 485] on button "Send" at bounding box center [1144, 494] width 59 height 25
